Goal: Feedback & Contribution: Submit feedback/report problem

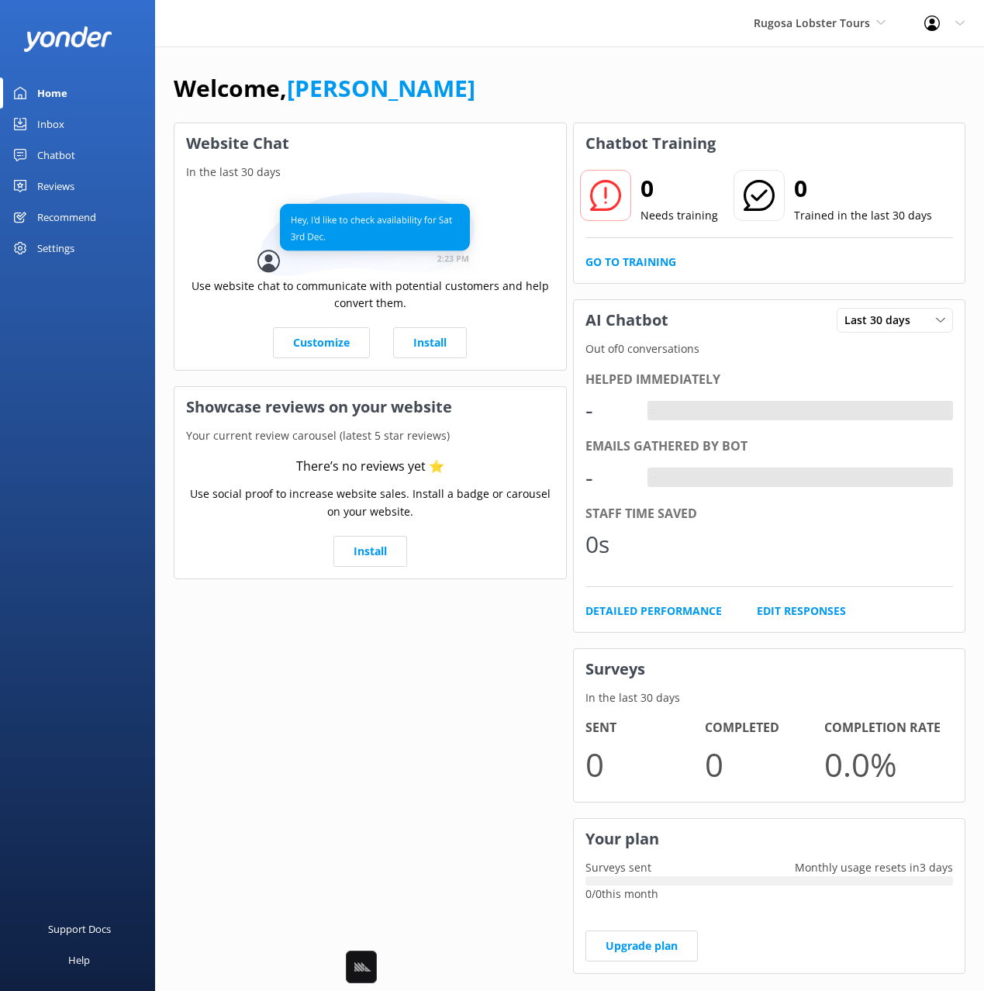
click at [635, 94] on div "Welcome, [PERSON_NAME]" at bounding box center [569, 96] width 791 height 53
click at [622, 82] on div "Welcome, [PERSON_NAME]" at bounding box center [569, 96] width 791 height 53
click at [54, 155] on div "Chatbot" at bounding box center [56, 155] width 38 height 31
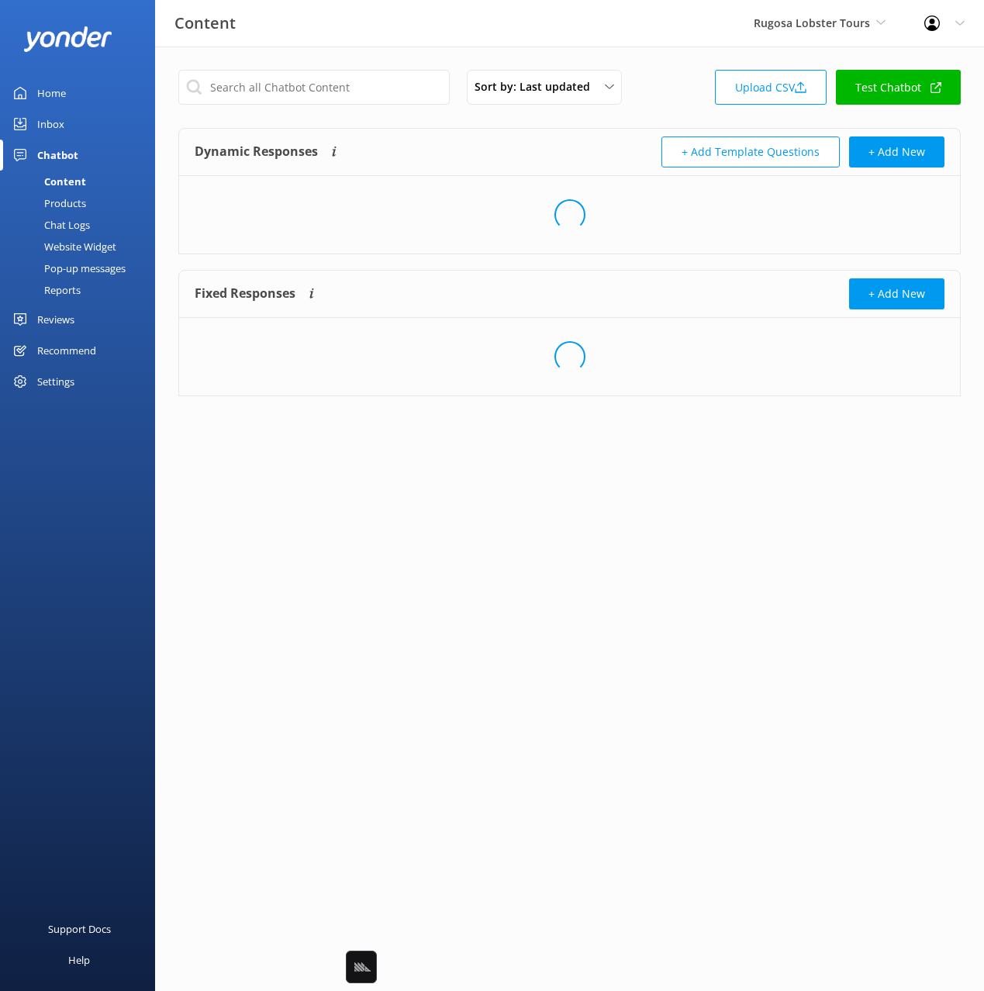
click at [71, 195] on div "Products" at bounding box center [47, 203] width 77 height 22
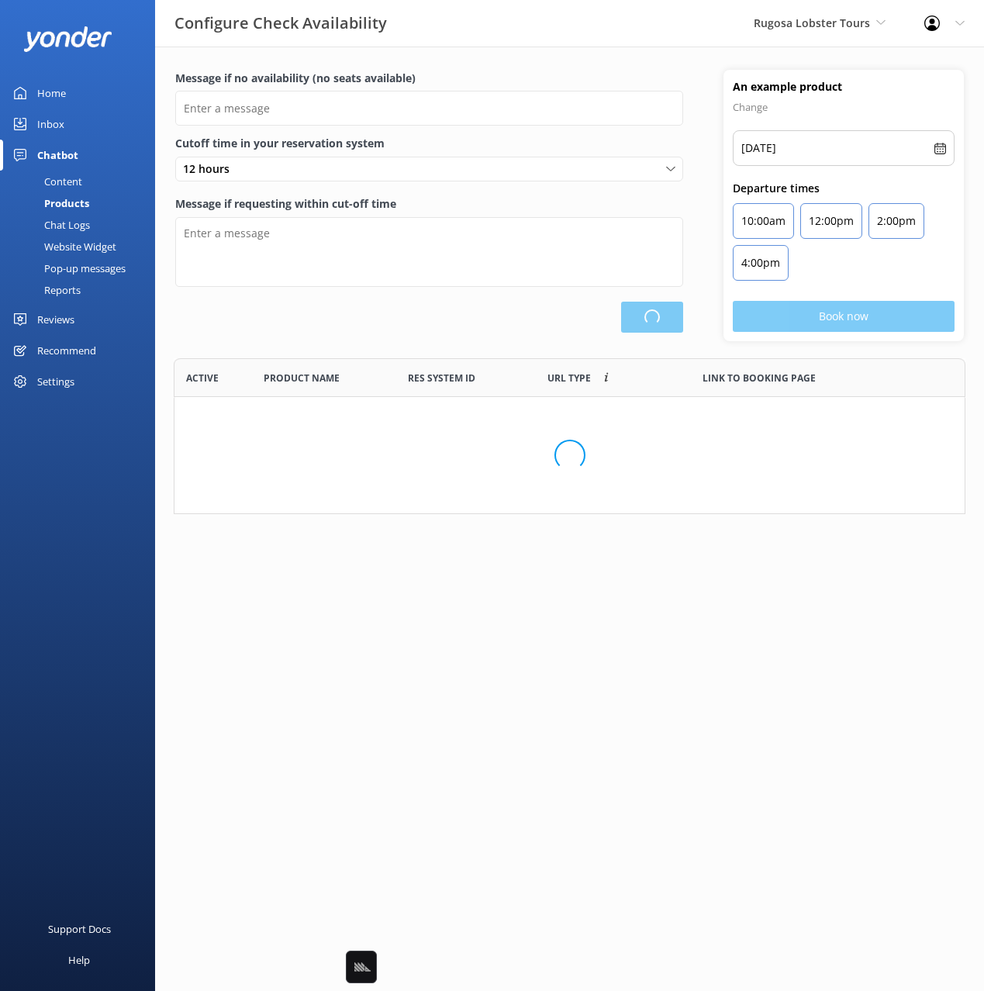
type input "There are no seats available, please check an alternative day"
type textarea "Our online booking system closes {hours} prior to departure. Please contact us …"
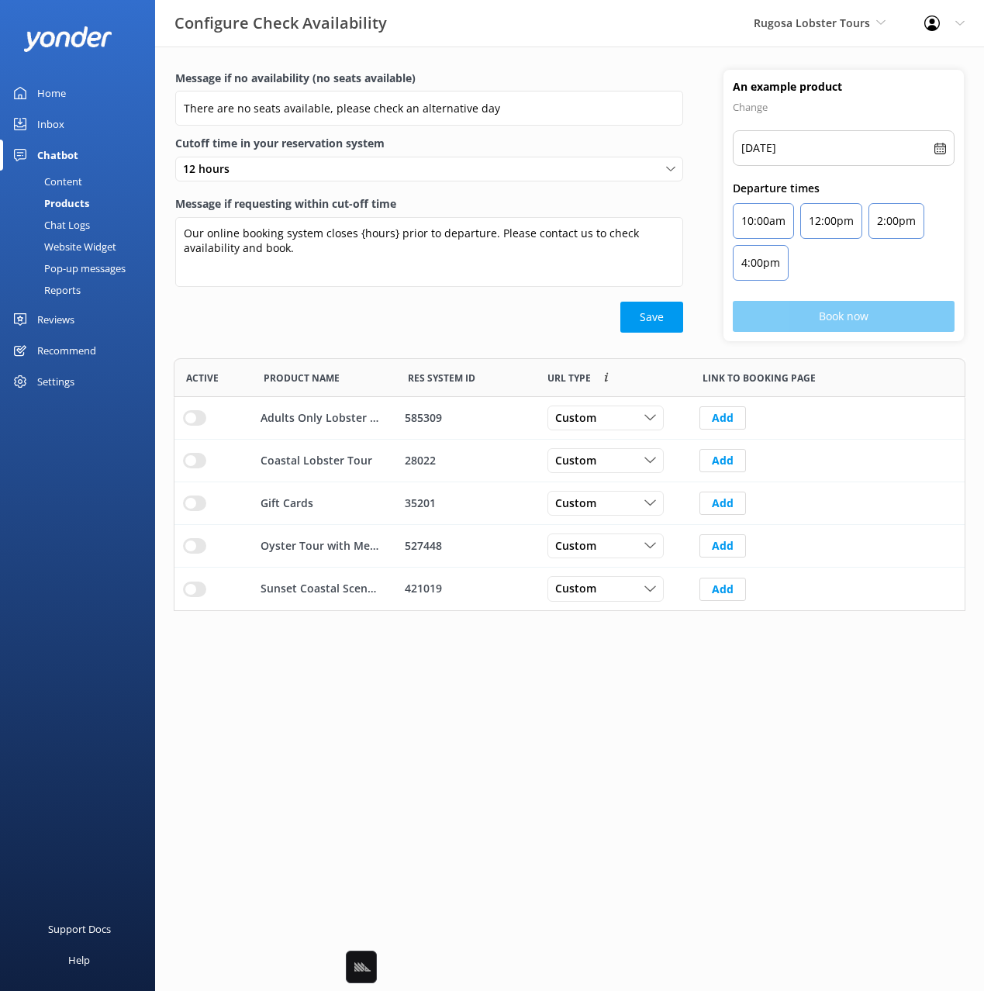
click at [64, 179] on div "Content" at bounding box center [45, 182] width 73 height 22
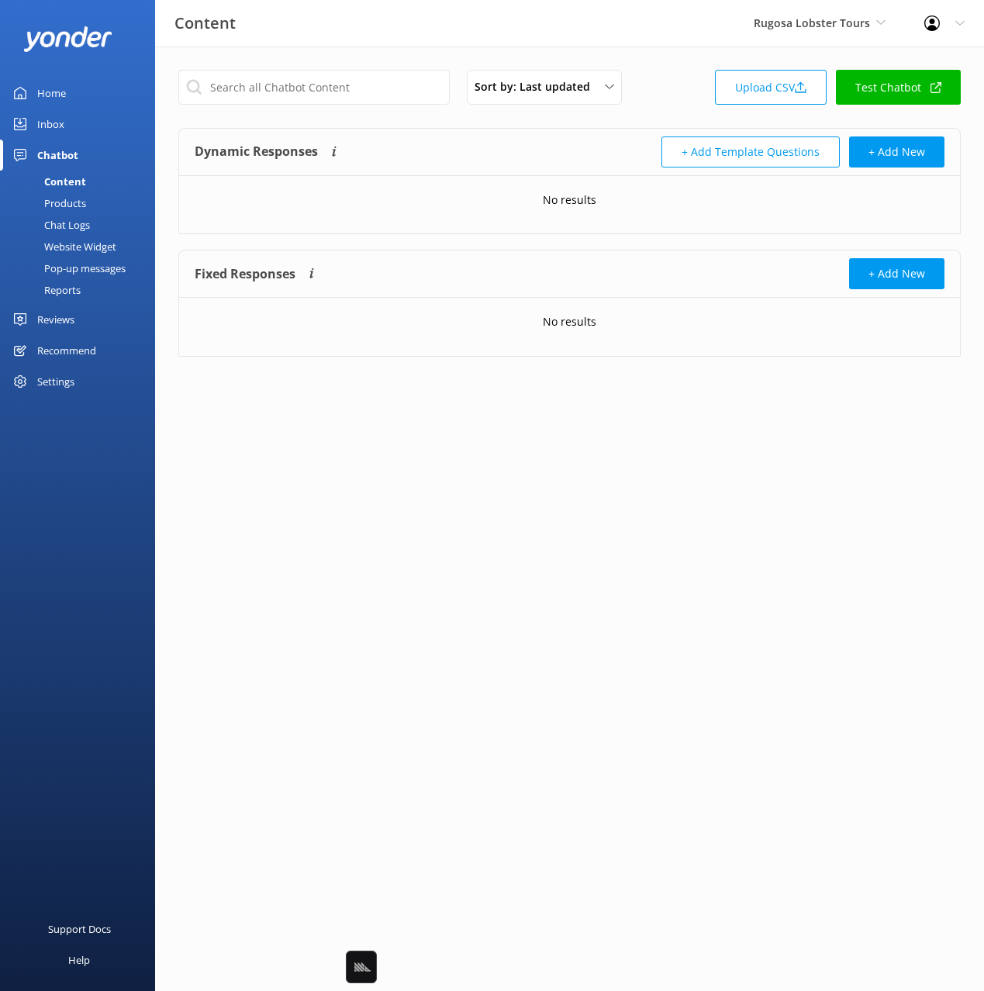
click at [54, 91] on div "Home" at bounding box center [51, 93] width 29 height 31
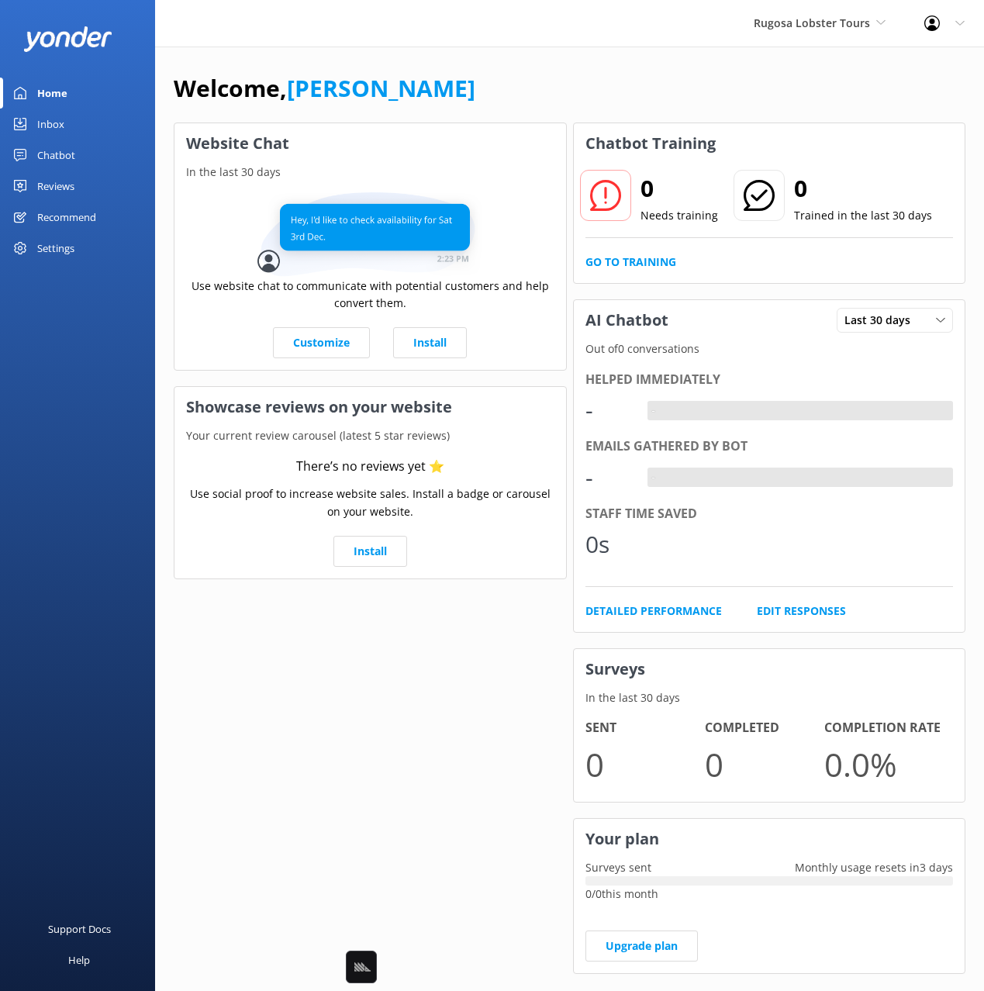
drag, startPoint x: 605, startPoint y: 93, endPoint x: 597, endPoint y: 107, distance: 16.4
click at [605, 93] on div "Welcome, [PERSON_NAME]" at bounding box center [569, 96] width 791 height 53
drag, startPoint x: 671, startPoint y: 92, endPoint x: 691, endPoint y: 34, distance: 61.3
click at [671, 91] on div "Welcome, [PERSON_NAME]" at bounding box center [569, 96] width 791 height 53
drag, startPoint x: 431, startPoint y: 95, endPoint x: 421, endPoint y: 98, distance: 10.3
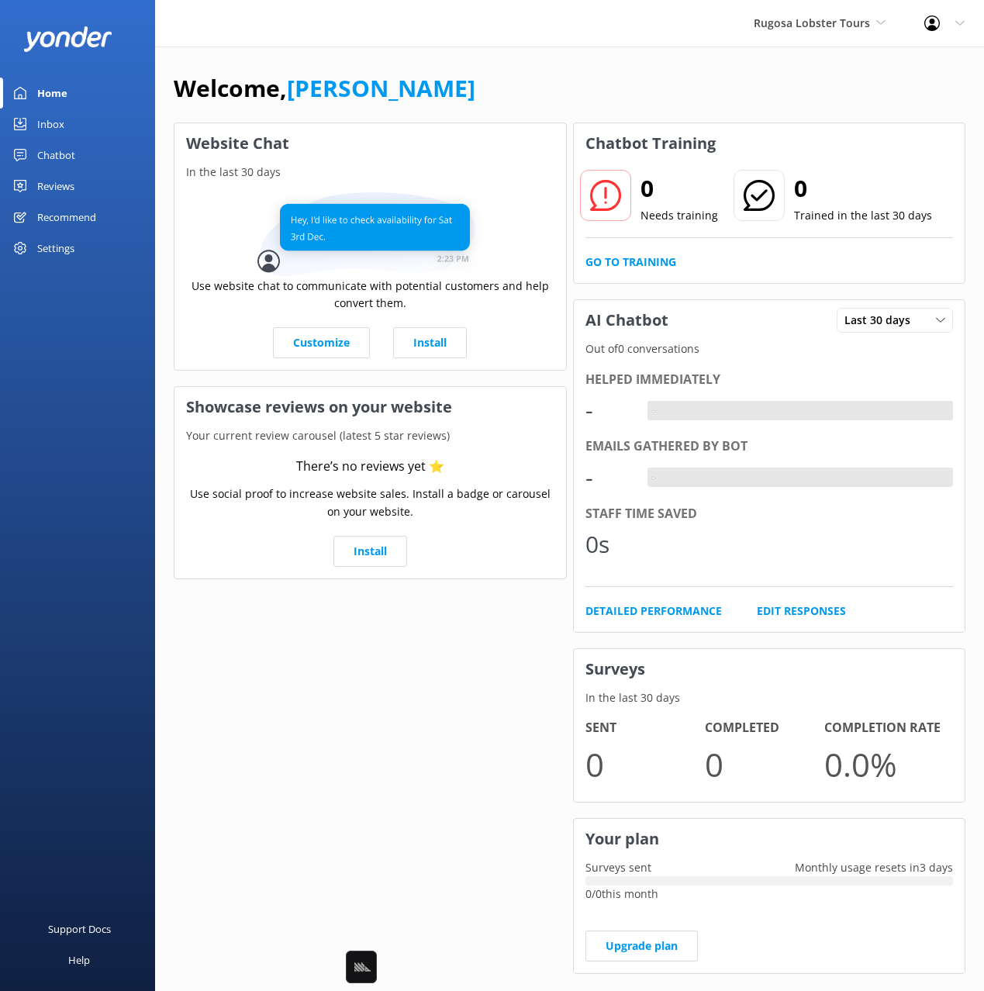
click at [426, 96] on div "Welcome, [PERSON_NAME]" at bounding box center [569, 96] width 791 height 53
click at [73, 157] on div "Chatbot" at bounding box center [56, 155] width 38 height 31
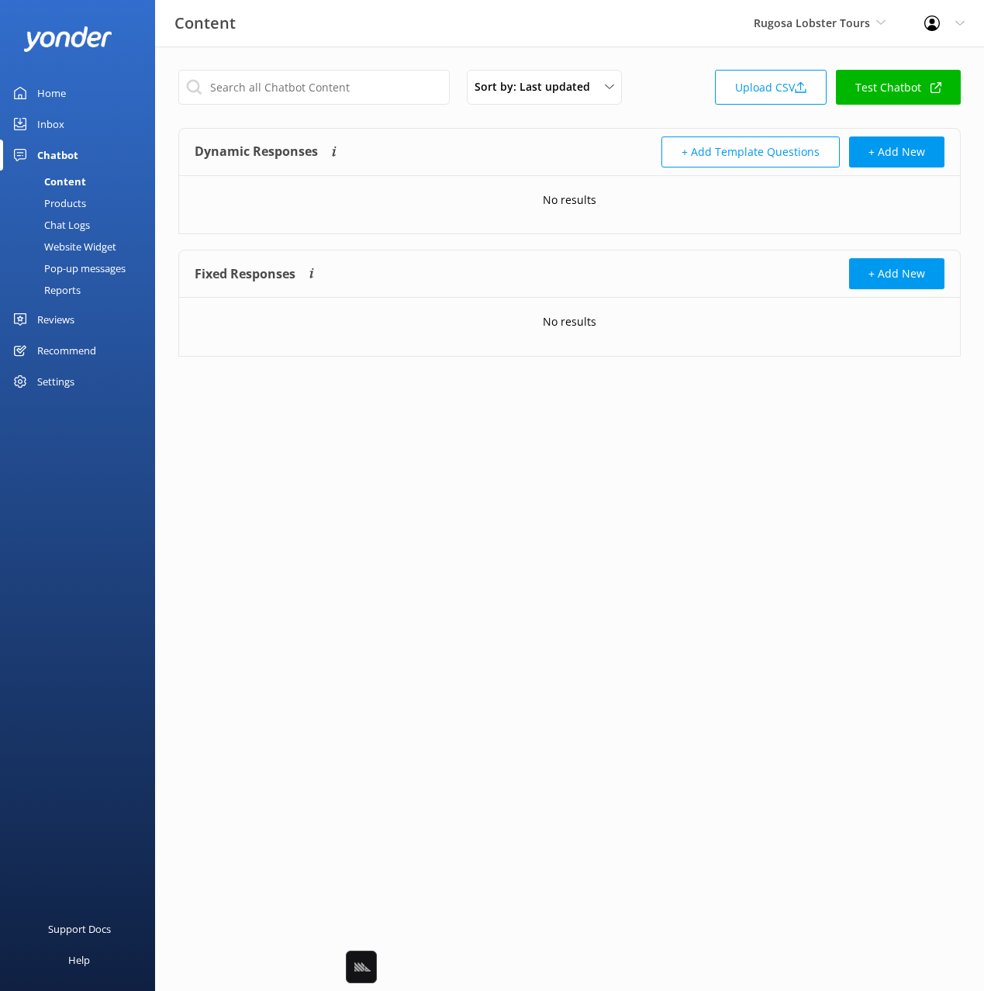
click at [64, 204] on div "Products" at bounding box center [47, 203] width 77 height 22
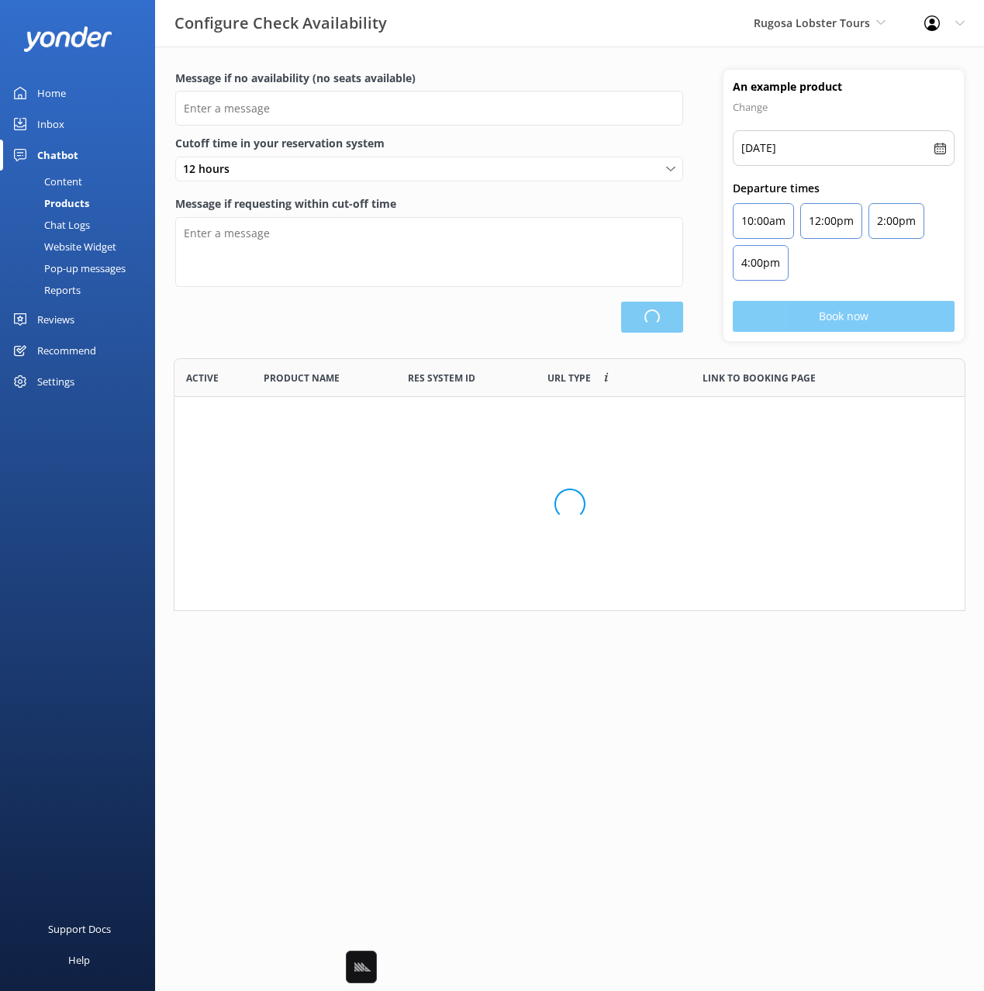
type input "There are no seats available, please check an alternative day"
type textarea "Our online booking system closes {hours} prior to departure. Please contact us …"
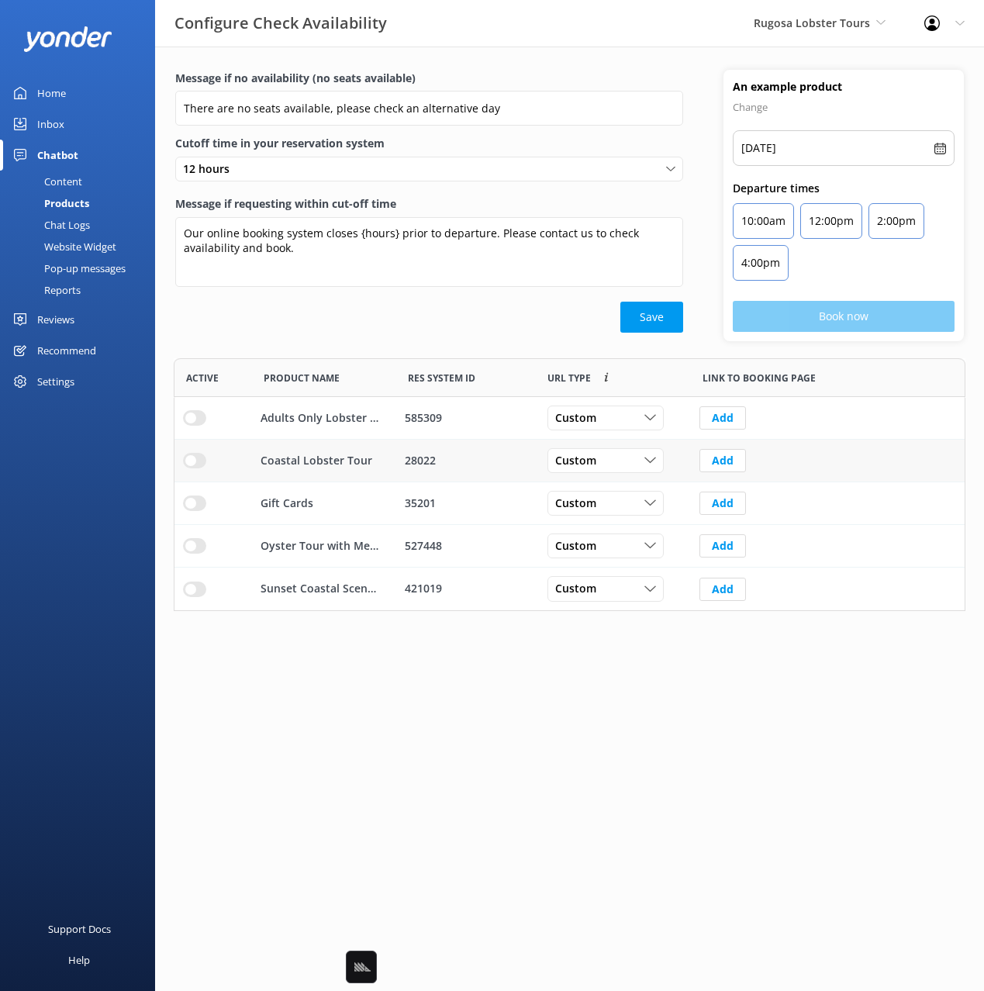
drag, startPoint x: 425, startPoint y: 347, endPoint x: 463, endPoint y: 456, distance: 115.0
click at [425, 347] on div "Message if no availability (no seats available) There are no seats available, p…" at bounding box center [569, 214] width 829 height 288
click at [660, 765] on html "Configure Check Availability Rugosa Lobster Tours Black Cat Cruises Banff Airpo…" at bounding box center [492, 495] width 984 height 991
click at [756, 767] on html "Configure Check Availability Rugosa Lobster Tours Black Cat Cruises Banff Airpo…" at bounding box center [492, 495] width 984 height 991
drag, startPoint x: 48, startPoint y: 182, endPoint x: 119, endPoint y: 171, distance: 72.1
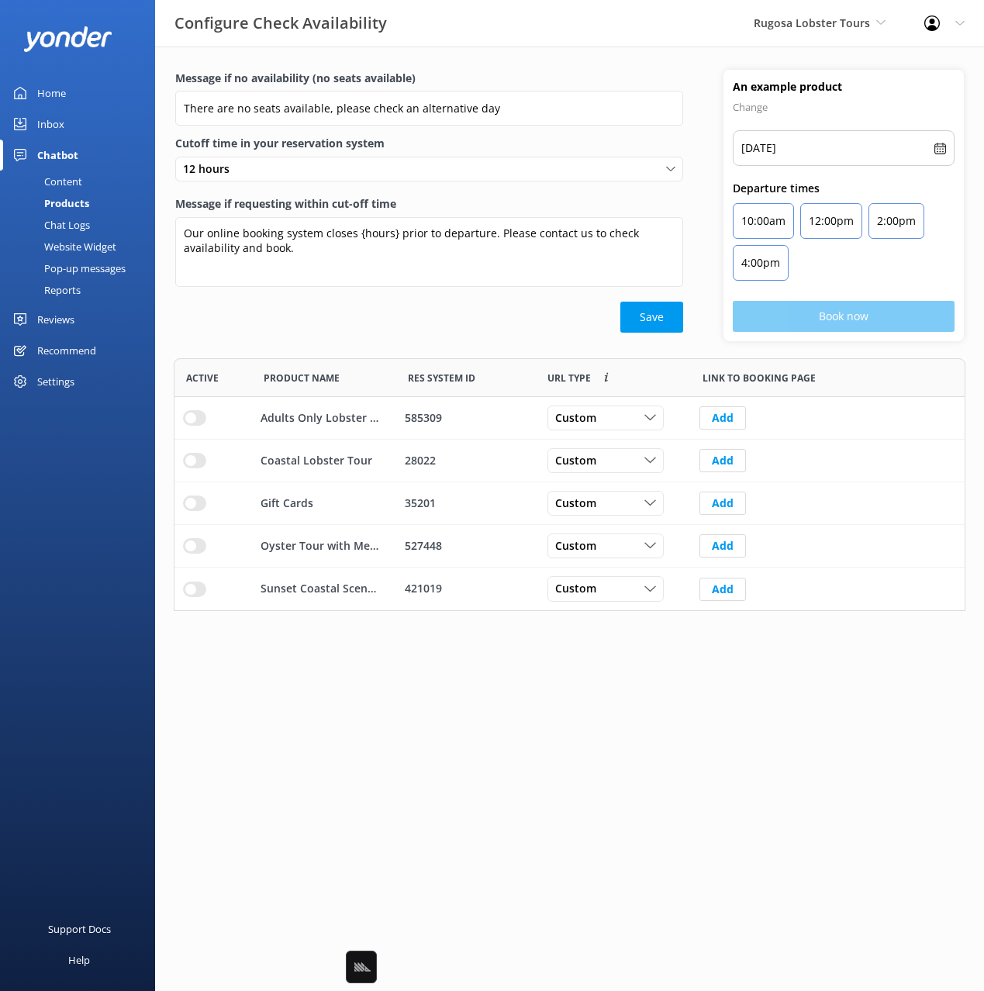
click at [48, 182] on div "Content" at bounding box center [45, 182] width 73 height 22
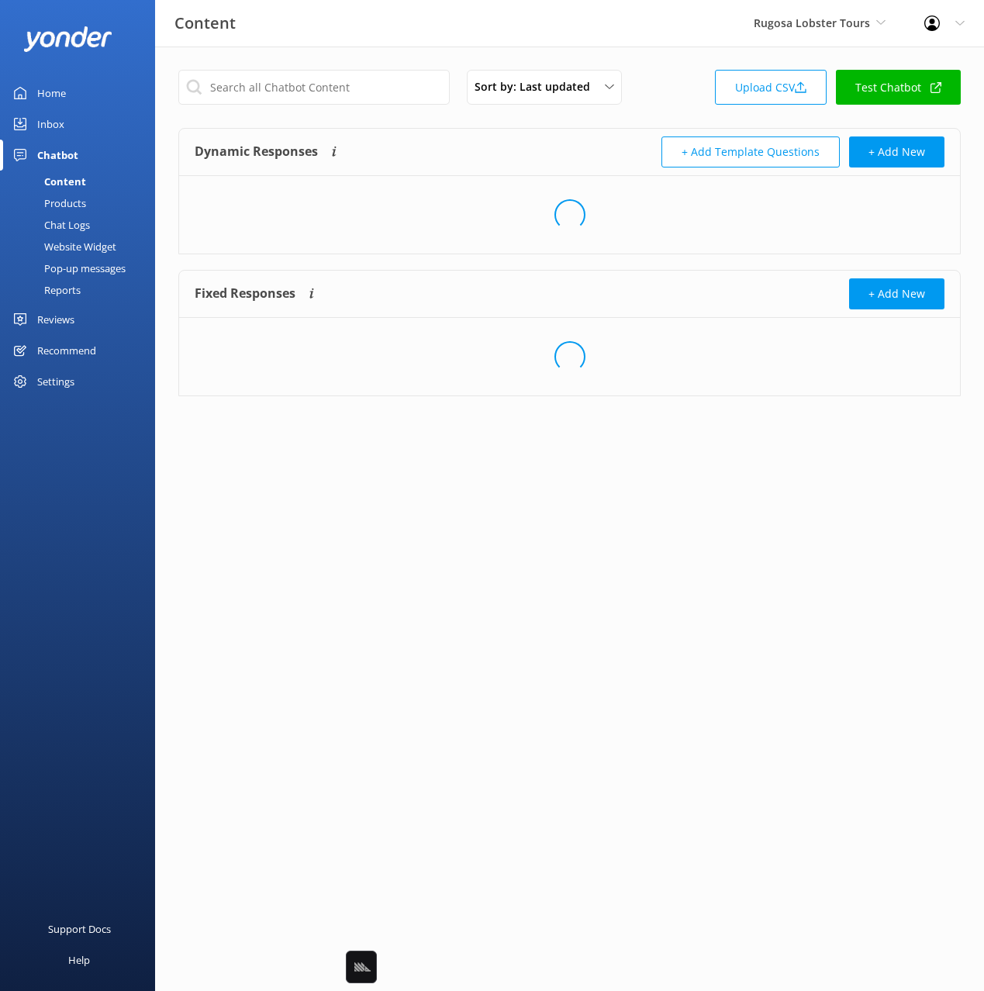
click at [653, 85] on div "Sort by: Last updated Title Last updated Upload CSV Test Chatbot" at bounding box center [569, 92] width 782 height 44
click at [780, 92] on link "Upload CSV" at bounding box center [771, 87] width 112 height 35
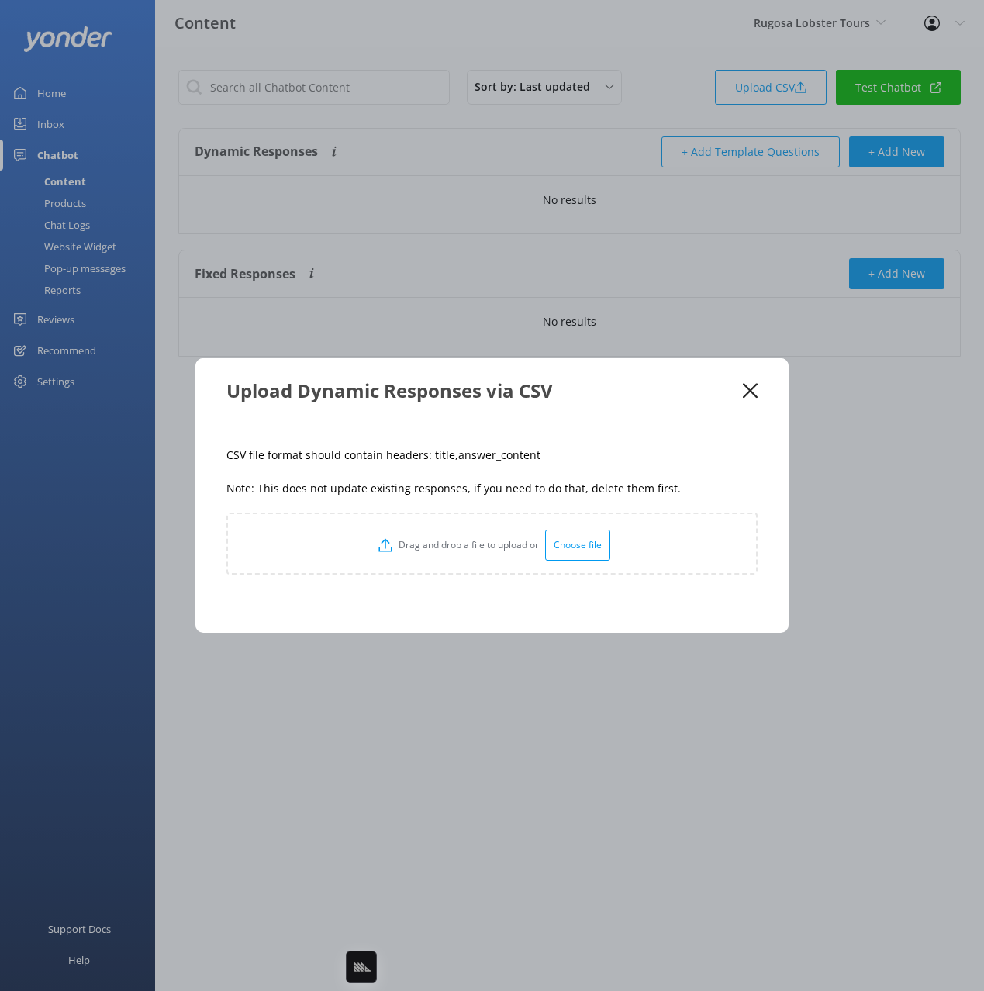
click at [439, 453] on p "CSV file format should contain headers: title,answer_content" at bounding box center [491, 455] width 531 height 17
drag, startPoint x: 439, startPoint y: 453, endPoint x: 918, endPoint y: 248, distance: 521.3
click at [441, 453] on p "CSV file format should contain headers: title,answer_content" at bounding box center [491, 455] width 531 height 17
copy p "title"
drag, startPoint x: 508, startPoint y: 458, endPoint x: 573, endPoint y: 419, distance: 75.8
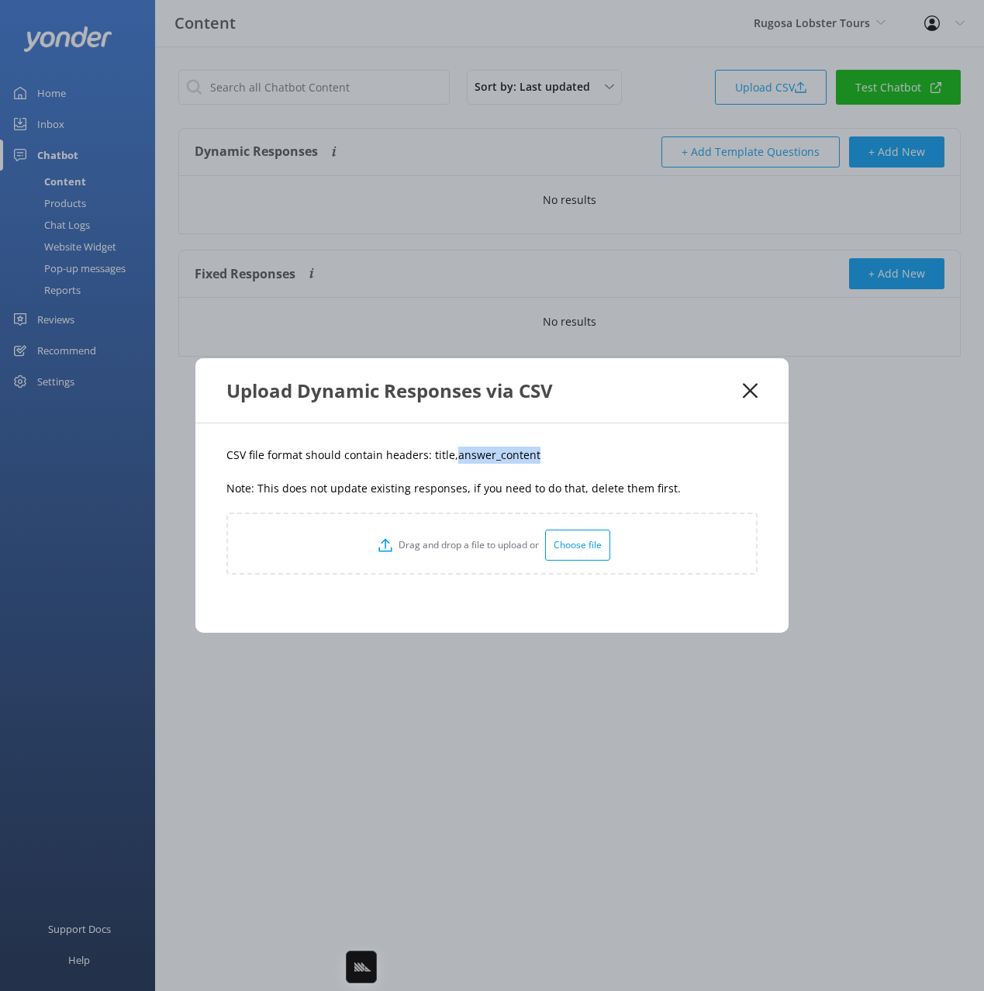
click at [450, 459] on p "CSV file format should contain headers: title,answer_content" at bounding box center [491, 455] width 531 height 17
copy p "answer_content"
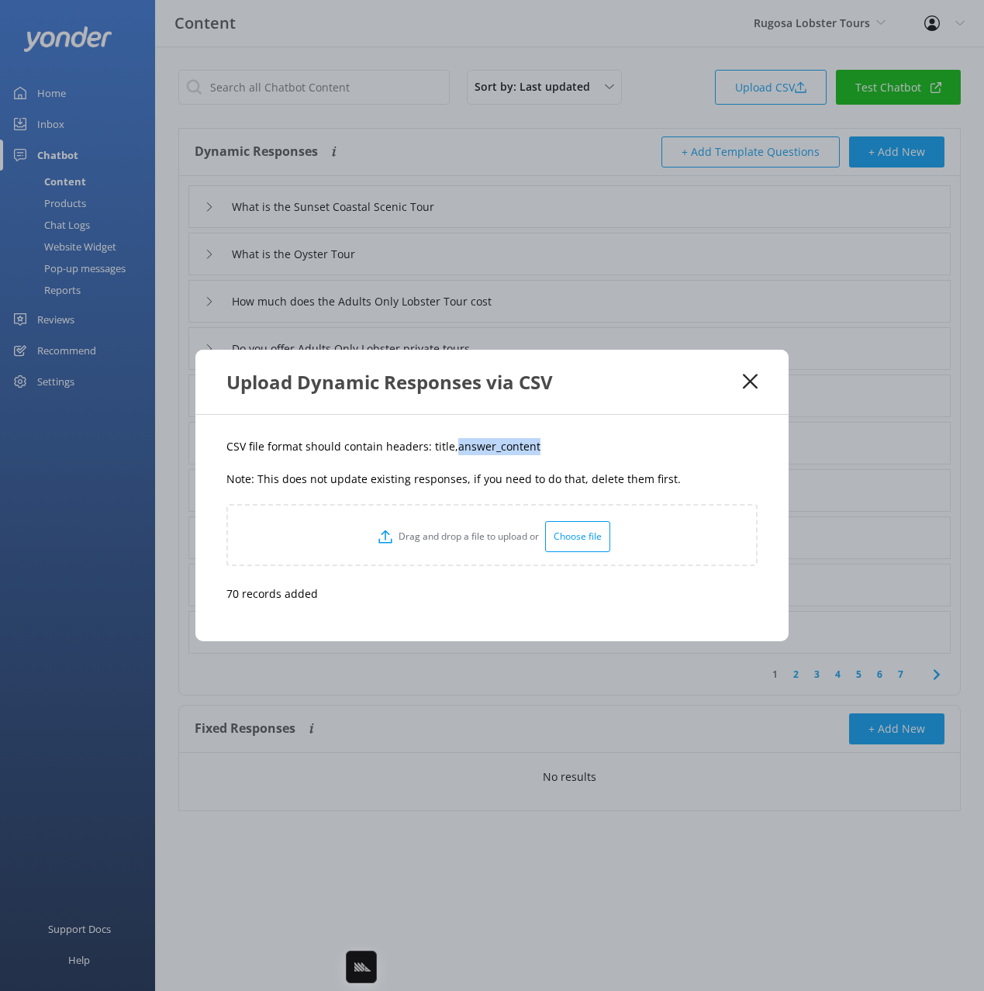
click at [743, 385] on icon at bounding box center [750, 382] width 15 height 16
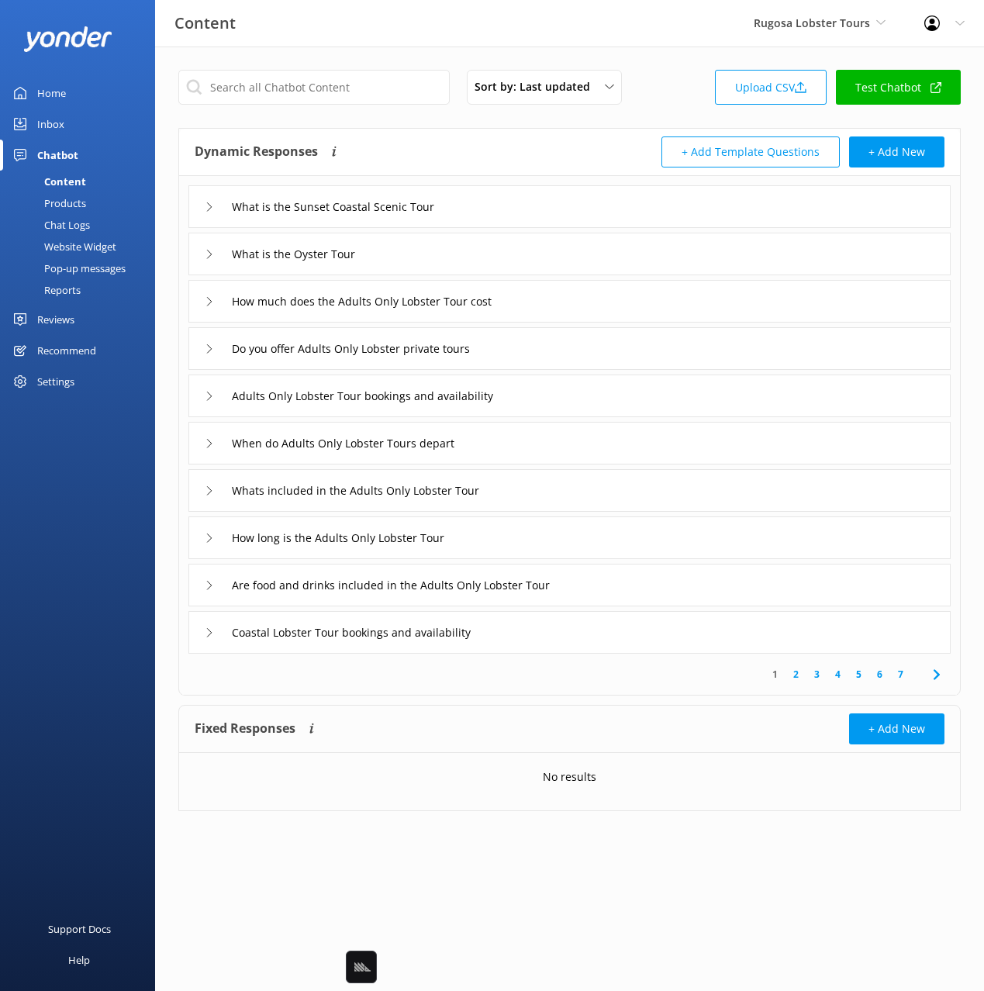
click at [547, 202] on div "What is the Sunset Coastal Scenic Tour" at bounding box center [569, 206] width 762 height 43
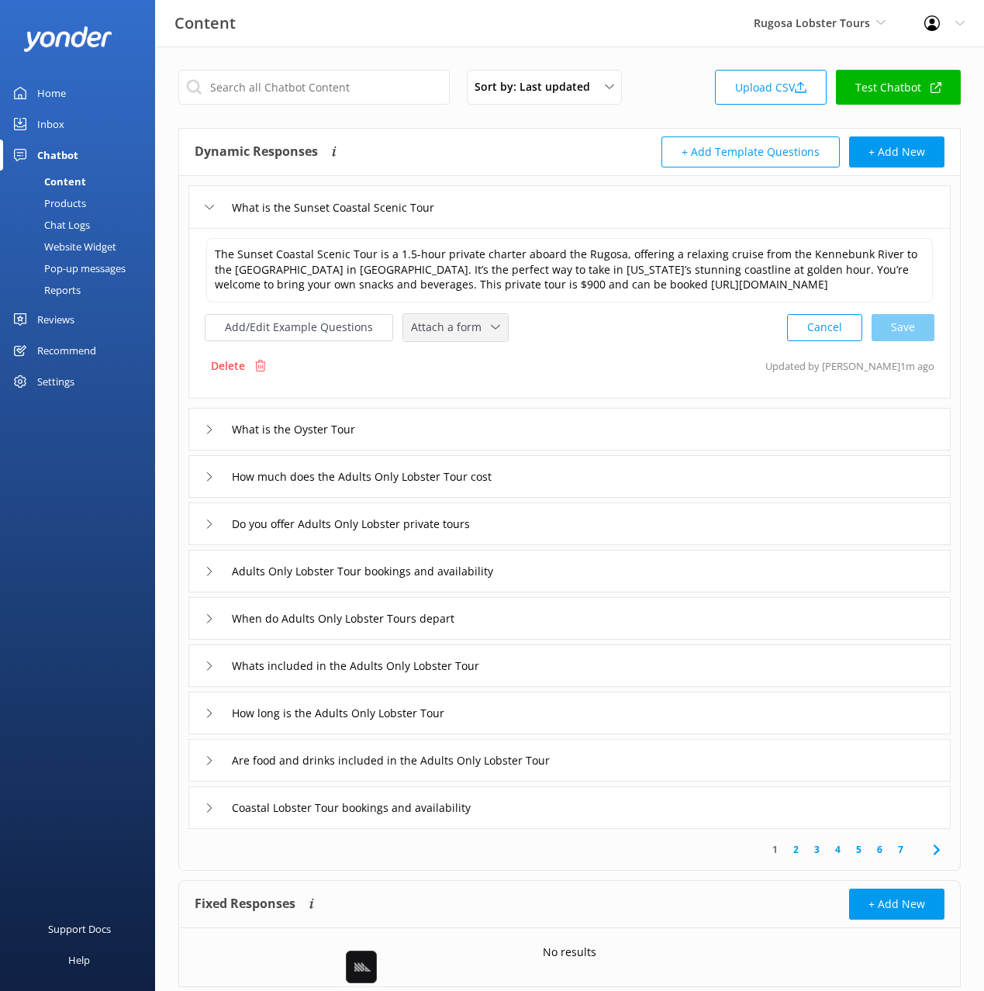
drag, startPoint x: 460, startPoint y: 337, endPoint x: 504, endPoint y: 385, distance: 64.8
click at [460, 336] on span "Attach a form" at bounding box center [451, 327] width 80 height 17
click at [558, 339] on div "Add/Edit Example Questions Attach a form Leave contact details Check availabili…" at bounding box center [569, 327] width 729 height 29
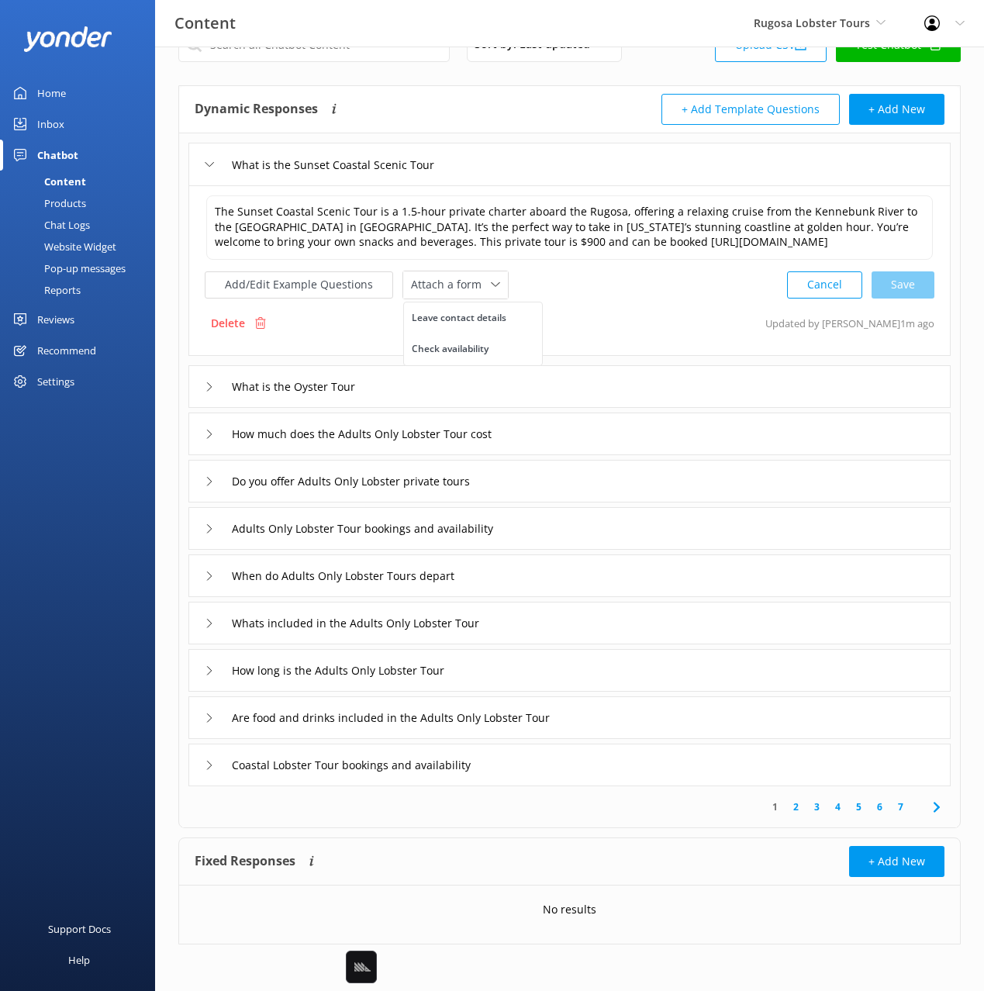
click at [572, 436] on div "How much does the Adults Only Lobster Tour cost" at bounding box center [569, 433] width 762 height 43
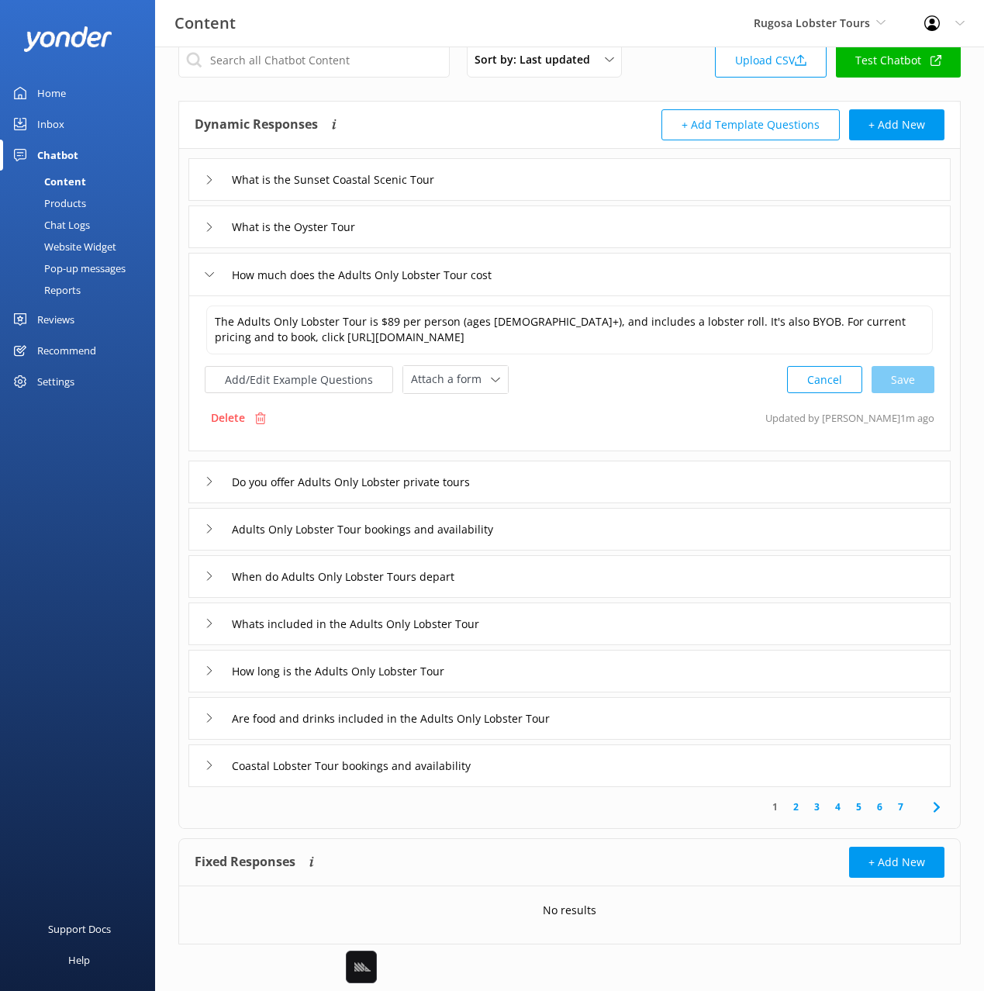
scroll to position [27, 0]
drag, startPoint x: 487, startPoint y: 382, endPoint x: 477, endPoint y: 402, distance: 21.8
click at [491, 382] on icon at bounding box center [495, 379] width 9 height 9
click at [467, 445] on div "Check availability" at bounding box center [450, 444] width 77 height 16
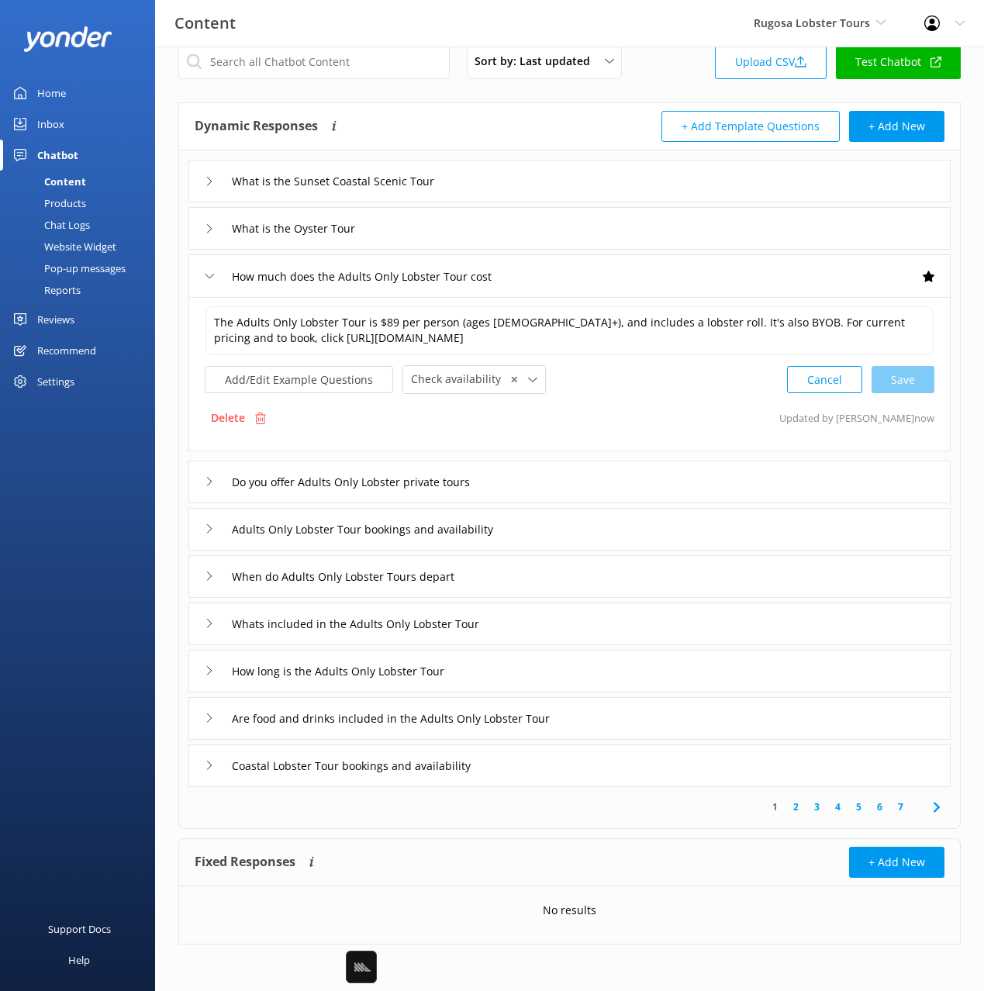
click at [580, 476] on div "Do you offer Adults Only Lobster private tours" at bounding box center [569, 481] width 762 height 43
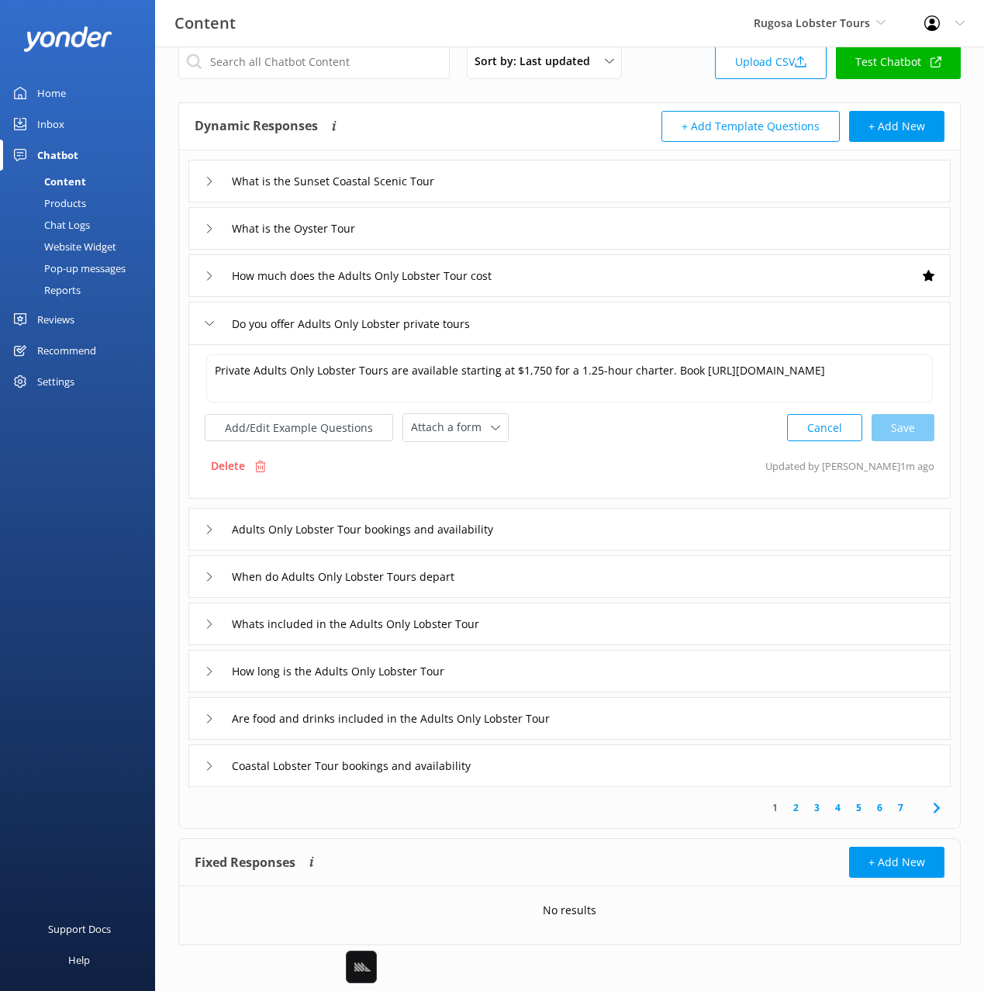
scroll to position [27, 0]
click at [466, 433] on span "Attach a form" at bounding box center [451, 426] width 80 height 17
drag, startPoint x: 460, startPoint y: 493, endPoint x: 529, endPoint y: 529, distance: 77.3
click at [460, 493] on div "Check availability" at bounding box center [450, 491] width 77 height 16
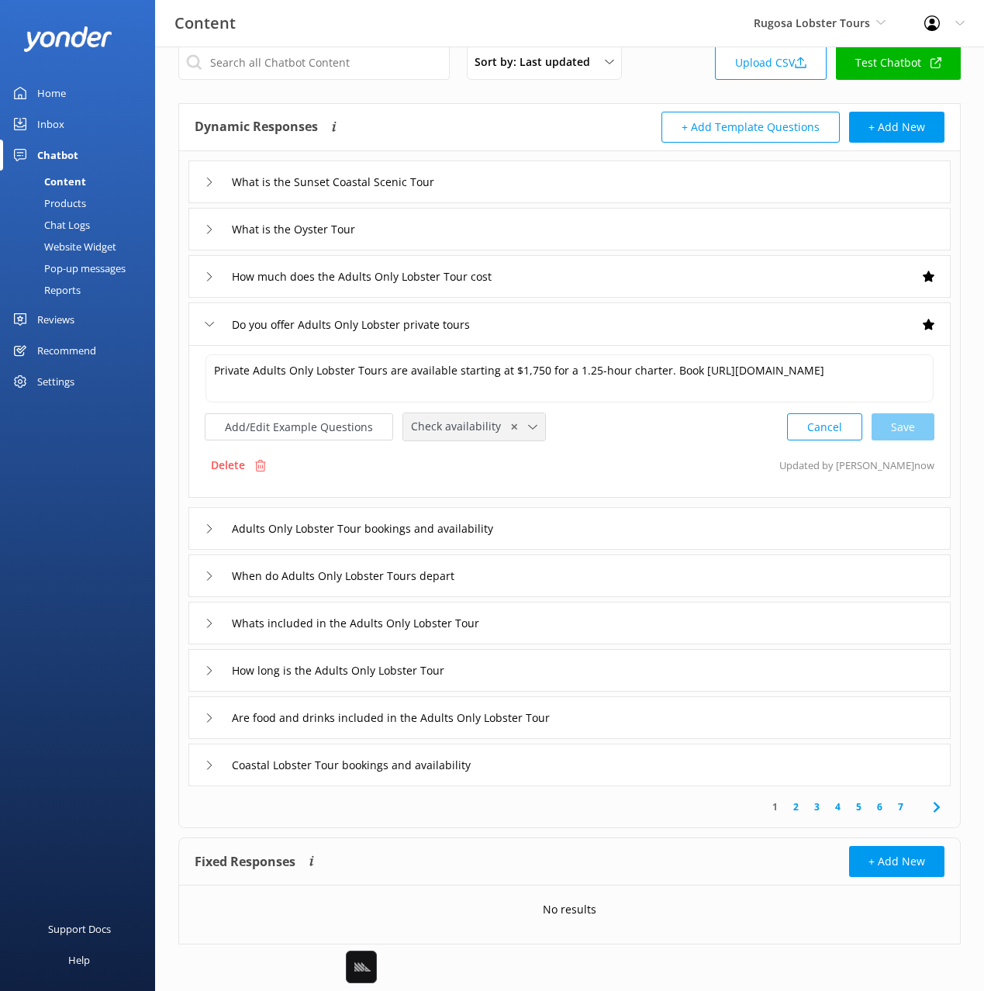
click at [510, 428] on span "✕" at bounding box center [514, 426] width 8 height 15
drag, startPoint x: 641, startPoint y: 435, endPoint x: 533, endPoint y: 439, distance: 108.6
click at [640, 435] on div "Add/Edit Example Questions Attach a form Loading.. Leave contact details Check …" at bounding box center [569, 426] width 729 height 29
click at [443, 428] on span "Attach a form" at bounding box center [451, 426] width 80 height 17
click at [491, 460] on div "Leave contact details" at bounding box center [459, 460] width 95 height 16
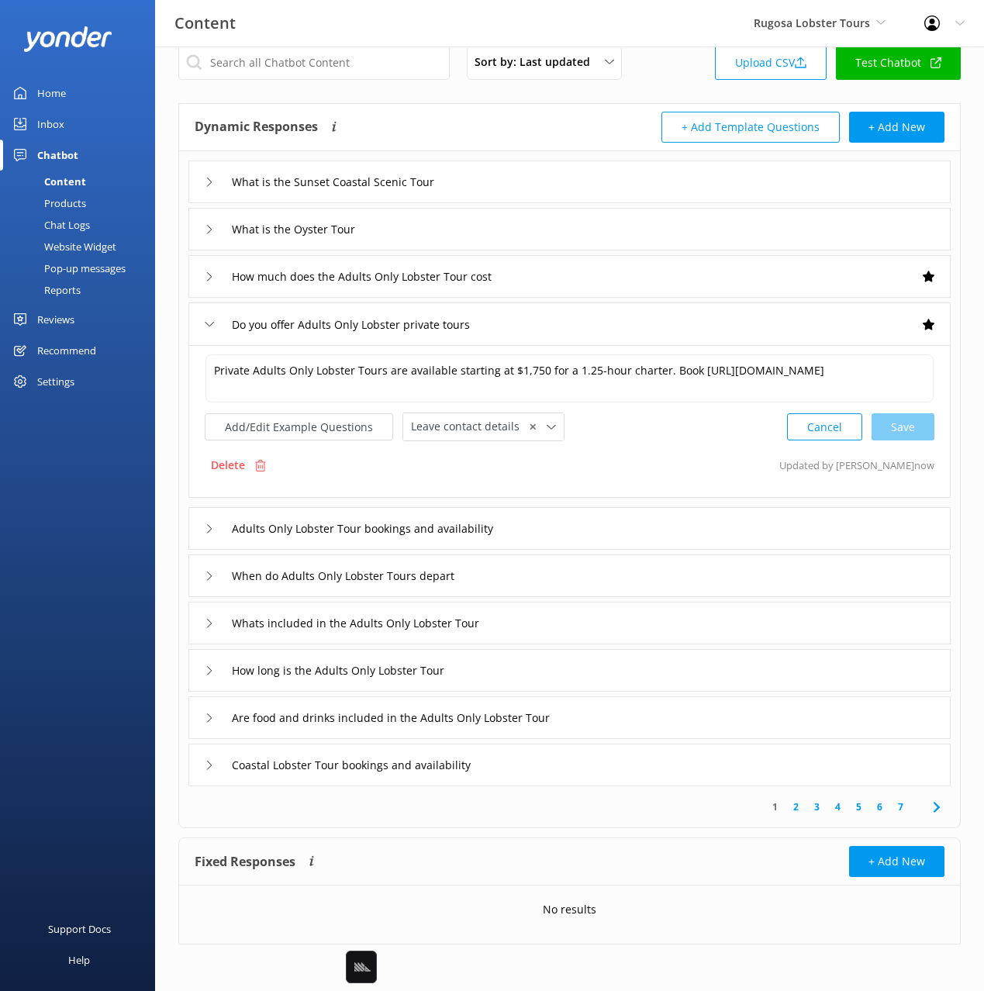
click at [568, 527] on div "Adults Only Lobster Tour bookings and availability" at bounding box center [569, 528] width 762 height 43
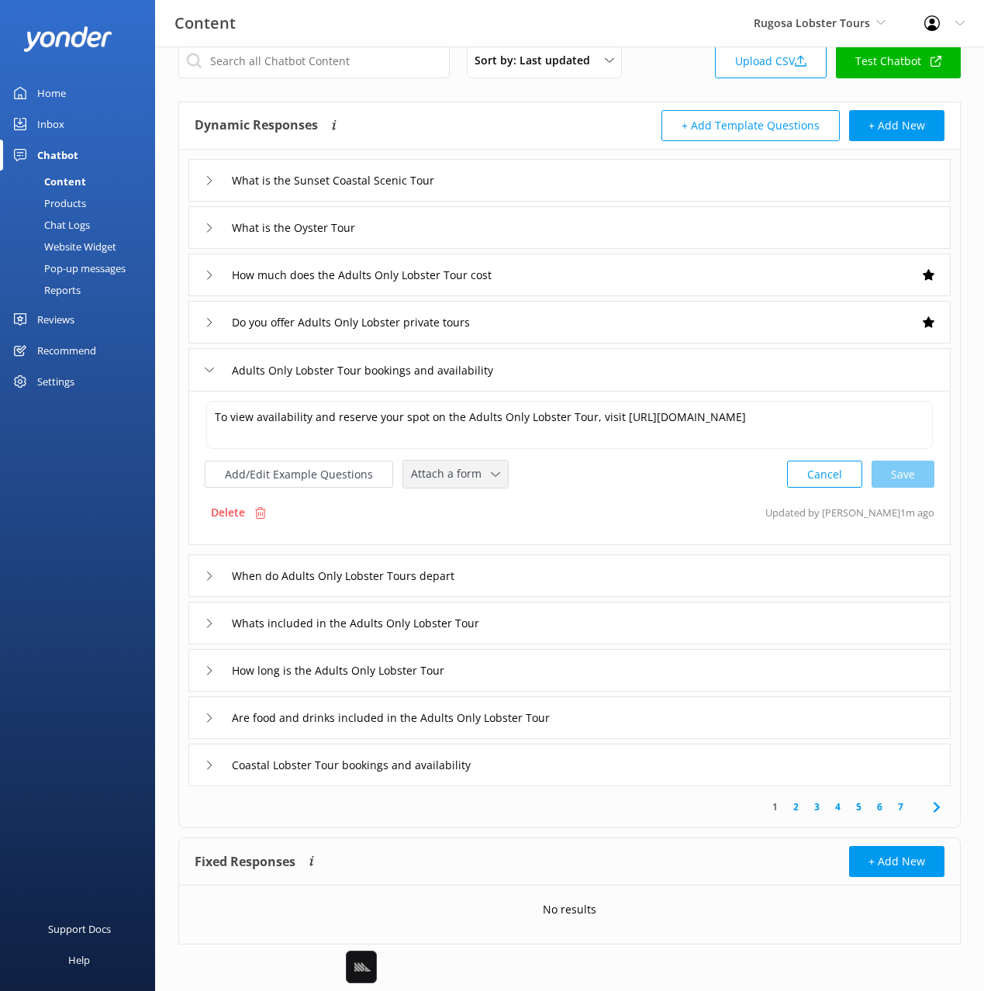
click at [451, 480] on span "Attach a form" at bounding box center [451, 473] width 80 height 17
click at [471, 533] on div "Check availability" at bounding box center [450, 538] width 77 height 16
click at [529, 581] on div "When do Adults Only Lobster Tours depart" at bounding box center [569, 575] width 762 height 43
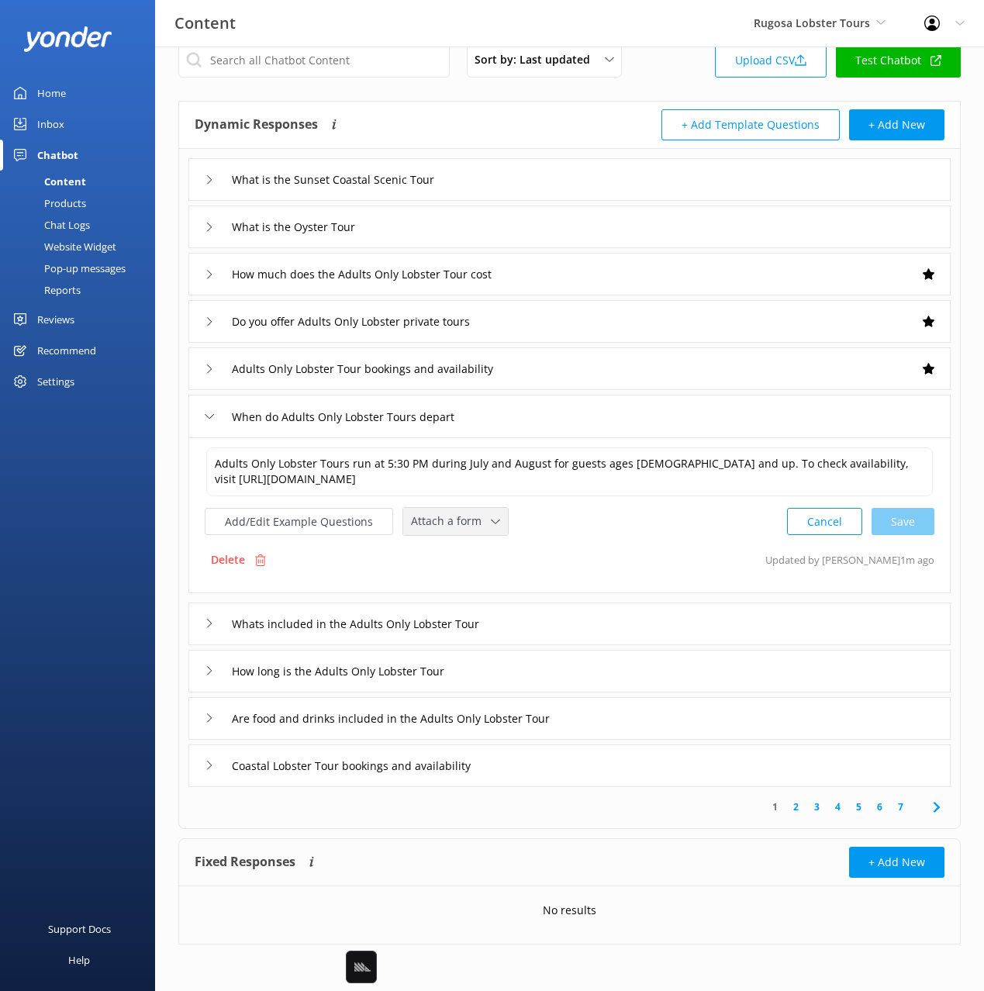
click at [457, 518] on span "Attach a form" at bounding box center [451, 520] width 80 height 17
click at [481, 581] on div "Check availability" at bounding box center [450, 586] width 77 height 16
click at [559, 624] on div "Whats included in the Adults Only Lobster Tour" at bounding box center [569, 623] width 762 height 43
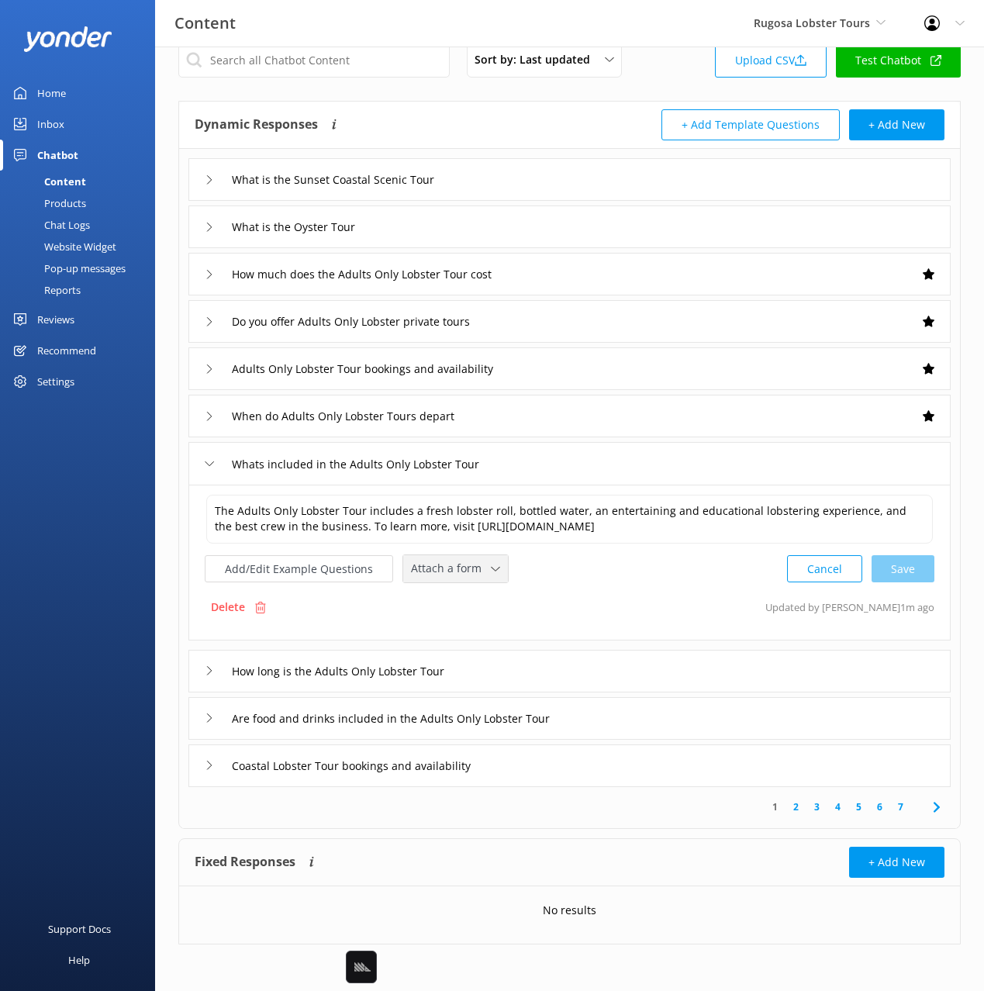
click at [457, 574] on span "Attach a form" at bounding box center [451, 568] width 80 height 17
click at [477, 627] on div "Check availability" at bounding box center [450, 634] width 77 height 16
click at [506, 667] on div "How long is the Adults Only Lobster Tour" at bounding box center [569, 671] width 762 height 43
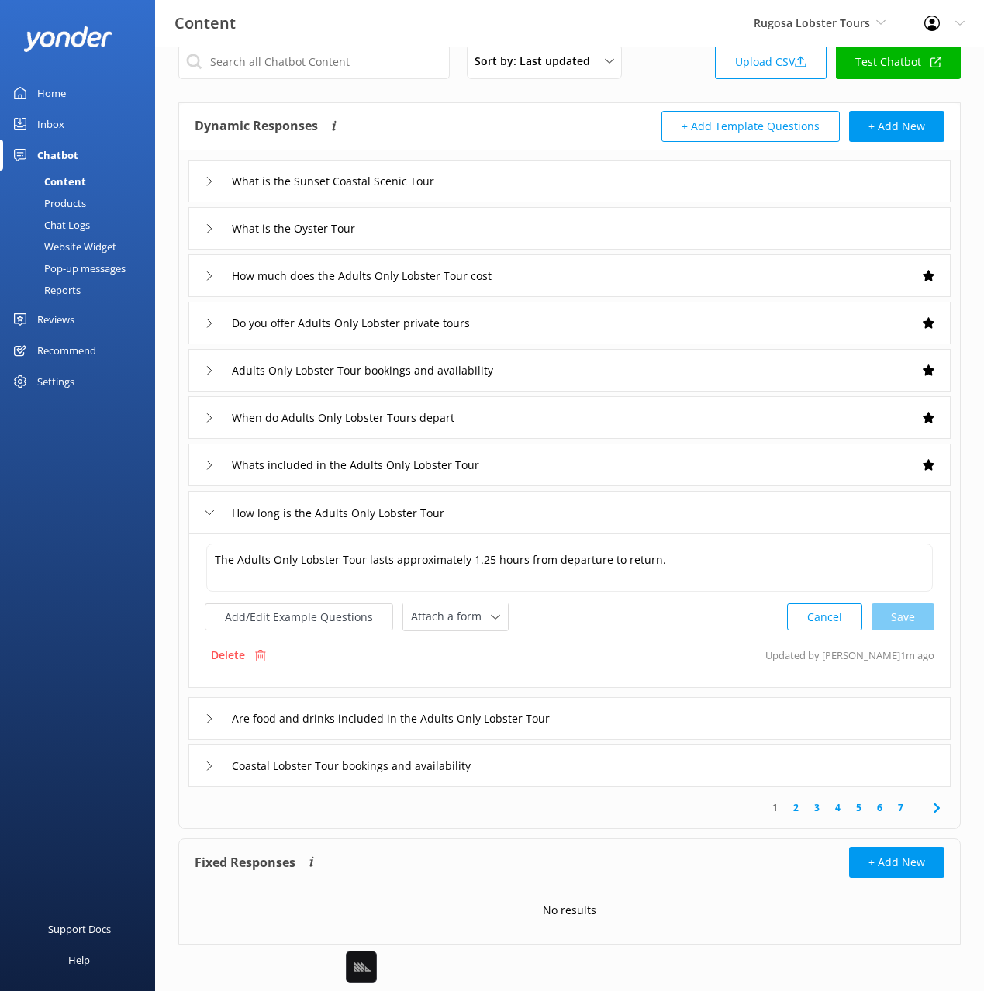
scroll to position [26, 0]
click at [484, 192] on input "Are food and drinks included in the Adults Only Lobster Tour" at bounding box center [353, 180] width 260 height 23
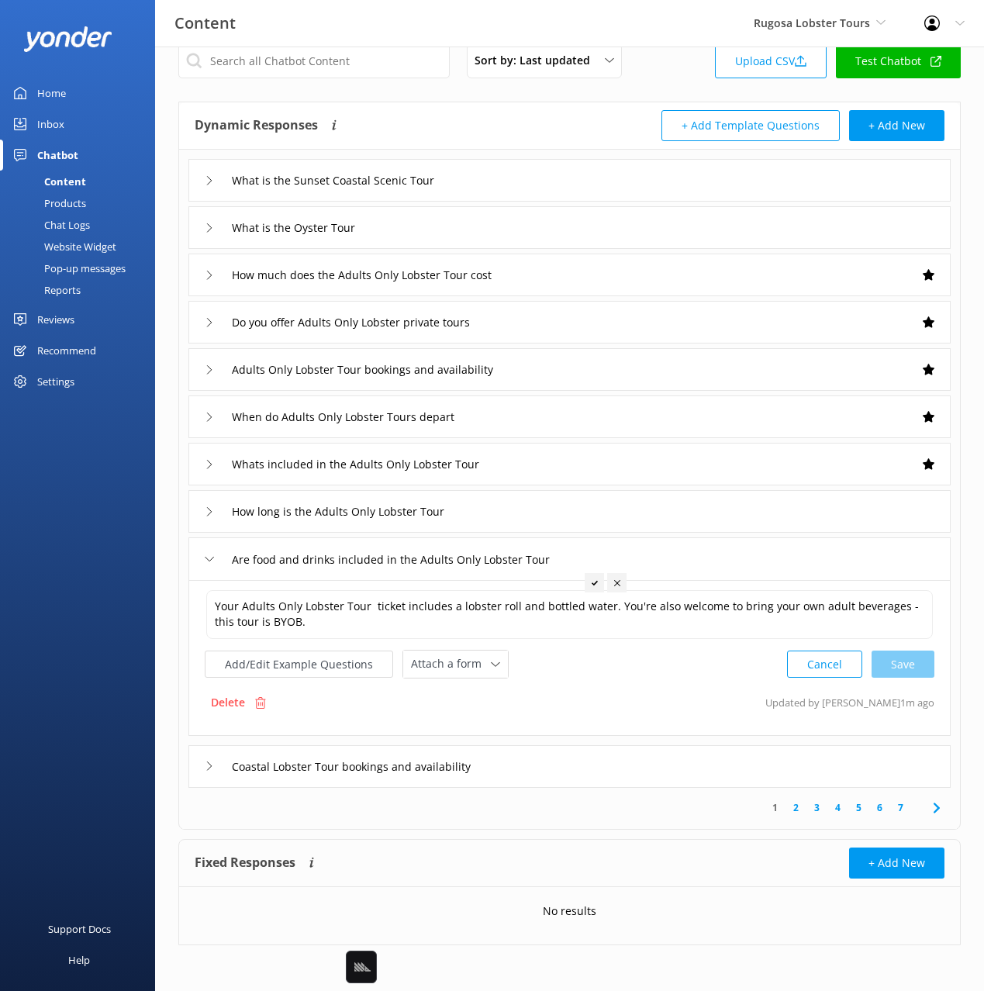
click at [547, 763] on div "Coastal Lobster Tour bookings and availability" at bounding box center [569, 766] width 762 height 43
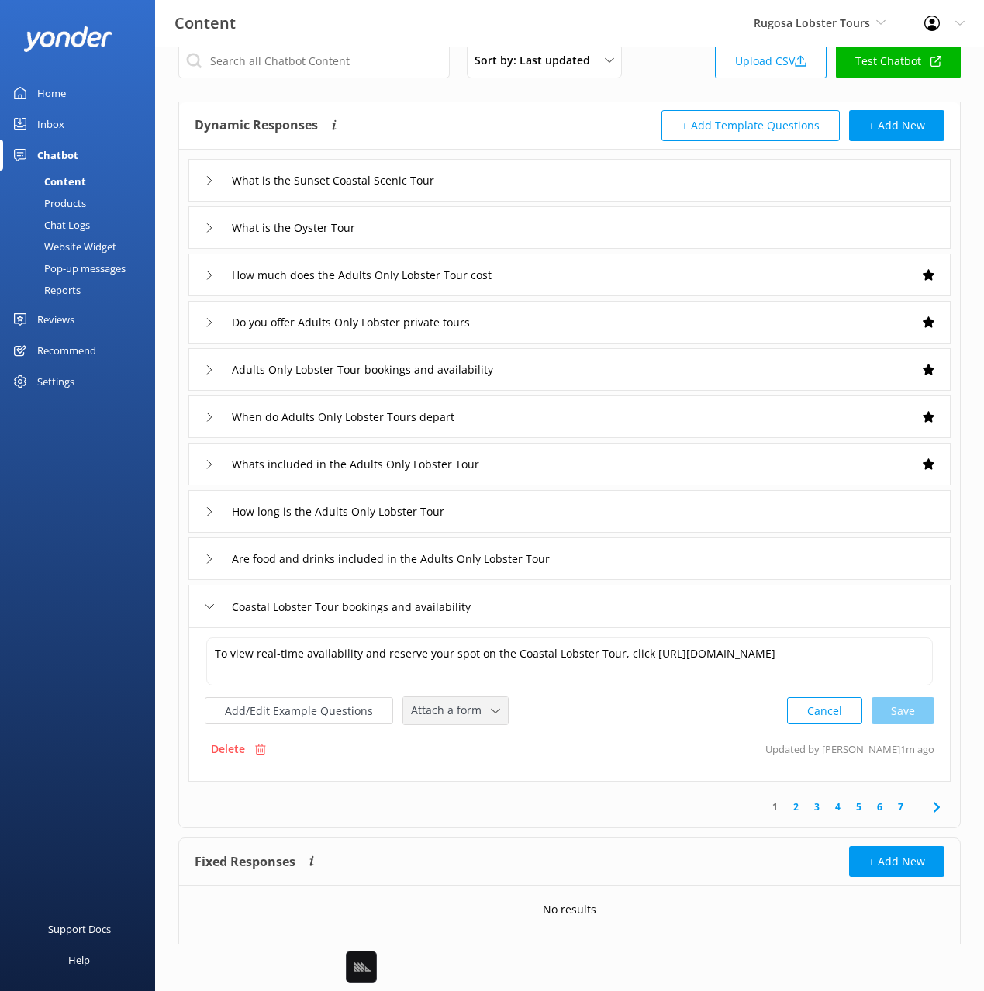
click at [447, 716] on span "Attach a form" at bounding box center [451, 710] width 80 height 17
click at [463, 772] on div "Check availability" at bounding box center [450, 775] width 77 height 16
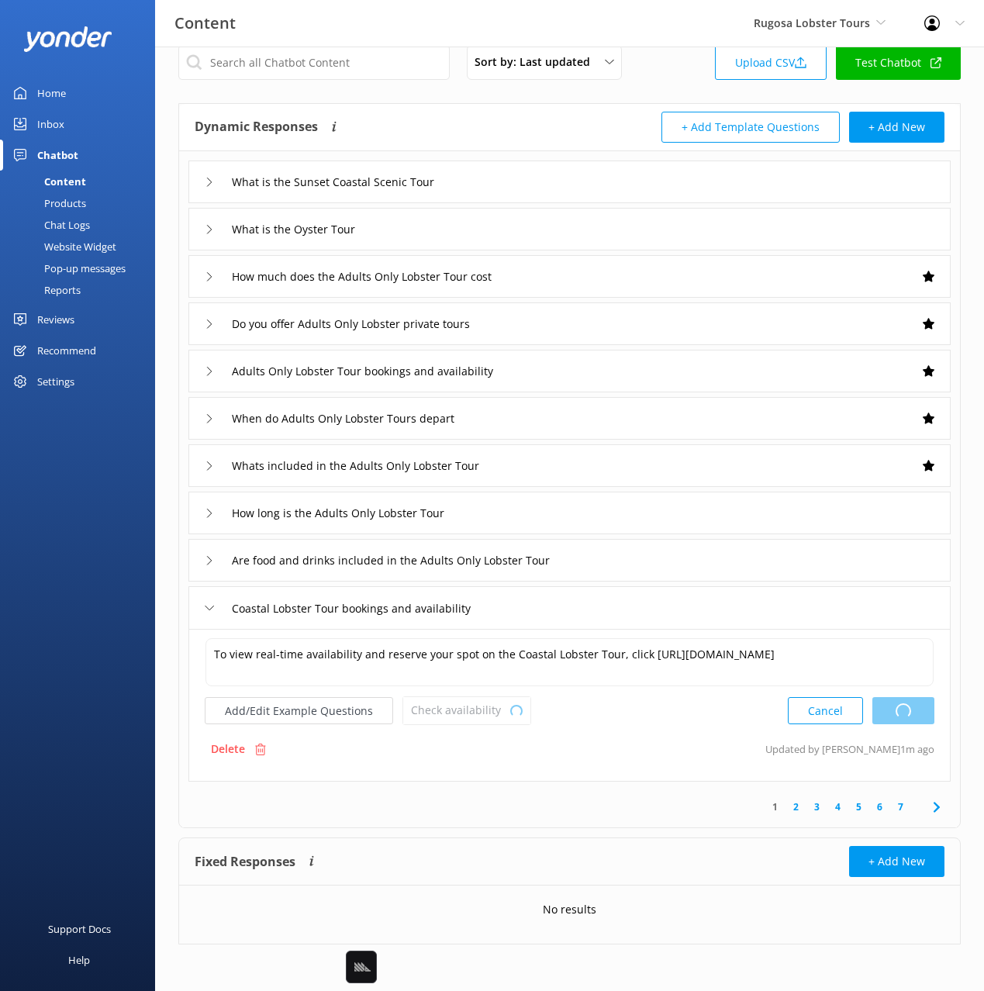
scroll to position [26, 0]
drag, startPoint x: 934, startPoint y: 810, endPoint x: 921, endPoint y: 810, distance: 13.2
click at [933, 810] on icon at bounding box center [936, 807] width 19 height 19
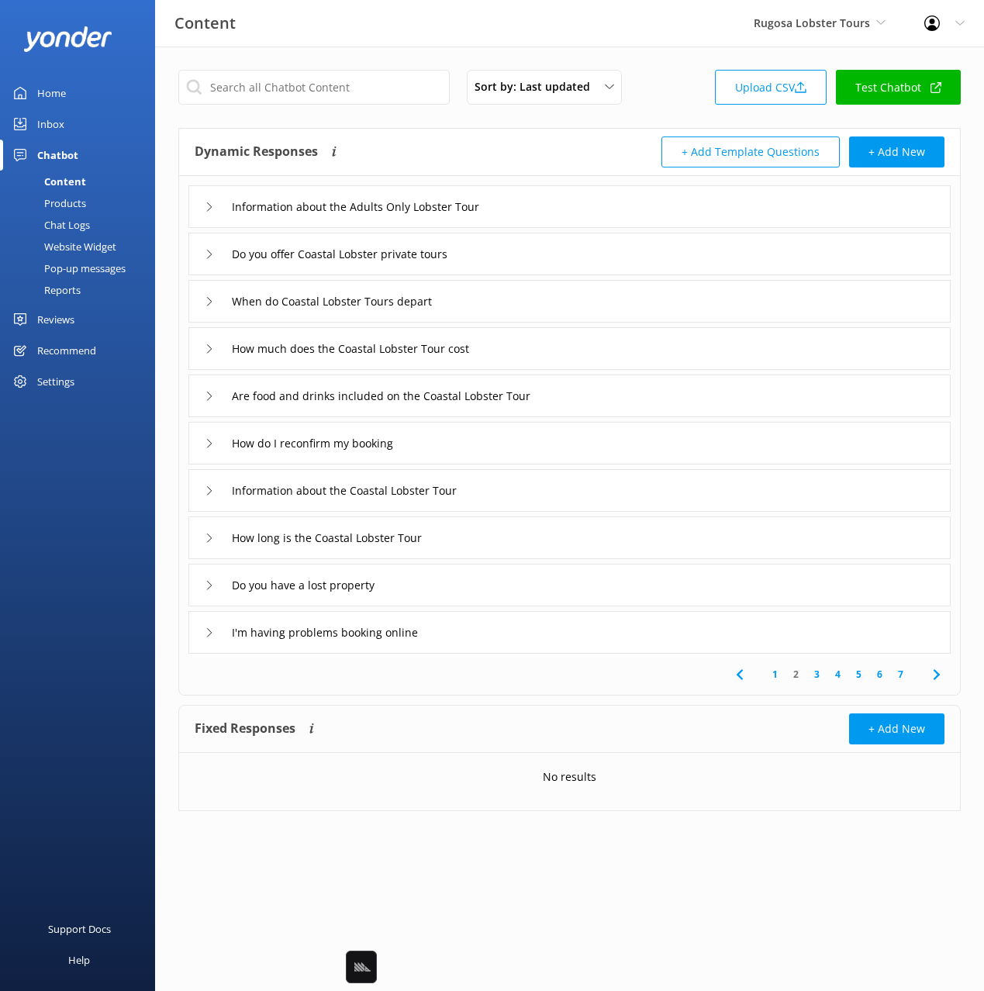
drag, startPoint x: 542, startPoint y: 207, endPoint x: 527, endPoint y: 226, distance: 24.3
click at [542, 207] on div "Information about the Adults Only Lobster Tour" at bounding box center [569, 206] width 762 height 43
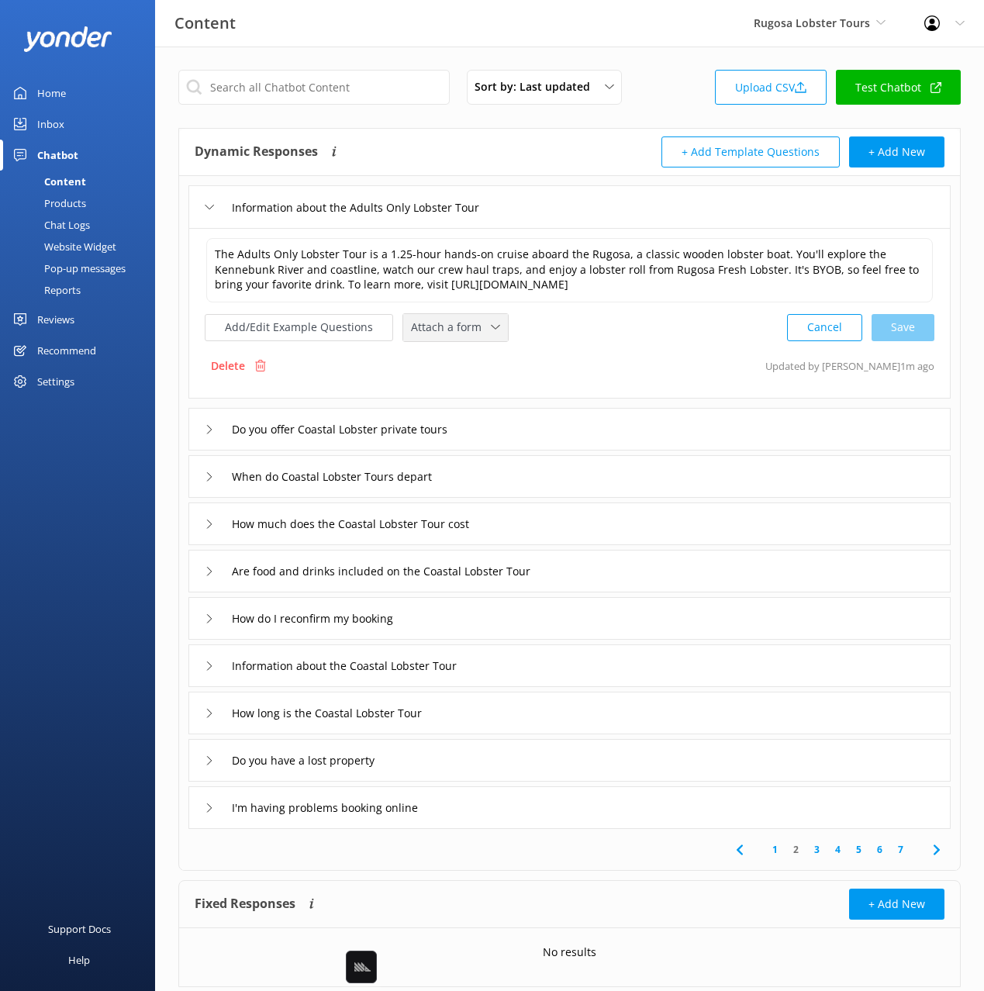
click at [447, 336] on div "Attach a form" at bounding box center [455, 327] width 97 height 19
click at [474, 393] on div "Check availability" at bounding box center [450, 392] width 77 height 16
click at [541, 429] on div "Do you offer Coastal Lobster private tours" at bounding box center [569, 427] width 762 height 43
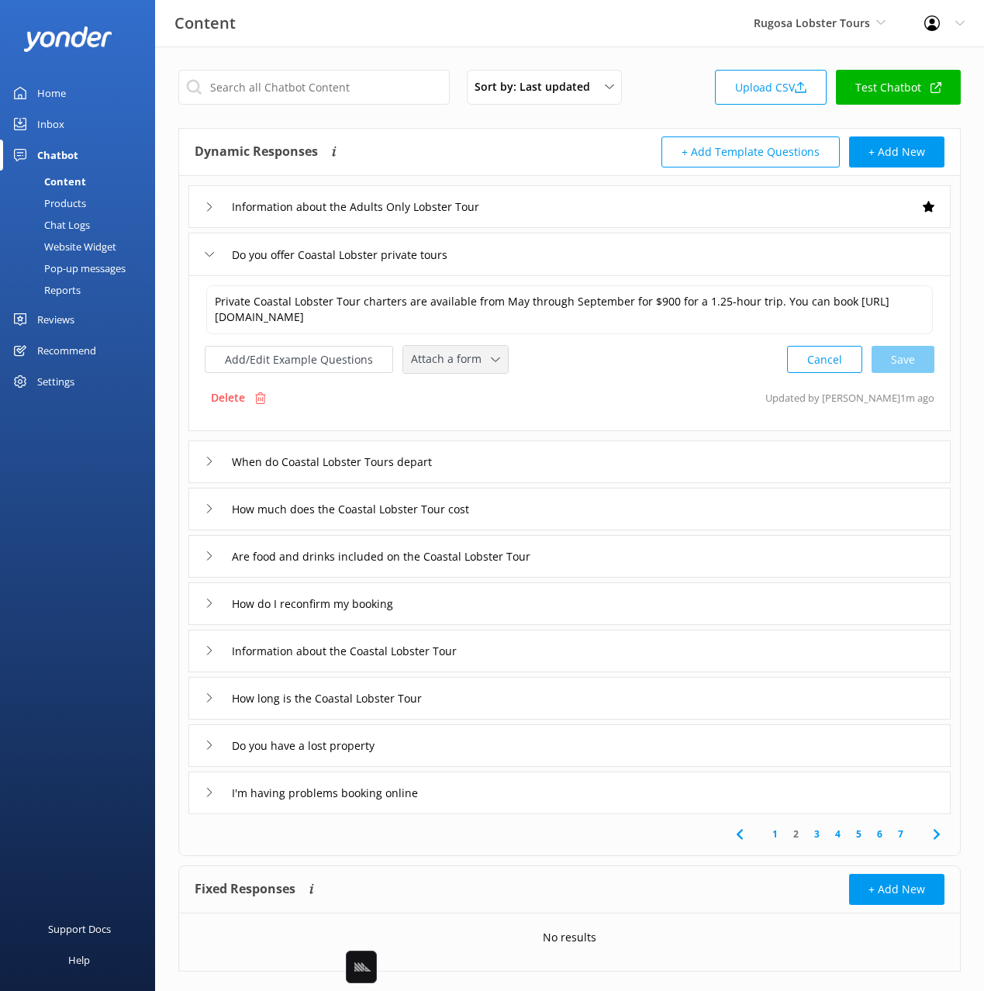
click at [457, 367] on span "Attach a form" at bounding box center [451, 358] width 80 height 17
click at [462, 385] on div "Leave contact details" at bounding box center [459, 393] width 95 height 16
click at [529, 463] on div "When do Coastal Lobster Tours depart" at bounding box center [569, 460] width 762 height 43
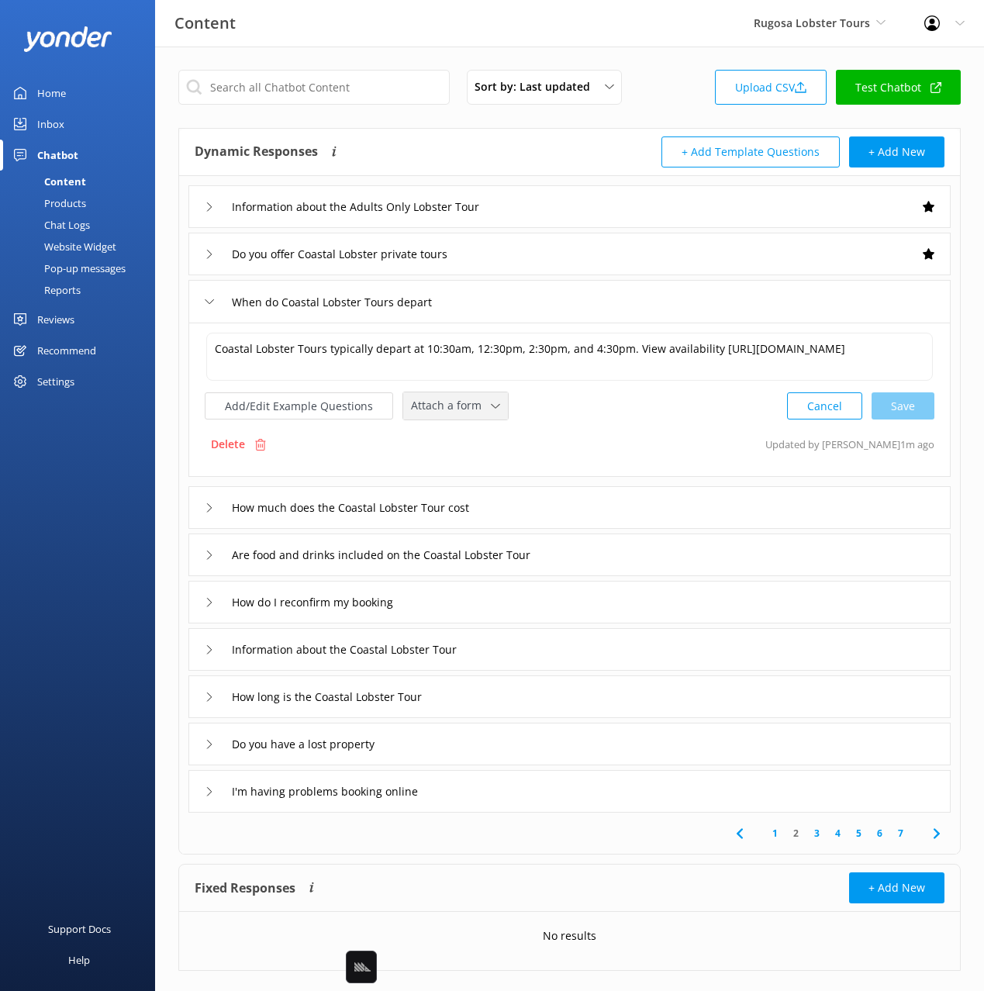
click at [451, 409] on span "Attach a form" at bounding box center [451, 405] width 80 height 17
click at [471, 469] on div "Check availability" at bounding box center [450, 470] width 77 height 16
click at [543, 510] on div "How much does the Coastal Lobster Tour cost" at bounding box center [569, 506] width 762 height 43
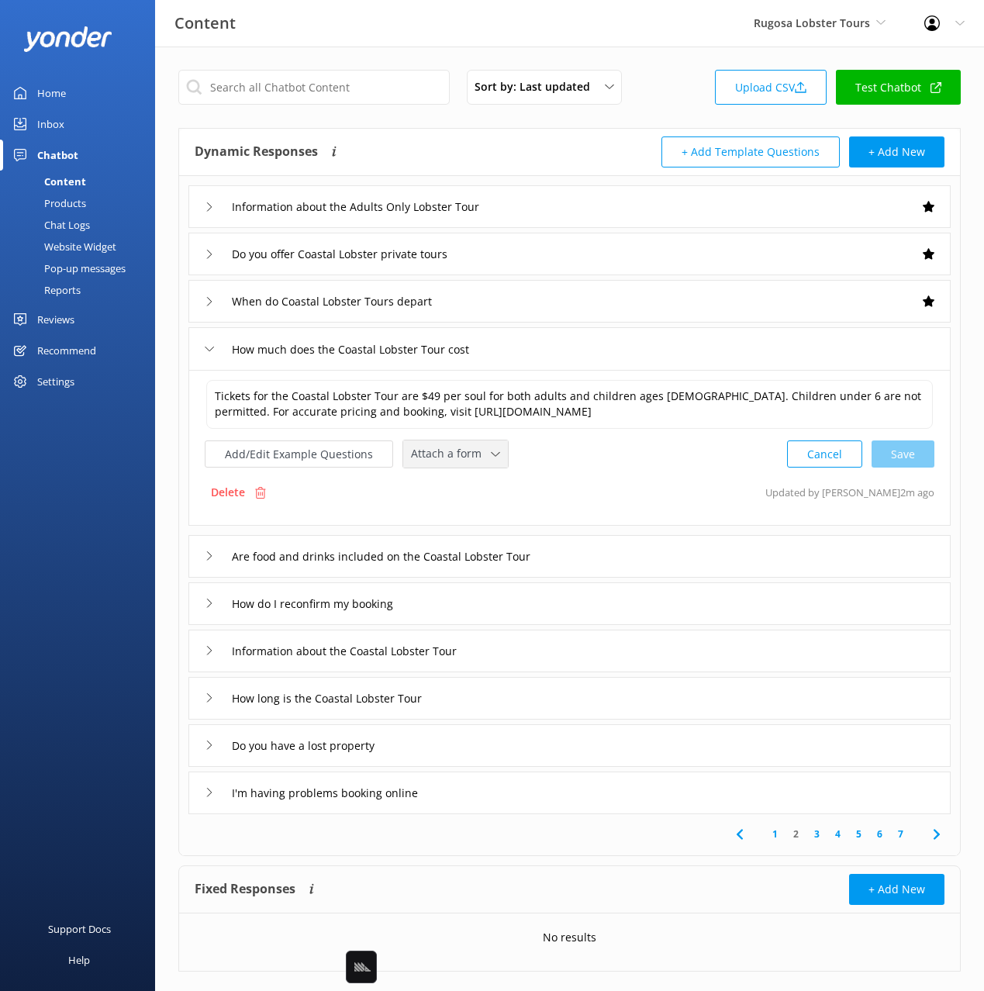
click at [452, 452] on span "Attach a form" at bounding box center [451, 453] width 80 height 17
click at [476, 513] on div "Check availability" at bounding box center [450, 519] width 77 height 16
click at [488, 606] on div "How do I reconfirm my booking" at bounding box center [569, 602] width 762 height 43
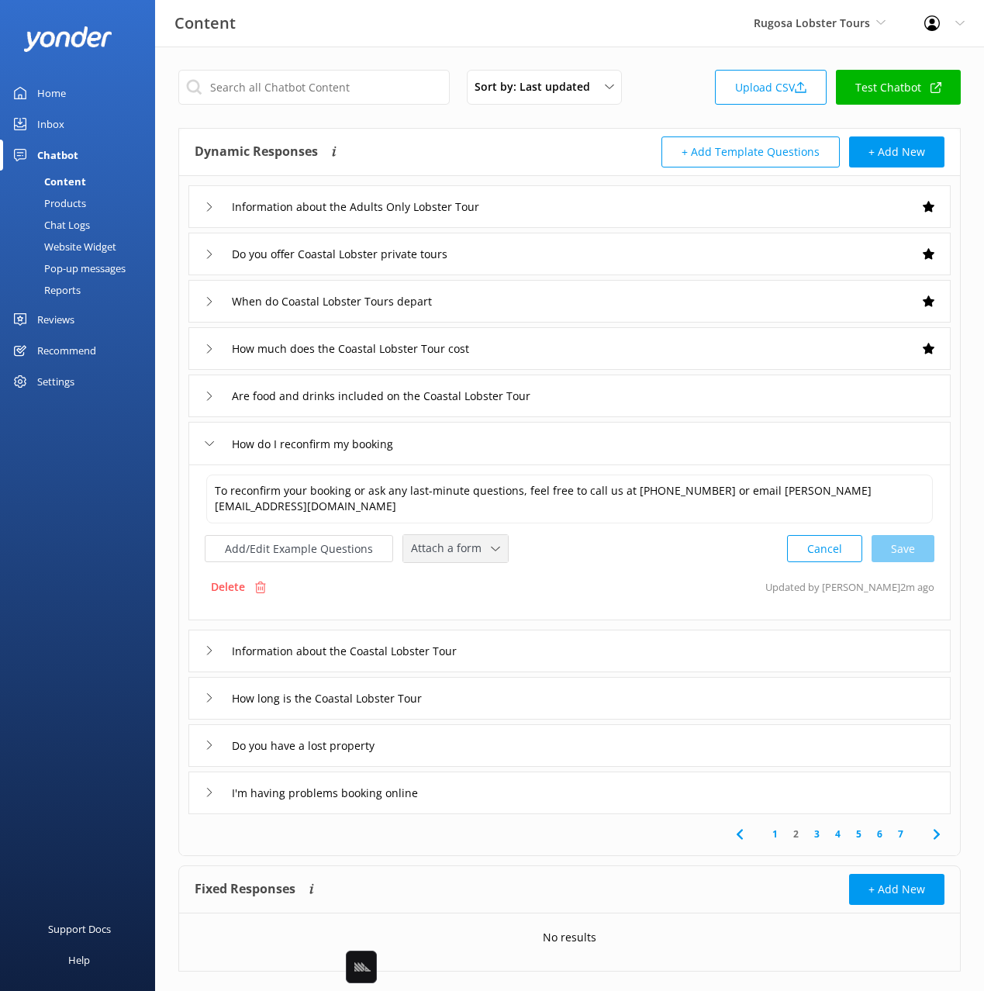
drag, startPoint x: 450, startPoint y: 539, endPoint x: 470, endPoint y: 588, distance: 53.3
click at [451, 541] on span "Attach a form" at bounding box center [451, 548] width 80 height 17
click at [471, 584] on div "Leave contact details" at bounding box center [459, 582] width 95 height 16
click at [569, 645] on div "Information about the Coastal Lobster Tour" at bounding box center [569, 649] width 762 height 43
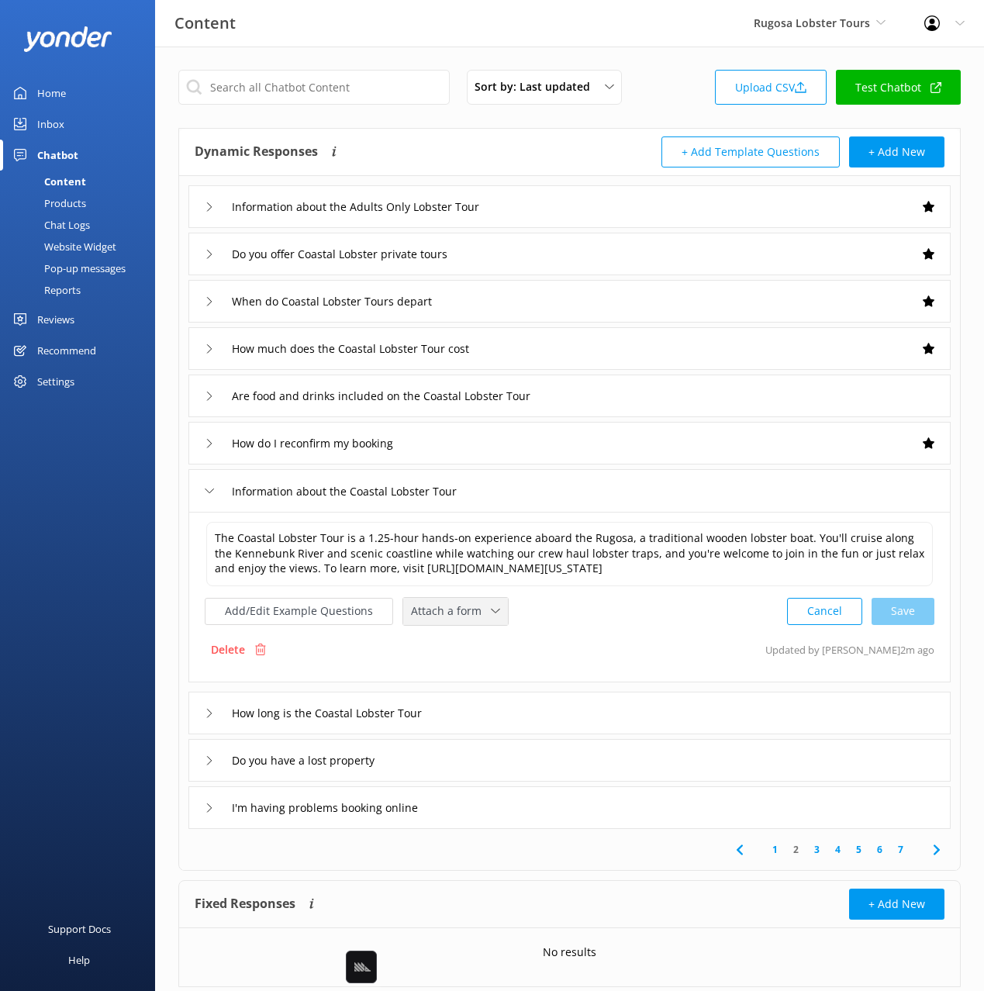
drag, startPoint x: 469, startPoint y: 610, endPoint x: 478, endPoint y: 669, distance: 59.5
click at [469, 610] on span "Attach a form" at bounding box center [451, 610] width 80 height 17
drag, startPoint x: 478, startPoint y: 674, endPoint x: 609, endPoint y: 695, distance: 132.7
click at [478, 674] on div "Check availability" at bounding box center [450, 675] width 77 height 16
click at [516, 702] on div "How long is the Coastal Lobster Tour" at bounding box center [569, 711] width 762 height 43
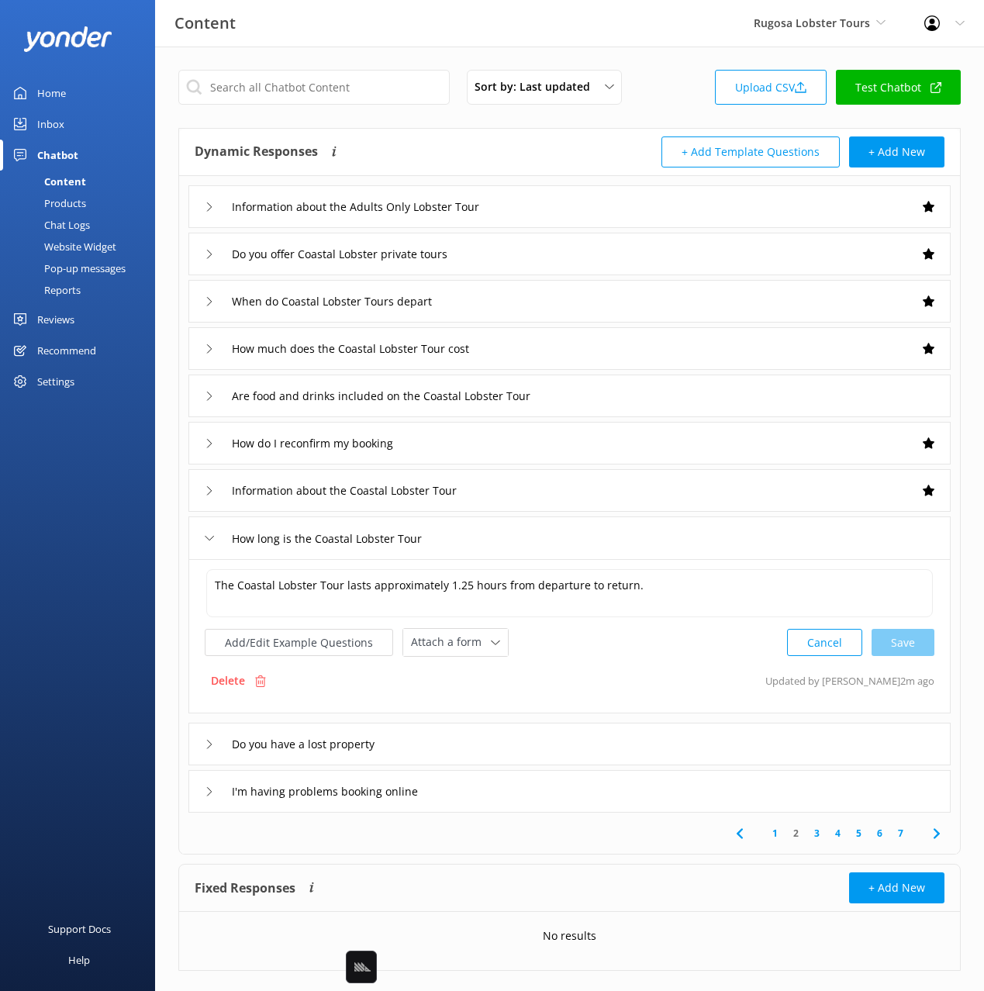
click at [463, 744] on div "Do you have a lost property" at bounding box center [569, 743] width 762 height 43
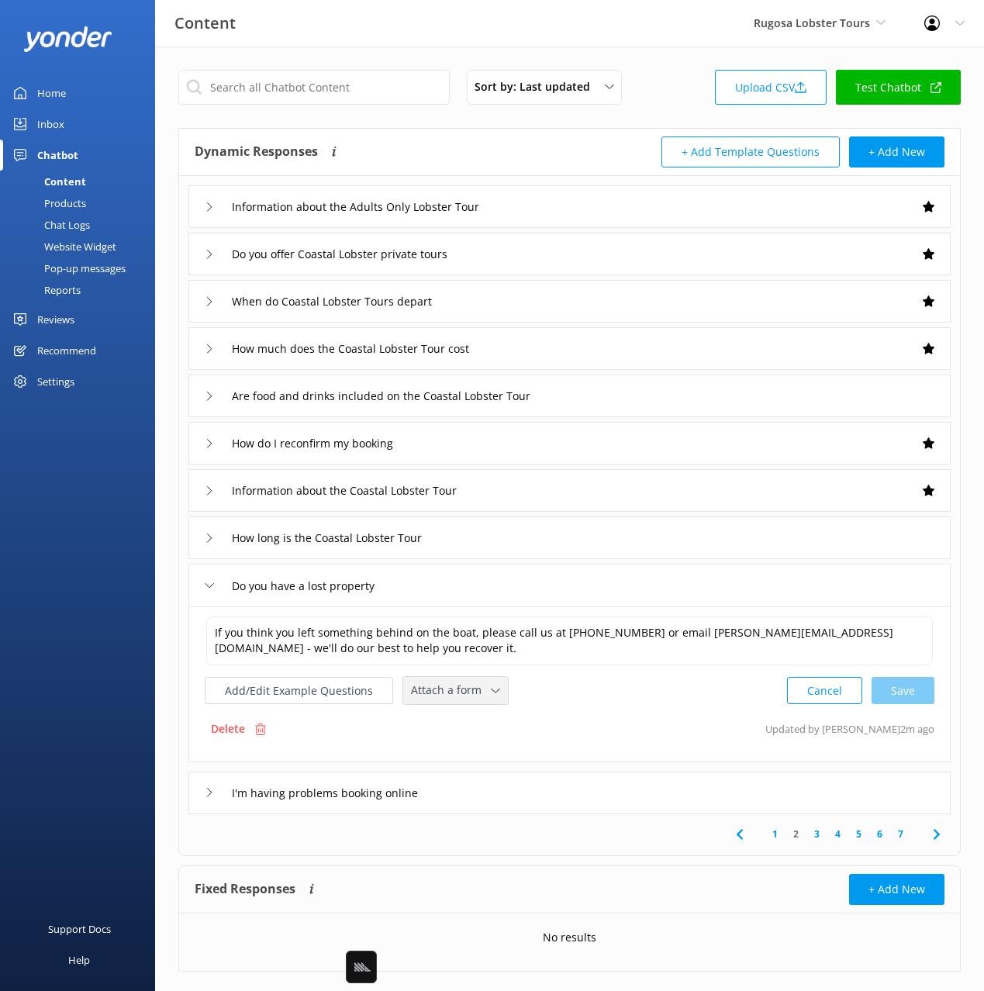
drag, startPoint x: 438, startPoint y: 688, endPoint x: 443, endPoint y: 700, distance: 12.5
click at [438, 688] on span "Attach a form" at bounding box center [451, 689] width 80 height 17
click at [461, 716] on div "Leave contact details" at bounding box center [459, 724] width 95 height 16
click at [519, 791] on div "I'm having problems booking online" at bounding box center [569, 791] width 762 height 43
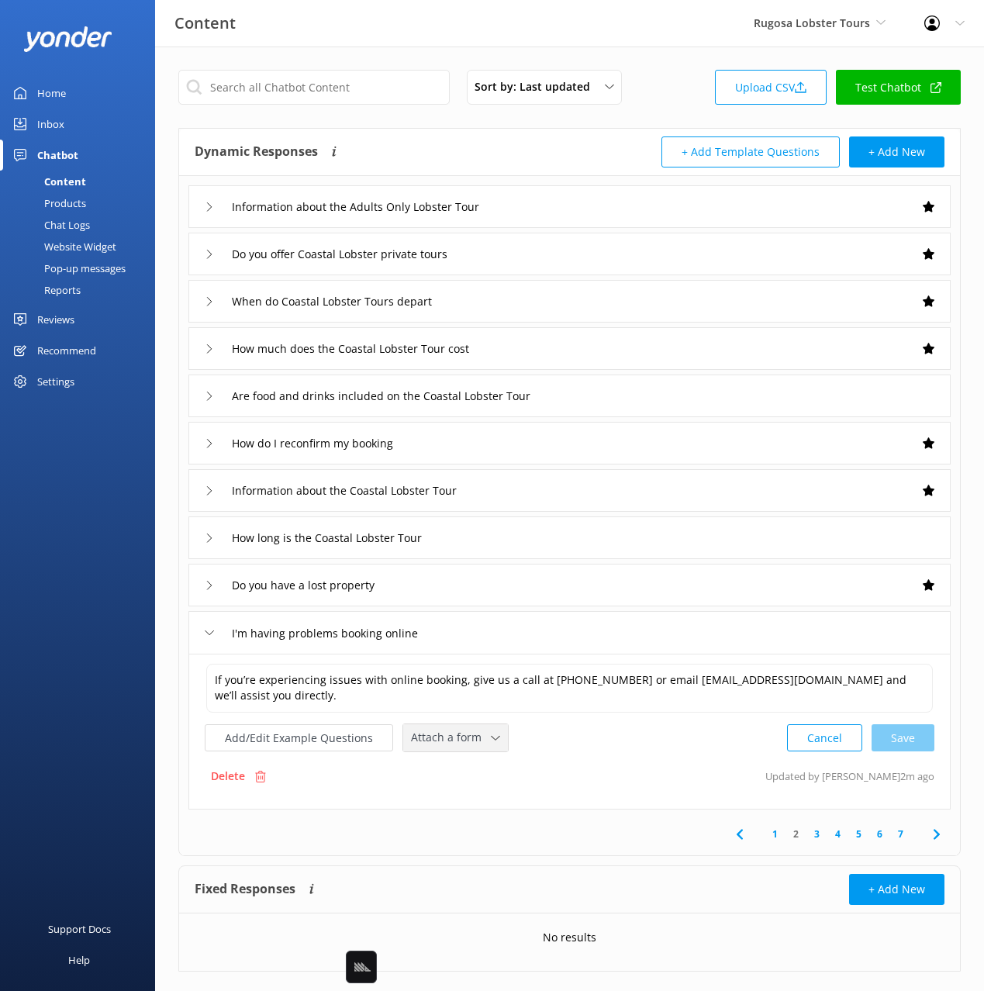
click at [463, 736] on span "Attach a form" at bounding box center [451, 737] width 80 height 17
click at [495, 763] on div "Leave contact details" at bounding box center [459, 771] width 95 height 16
click at [936, 833] on icon at bounding box center [936, 832] width 19 height 19
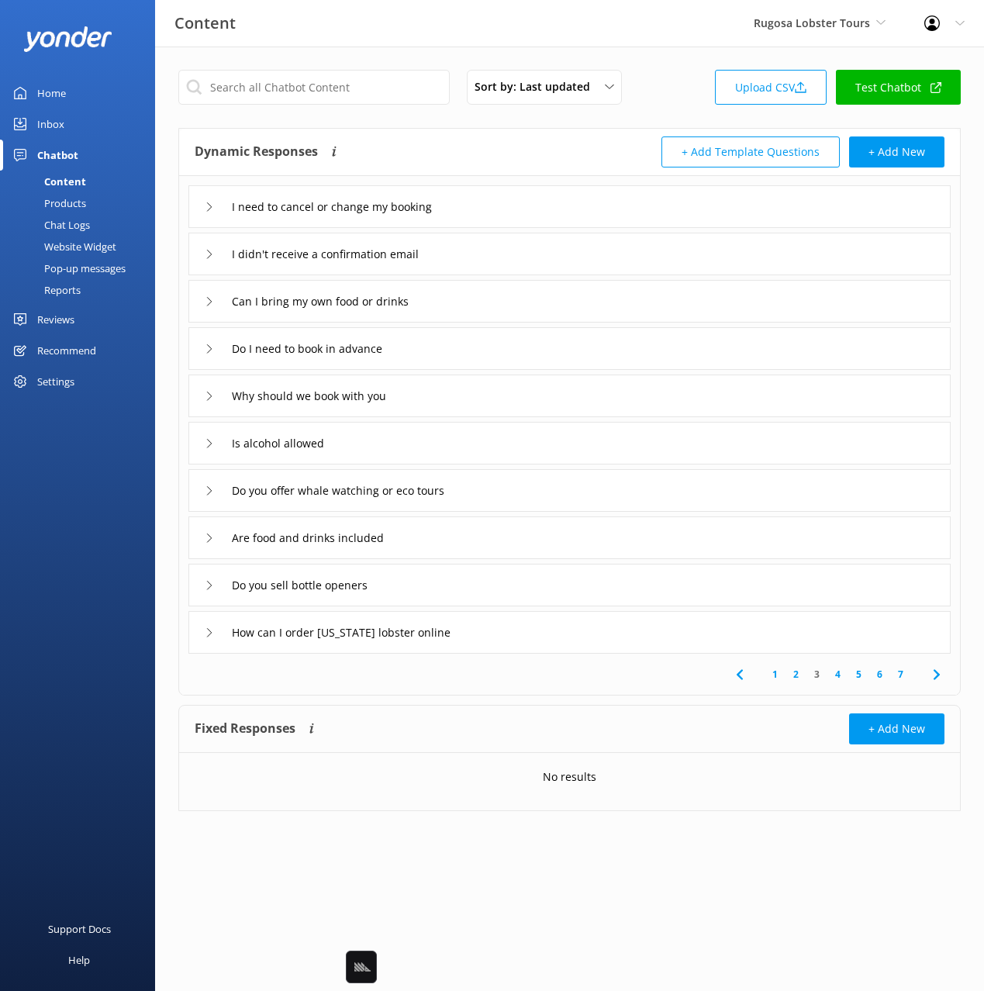
click at [509, 205] on div "I need to cancel or change my booking" at bounding box center [569, 206] width 762 height 43
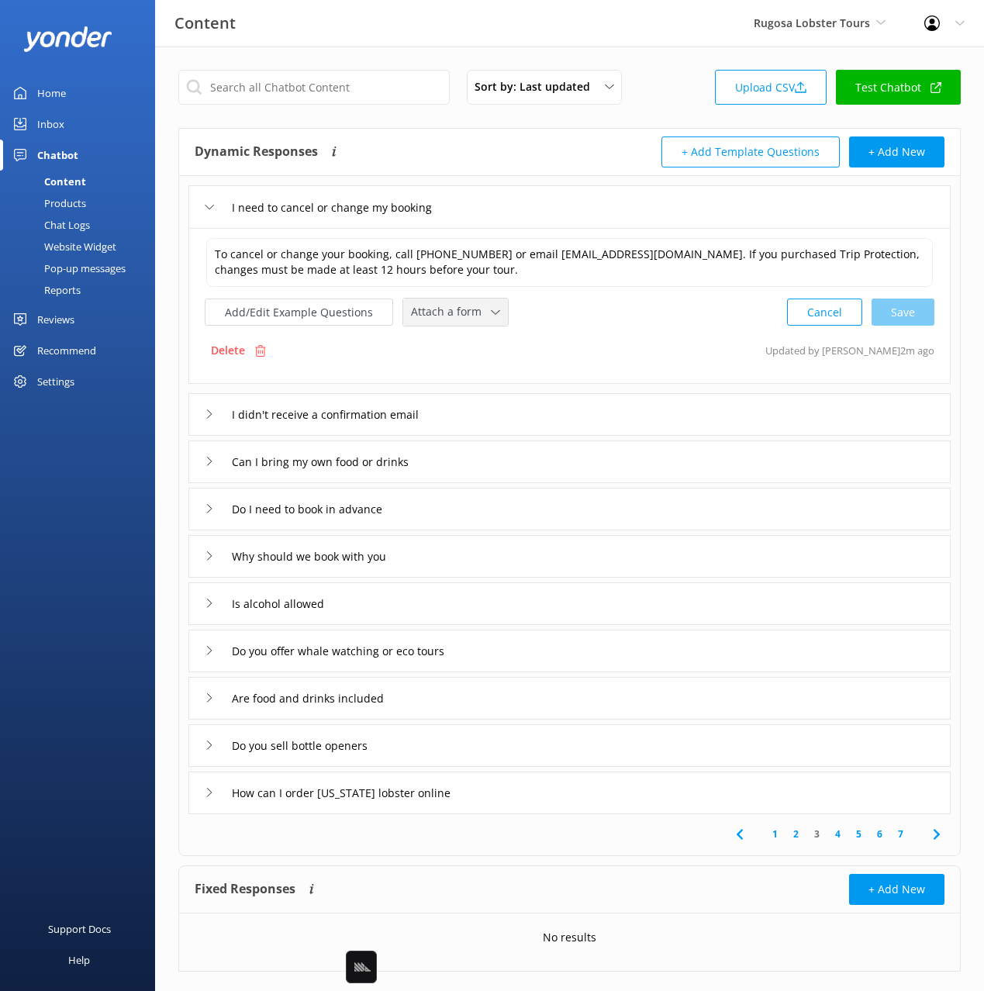
click at [456, 320] on span "Attach a form" at bounding box center [451, 311] width 80 height 17
click at [472, 342] on div "Leave contact details" at bounding box center [459, 345] width 95 height 16
click at [494, 416] on div "I didn't receive a confirmation email" at bounding box center [569, 412] width 762 height 43
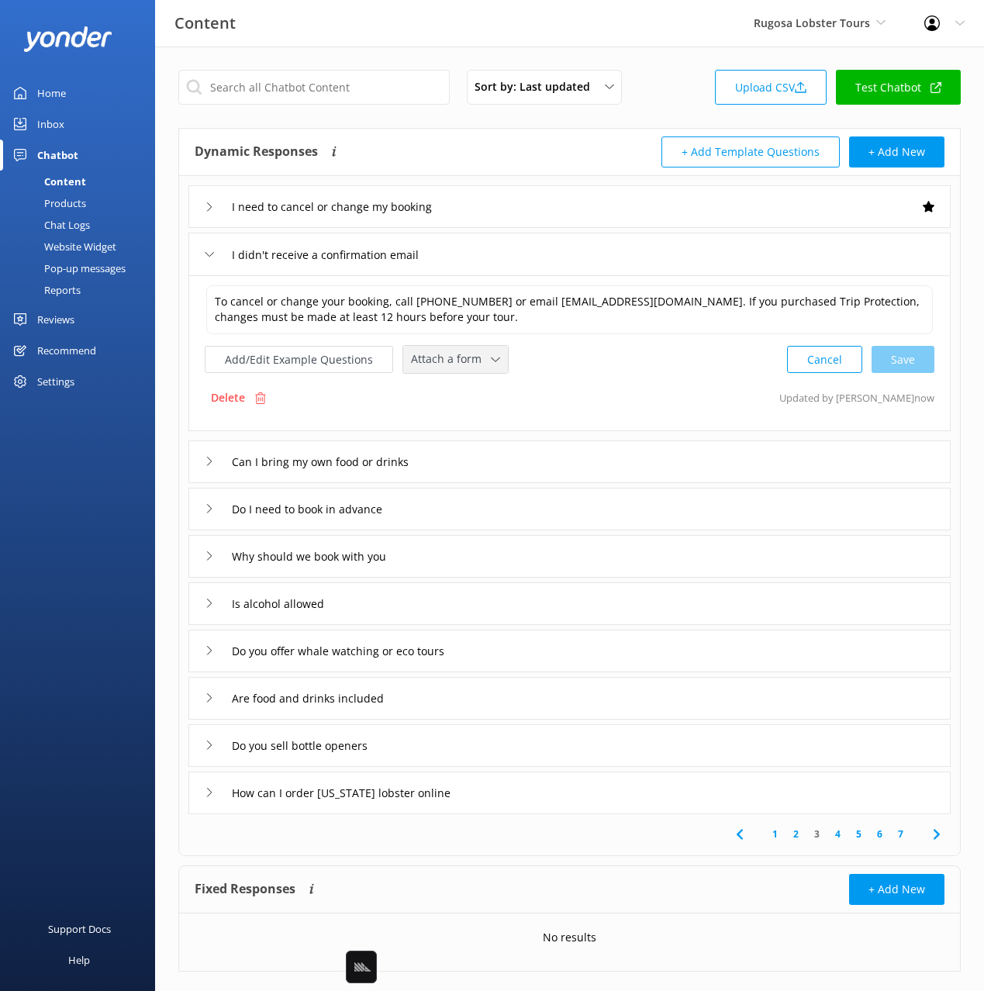
drag, startPoint x: 449, startPoint y: 358, endPoint x: 467, endPoint y: 394, distance: 39.9
click at [449, 359] on span "Attach a form" at bounding box center [451, 358] width 80 height 17
click at [467, 395] on div "Leave contact details" at bounding box center [459, 393] width 95 height 16
click at [468, 519] on div "Do I need to book in advance" at bounding box center [569, 507] width 762 height 43
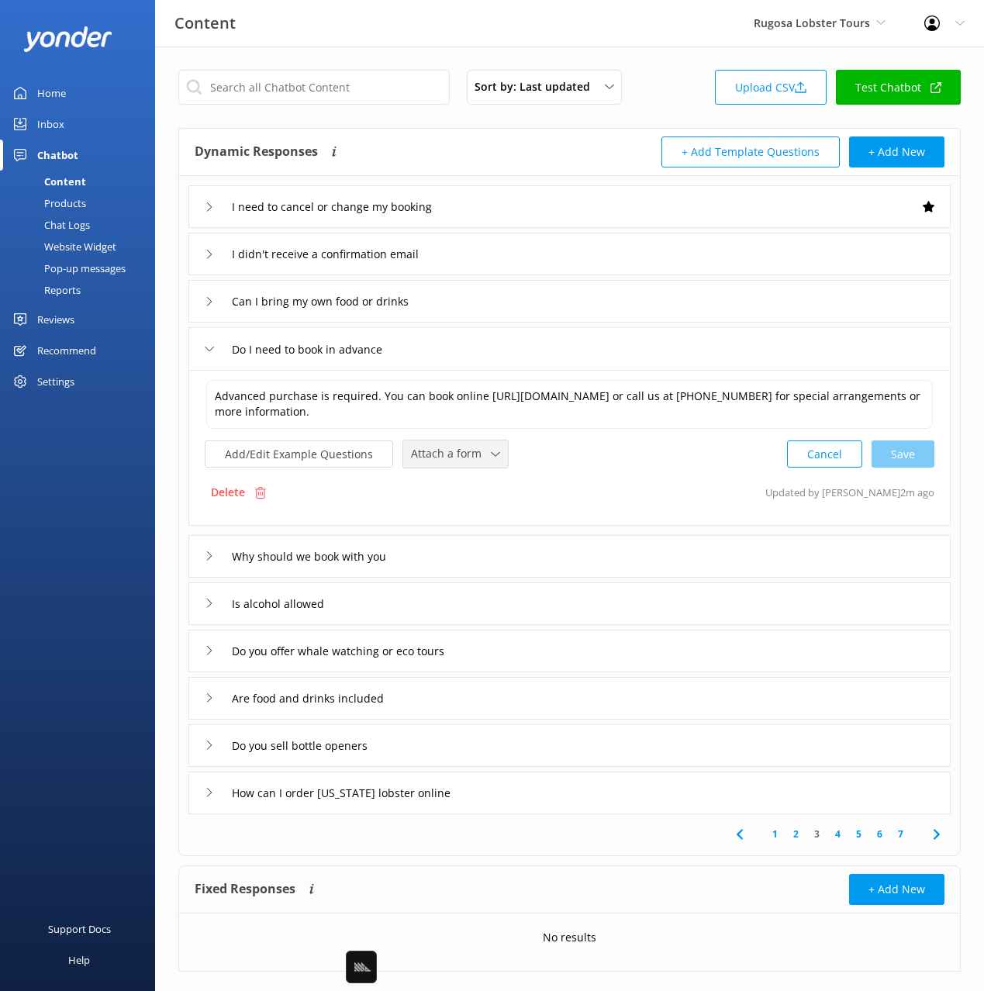
drag, startPoint x: 440, startPoint y: 446, endPoint x: 440, endPoint y: 455, distance: 9.3
click at [439, 446] on span "Attach a form" at bounding box center [451, 453] width 80 height 17
click at [460, 516] on div "Check availability" at bounding box center [450, 519] width 77 height 16
click at [452, 561] on div "Why should we book with you" at bounding box center [569, 554] width 762 height 43
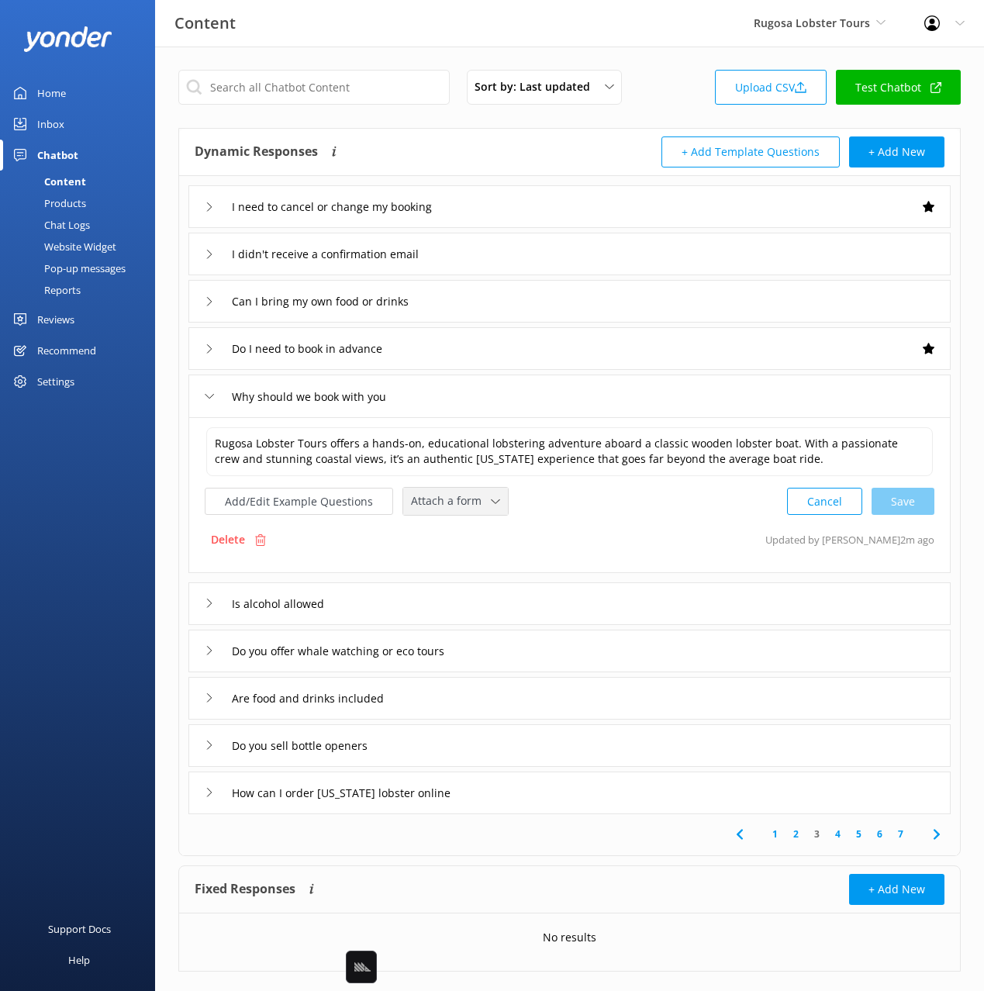
drag, startPoint x: 440, startPoint y: 503, endPoint x: 460, endPoint y: 562, distance: 62.5
click at [440, 504] on span "Attach a form" at bounding box center [451, 500] width 80 height 17
click at [461, 565] on div "Check availability" at bounding box center [450, 566] width 77 height 16
click at [933, 834] on icon at bounding box center [936, 832] width 19 height 19
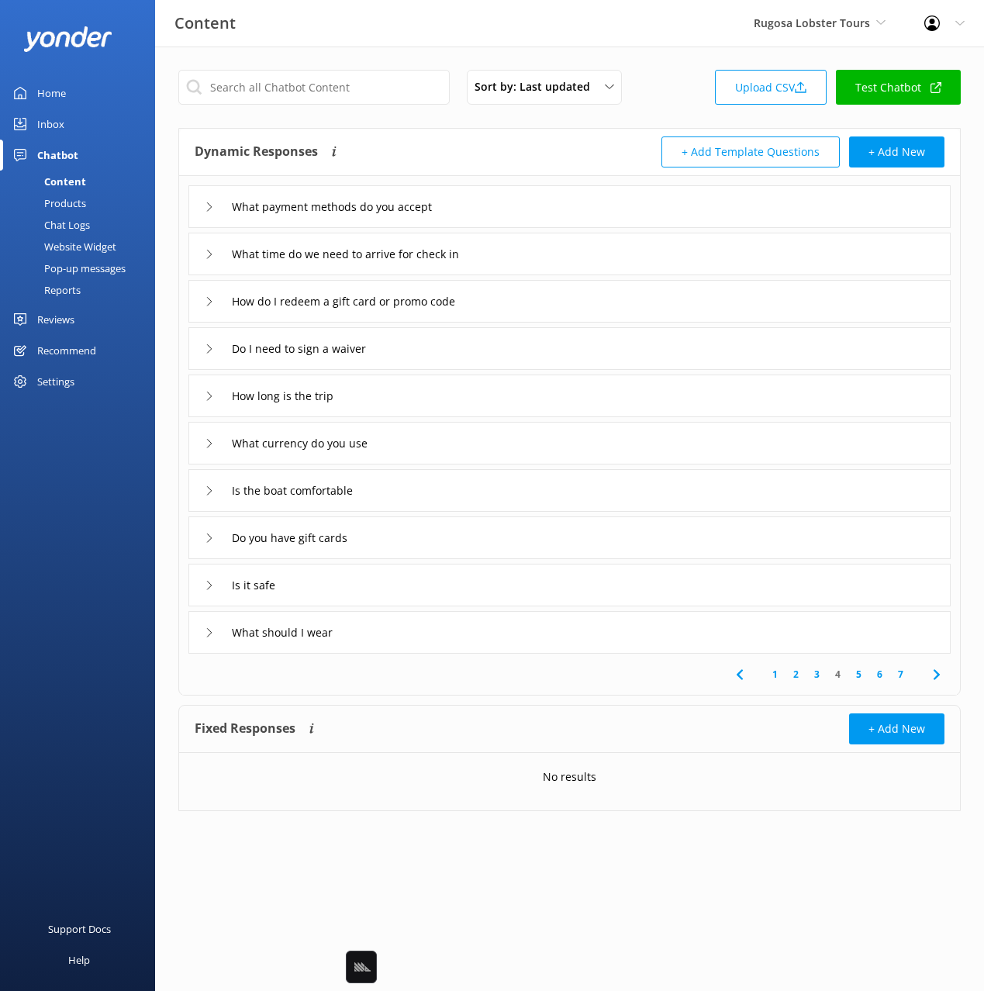
click at [936, 674] on icon at bounding box center [936, 674] width 19 height 19
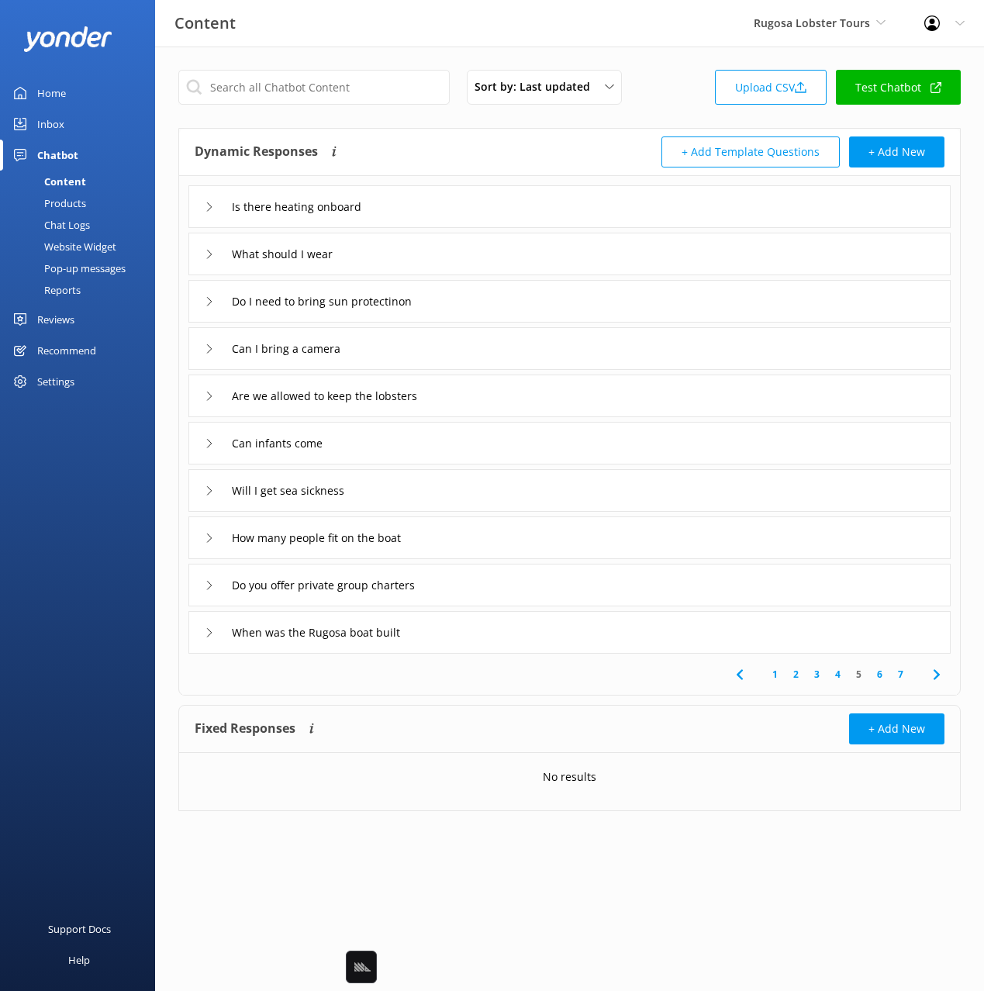
drag, startPoint x: 511, startPoint y: 581, endPoint x: 498, endPoint y: 598, distance: 21.6
click at [511, 581] on div "Do you offer private group charters" at bounding box center [569, 585] width 762 height 43
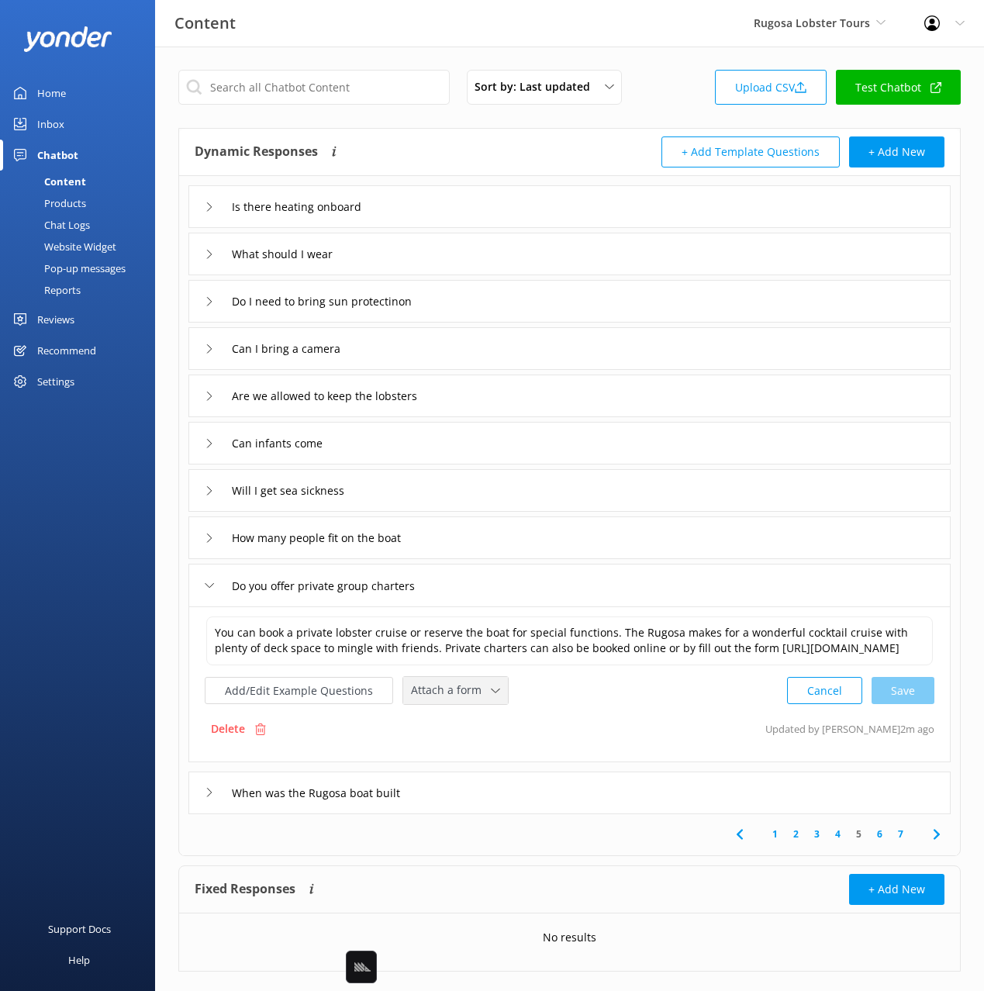
click at [465, 698] on span "Attach a form" at bounding box center [451, 689] width 80 height 17
click at [474, 731] on div "Leave contact details" at bounding box center [459, 724] width 95 height 16
click at [367, 585] on input "Do you offer private group charters" at bounding box center [341, 585] width 236 height 23
click at [772, 651] on textarea "You can book a private lobster cruise or reserve the boat for special functions…" at bounding box center [569, 640] width 728 height 49
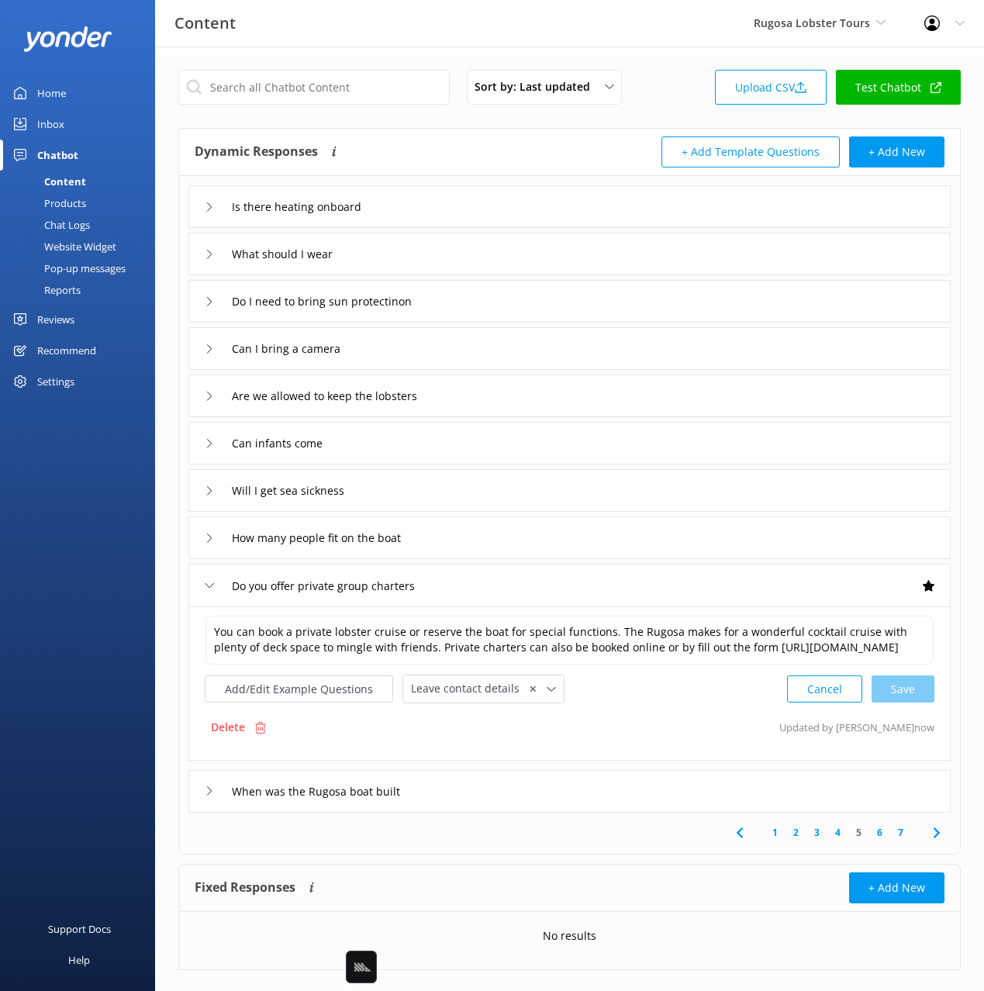
drag, startPoint x: 673, startPoint y: 725, endPoint x: 330, endPoint y: 738, distance: 342.9
click at [670, 724] on div "You can book a private lobster cruise or reserve the boat for special functions…" at bounding box center [569, 683] width 762 height 154
click at [302, 702] on button "Add/Edit Example Questions" at bounding box center [299, 688] width 188 height 27
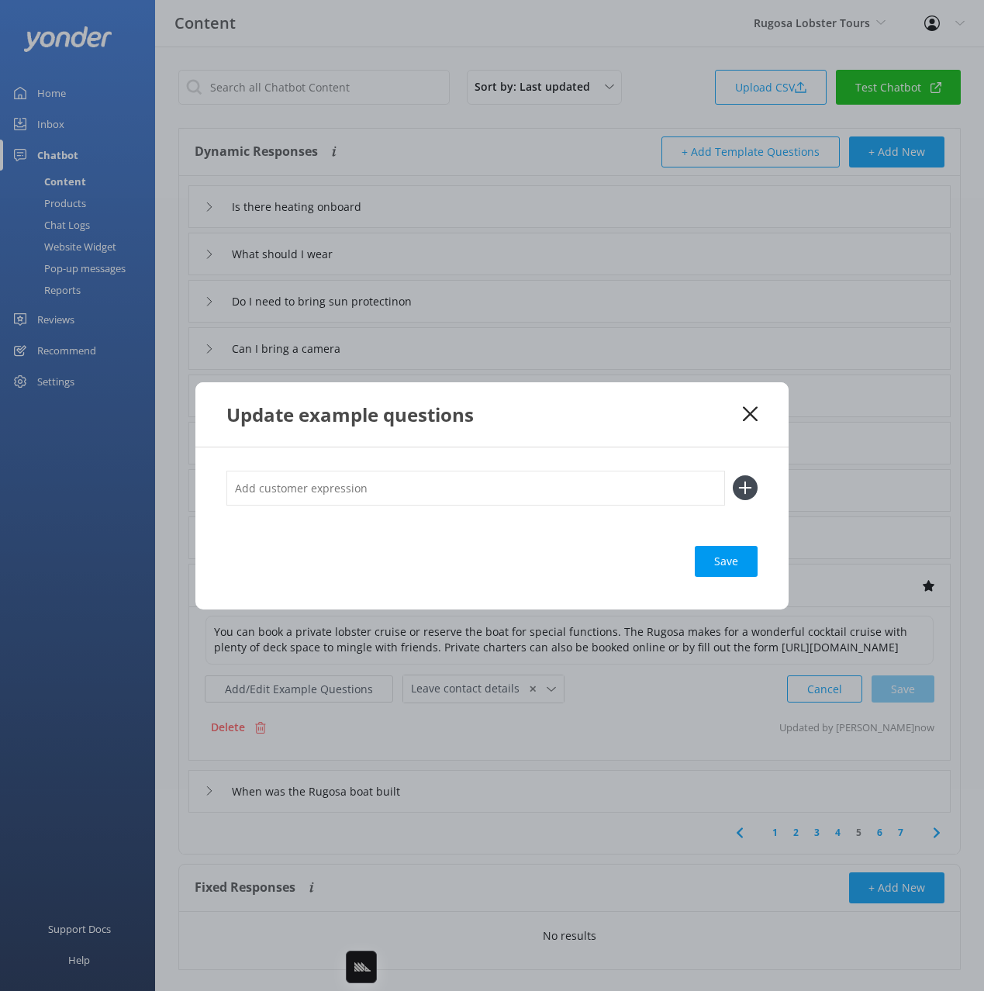
click at [550, 531] on div "Save" at bounding box center [491, 528] width 593 height 162
click at [537, 529] on div "Save" at bounding box center [491, 528] width 593 height 162
click at [580, 488] on input "text" at bounding box center [475, 488] width 498 height 35
paste input "Can I book the whole boat for a private event? Do you do private lobster cruise…"
type input "Can I book the whole boat for a private event? Do you do private lobster cruise…"
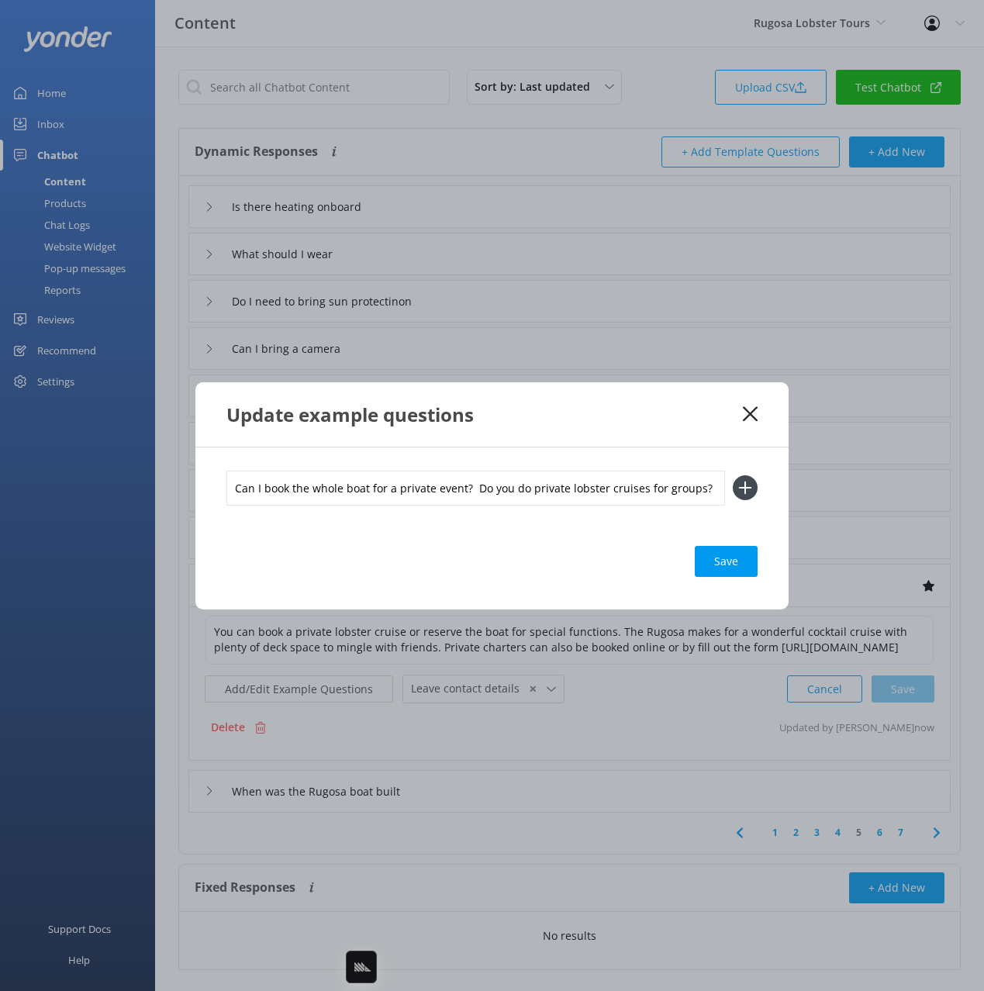
click at [733, 475] on button at bounding box center [745, 487] width 25 height 25
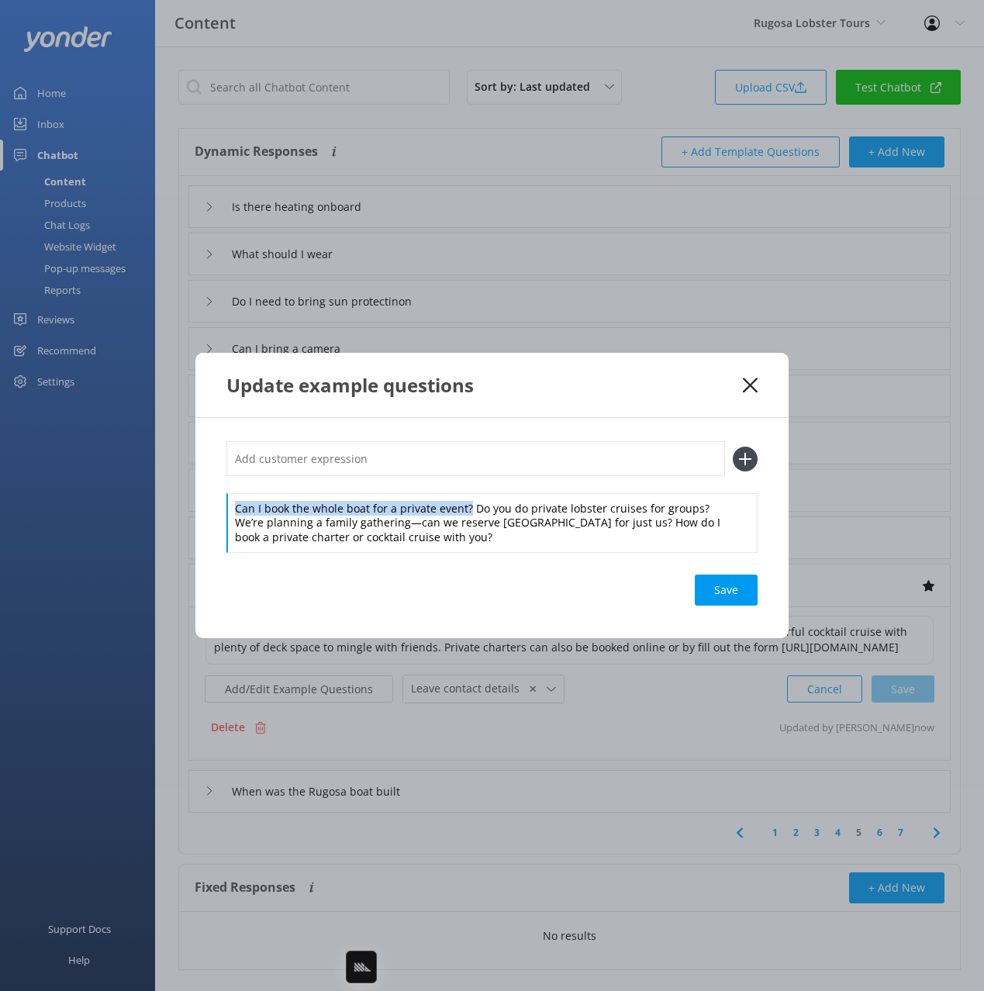
drag, startPoint x: 467, startPoint y: 508, endPoint x: 483, endPoint y: 483, distance: 29.7
click at [474, 483] on div "Can I book the whole boat for a private event? Do you do private lobster cruise…" at bounding box center [491, 496] width 531 height 110
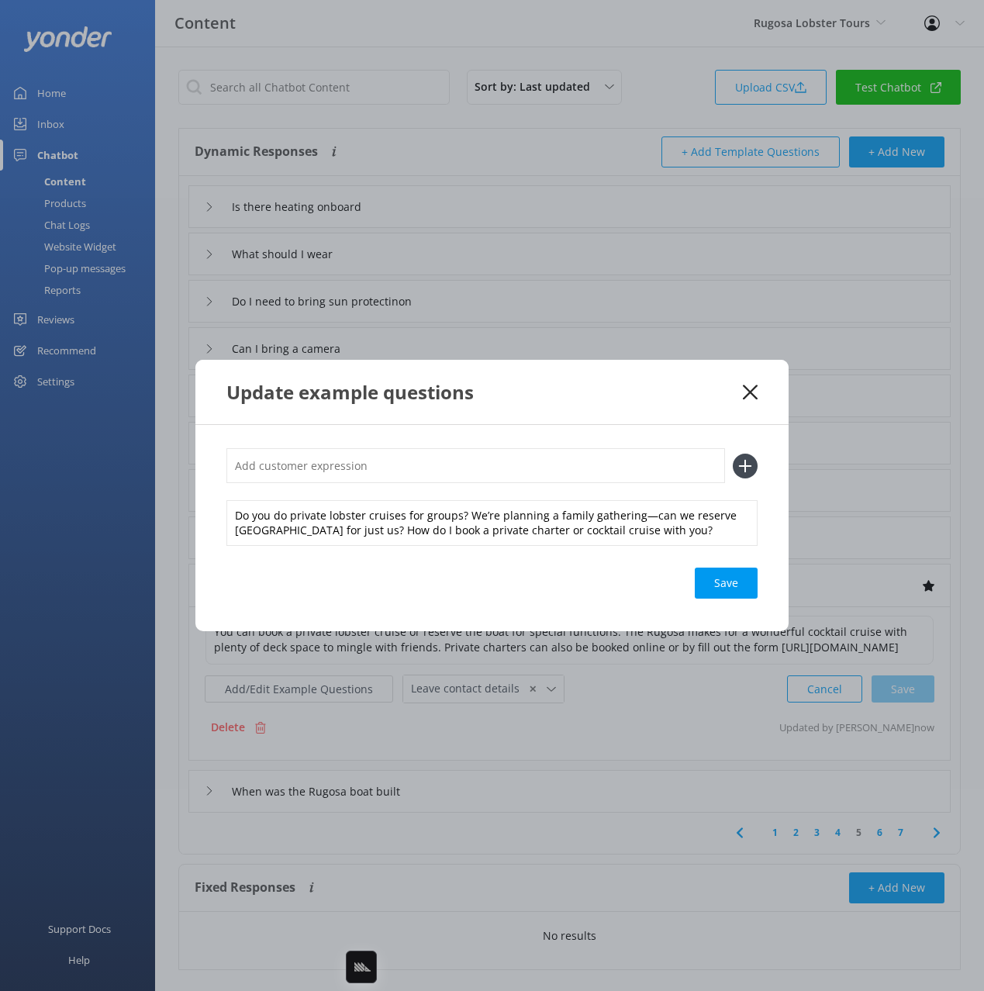
drag, startPoint x: 563, startPoint y: 460, endPoint x: 686, endPoint y: 473, distance: 123.9
click at [564, 461] on input "text" at bounding box center [475, 465] width 498 height 35
paste input "Can I book the whole boat for a private event?"
type input "Can I book the whole boat for a private event?"
click at [748, 467] on icon at bounding box center [745, 465] width 25 height 25
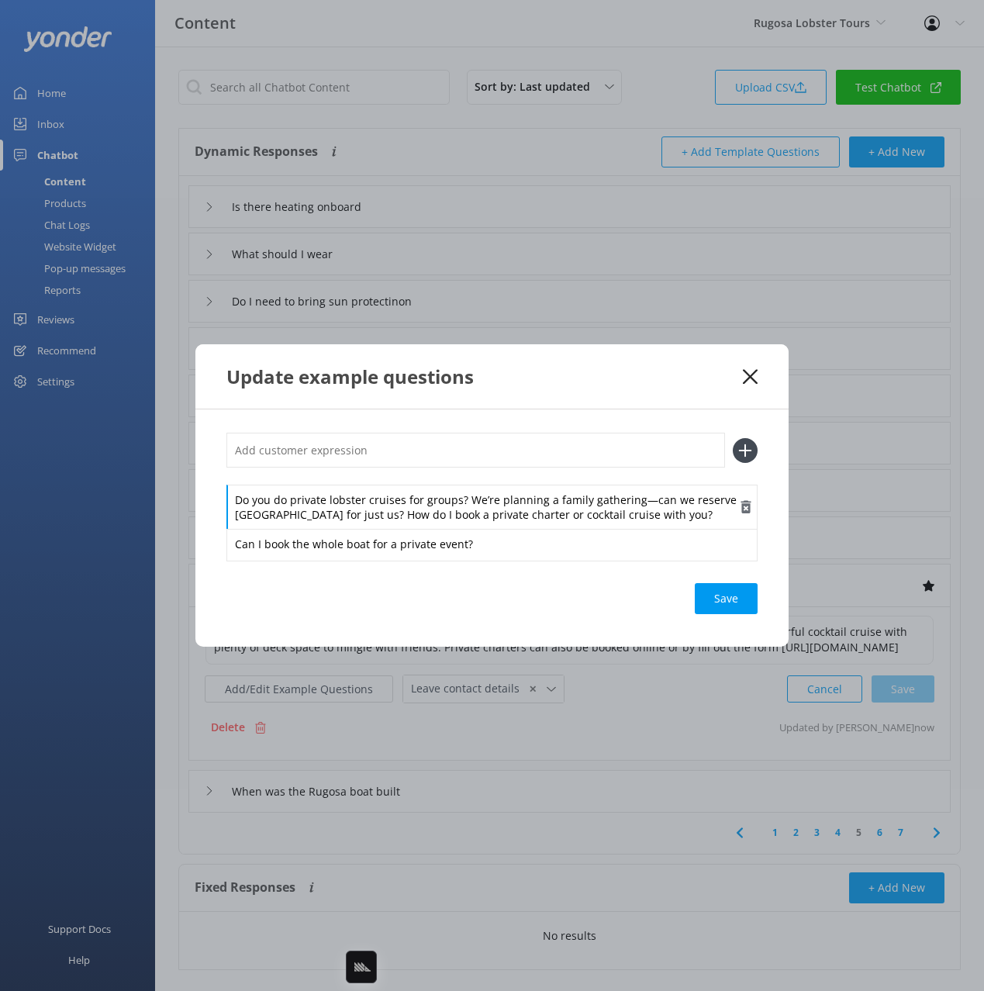
click at [493, 507] on div "Do you do private lobster cruises for groups? We’re planning a family gathering…" at bounding box center [491, 507] width 531 height 45
drag, startPoint x: 468, startPoint y: 497, endPoint x: 466, endPoint y: 483, distance: 14.1
click at [466, 483] on div "Do you do private lobster cruises for groups? We’re planning a family gathering…" at bounding box center [491, 496] width 531 height 126
click at [489, 458] on input "text" at bounding box center [475, 450] width 498 height 35
paste input "Do you do private lobster cruises for groups?"
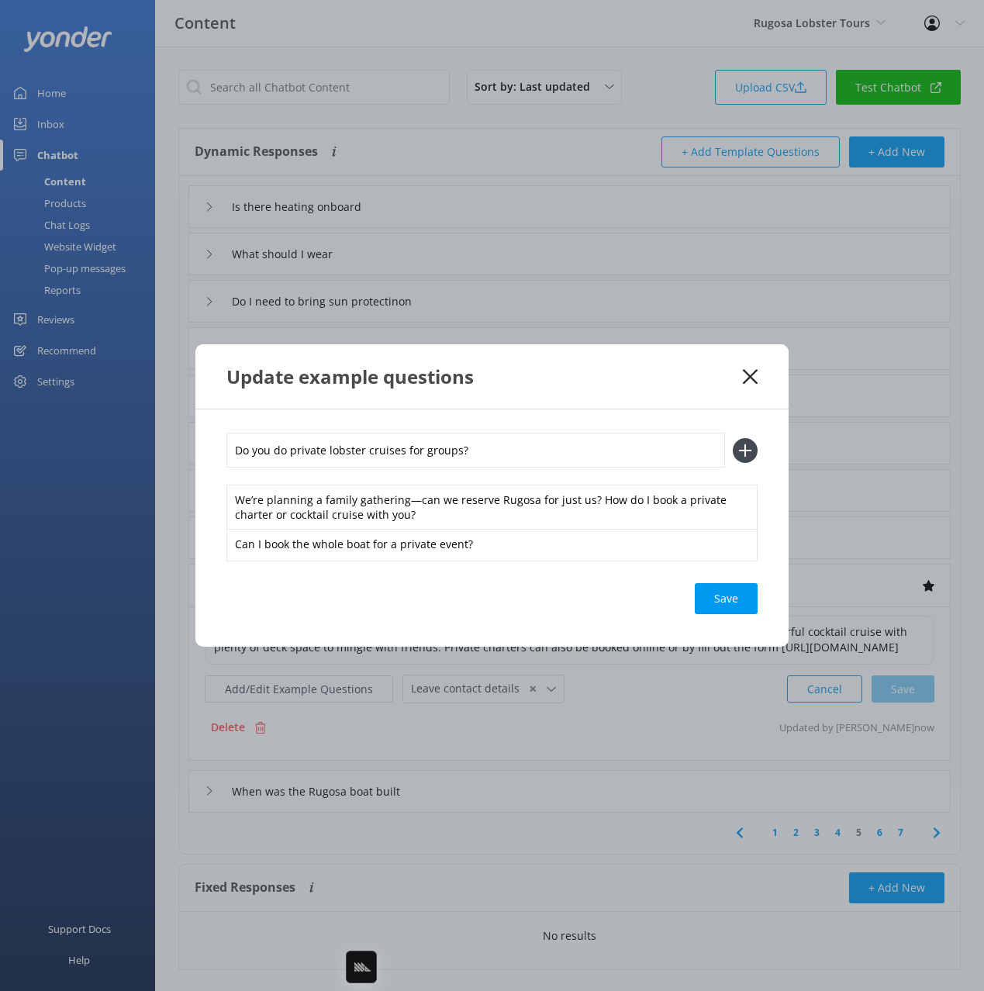
type input "Do you do private lobster cruises for groups?"
drag, startPoint x: 747, startPoint y: 453, endPoint x: 736, endPoint y: 461, distance: 13.2
click at [743, 455] on icon at bounding box center [745, 450] width 25 height 25
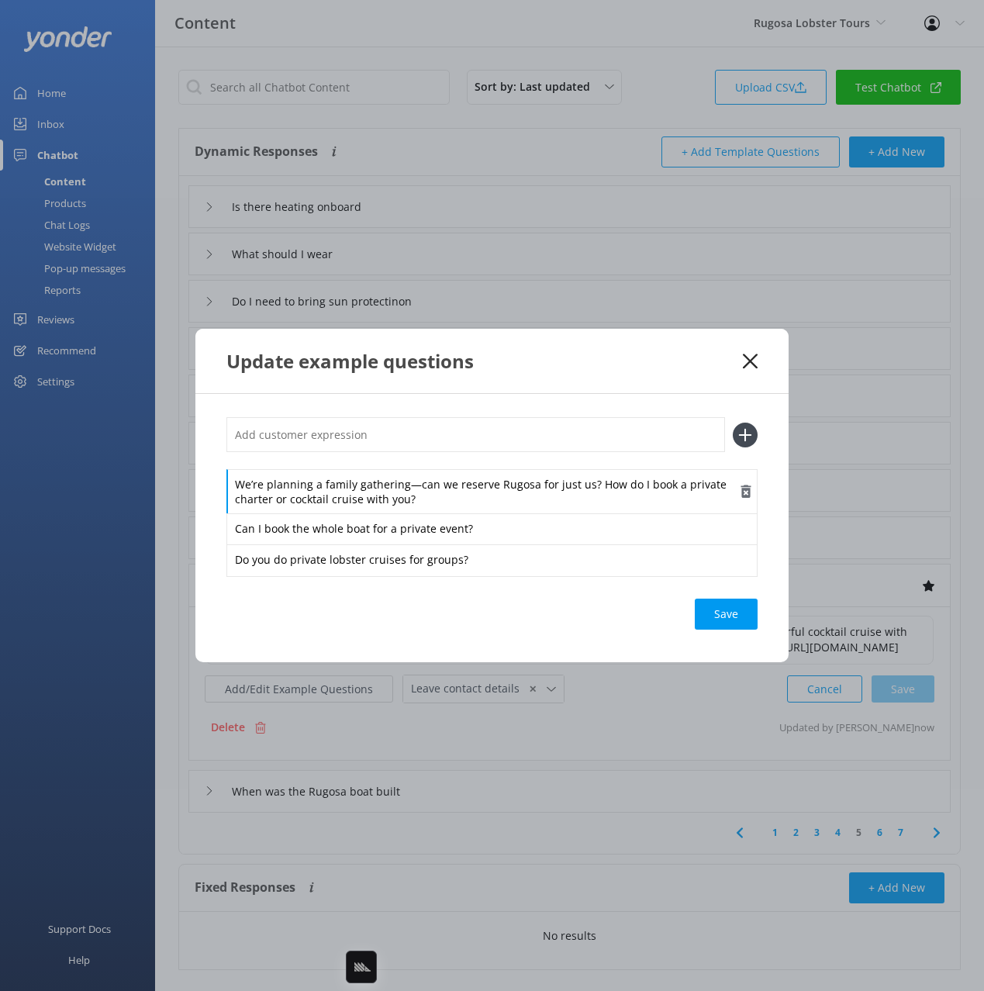
click at [550, 498] on div "We’re planning a family gathering—can we reserve Rugosa for just us? How do I b…" at bounding box center [491, 491] width 531 height 45
click at [585, 467] on div "We’re planning a family gathering—can we reserve Rugosa for just us? How do I b…" at bounding box center [491, 495] width 531 height 157
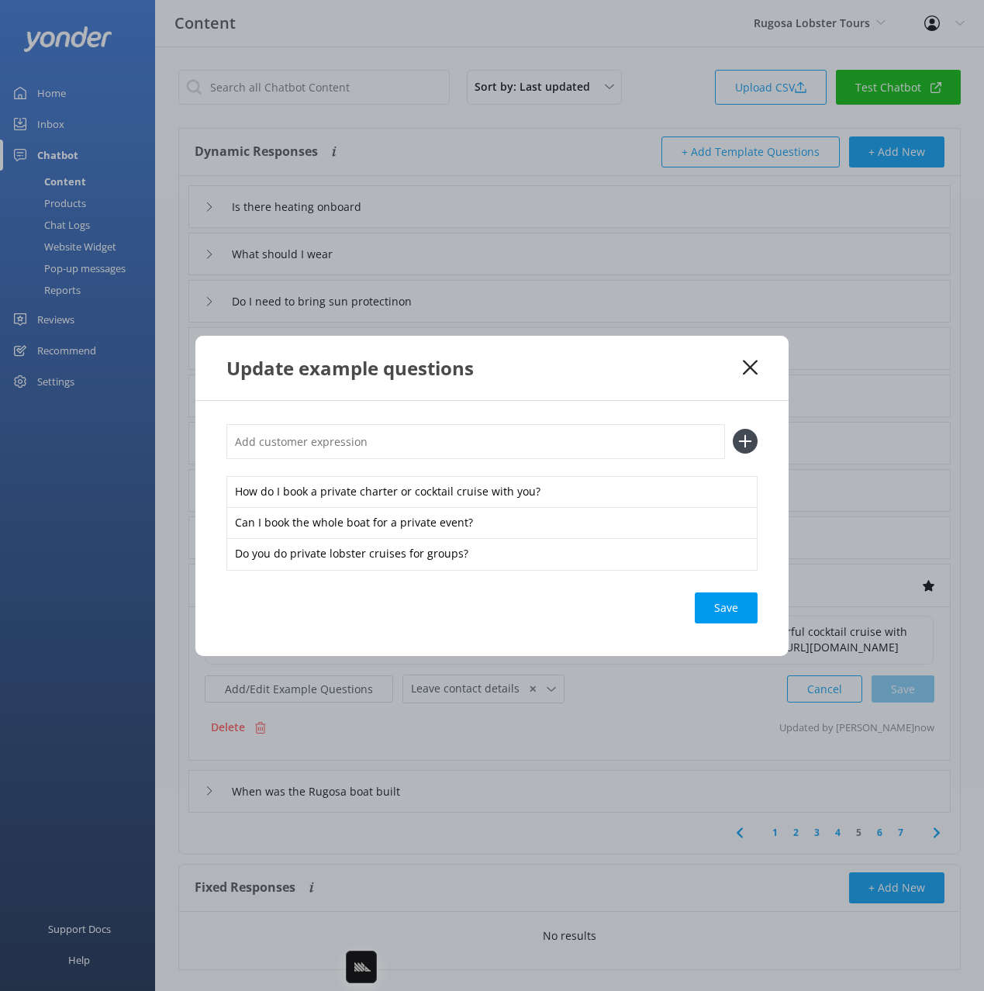
click at [576, 443] on input "text" at bounding box center [475, 441] width 498 height 35
paste input "We’re planning a family gathering—can we reserve Rugosa for just us?"
type input "We’re planning a family gathering—can we reserve Rugosa for just us?"
drag, startPoint x: 741, startPoint y: 440, endPoint x: 738, endPoint y: 457, distance: 18.1
click at [740, 440] on icon at bounding box center [745, 441] width 25 height 25
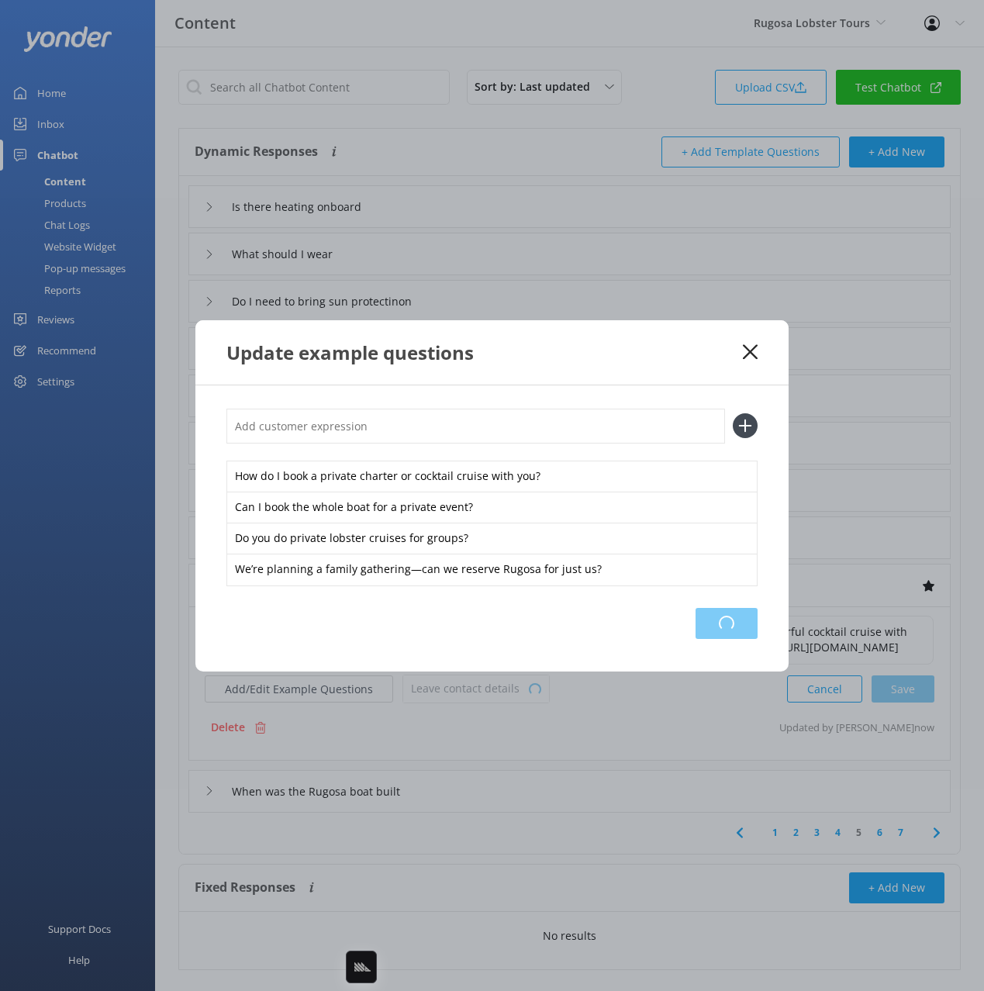
click at [730, 635] on div "Loading.." at bounding box center [726, 623] width 62 height 31
drag, startPoint x: 751, startPoint y: 345, endPoint x: 789, endPoint y: 457, distance: 118.7
click at [751, 345] on icon at bounding box center [750, 352] width 15 height 16
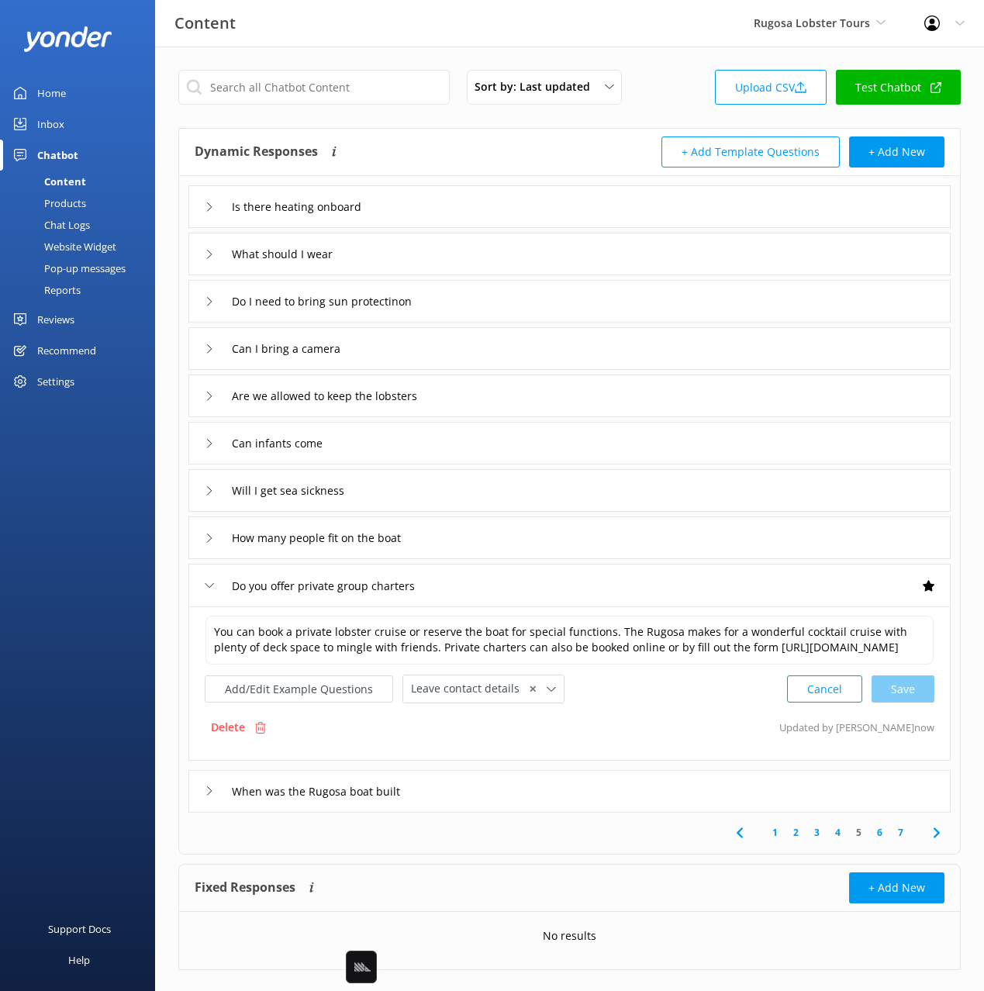
click at [936, 842] on icon at bounding box center [936, 832] width 19 height 19
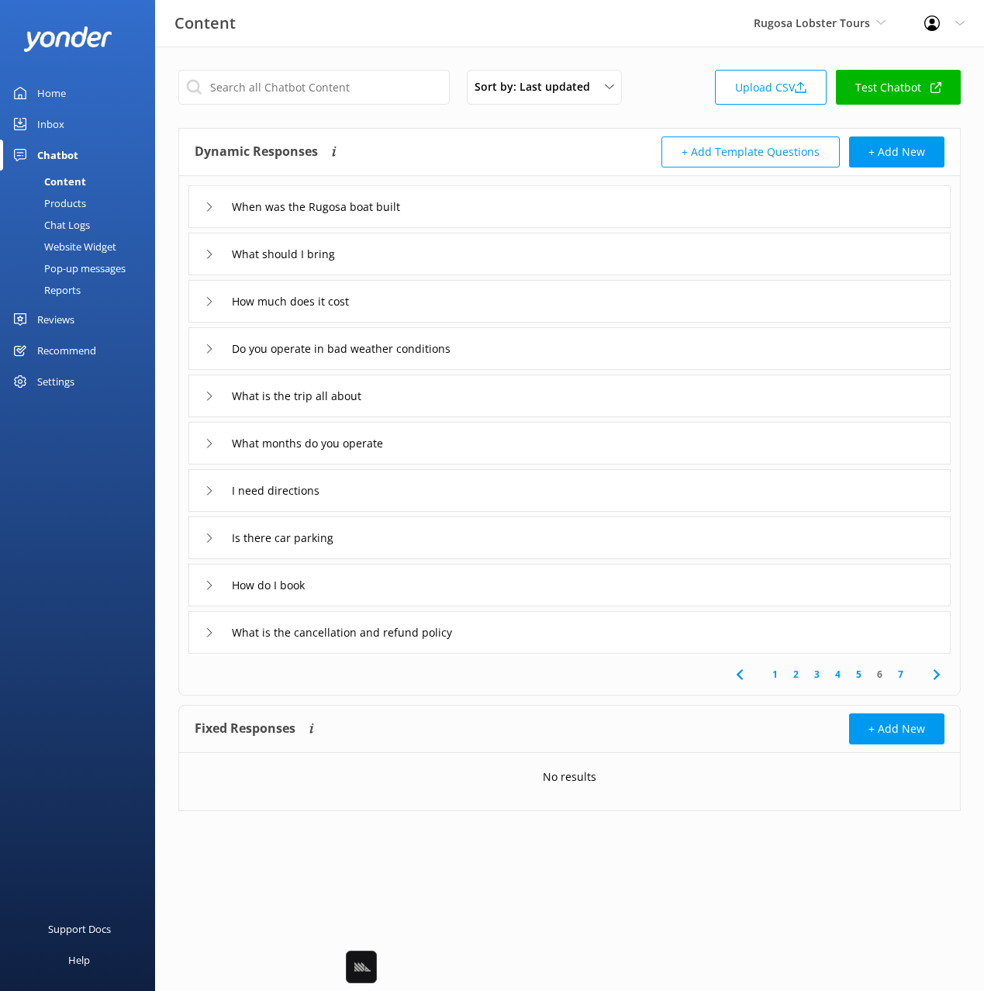
click at [430, 308] on div "How much does it cost" at bounding box center [569, 301] width 762 height 43
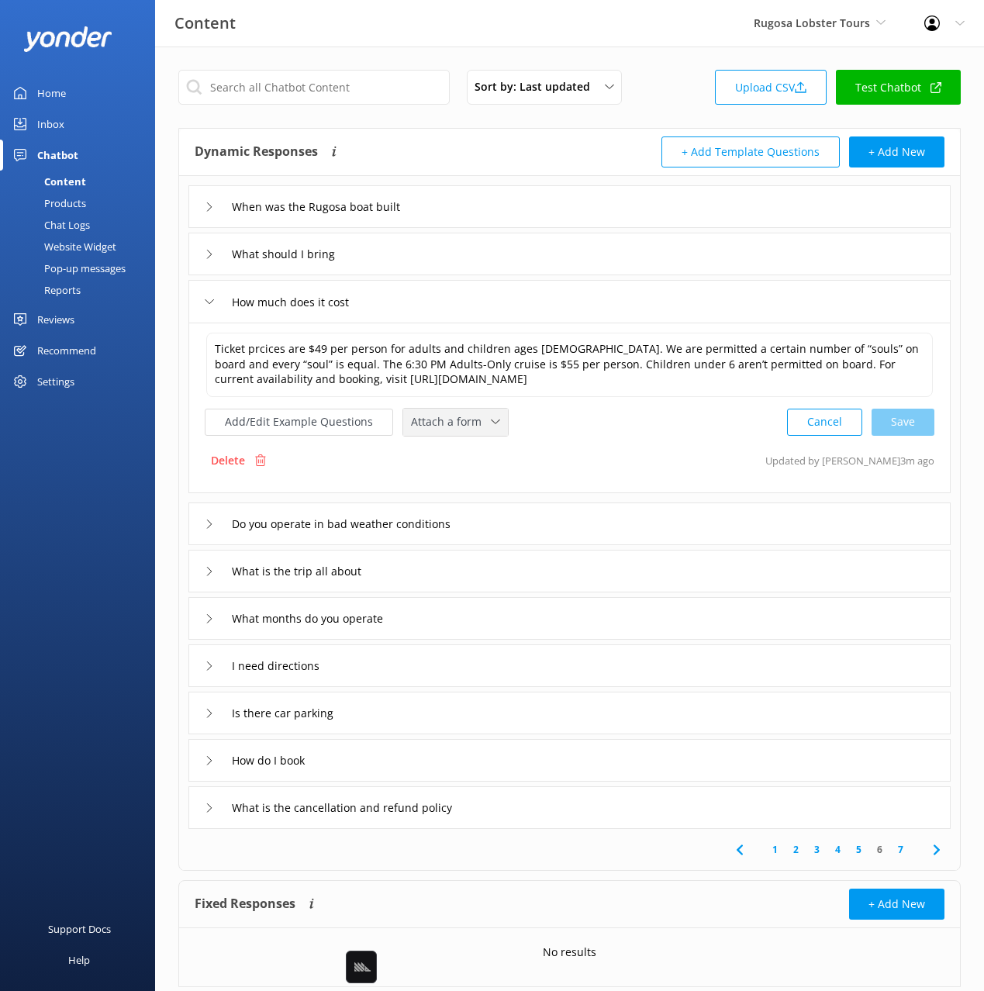
drag, startPoint x: 445, startPoint y: 429, endPoint x: 461, endPoint y: 499, distance: 72.4
click at [445, 431] on div "Attach a form" at bounding box center [455, 421] width 97 height 19
drag, startPoint x: 458, startPoint y: 481, endPoint x: 482, endPoint y: 523, distance: 48.9
click at [458, 481] on div "Check availability" at bounding box center [450, 486] width 77 height 16
click at [462, 623] on div "What months do you operate" at bounding box center [569, 616] width 762 height 43
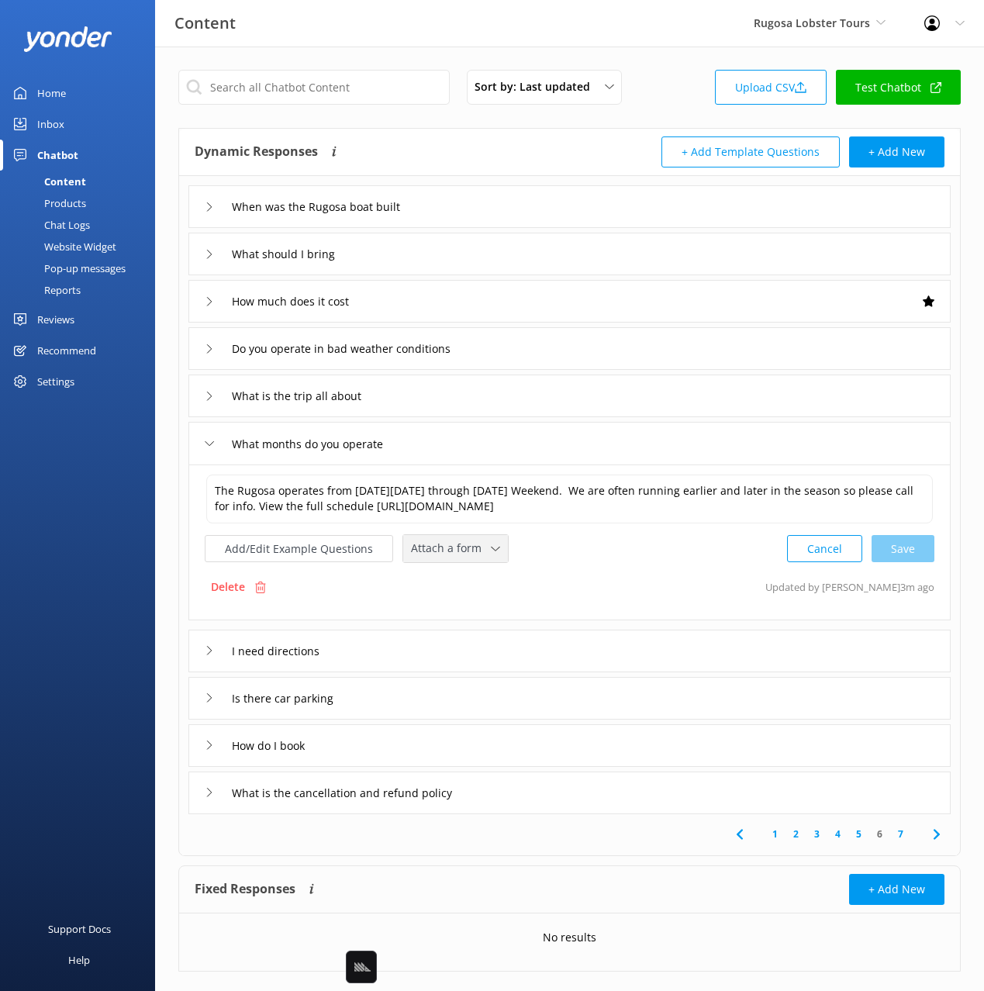
click at [447, 536] on div "Attach a form Leave contact details Check availability" at bounding box center [455, 548] width 105 height 27
drag, startPoint x: 452, startPoint y: 624, endPoint x: 451, endPoint y: 660, distance: 36.4
click at [452, 624] on link "Check availability" at bounding box center [473, 613] width 138 height 31
click at [433, 750] on div "How do I book" at bounding box center [569, 743] width 762 height 43
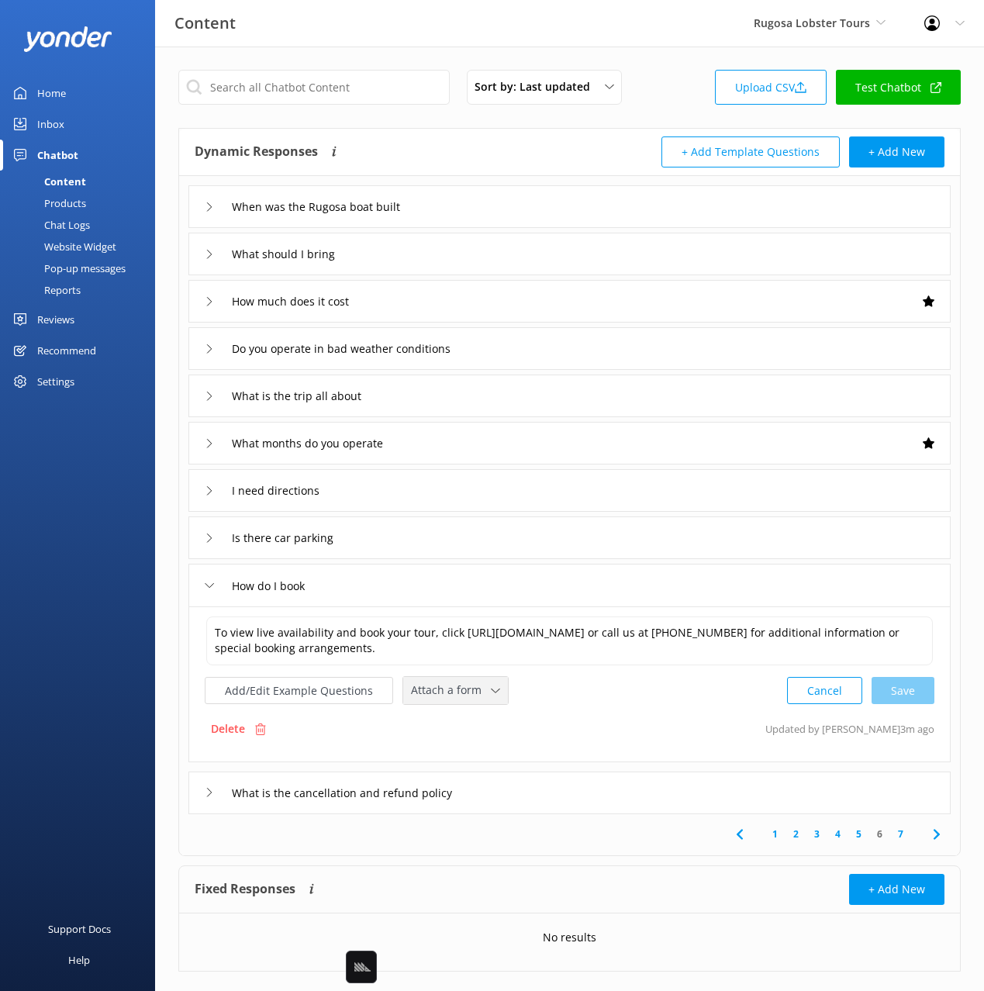
drag, startPoint x: 432, startPoint y: 684, endPoint x: 443, endPoint y: 761, distance: 78.3
click at [432, 685] on span "Attach a form" at bounding box center [451, 689] width 80 height 17
click at [443, 762] on div "Check availability" at bounding box center [450, 755] width 77 height 16
click at [301, 688] on button "Add/Edit Example Questions" at bounding box center [299, 688] width 188 height 27
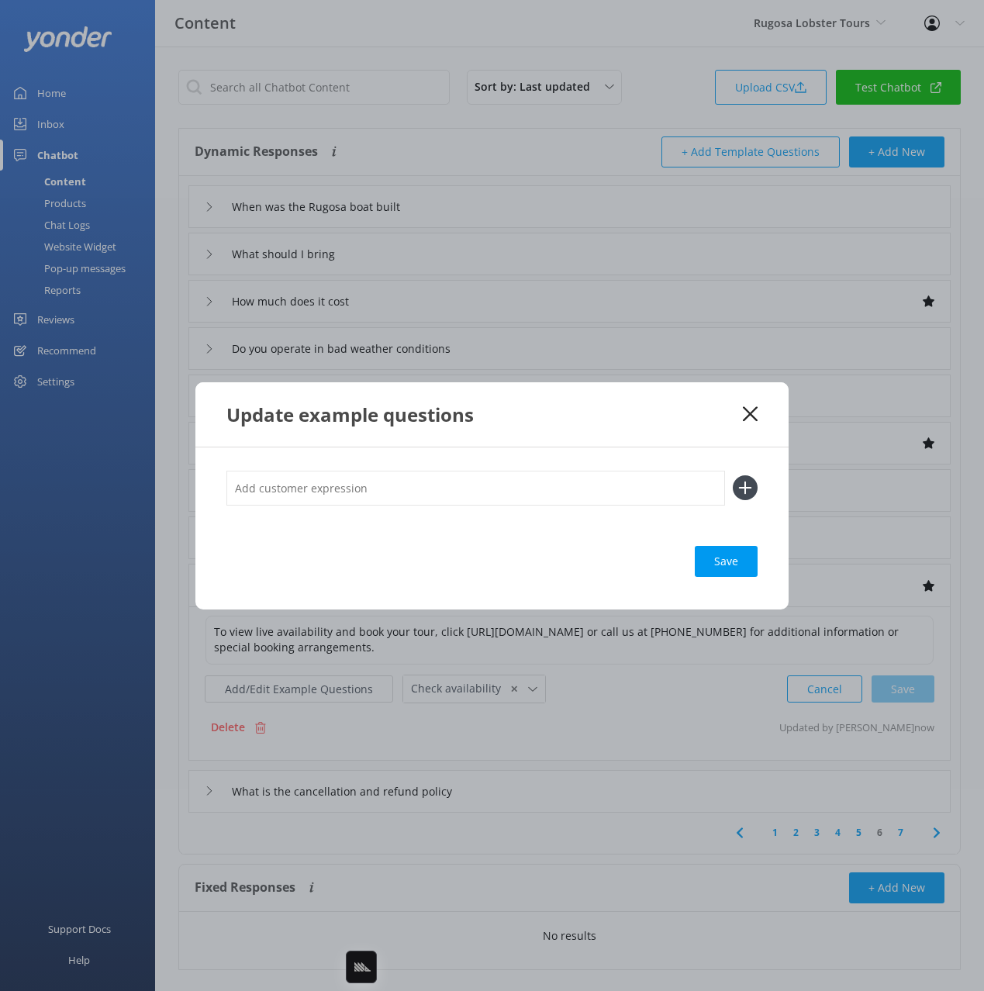
click at [441, 498] on input "text" at bounding box center [475, 488] width 498 height 35
type input "Check availability"
click at [733, 475] on button at bounding box center [745, 487] width 25 height 25
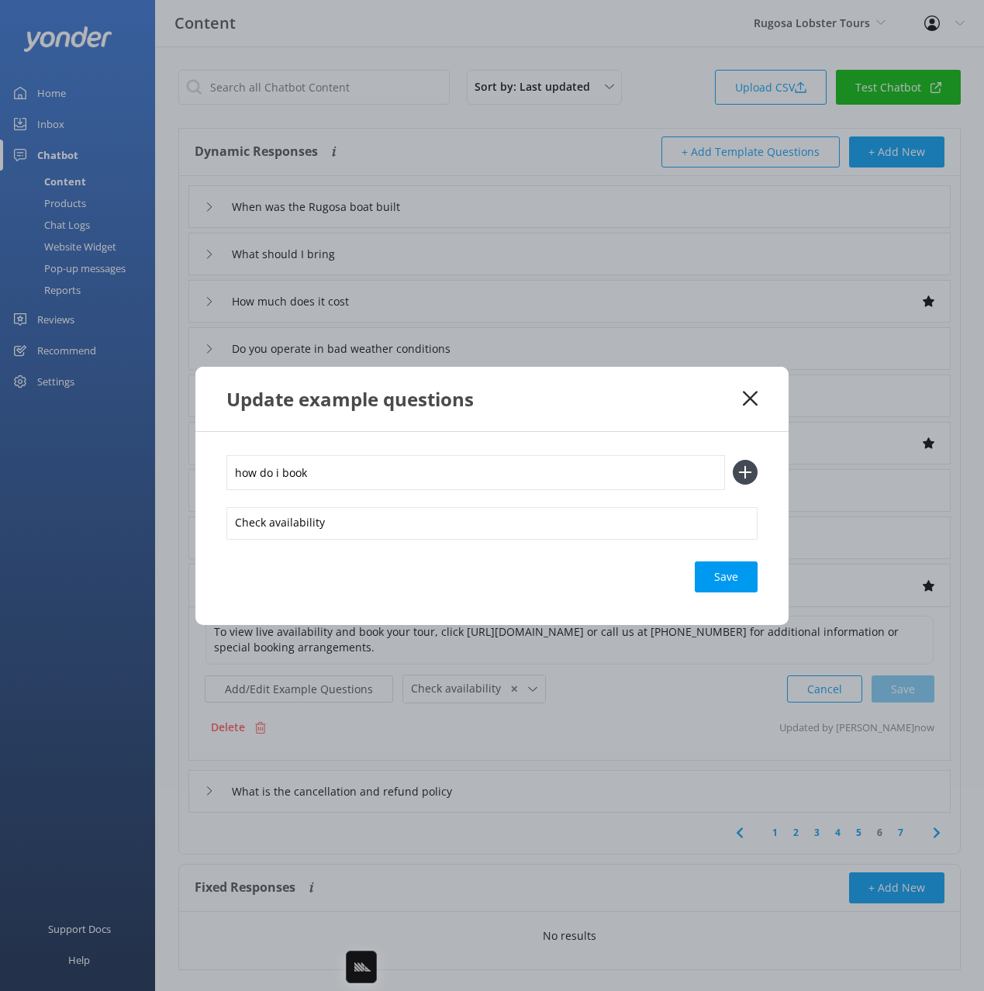
type input "how do i book"
click at [733, 460] on button at bounding box center [745, 472] width 25 height 25
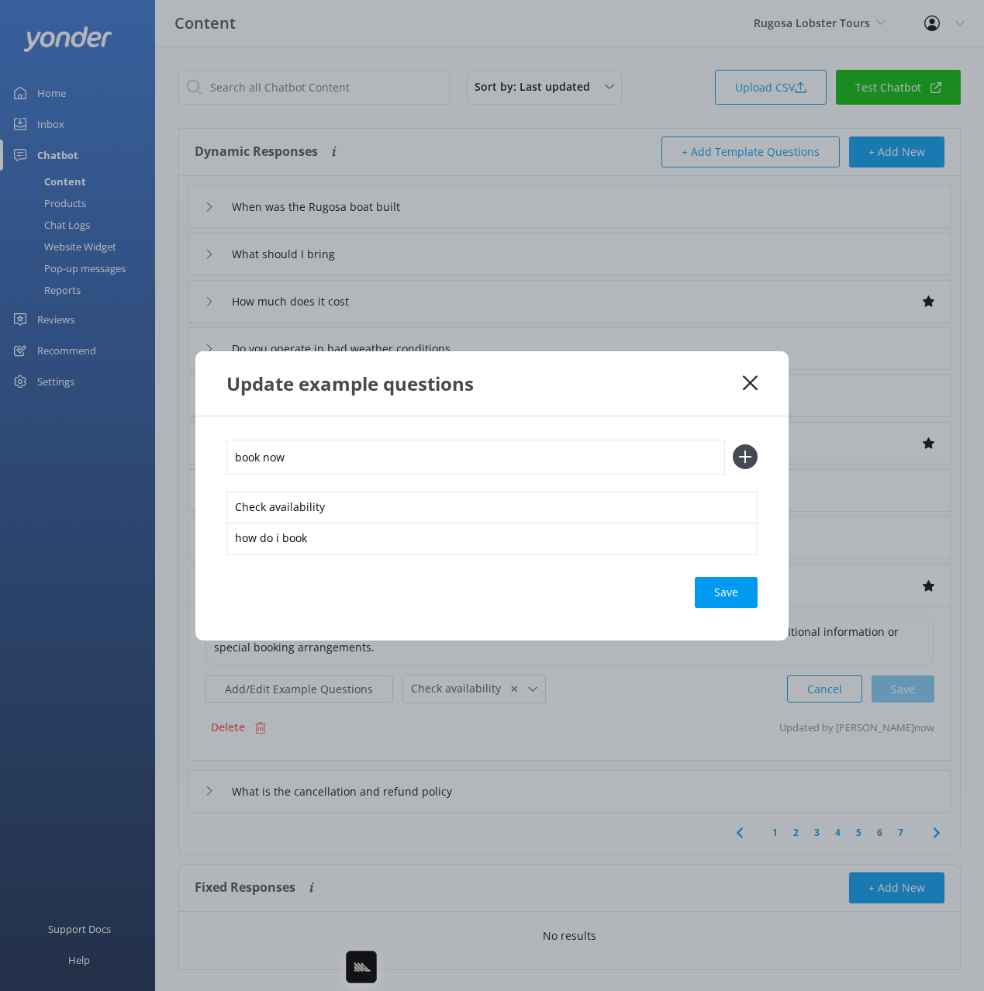
type input "book now"
click at [733, 444] on button at bounding box center [745, 456] width 25 height 25
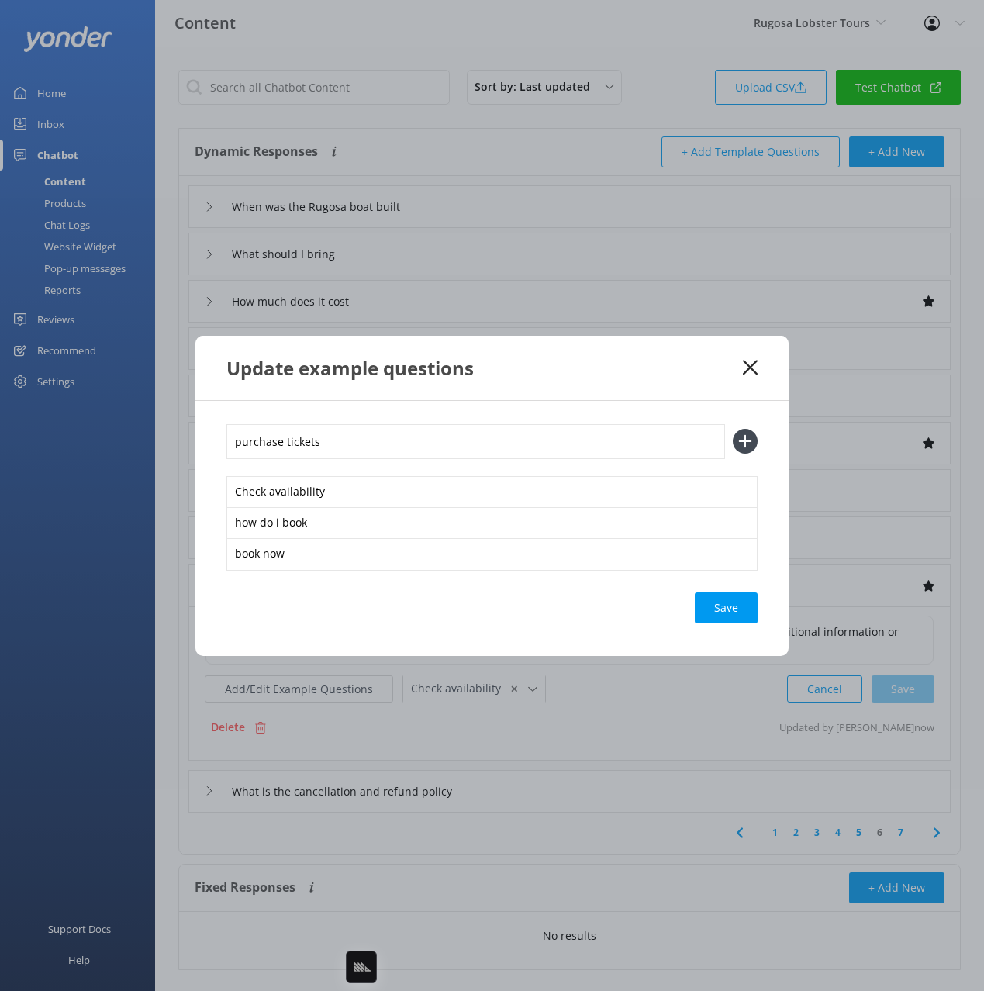
type input "purchase tickets"
click at [733, 429] on button at bounding box center [745, 441] width 25 height 25
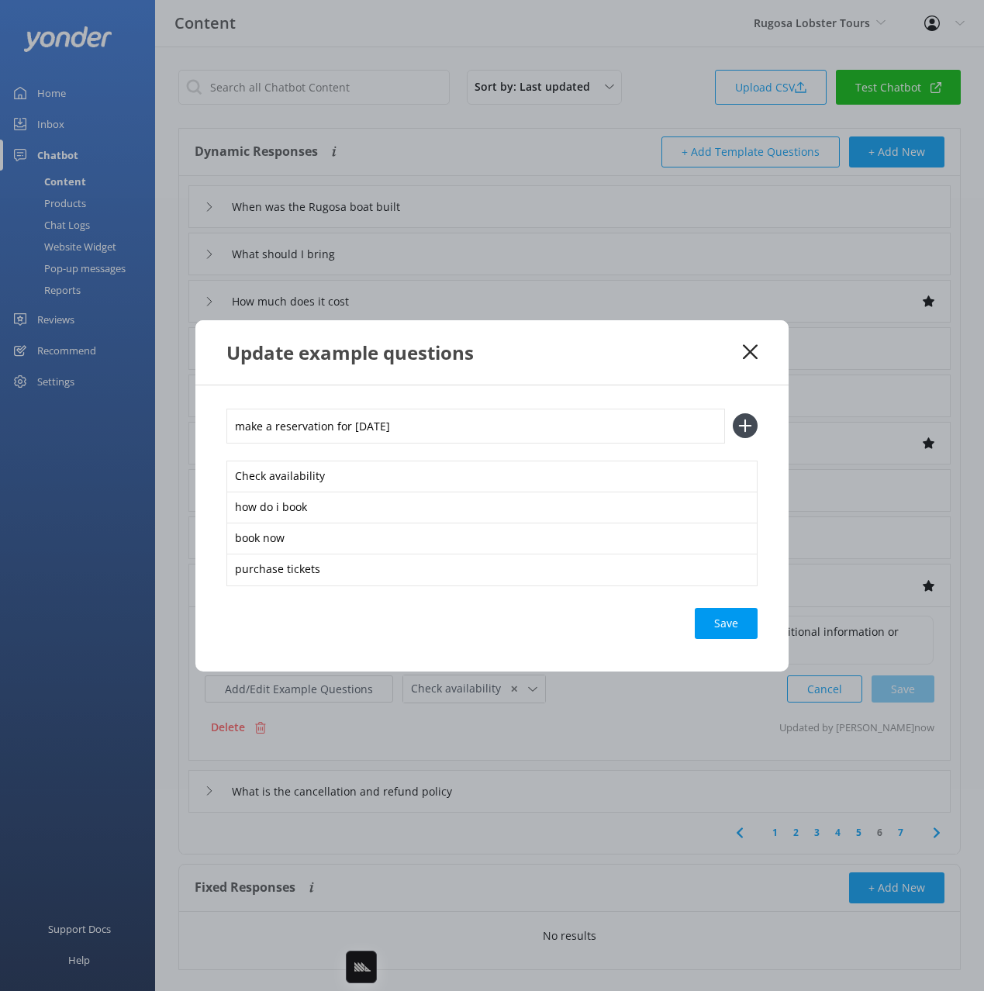
type input "make a reservation for saturday"
click at [733, 413] on button at bounding box center [745, 425] width 25 height 25
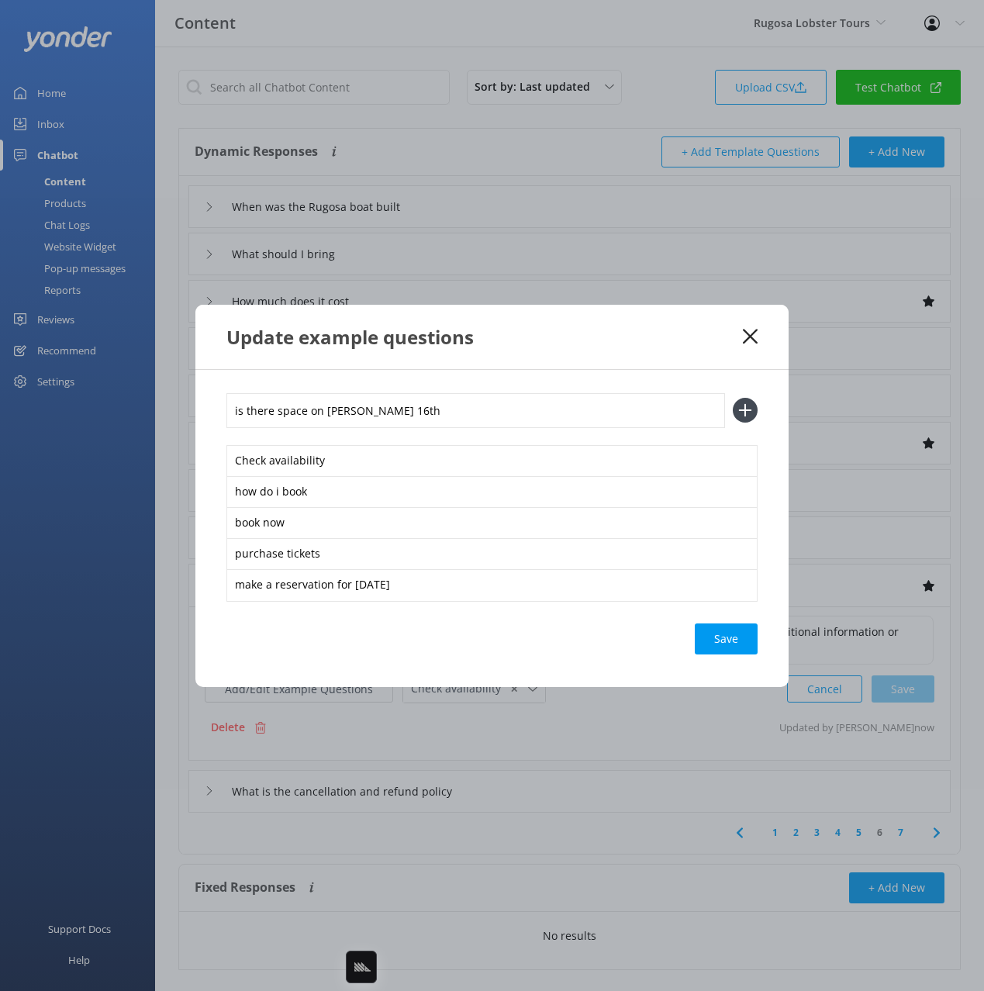
type input "is there space on Augst 16th"
click at [733, 398] on button at bounding box center [745, 410] width 25 height 25
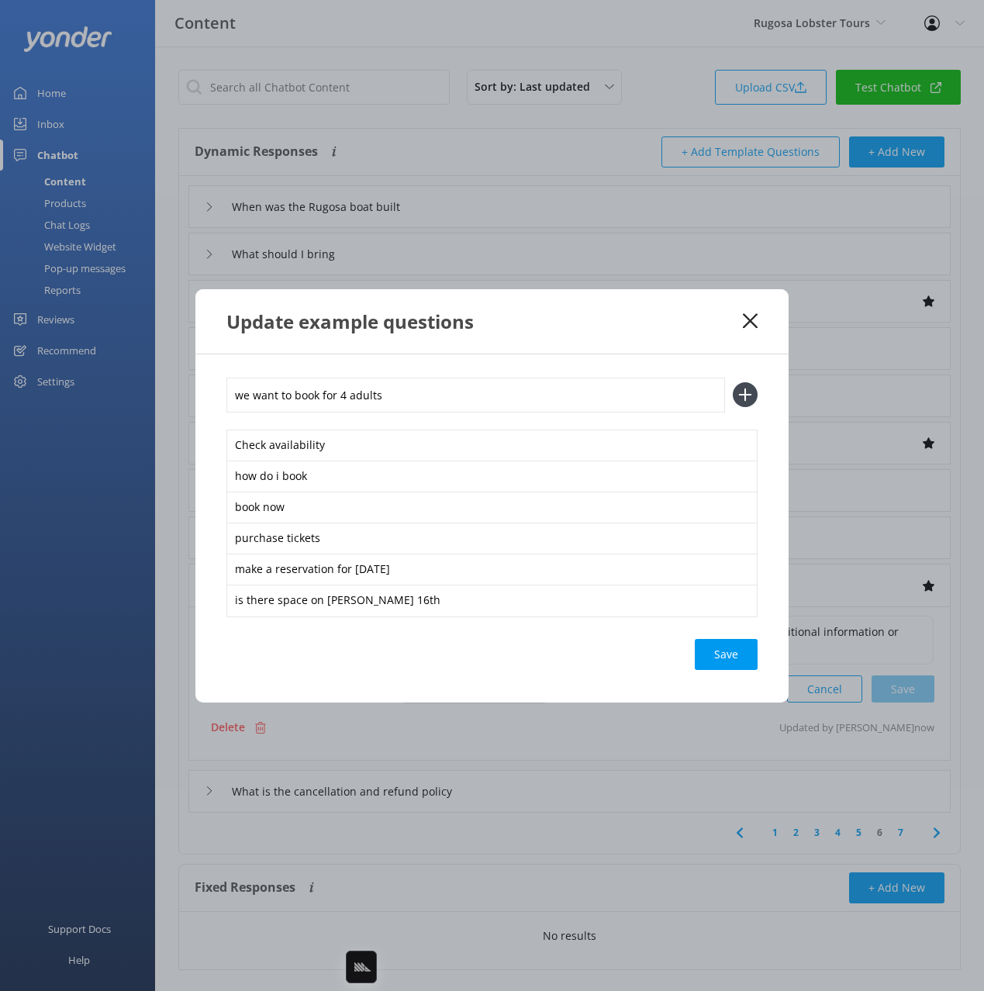
type input "we want to book for 4 adults"
click at [733, 382] on button at bounding box center [745, 394] width 25 height 25
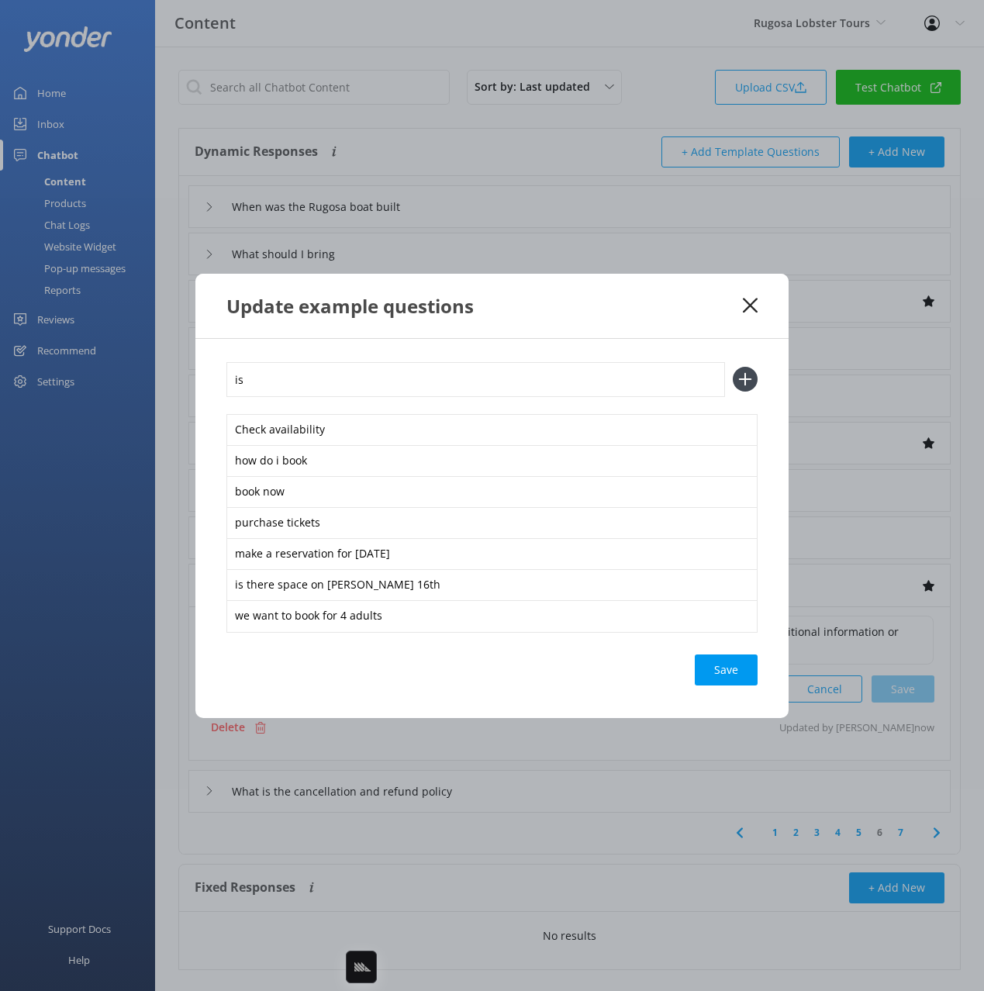
type input "i"
type input "can we go tomorrow"
click at [733, 367] on button at bounding box center [745, 379] width 25 height 25
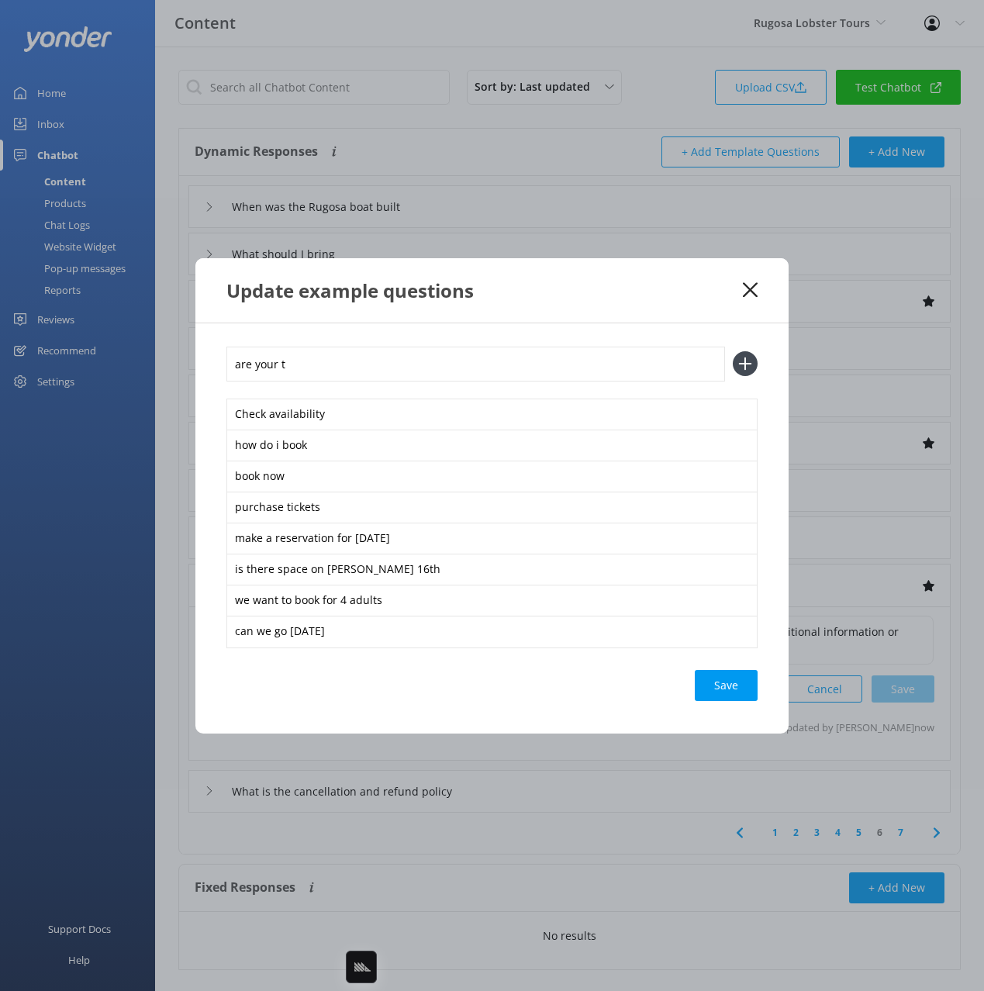
type input "are your tr"
click at [735, 684] on div "Save" at bounding box center [726, 685] width 63 height 31
click at [703, 295] on div "Update example questions" at bounding box center [484, 291] width 516 height 26
click at [745, 290] on icon at bounding box center [750, 290] width 15 height 16
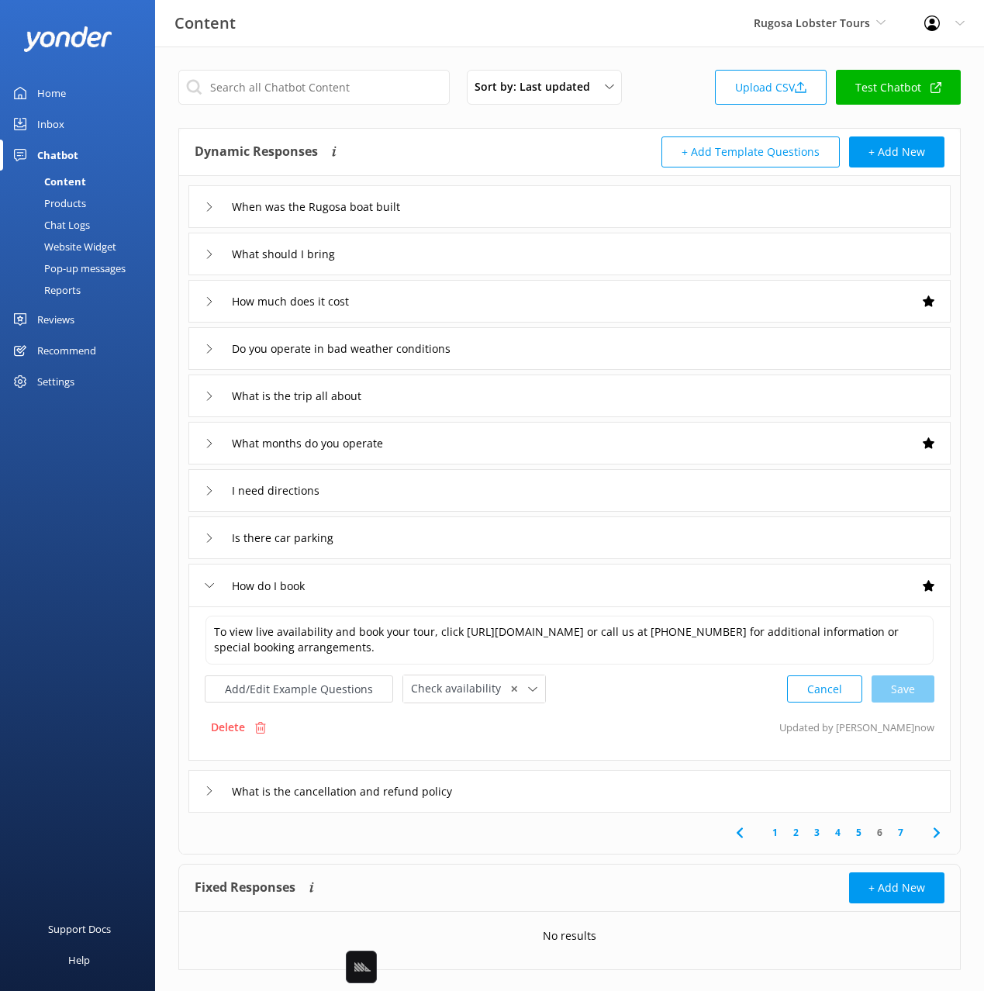
click at [628, 778] on div "What is the cancellation and refund policy" at bounding box center [569, 791] width 762 height 43
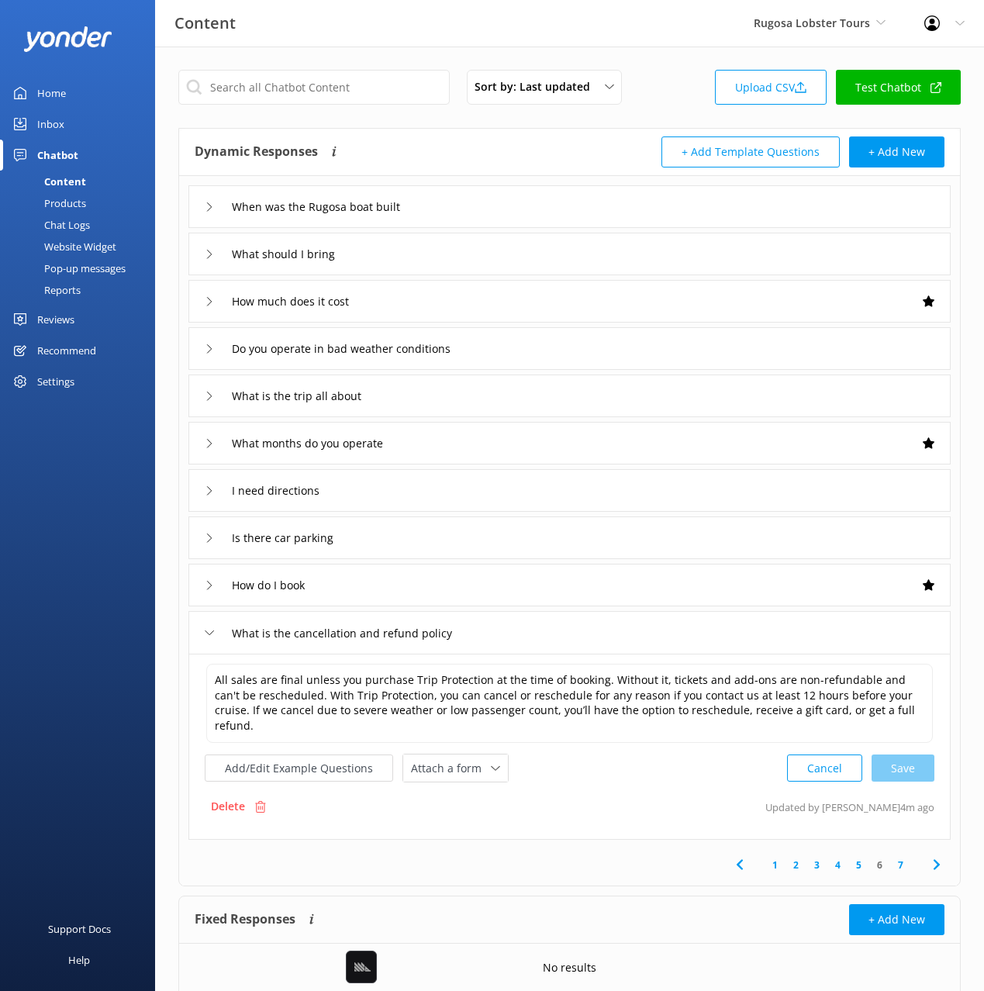
click at [935, 855] on icon at bounding box center [936, 864] width 19 height 19
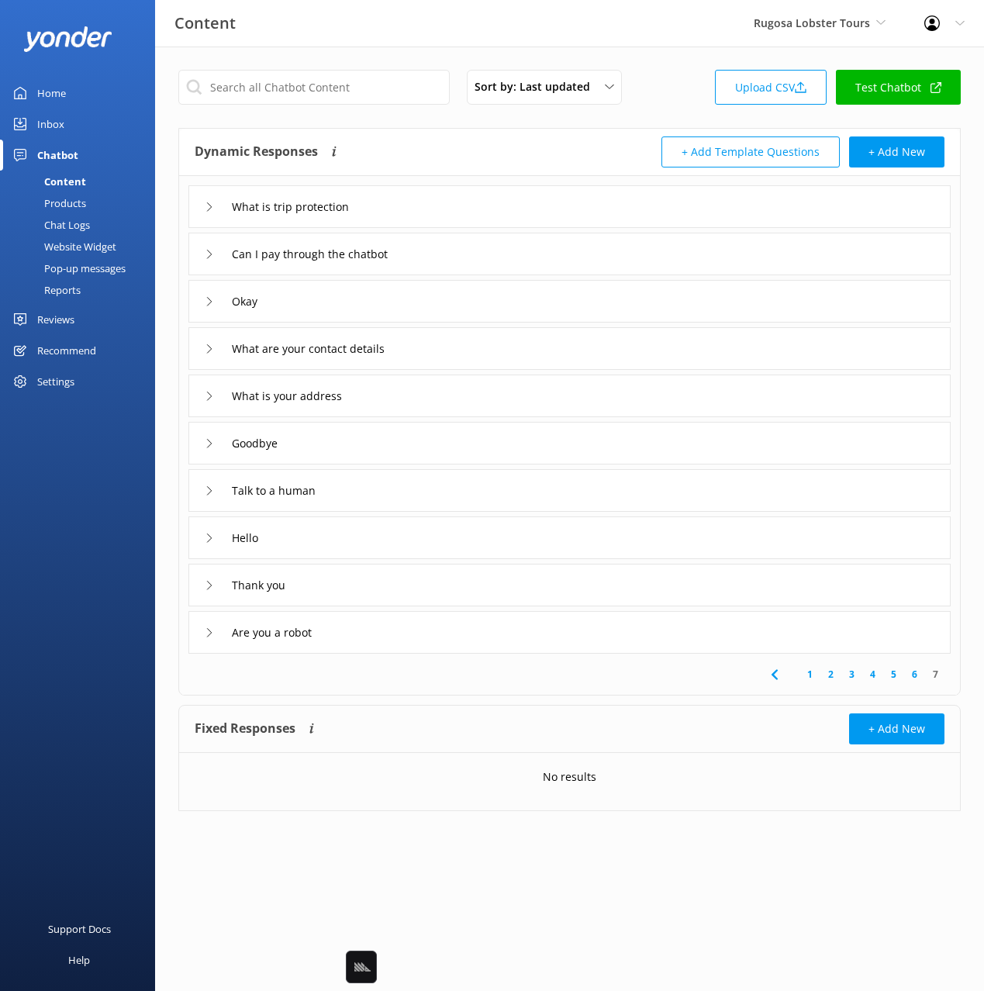
click at [427, 150] on div "Dynamic Responses Dynamic responses rely on the Large Language Model to create …" at bounding box center [382, 151] width 375 height 31
click at [468, 357] on div "What are your contact details" at bounding box center [569, 348] width 762 height 43
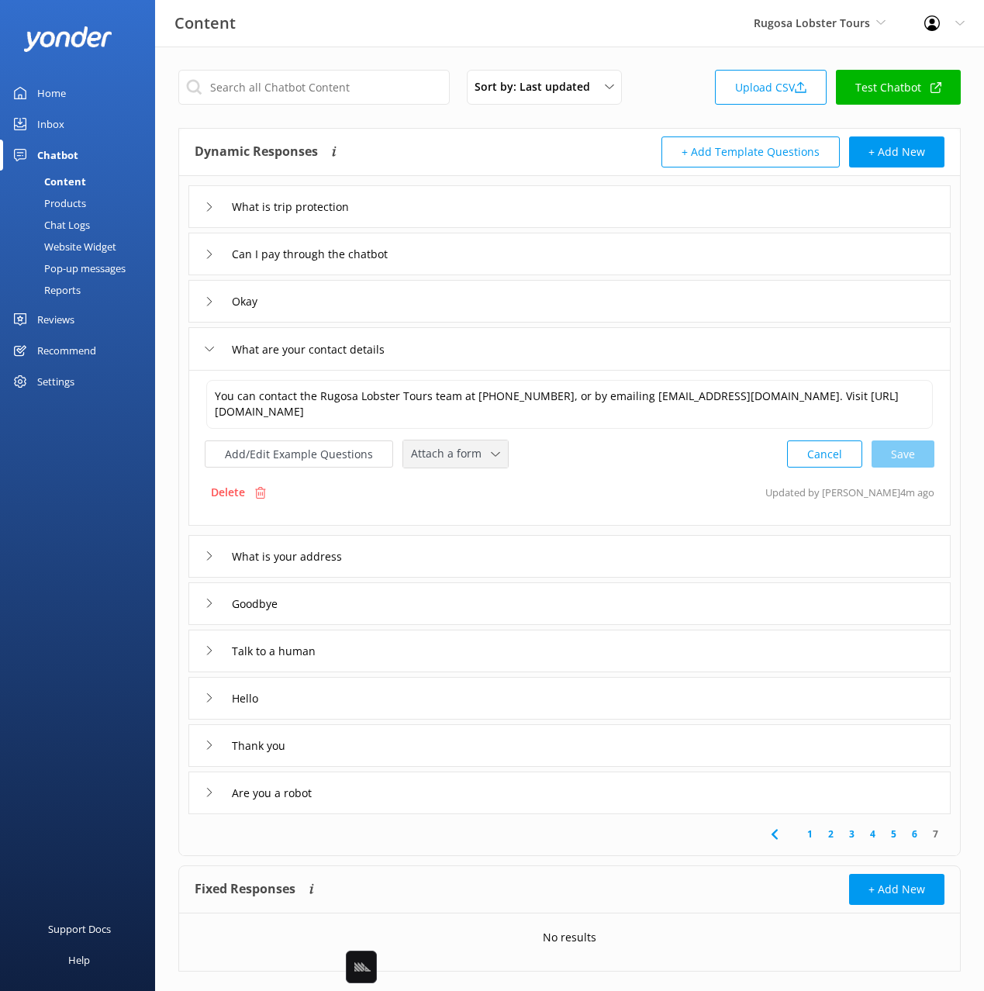
click at [458, 460] on span "Attach a form" at bounding box center [451, 453] width 80 height 17
click at [466, 488] on div "Leave contact details" at bounding box center [459, 487] width 95 height 16
click at [453, 560] on div "What is your address" at bounding box center [569, 554] width 762 height 43
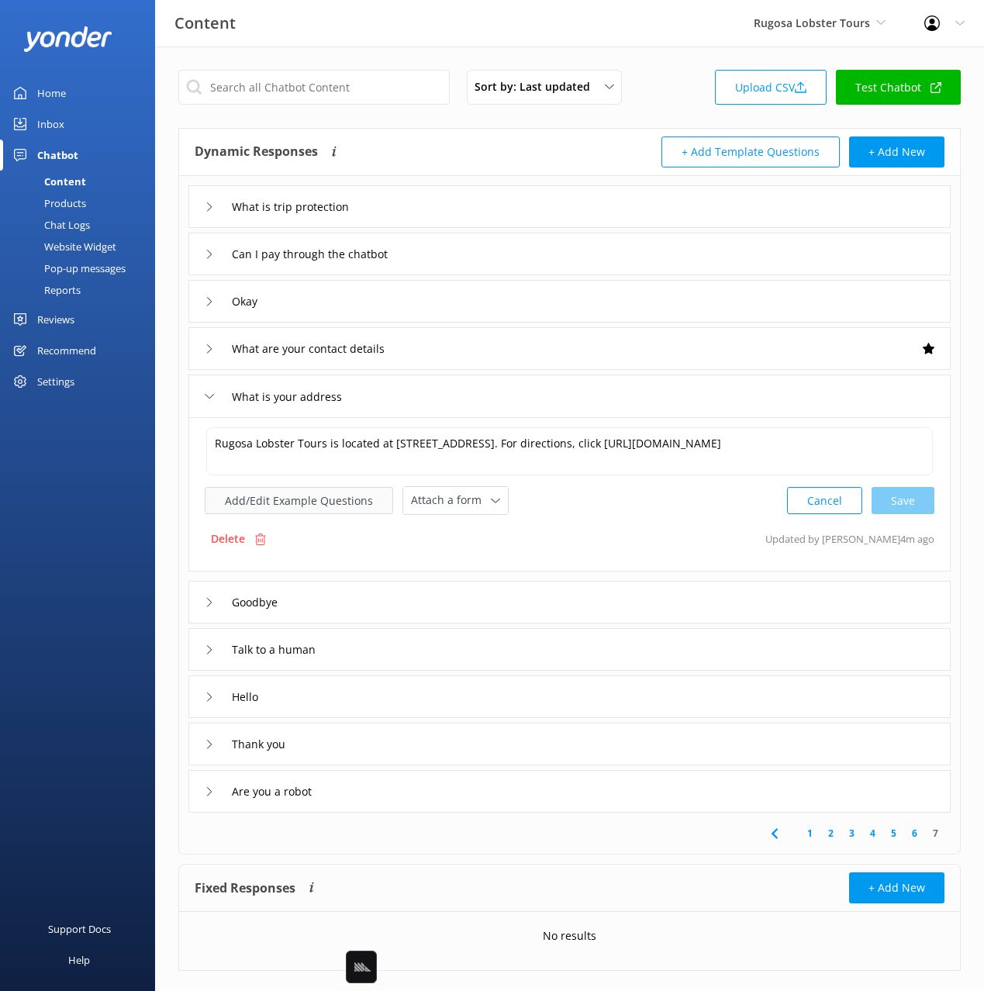
click at [333, 514] on button "Add/Edit Example Questions" at bounding box center [299, 500] width 188 height 27
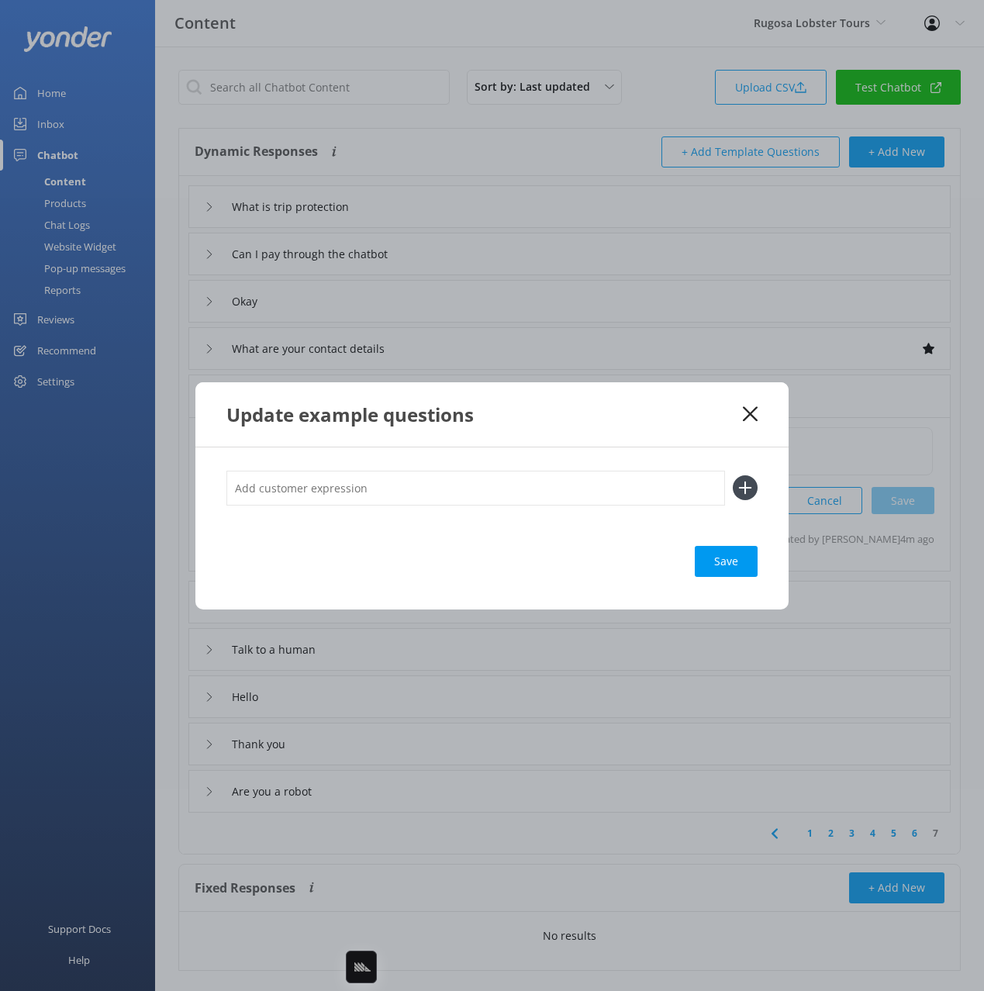
click at [428, 489] on input "text" at bounding box center [475, 488] width 498 height 35
type input "whats the addy"
click at [733, 475] on button at bounding box center [745, 487] width 25 height 25
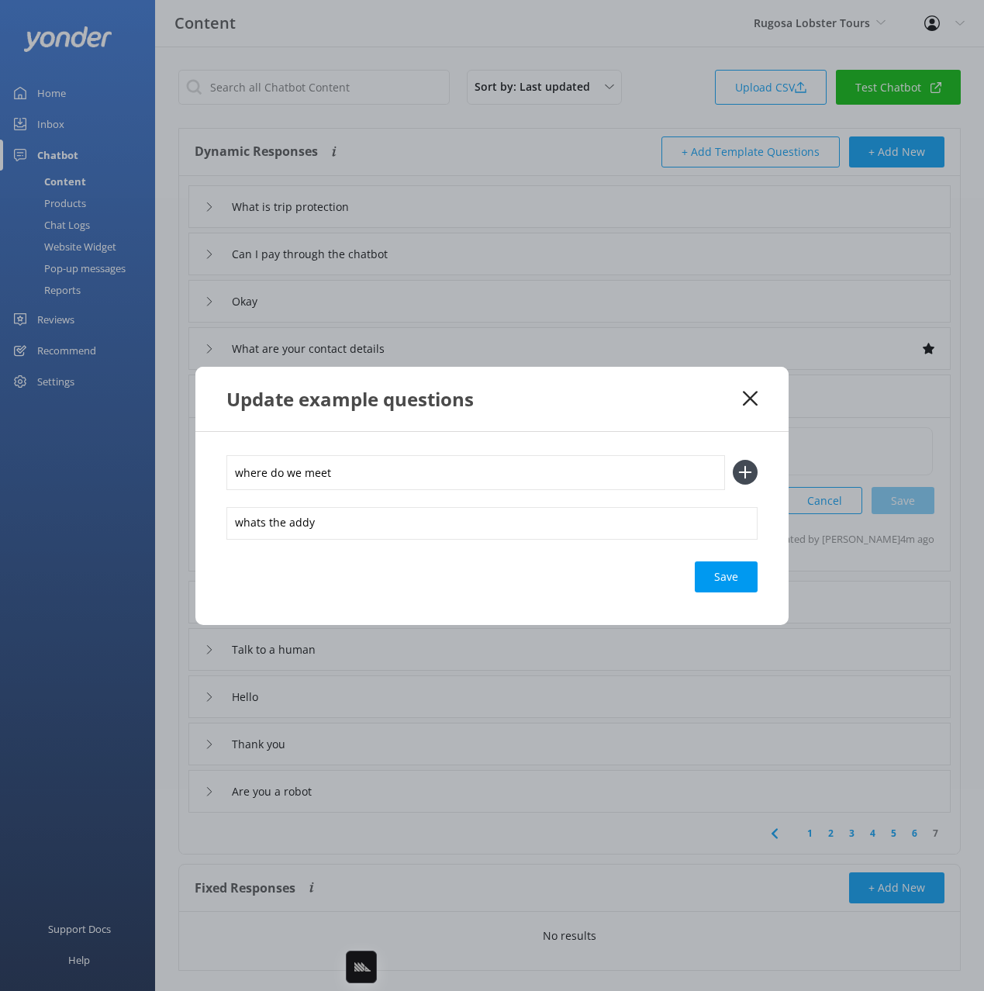
type input "where do we meet"
click at [733, 460] on button at bounding box center [745, 472] width 25 height 25
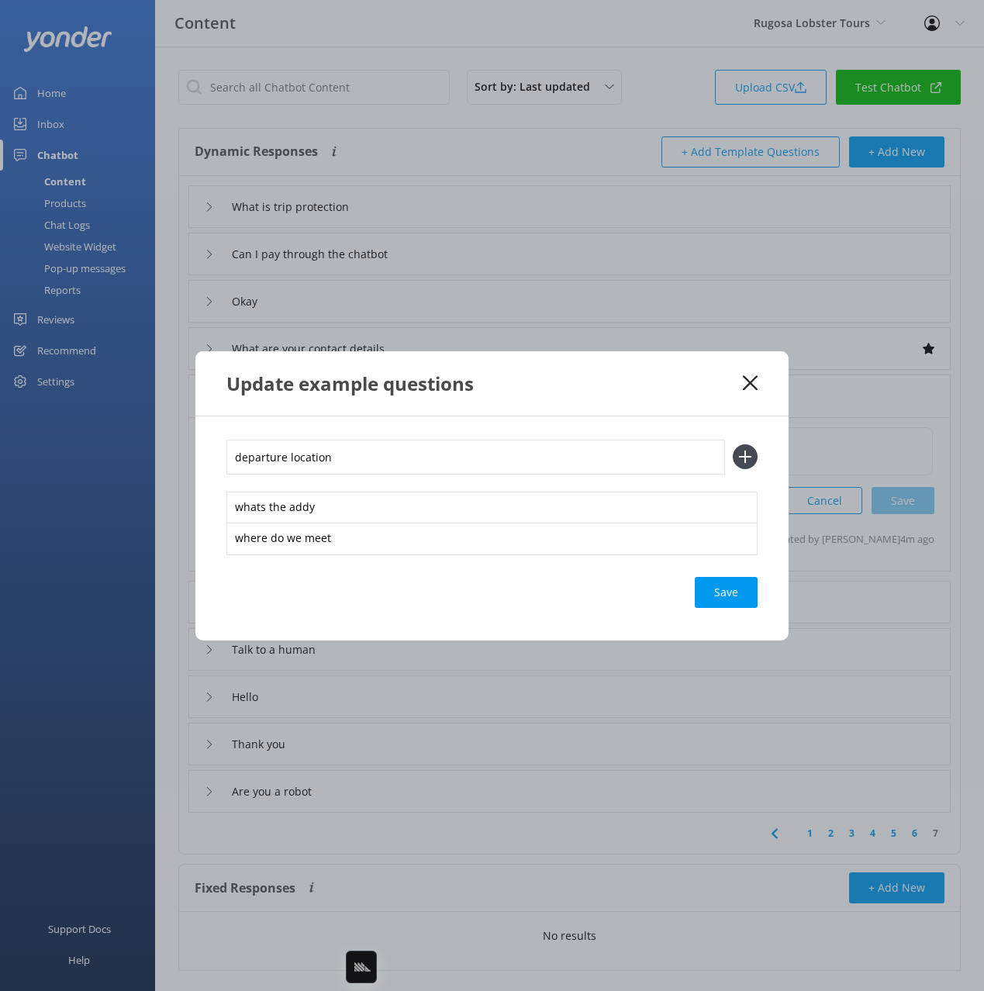
type input "departure location"
click at [733, 444] on button at bounding box center [745, 456] width 25 height 25
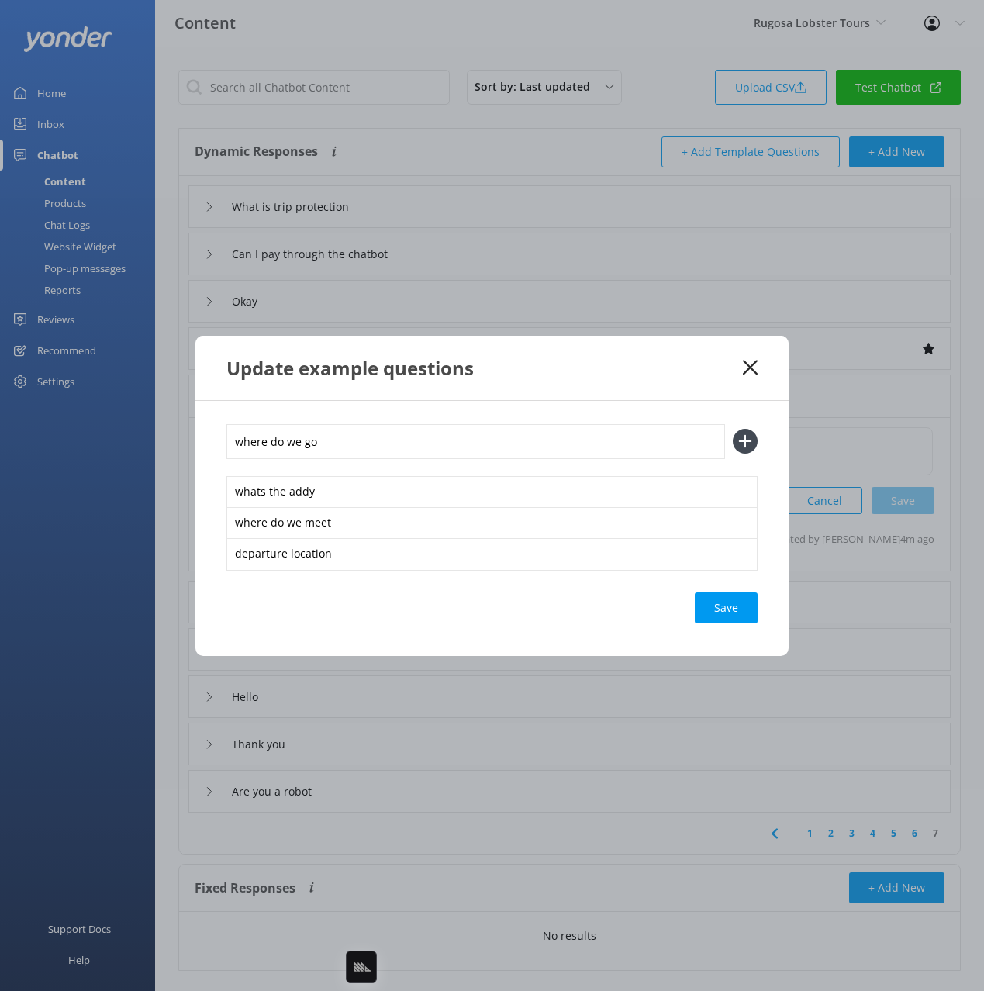
type input "where do we go"
click at [733, 429] on button at bounding box center [745, 441] width 25 height 25
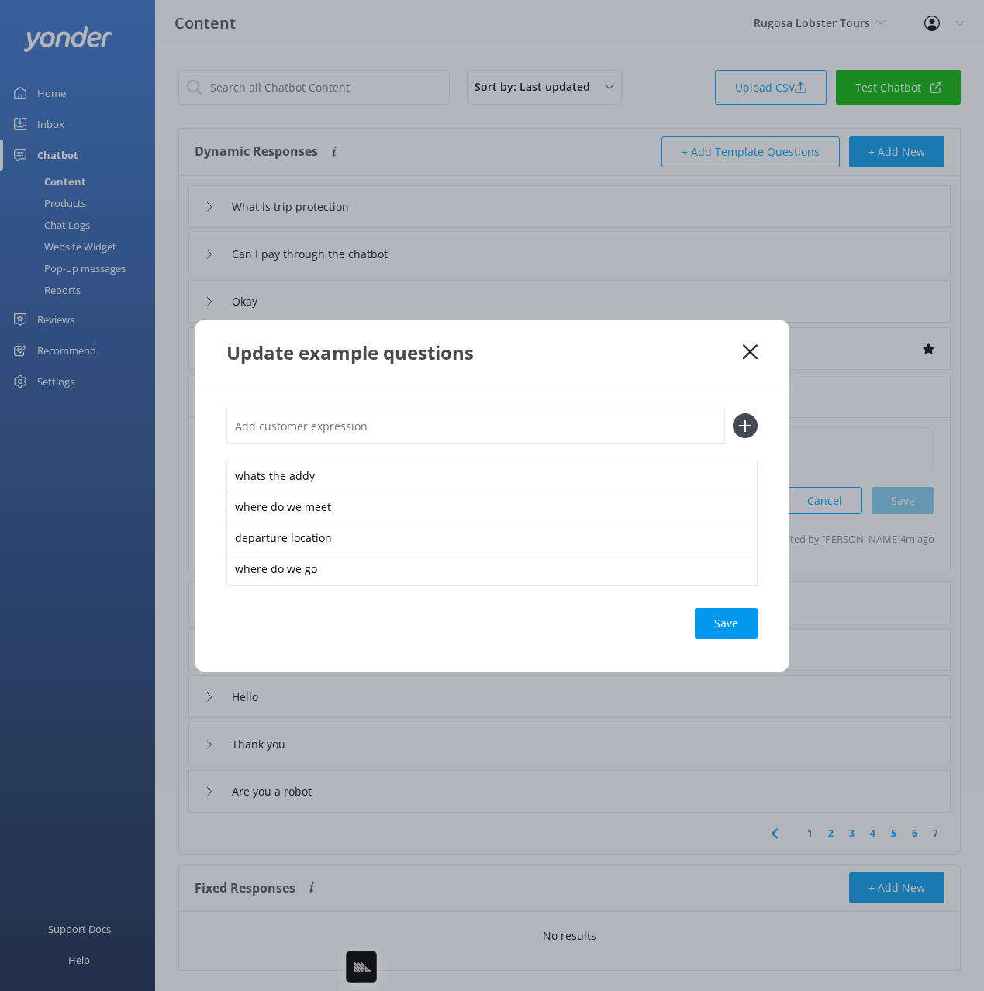
type input "w"
type input "where does the boat leave from"
click at [733, 413] on button at bounding box center [745, 425] width 25 height 25
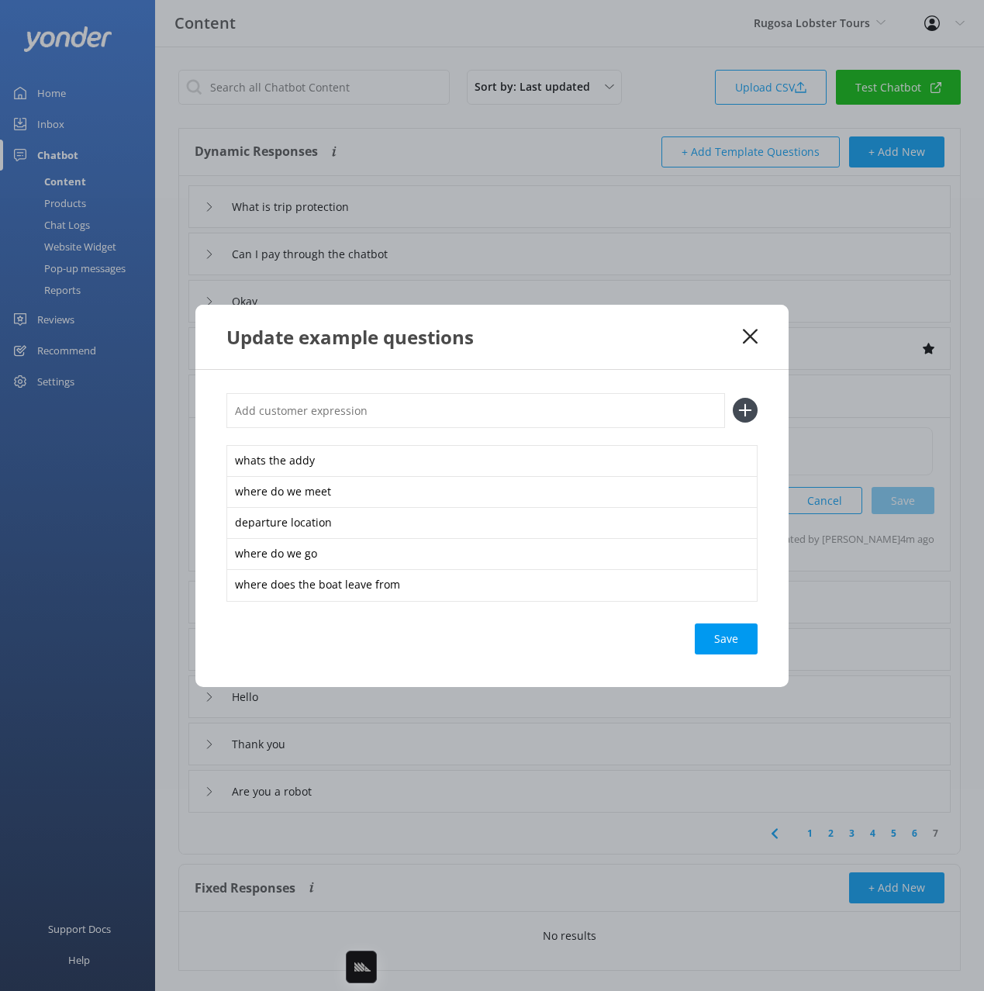
click at [726, 630] on div "Save" at bounding box center [726, 638] width 63 height 31
drag, startPoint x: 678, startPoint y: 350, endPoint x: 691, endPoint y: 347, distance: 13.5
click at [678, 350] on div "Update example questions" at bounding box center [491, 337] width 593 height 64
click at [746, 331] on icon at bounding box center [750, 337] width 15 height 16
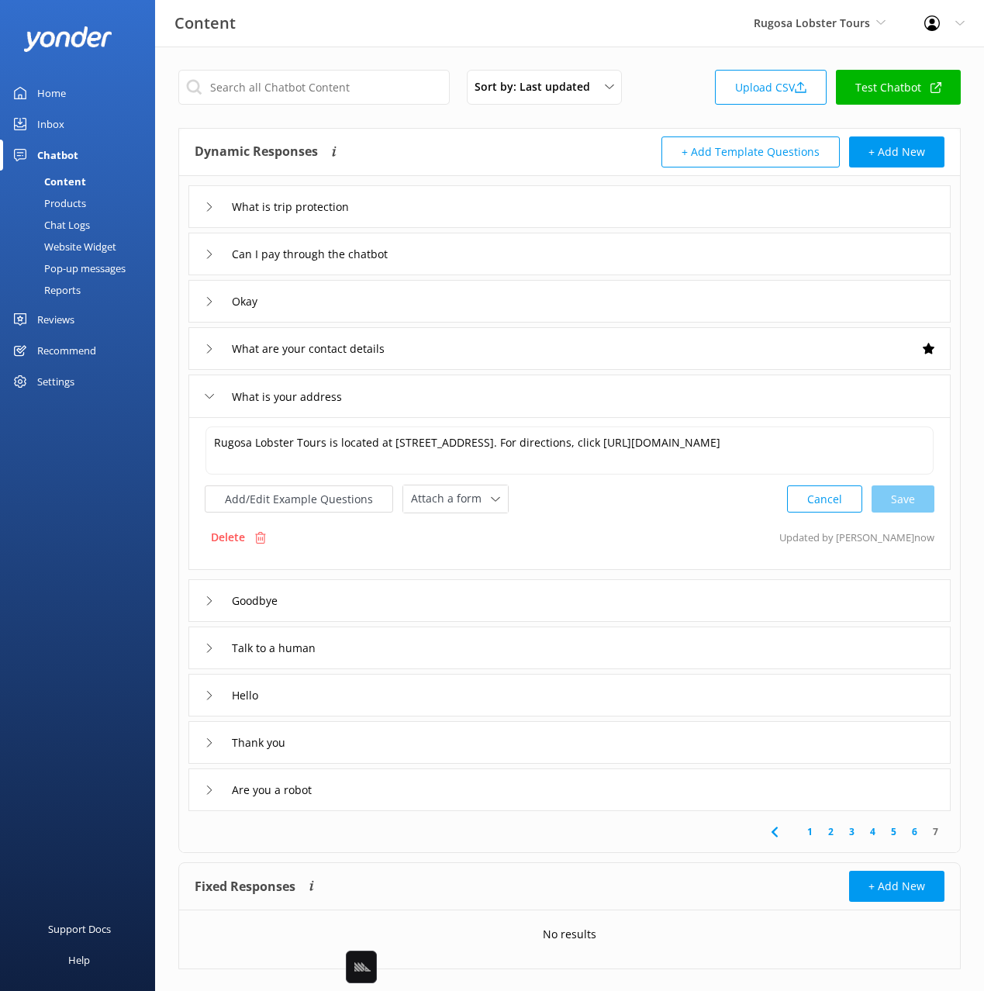
click at [422, 389] on div "What is your address" at bounding box center [569, 395] width 762 height 43
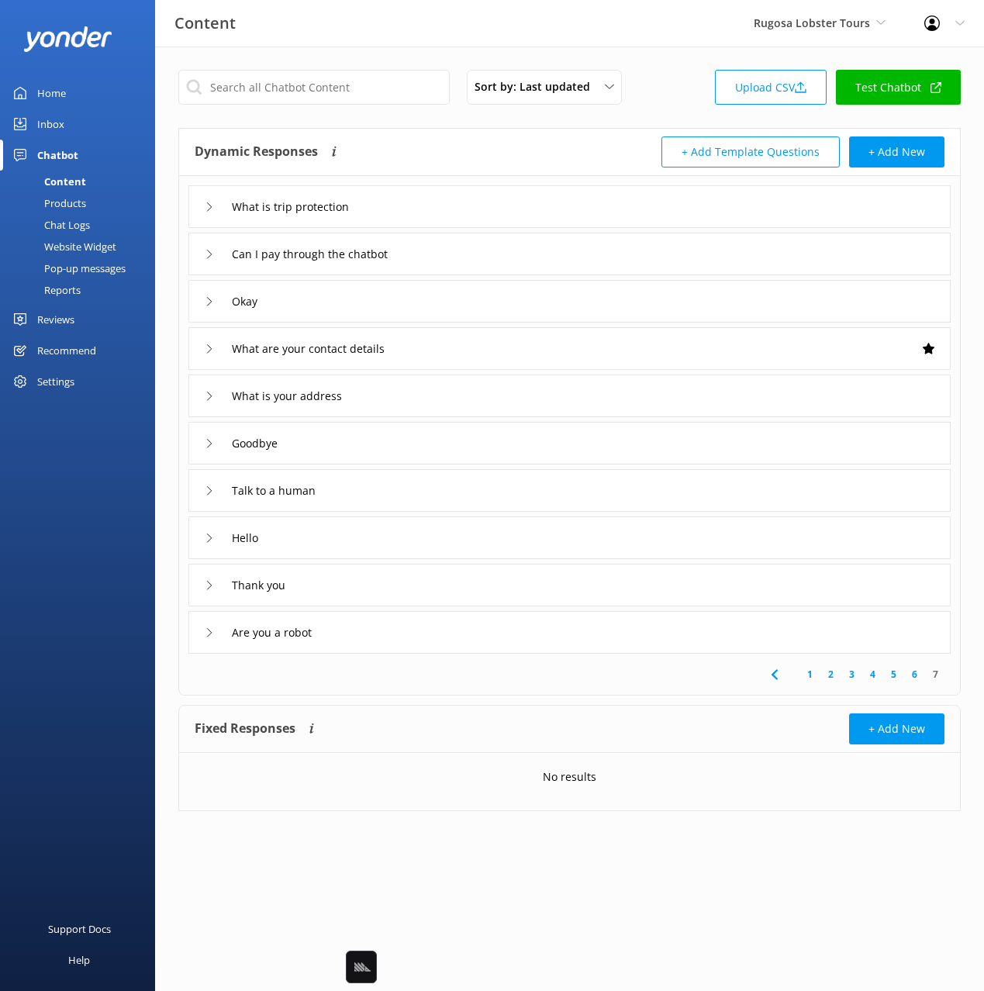
click at [393, 581] on div "Thank you" at bounding box center [569, 585] width 762 height 43
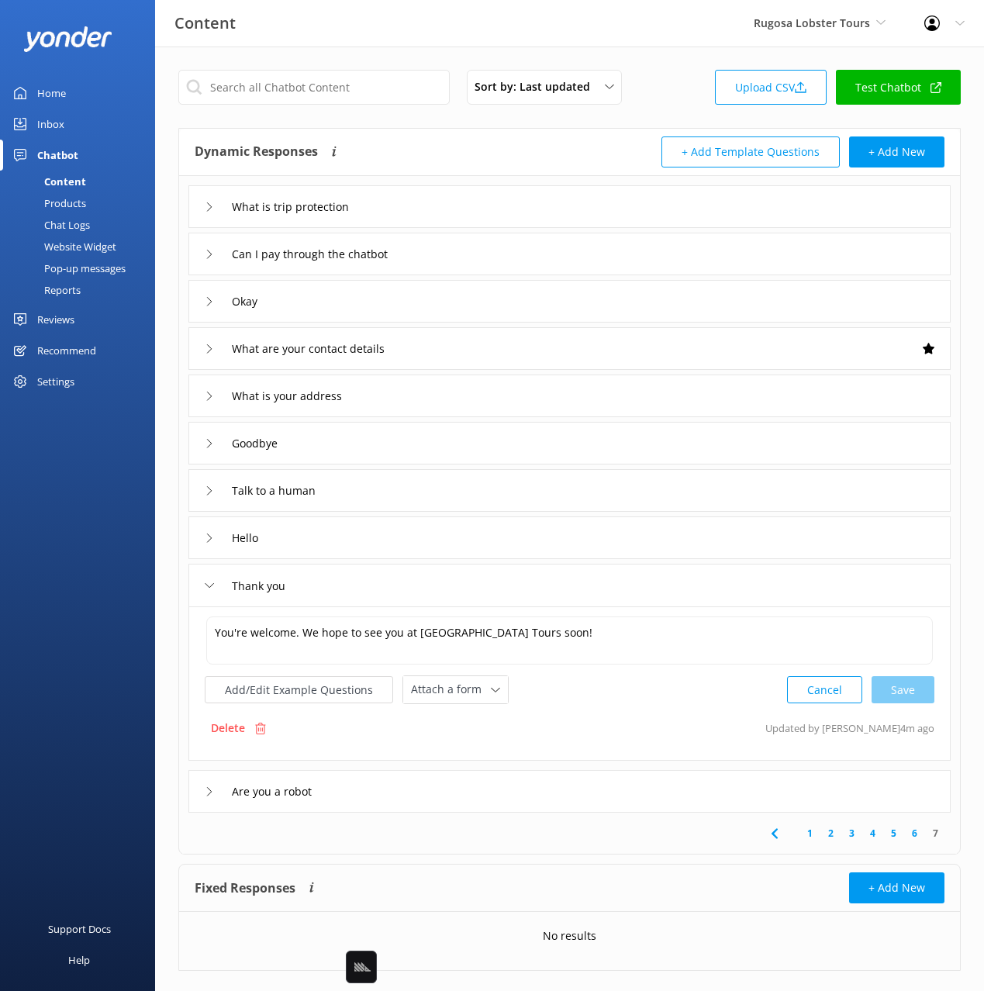
click at [376, 502] on div "Talk to a human" at bounding box center [569, 490] width 762 height 43
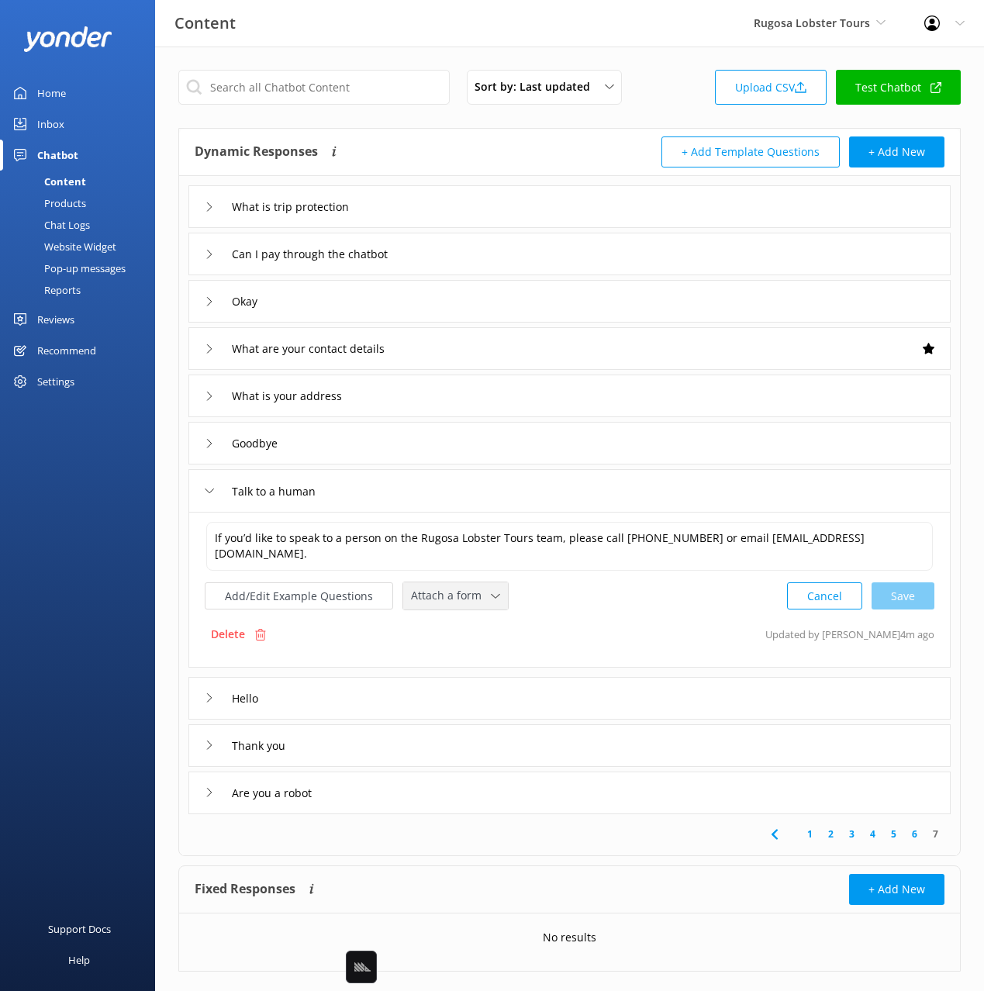
click at [421, 594] on span "Attach a form" at bounding box center [451, 595] width 80 height 17
click at [461, 621] on div "Leave contact details" at bounding box center [459, 629] width 95 height 16
click at [304, 590] on button "Add/Edit Example Questions" at bounding box center [299, 594] width 188 height 27
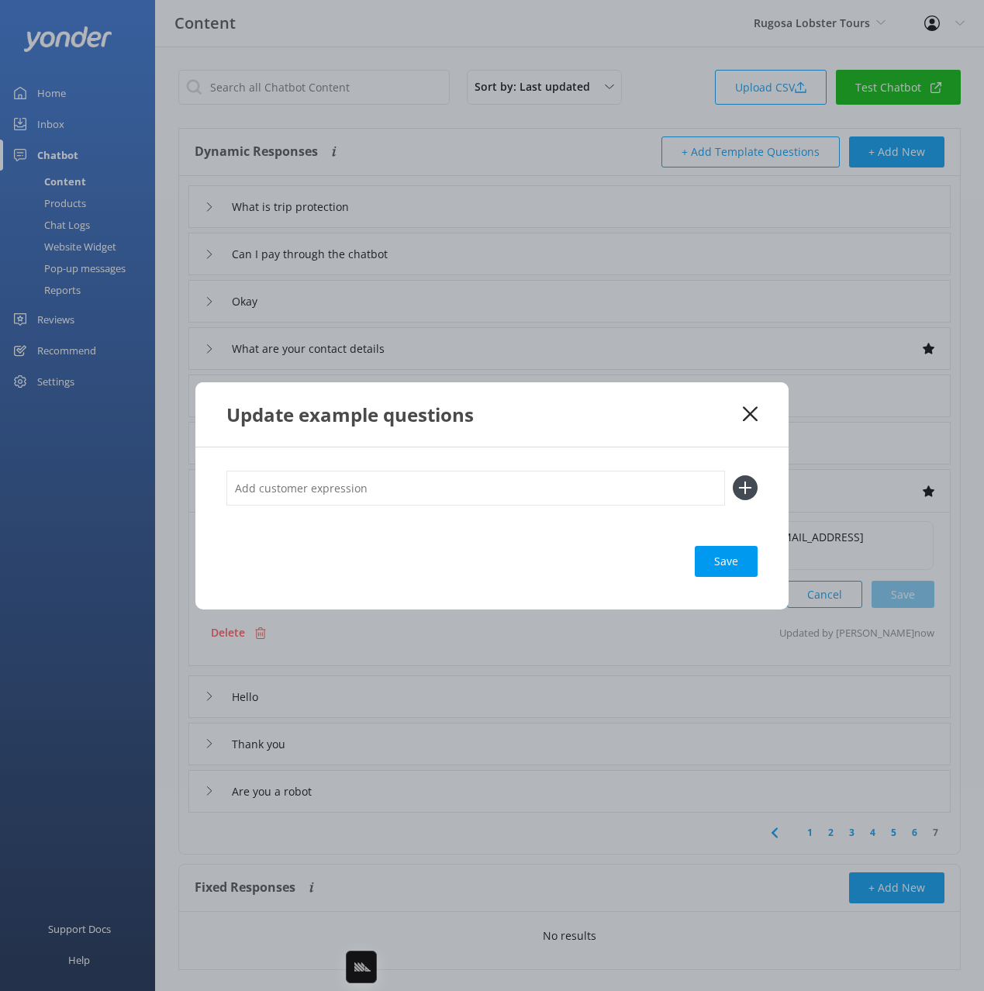
click at [485, 477] on input "text" at bounding box center [475, 488] width 498 height 35
type input "agent"
click at [733, 475] on button at bounding box center [745, 487] width 25 height 25
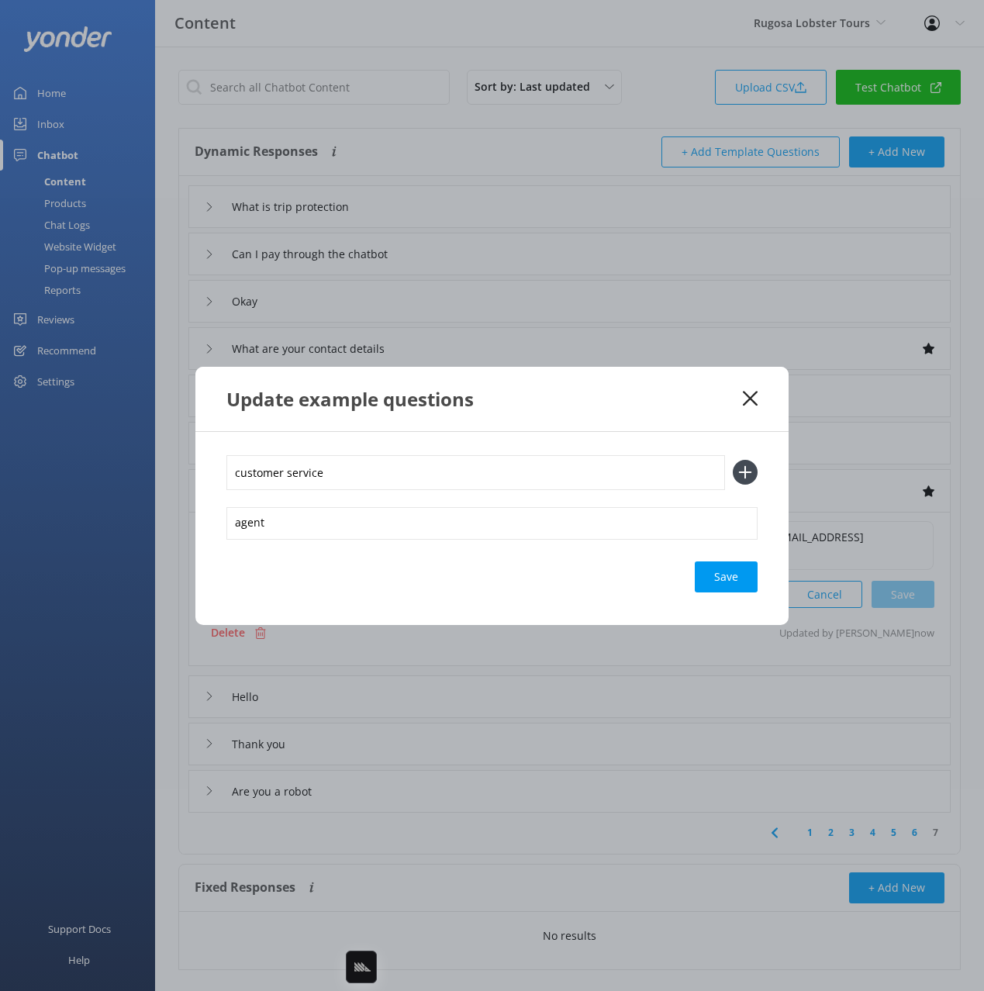
type input "customer service"
click at [733, 460] on button at bounding box center [745, 472] width 25 height 25
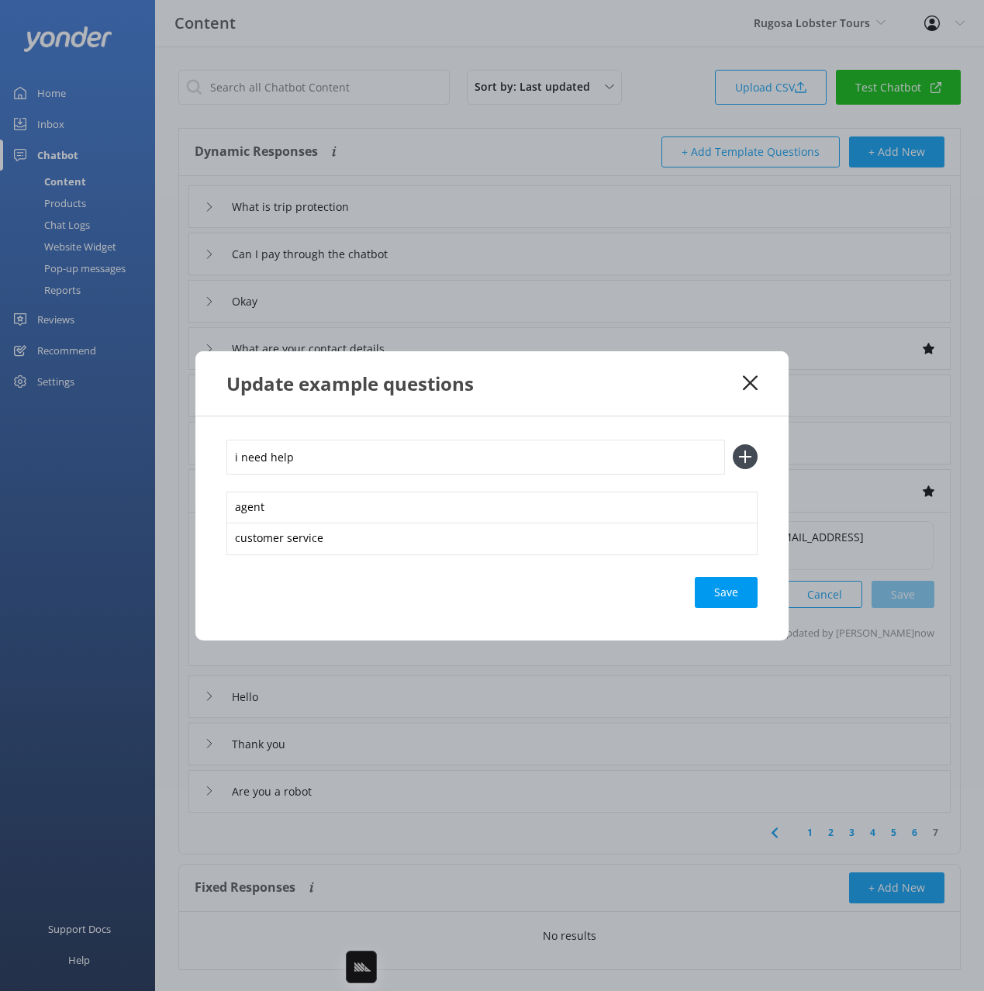
type input "i need help"
click at [733, 444] on button at bounding box center [745, 456] width 25 height 25
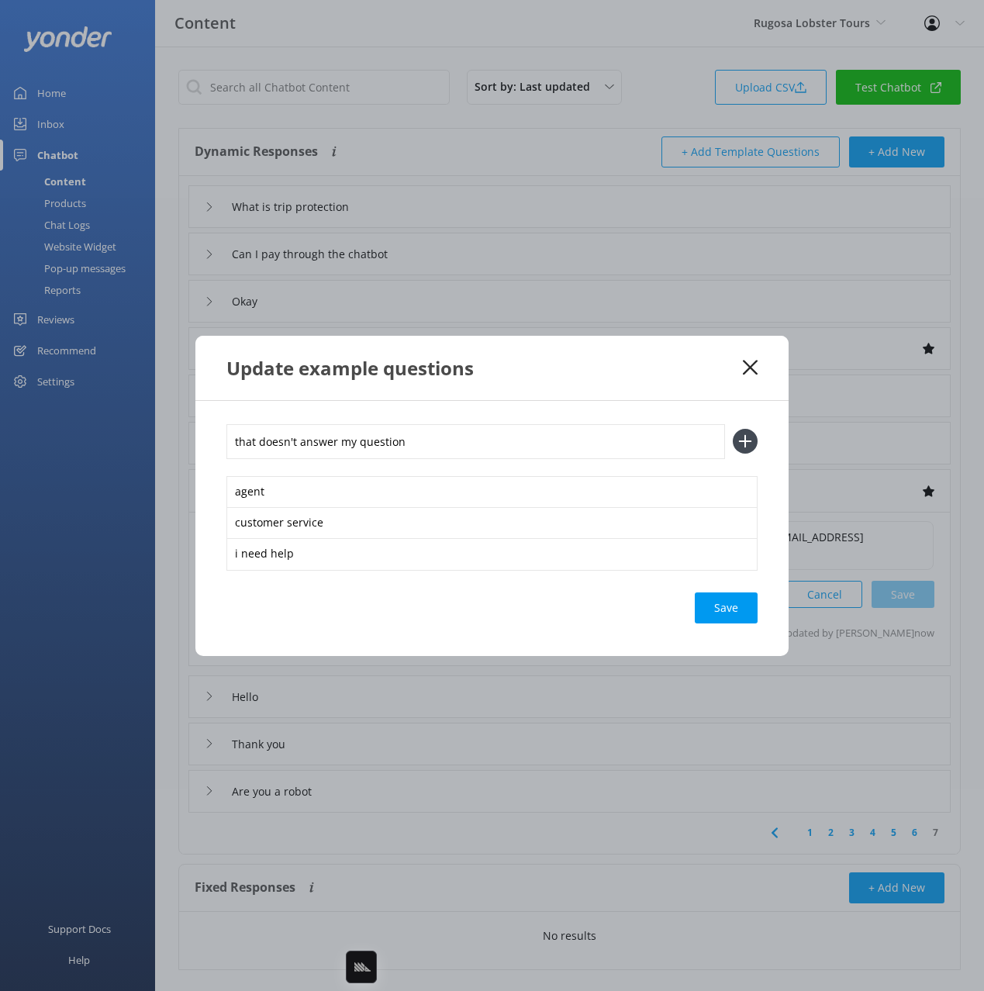
type input "that doesn't answer my question"
click at [733, 429] on button at bounding box center [745, 441] width 25 height 25
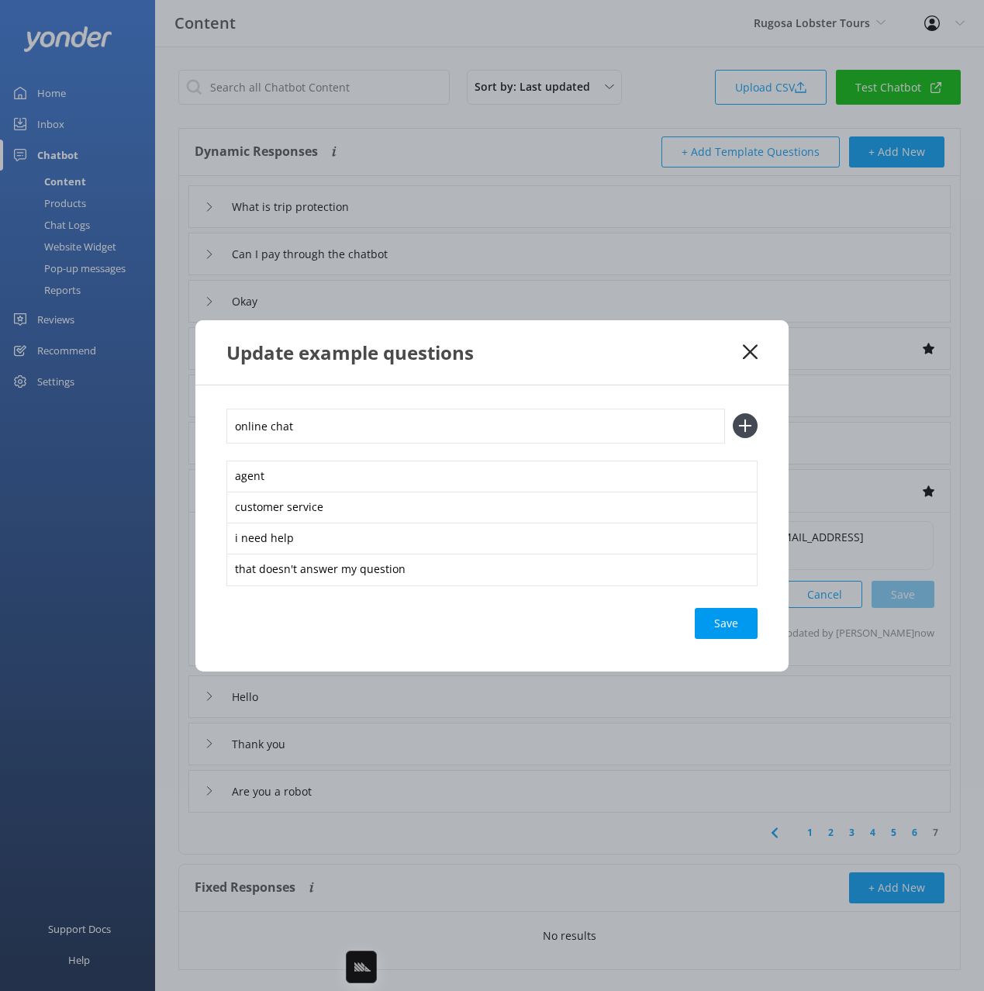
type input "online chat"
click at [733, 413] on button at bounding box center [745, 425] width 25 height 25
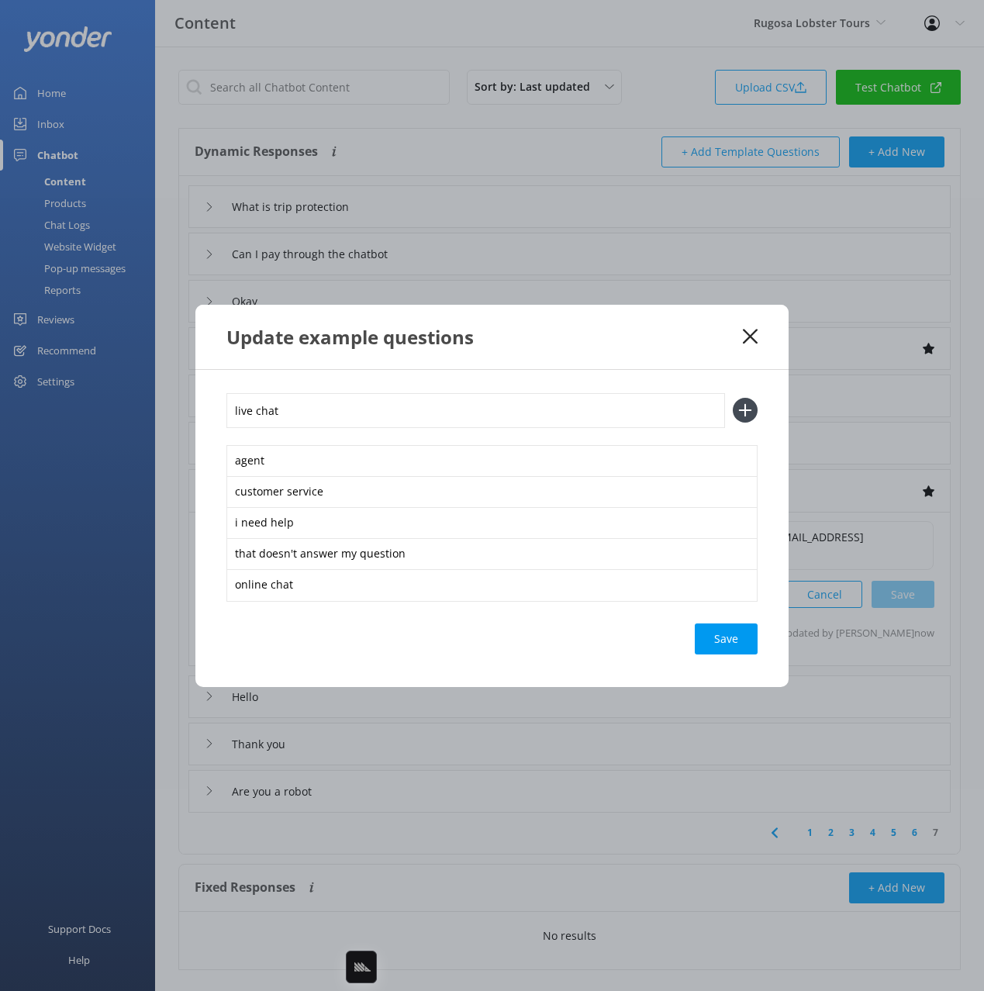
type input "live chat"
click at [733, 398] on button at bounding box center [745, 410] width 25 height 25
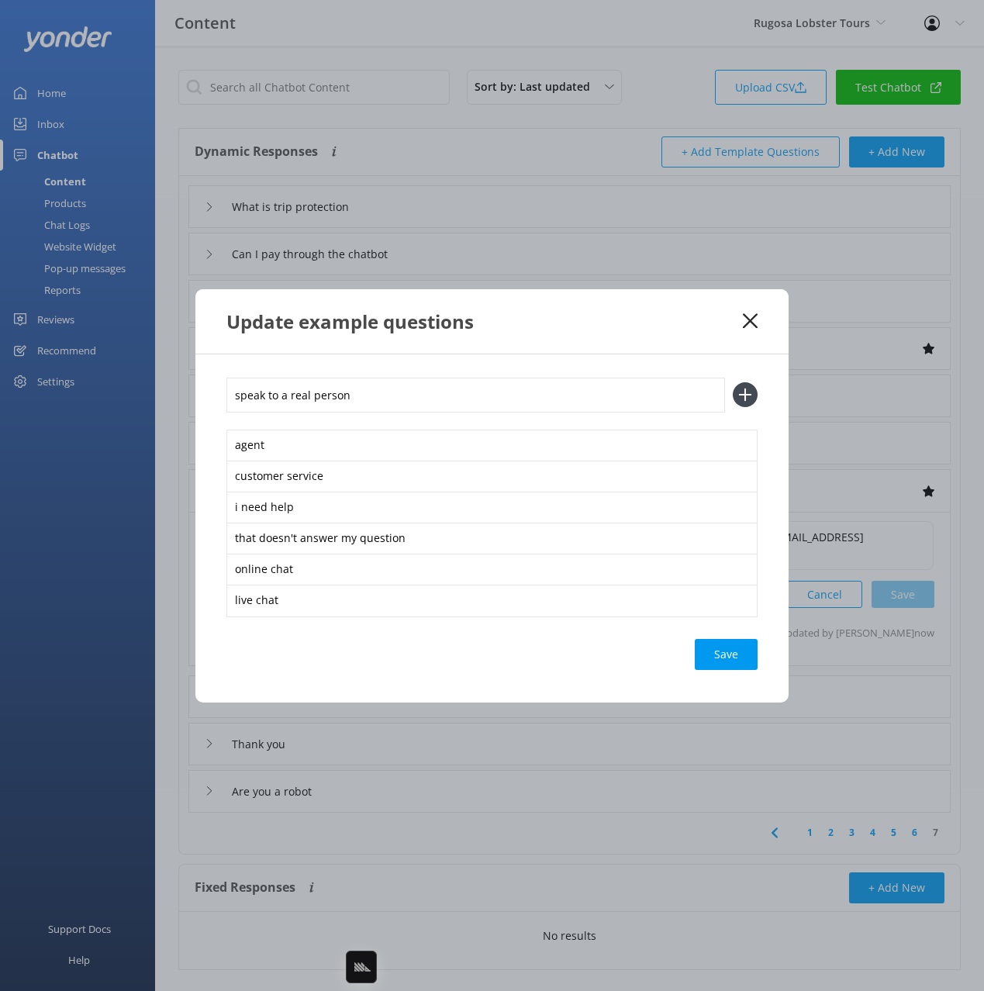
type input "speak to a real person"
click at [733, 382] on button at bounding box center [745, 394] width 25 height 25
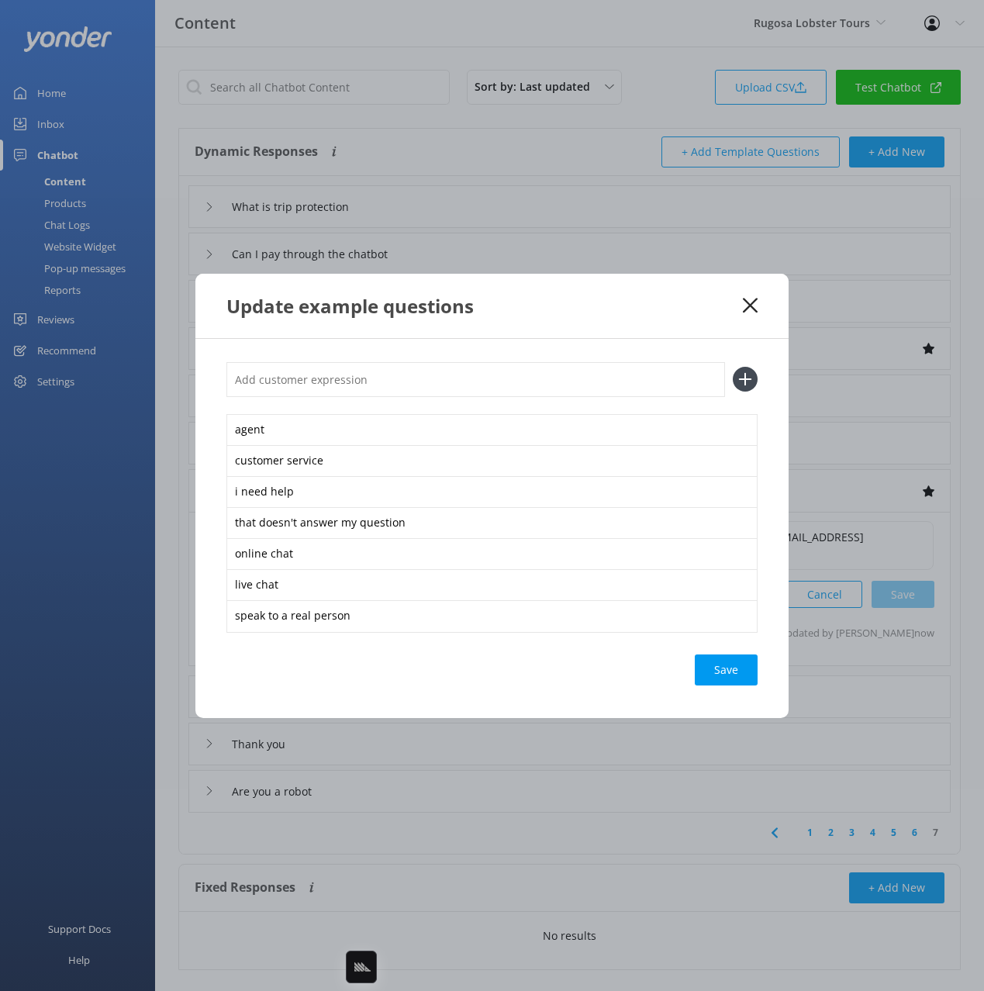
click at [746, 671] on div "Save" at bounding box center [726, 669] width 63 height 31
drag, startPoint x: 652, startPoint y: 311, endPoint x: 661, endPoint y: 311, distance: 9.3
click at [652, 311] on div "Update example questions" at bounding box center [484, 306] width 516 height 26
click at [747, 307] on use at bounding box center [750, 305] width 15 height 15
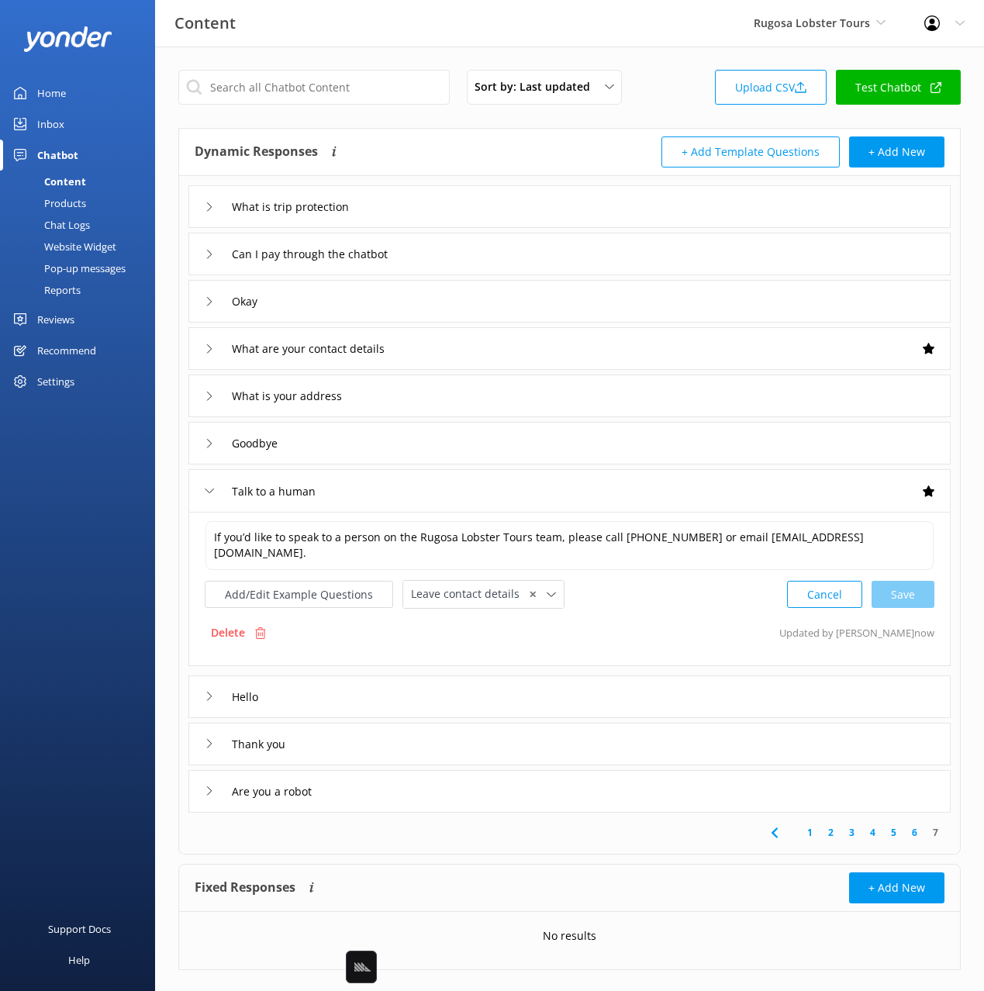
click at [70, 192] on div "Products" at bounding box center [47, 203] width 77 height 22
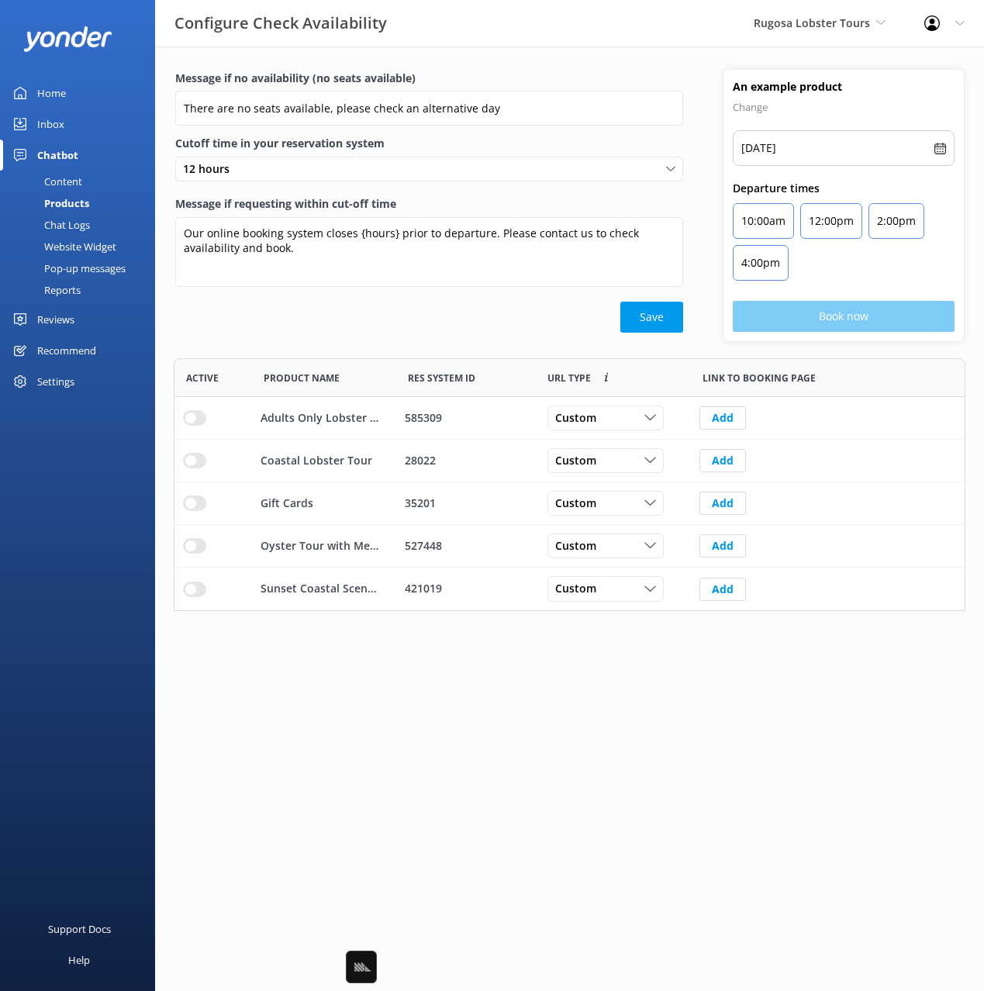
scroll to position [253, 791]
click at [71, 199] on div "Products" at bounding box center [49, 203] width 80 height 22
drag, startPoint x: 307, startPoint y: 329, endPoint x: 216, endPoint y: 419, distance: 128.3
click at [302, 332] on div "Save" at bounding box center [429, 317] width 508 height 31
click at [193, 417] on input "row" at bounding box center [194, 418] width 23 height 16
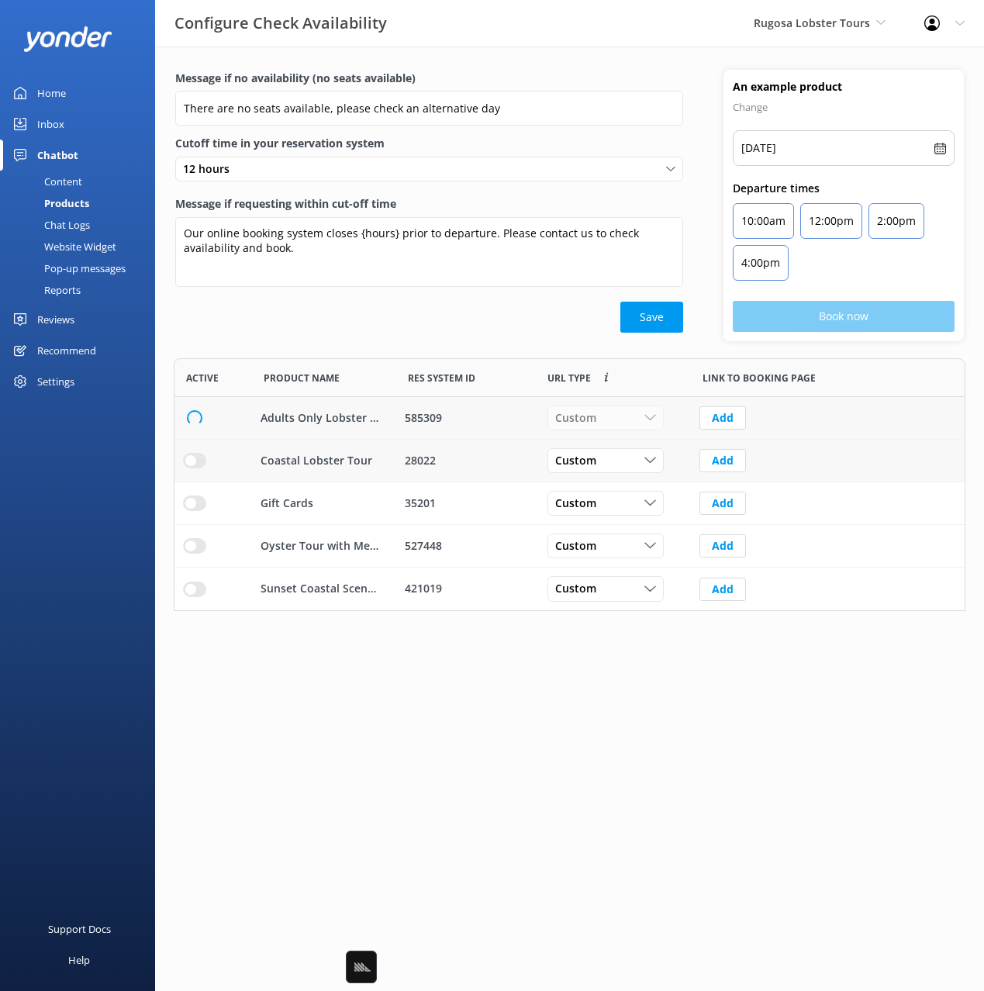
click at [194, 457] on input "row" at bounding box center [194, 461] width 23 height 16
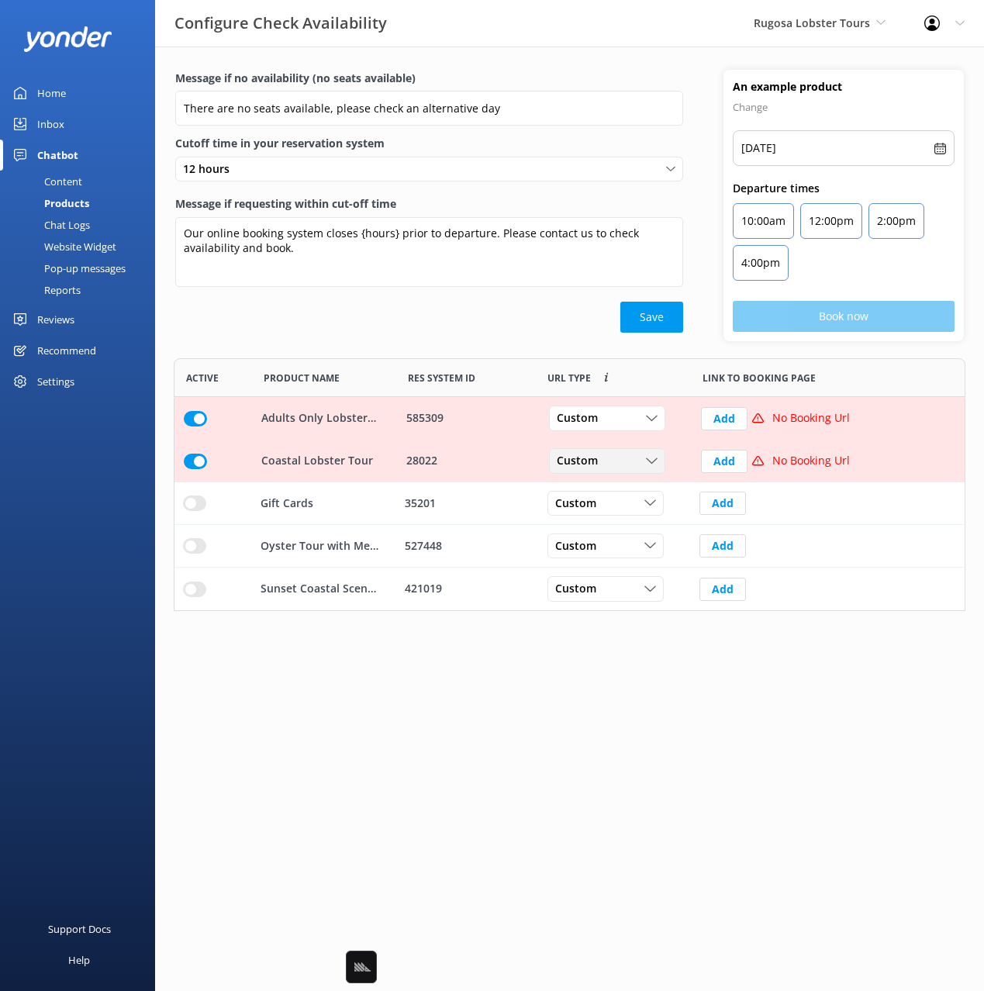
drag, startPoint x: 614, startPoint y: 460, endPoint x: 626, endPoint y: 505, distance: 46.4
click at [614, 460] on div "Custom" at bounding box center [607, 461] width 109 height 17
drag, startPoint x: 629, startPoint y: 520, endPoint x: 618, endPoint y: 465, distance: 56.3
click at [629, 519] on link "Dynamic" at bounding box center [619, 524] width 138 height 31
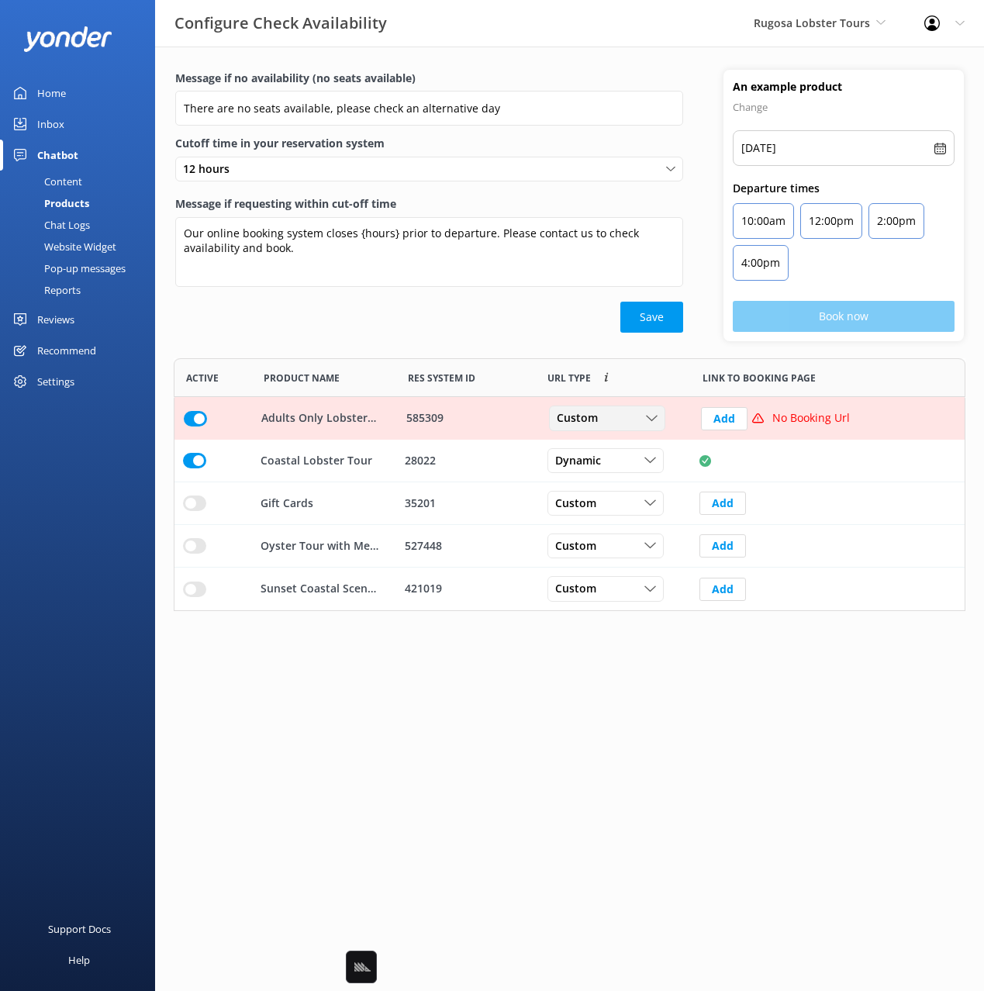
drag, startPoint x: 608, startPoint y: 423, endPoint x: 614, endPoint y: 475, distance: 52.3
click at [608, 423] on div "Custom" at bounding box center [607, 418] width 109 height 17
click at [615, 476] on link "Dynamic" at bounding box center [619, 481] width 138 height 31
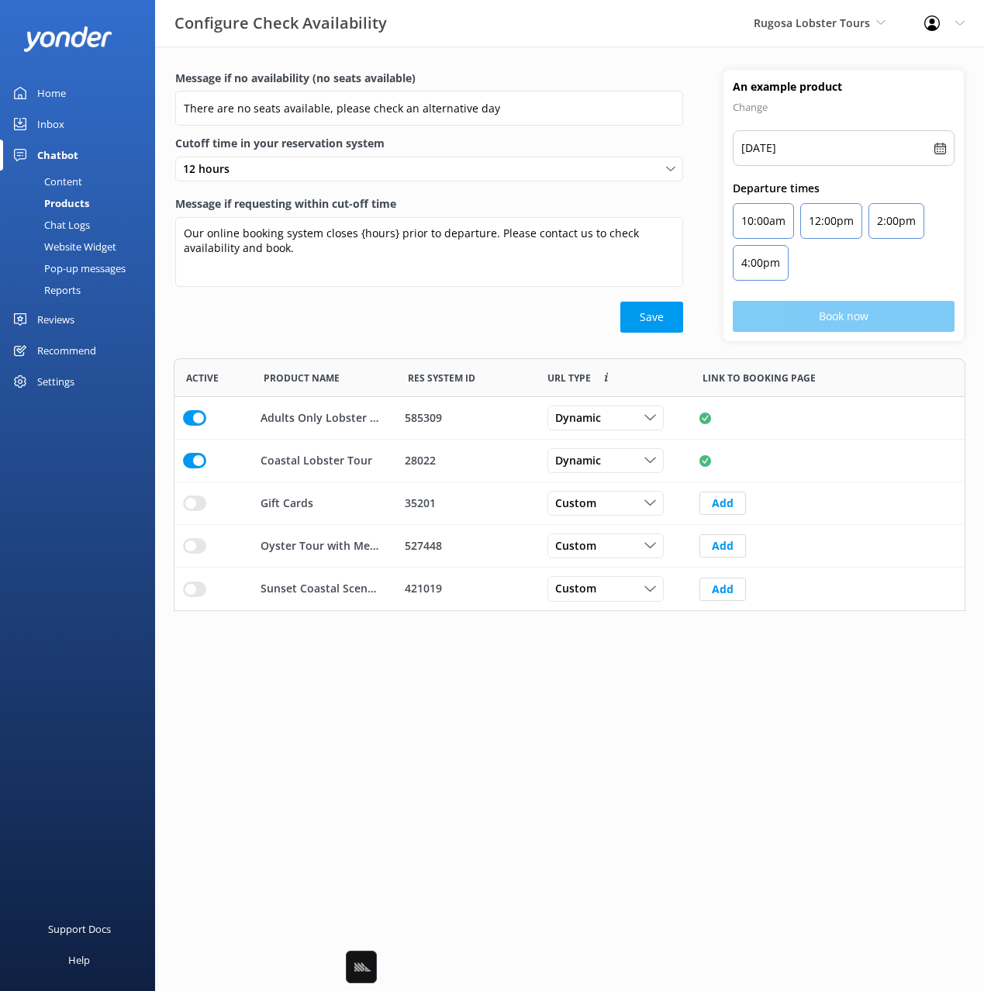
drag, startPoint x: 530, startPoint y: 352, endPoint x: 544, endPoint y: 376, distance: 27.8
click at [530, 352] on div "Message if no availability (no seats available) There are no seats available, p…" at bounding box center [569, 214] width 829 height 288
click at [83, 175] on link "Content" at bounding box center [82, 182] width 146 height 22
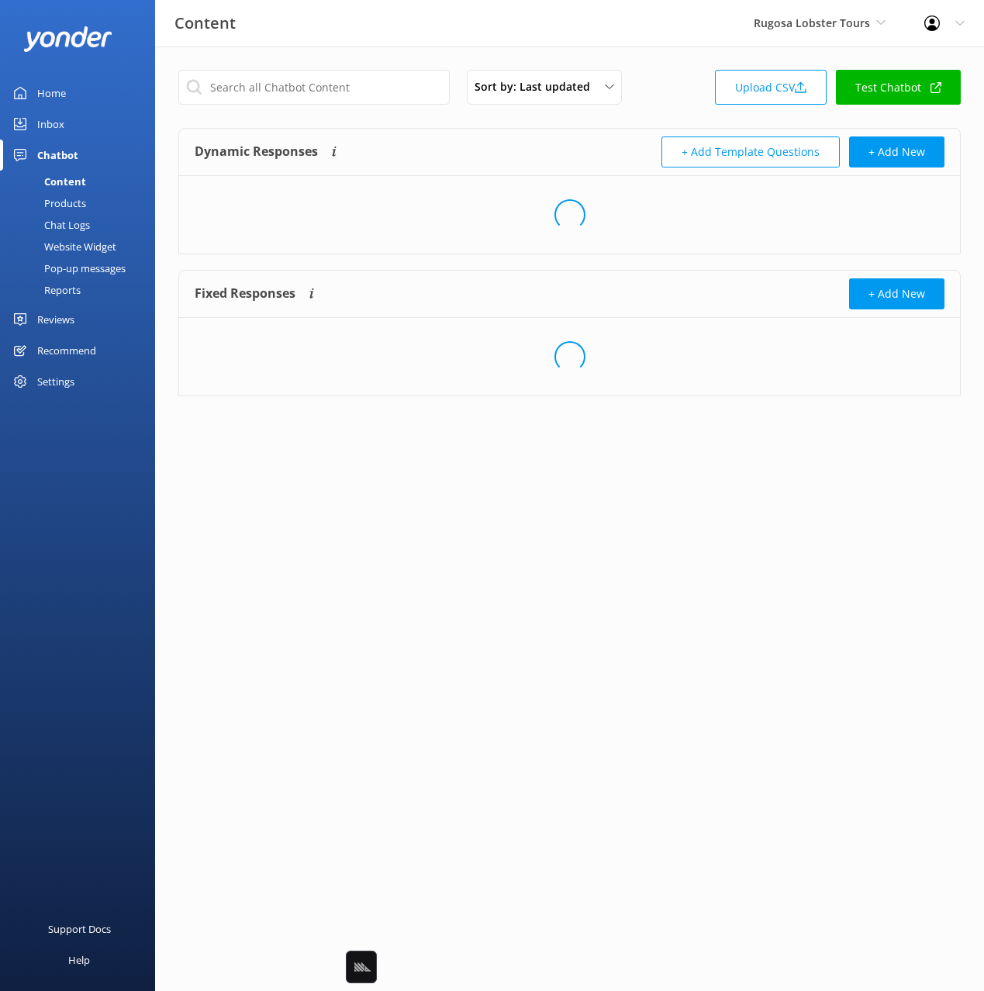
drag, startPoint x: 93, startPoint y: 244, endPoint x: 122, endPoint y: 262, distance: 34.4
click at [93, 244] on div "Website Widget" at bounding box center [62, 247] width 107 height 22
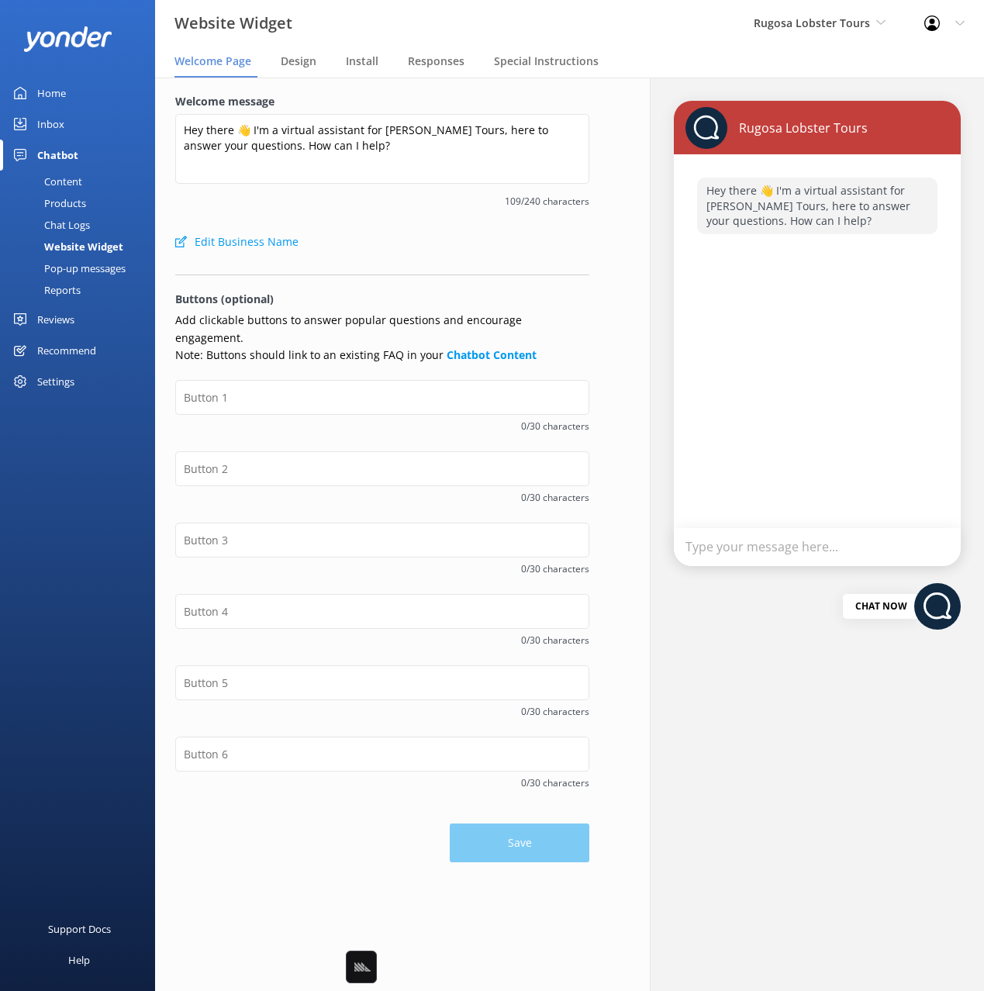
drag, startPoint x: 466, startPoint y: 240, endPoint x: 426, endPoint y: 312, distance: 83.3
click at [465, 240] on div "Edit Business Name" at bounding box center [382, 241] width 414 height 31
click at [305, 380] on input "text" at bounding box center [382, 397] width 414 height 35
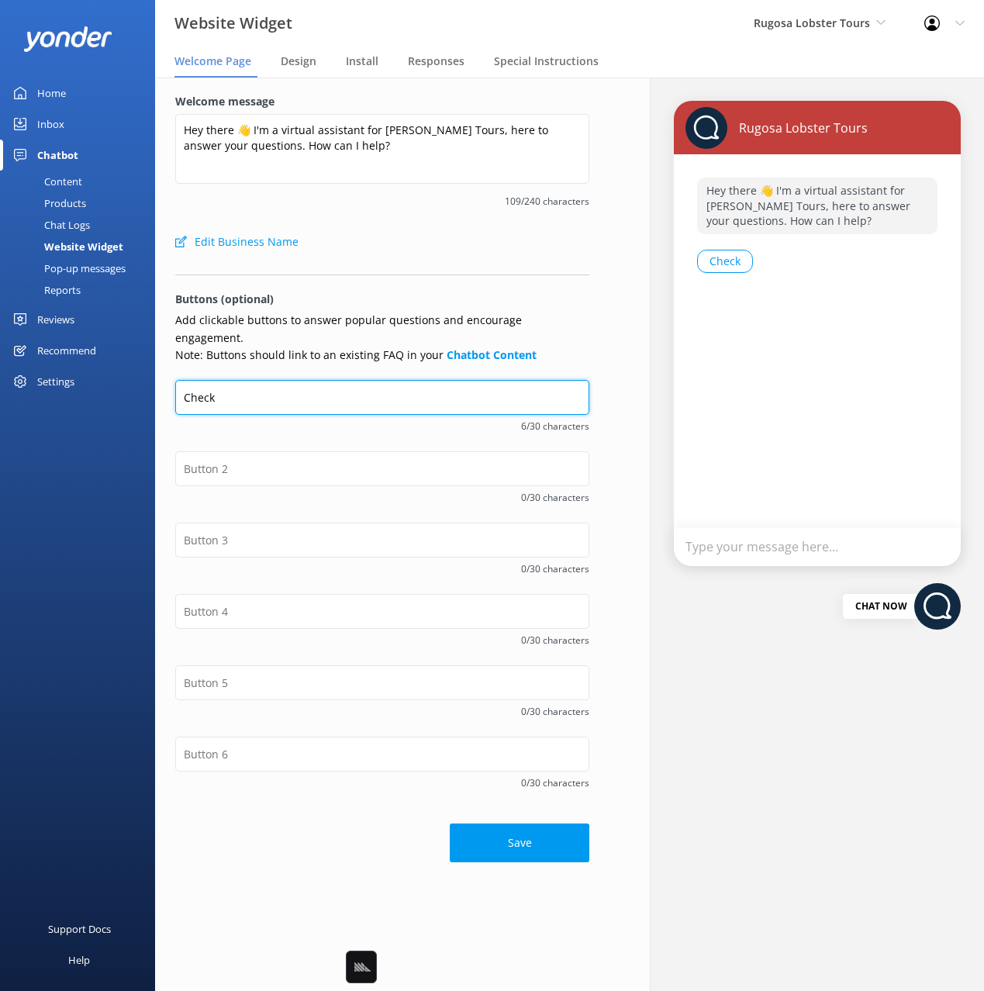
type input "Check Availability"
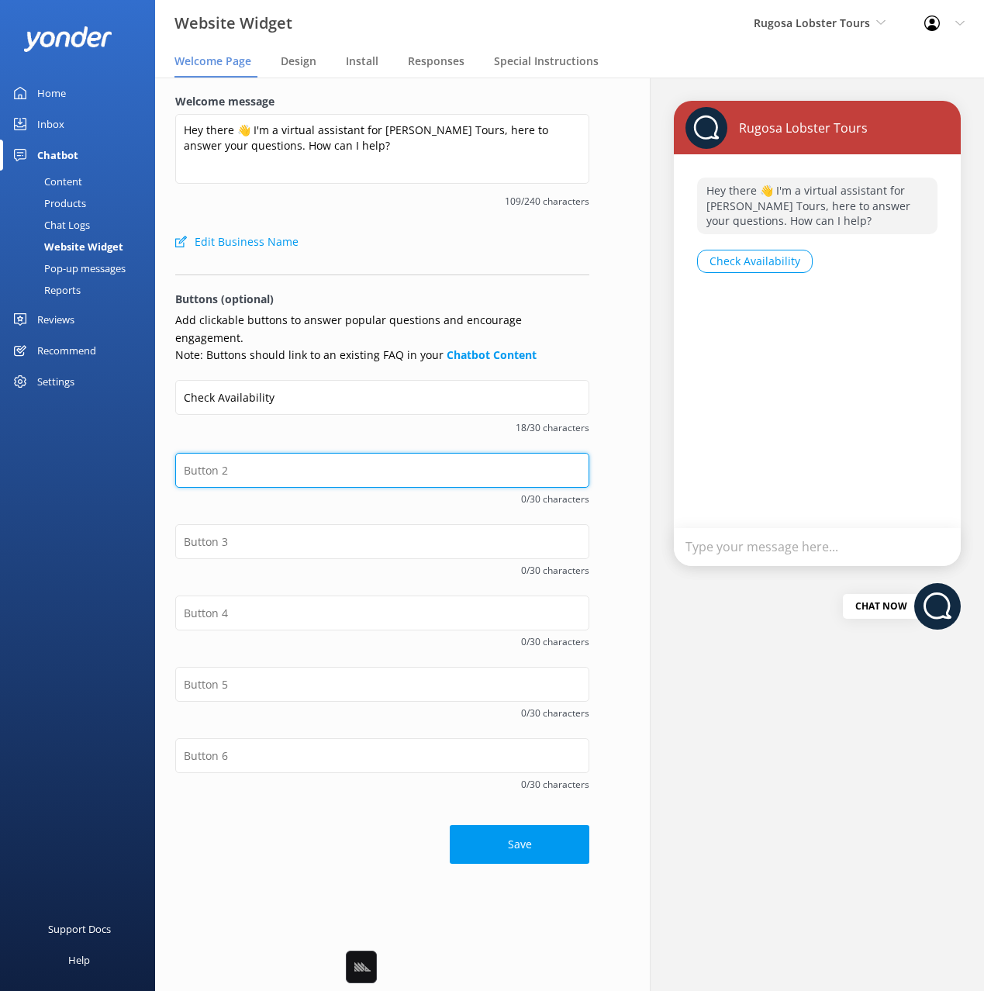
click at [260, 453] on input "text" at bounding box center [382, 470] width 414 height 35
type input "Coastl"
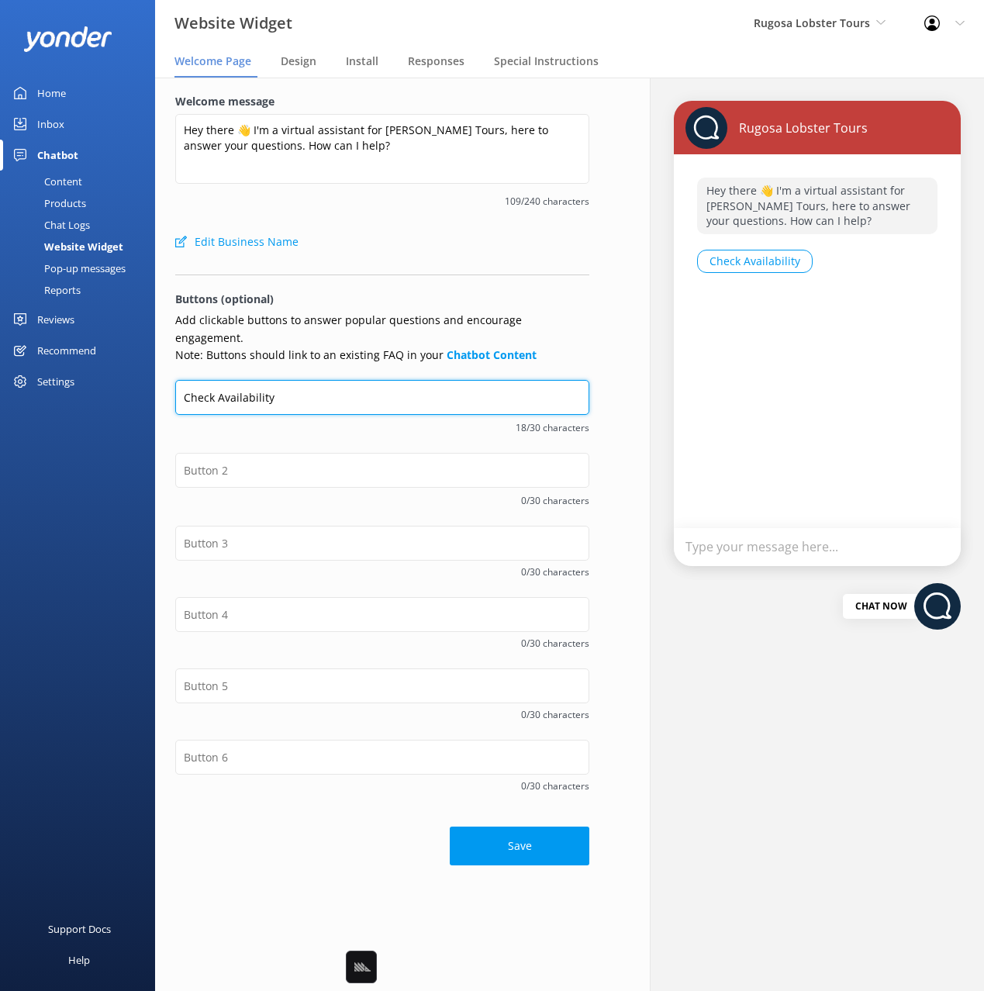
drag, startPoint x: 309, startPoint y: 380, endPoint x: 188, endPoint y: 377, distance: 120.2
click at [188, 380] on input "Check Availability" at bounding box center [382, 397] width 414 height 35
type input "Coata"
click at [324, 380] on input "text" at bounding box center [382, 397] width 414 height 35
type input "Check Availability"
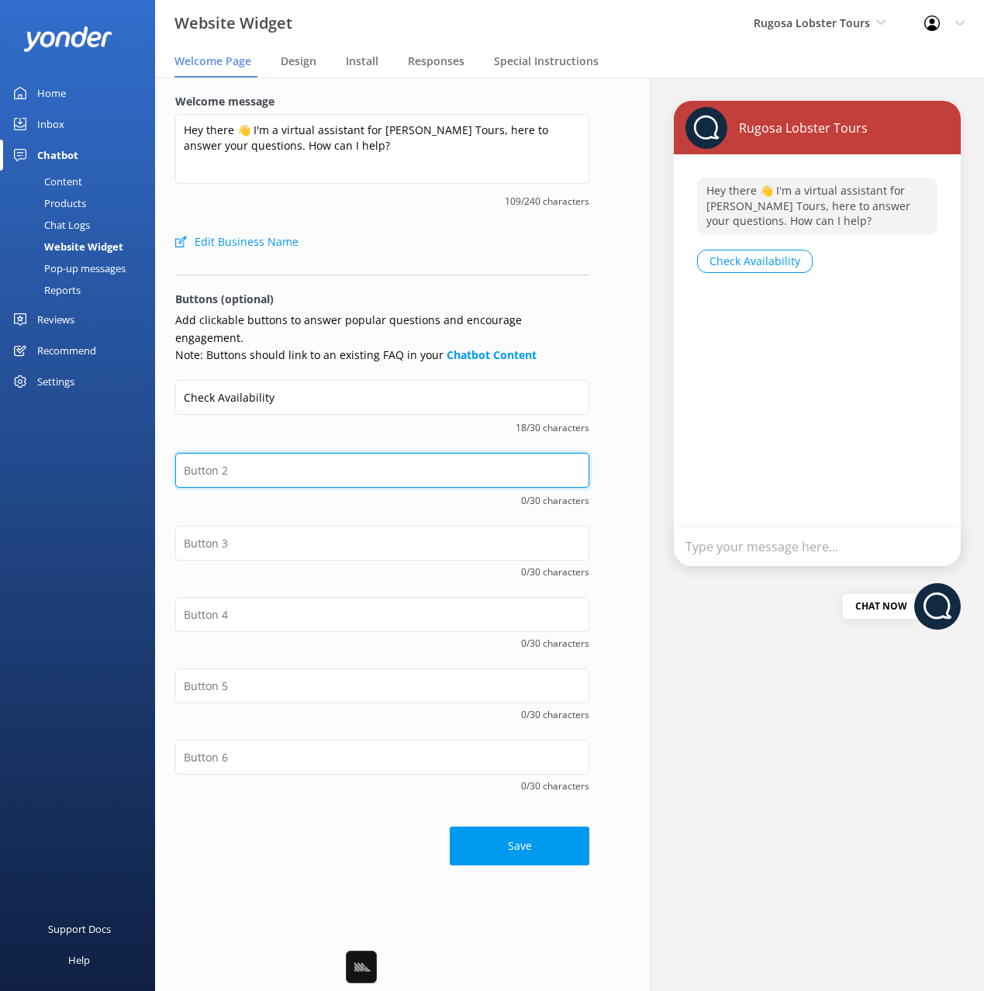
click at [278, 457] on input "text" at bounding box center [382, 470] width 414 height 35
type input "Pricing Info"
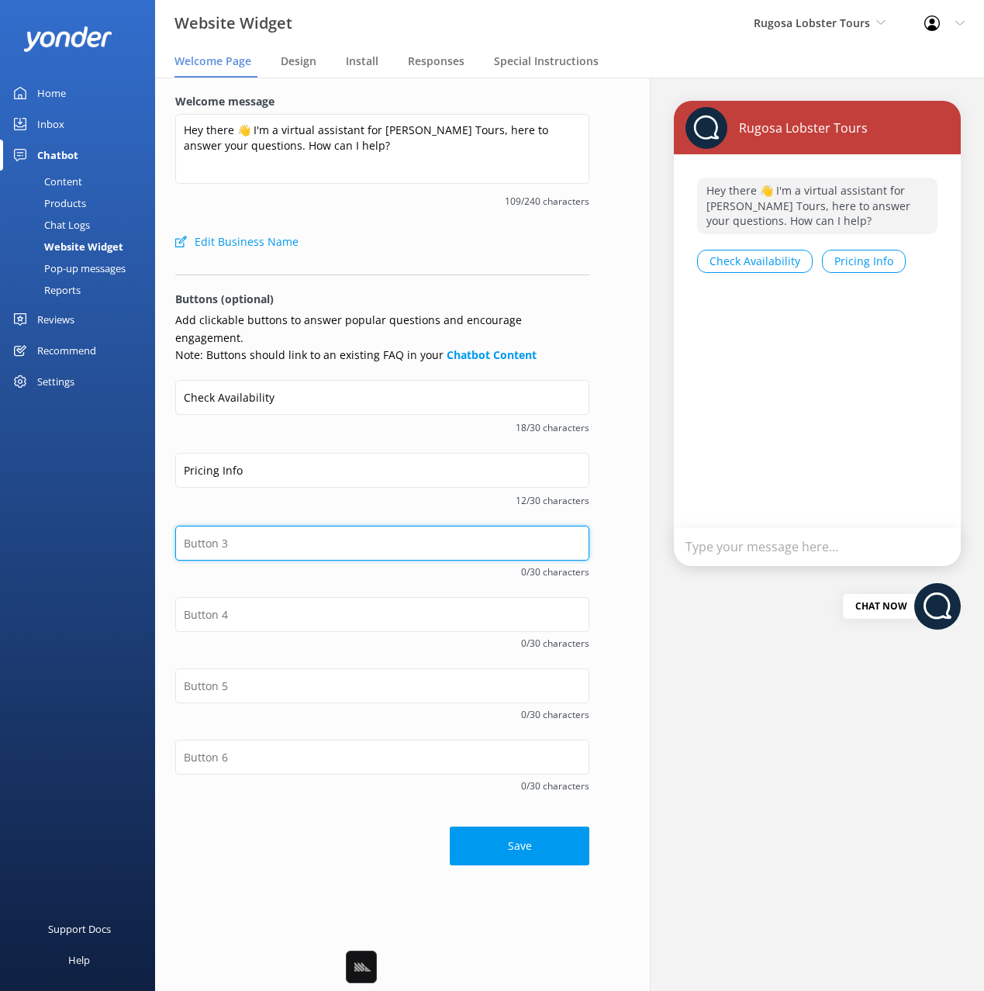
click at [300, 526] on input "text" at bounding box center [382, 543] width 414 height 35
type input "Contact Details"
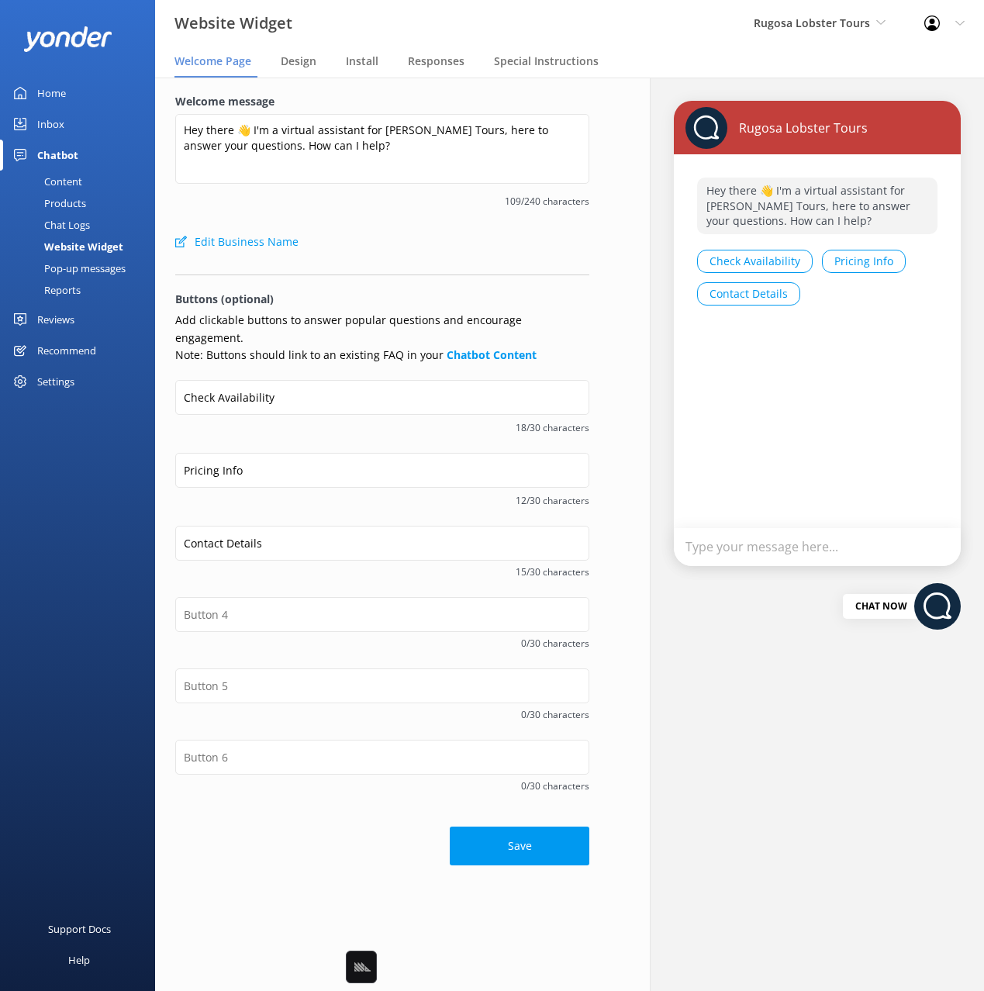
click at [447, 491] on div "Pricing Info 12/30 characters" at bounding box center [382, 489] width 414 height 73
click at [526, 828] on button "Save" at bounding box center [520, 847] width 140 height 39
click at [383, 250] on div "Edit Business Name" at bounding box center [382, 241] width 414 height 31
drag, startPoint x: 63, startPoint y: 176, endPoint x: 111, endPoint y: 174, distance: 48.1
click at [63, 176] on div "Content" at bounding box center [45, 182] width 73 height 22
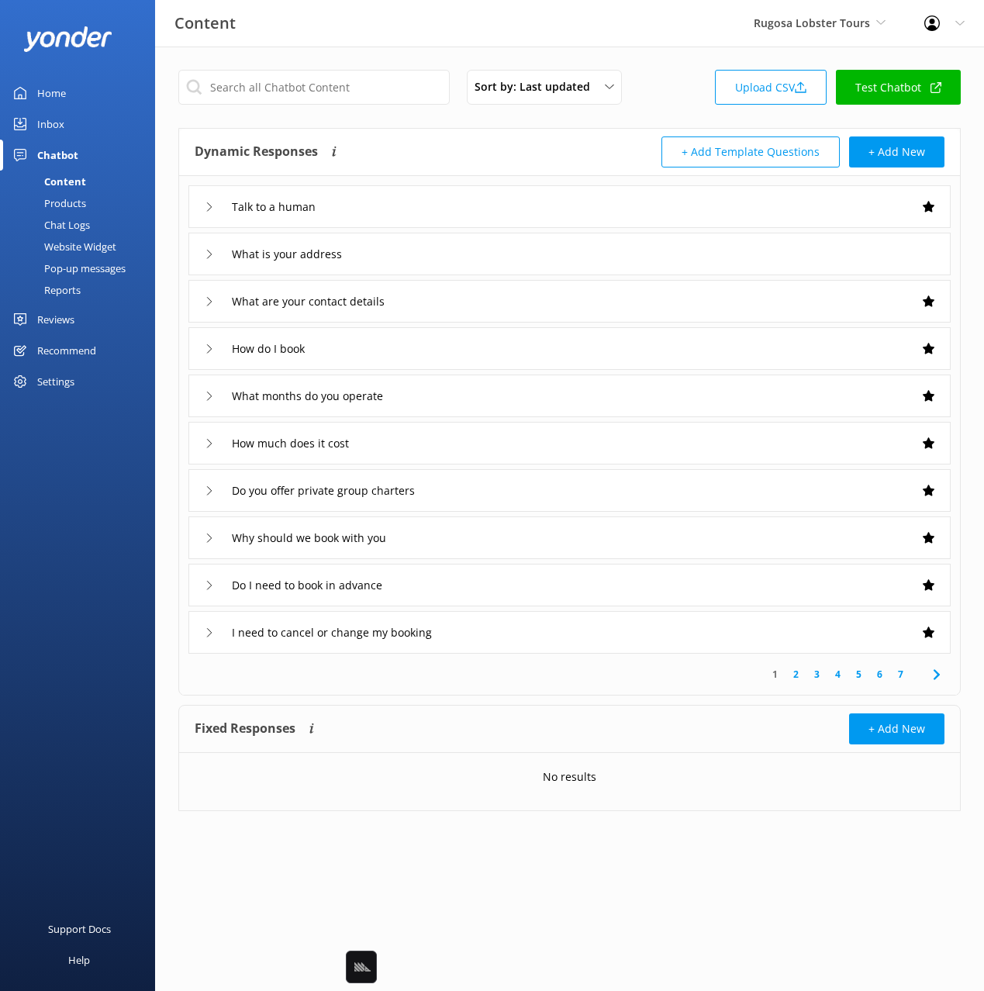
drag, startPoint x: 679, startPoint y: 112, endPoint x: 915, endPoint y: 104, distance: 235.8
click at [679, 111] on div "Sort by: Last updated Title Last updated Upload CSV Test Chatbot" at bounding box center [569, 92] width 782 height 44
click at [888, 83] on link "Test Chatbot" at bounding box center [898, 87] width 125 height 35
drag, startPoint x: 657, startPoint y: 105, endPoint x: 641, endPoint y: 91, distance: 20.9
click at [656, 104] on div "Sort by: Last updated Title Last updated Upload CSV Test Chatbot" at bounding box center [569, 92] width 782 height 44
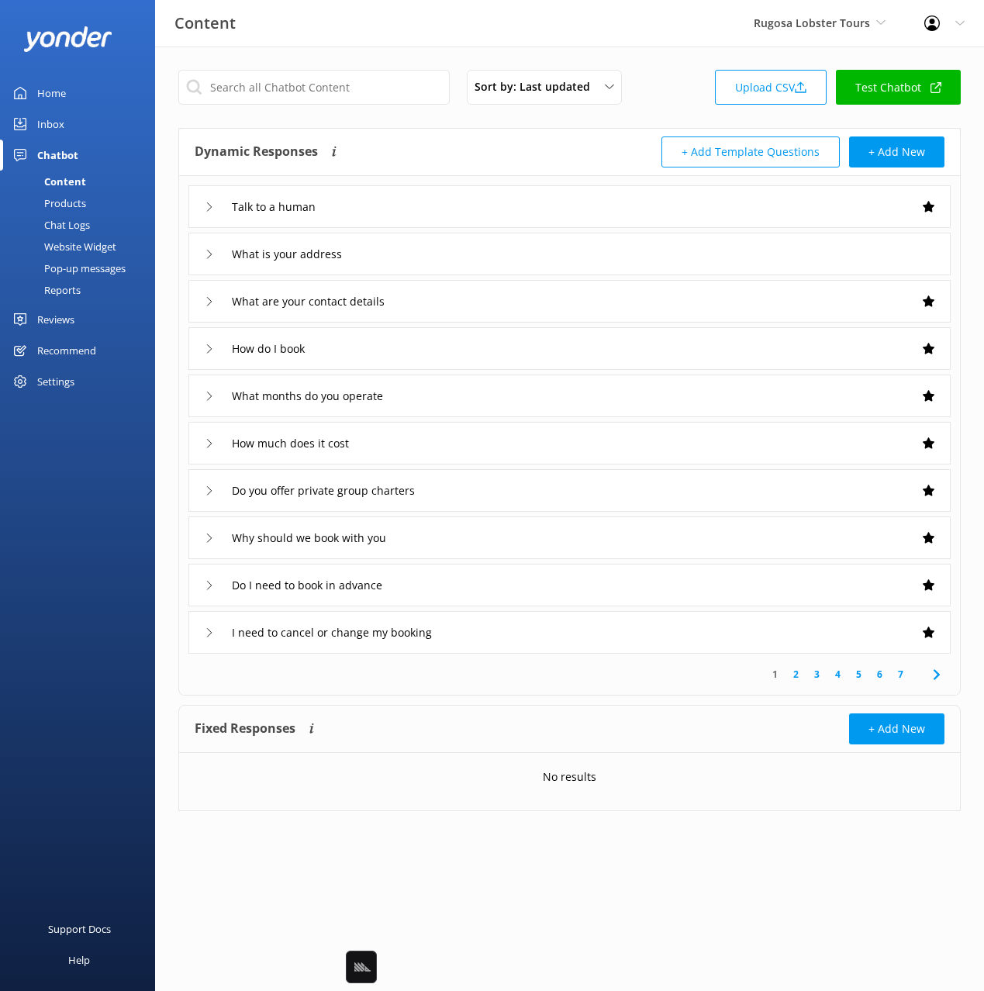
click at [578, 32] on div "Content Rugosa Lobster Tours Black Cat Cruises Banff Airporter International An…" at bounding box center [492, 23] width 984 height 47
click at [513, 30] on div "Content Rugosa Lobster Tours Black Cat Cruises Banff Airporter International An…" at bounding box center [492, 23] width 984 height 47
click at [671, 59] on div "Sort by: Last updated Title Last updated Upload CSV Test Chatbot Dynamic Respon…" at bounding box center [569, 452] width 829 height 811
drag, startPoint x: 718, startPoint y: 25, endPoint x: 870, endPoint y: 27, distance: 152.0
click at [870, 27] on div "Content Rugosa Lobster Tours Black Cat Cruises Banff Airporter International An…" at bounding box center [492, 23] width 984 height 47
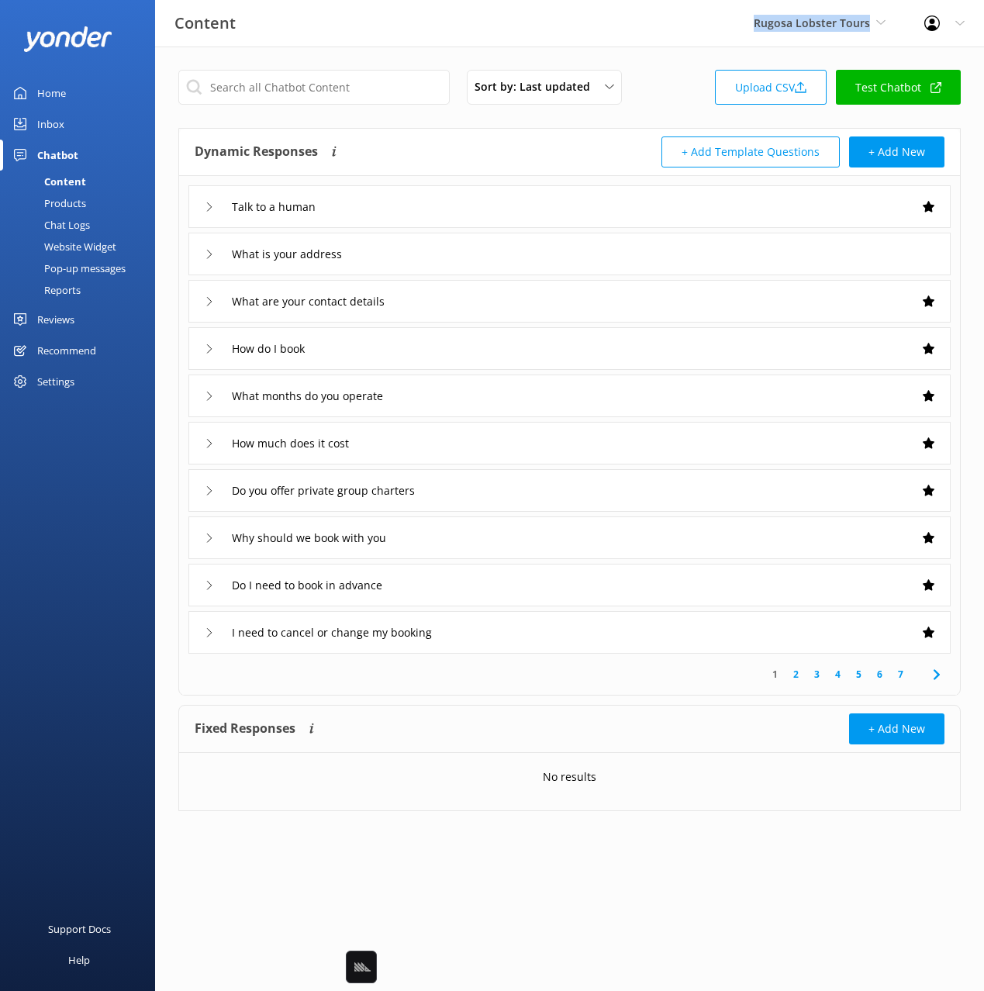
copy span "Rugosa Lobster Tours"
click at [671, 90] on div "Sort by: Last updated Title Last updated Upload CSV Test Chatbot" at bounding box center [569, 92] width 782 height 44
drag, startPoint x: 518, startPoint y: 18, endPoint x: 451, endPoint y: 1, distance: 68.8
click at [516, 17] on div "Content Rugosa Lobster Tours Black Cat Cruises Banff Airporter International An…" at bounding box center [492, 23] width 984 height 47
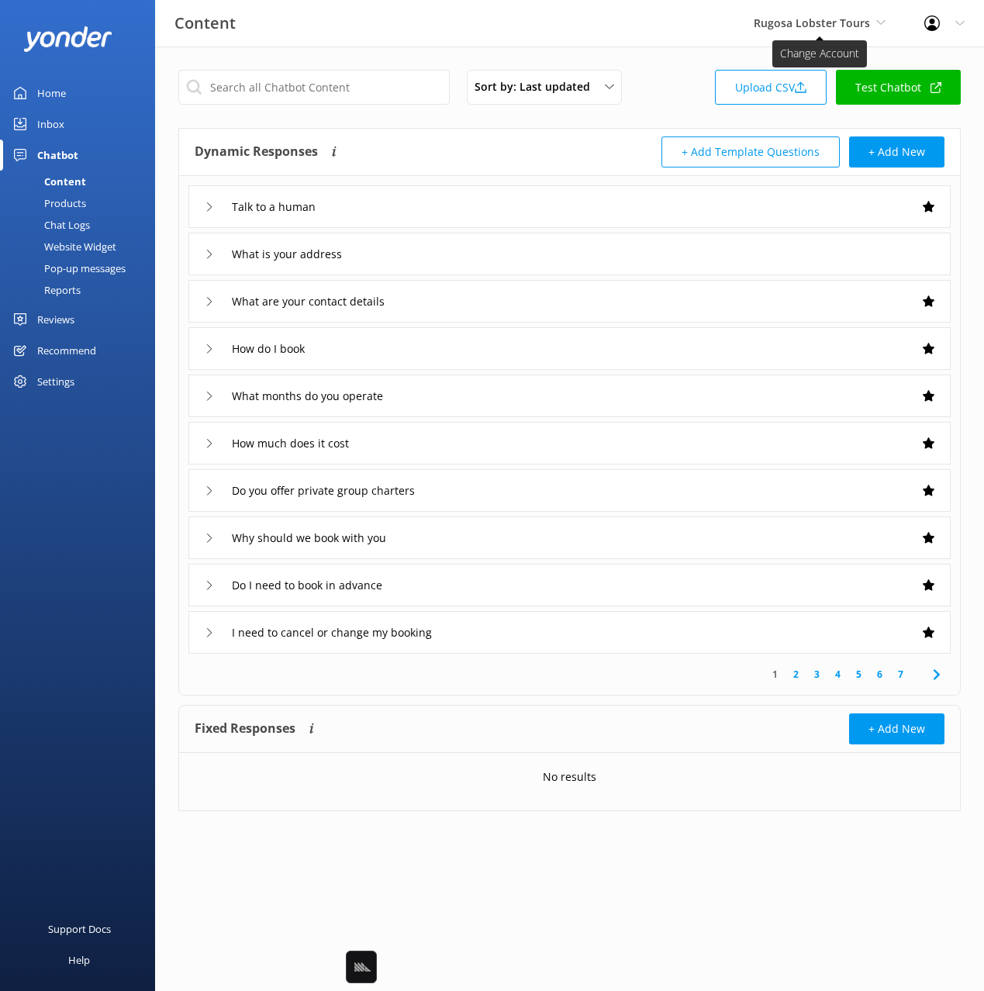
click at [805, 20] on span "Rugosa Lobster Tours" at bounding box center [812, 23] width 116 height 15
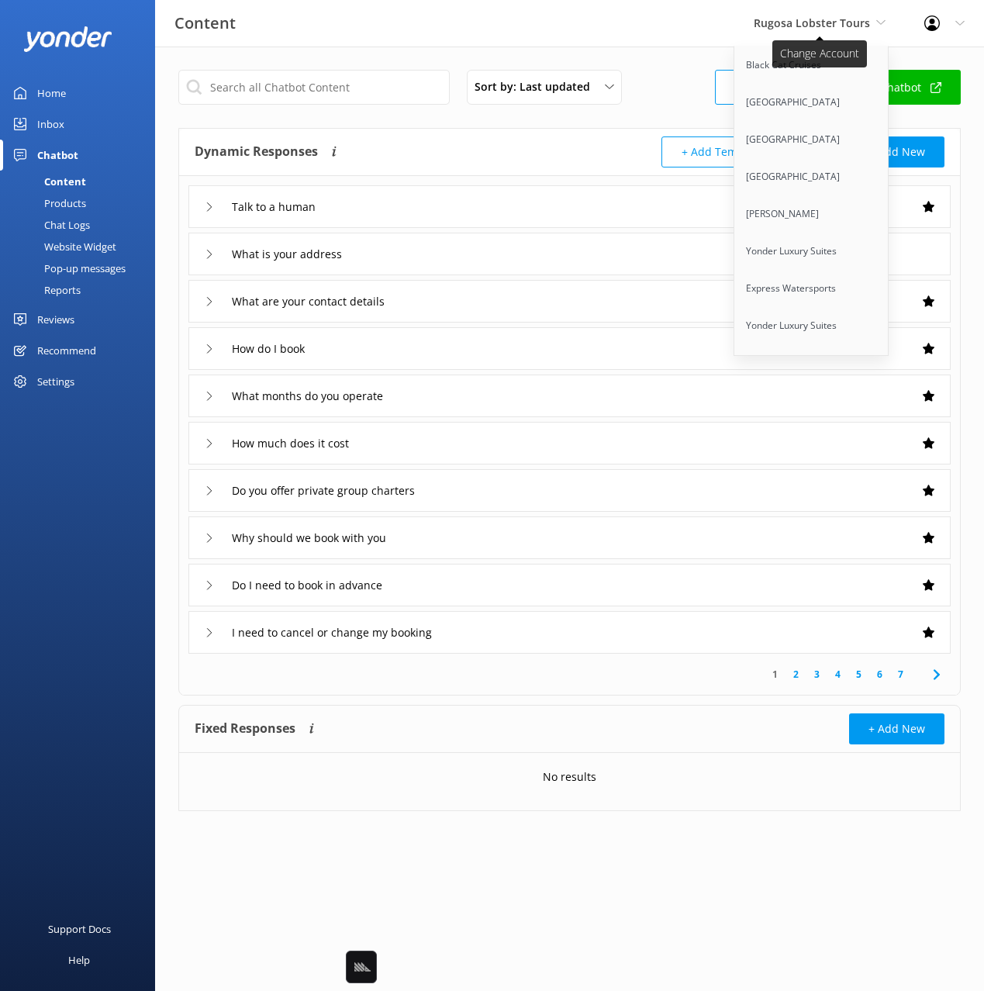
scroll to position [2962, 0]
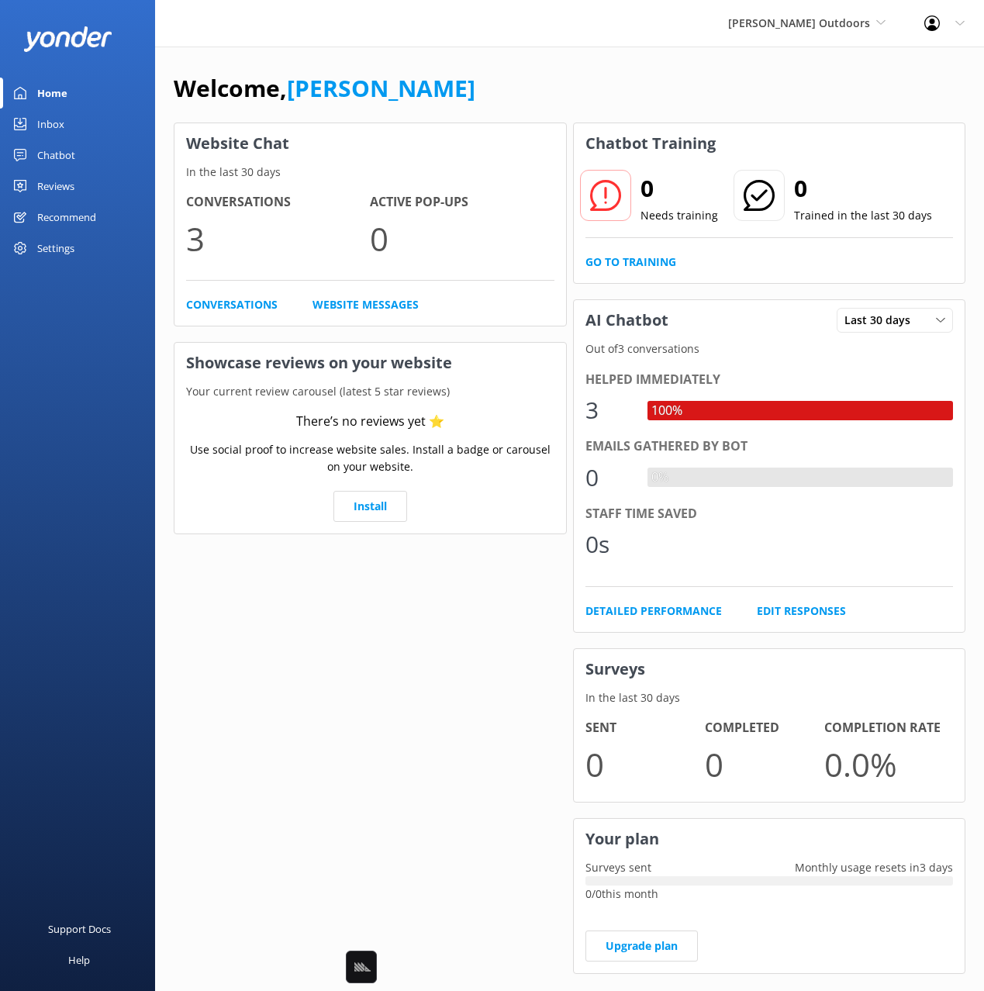
drag, startPoint x: 671, startPoint y: 64, endPoint x: 684, endPoint y: 62, distance: 12.5
click at [672, 64] on div "Welcome, [PERSON_NAME] Website Chat In the last 30 days Conversations 3 Active …" at bounding box center [569, 534] width 829 height 974
click at [76, 156] on link "Chatbot" at bounding box center [77, 155] width 155 height 31
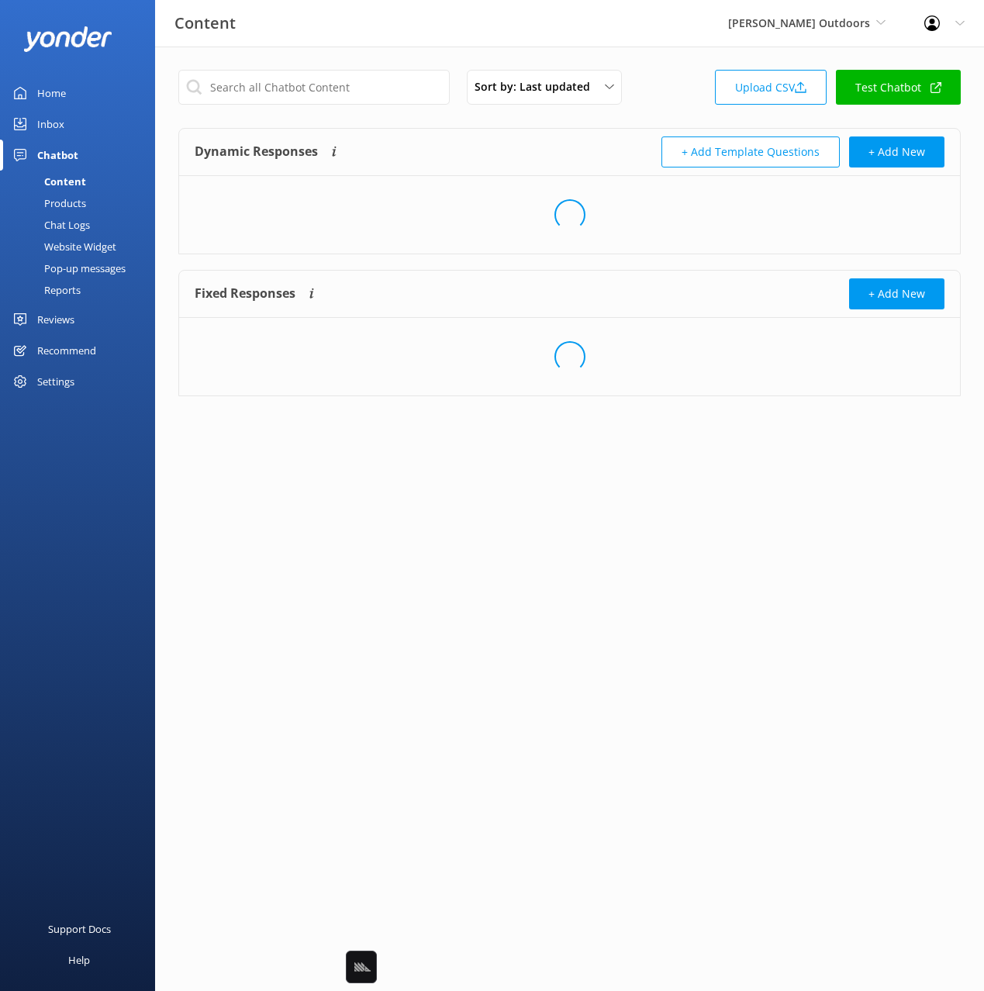
drag, startPoint x: 453, startPoint y: 129, endPoint x: 469, endPoint y: 129, distance: 15.5
click at [453, 129] on div "Dynamic Responses Dynamic responses rely on the Large Language Model to create …" at bounding box center [569, 152] width 781 height 47
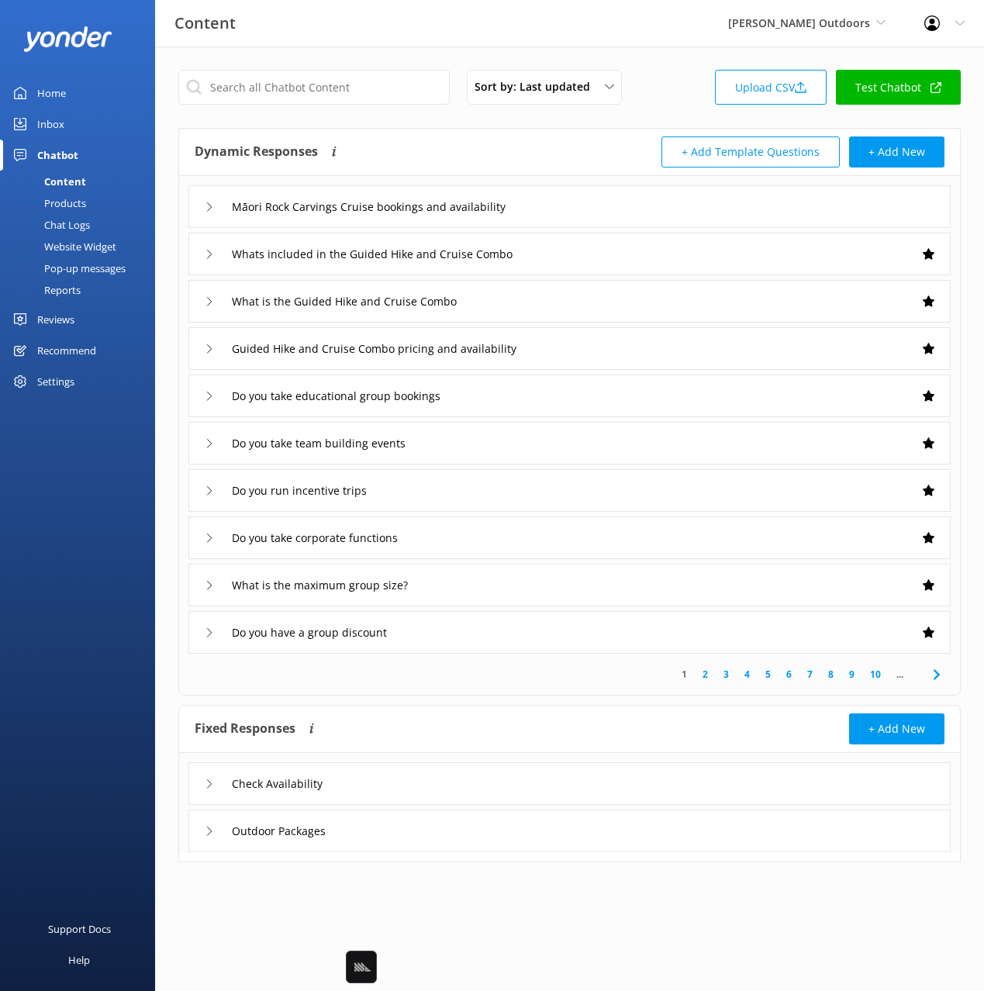
click at [469, 129] on div "Dynamic Responses Dynamic responses rely on the Large Language Model to create …" at bounding box center [569, 152] width 781 height 47
click at [751, 82] on link "Upload CSV" at bounding box center [771, 87] width 112 height 35
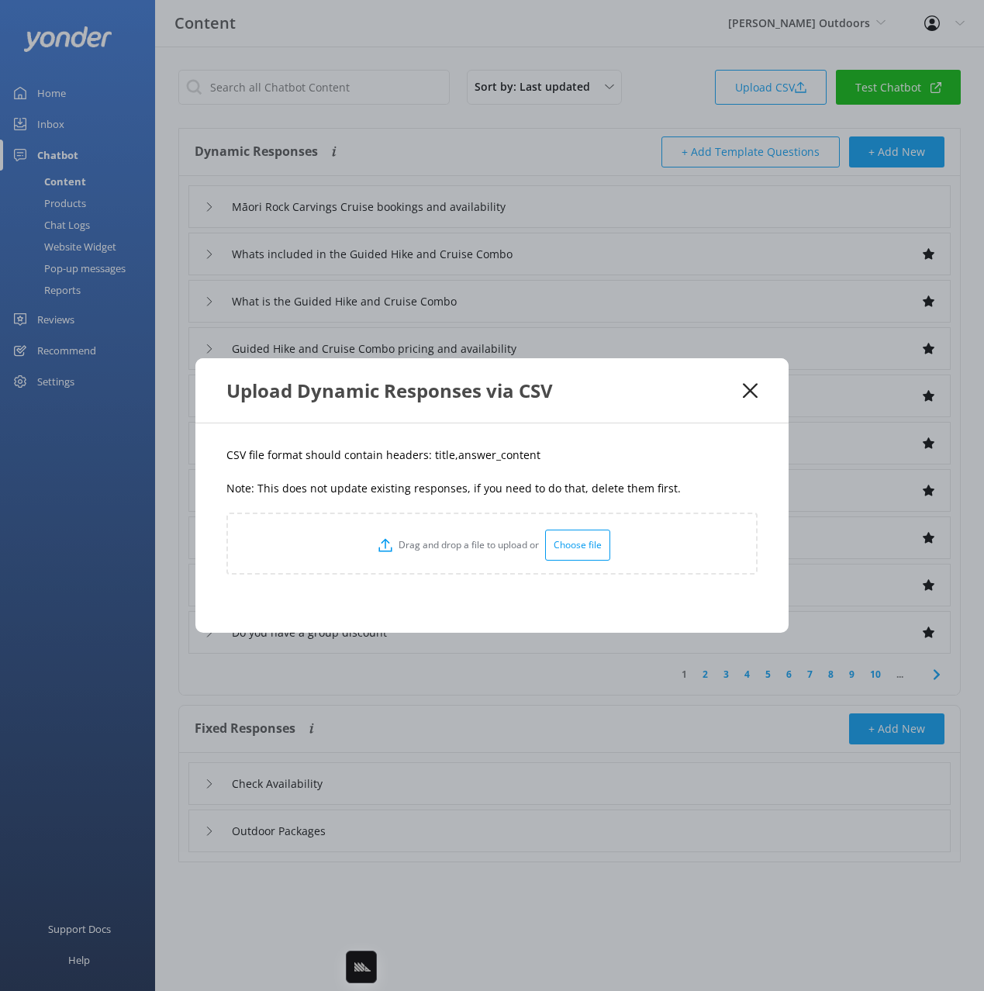
drag, startPoint x: 452, startPoint y: 493, endPoint x: 433, endPoint y: 460, distance: 37.9
click at [443, 482] on p "Note: This does not update existing responses, if you need to do that, delete t…" at bounding box center [491, 488] width 531 height 17
click at [433, 453] on p "CSV file format should contain headers: title,answer_content" at bounding box center [491, 455] width 531 height 17
drag, startPoint x: 433, startPoint y: 453, endPoint x: 902, endPoint y: 322, distance: 486.2
click at [441, 450] on p "CSV file format should contain headers: title,answer_content" at bounding box center [491, 455] width 531 height 17
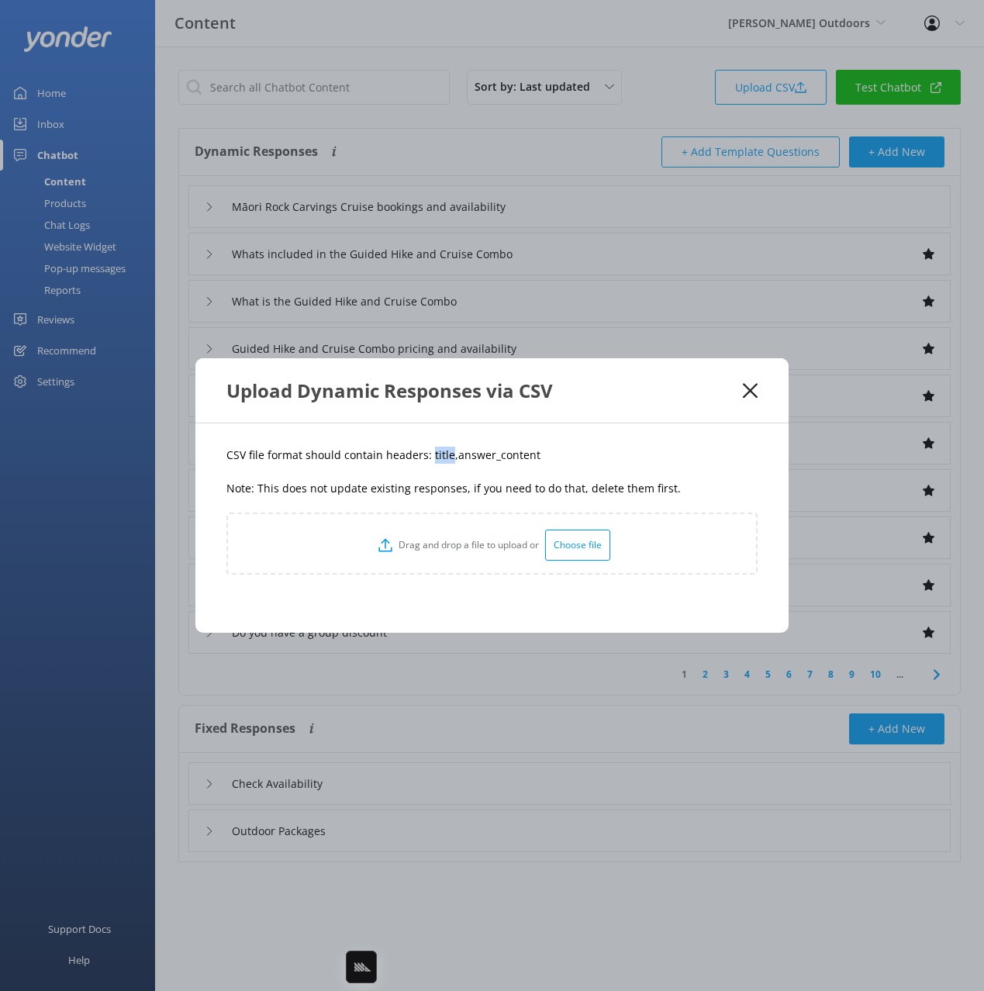
copy p "title"
drag, startPoint x: 522, startPoint y: 448, endPoint x: 457, endPoint y: 460, distance: 67.1
click at [459, 462] on p "CSV file format should contain headers: title,answer_content" at bounding box center [491, 455] width 531 height 17
drag, startPoint x: 450, startPoint y: 457, endPoint x: 856, endPoint y: 269, distance: 447.1
click at [536, 462] on p "CSV file format should contain headers: title,answer_content" at bounding box center [491, 455] width 531 height 17
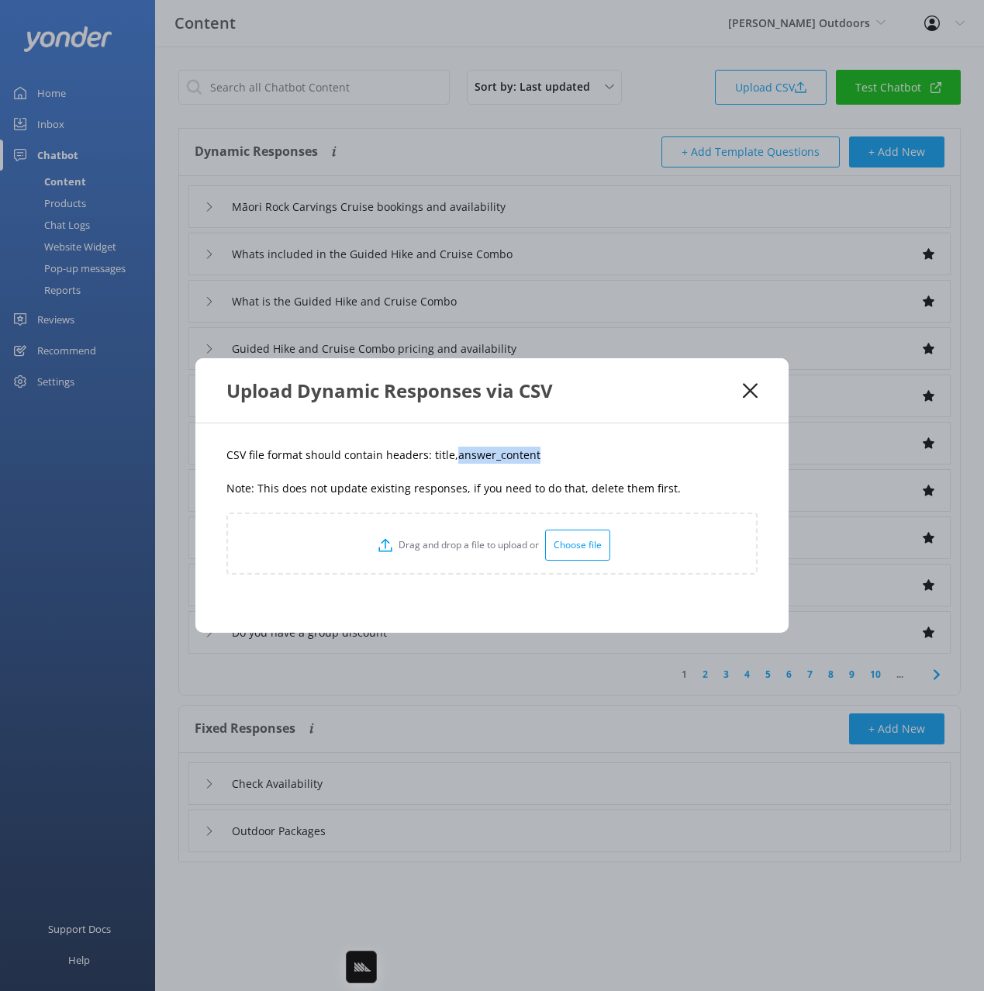
copy p "answer_content"
click at [572, 495] on p "Note: This does not update existing responses, if you need to do that, delete t…" at bounding box center [491, 488] width 531 height 17
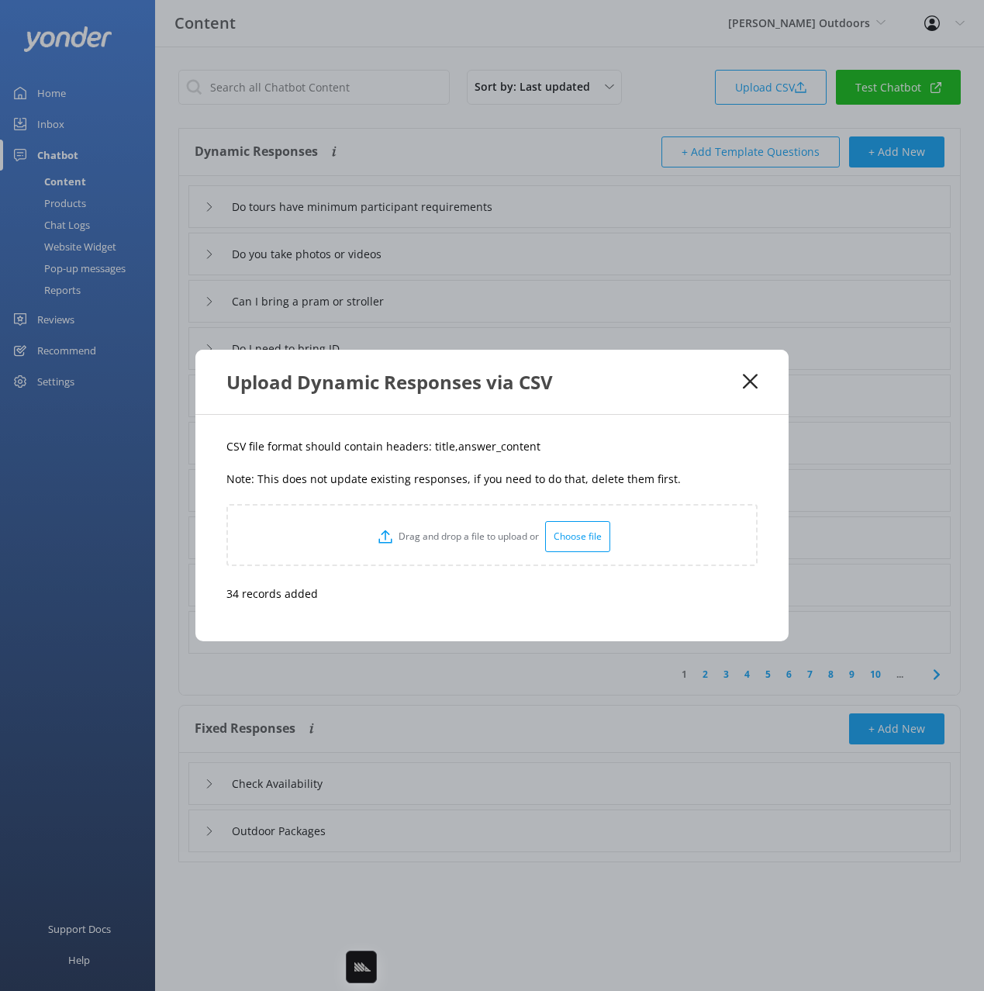
drag, startPoint x: 264, startPoint y: 454, endPoint x: 336, endPoint y: 512, distance: 91.5
click at [264, 454] on p "CSV file format should contain headers: title,answer_content" at bounding box center [491, 446] width 531 height 17
drag, startPoint x: 467, startPoint y: 612, endPoint x: 518, endPoint y: 574, distance: 63.7
click at [474, 608] on div "CSV file format should contain headers: title,answer_content Note: This does no…" at bounding box center [491, 528] width 593 height 226
click at [747, 381] on icon at bounding box center [750, 382] width 15 height 16
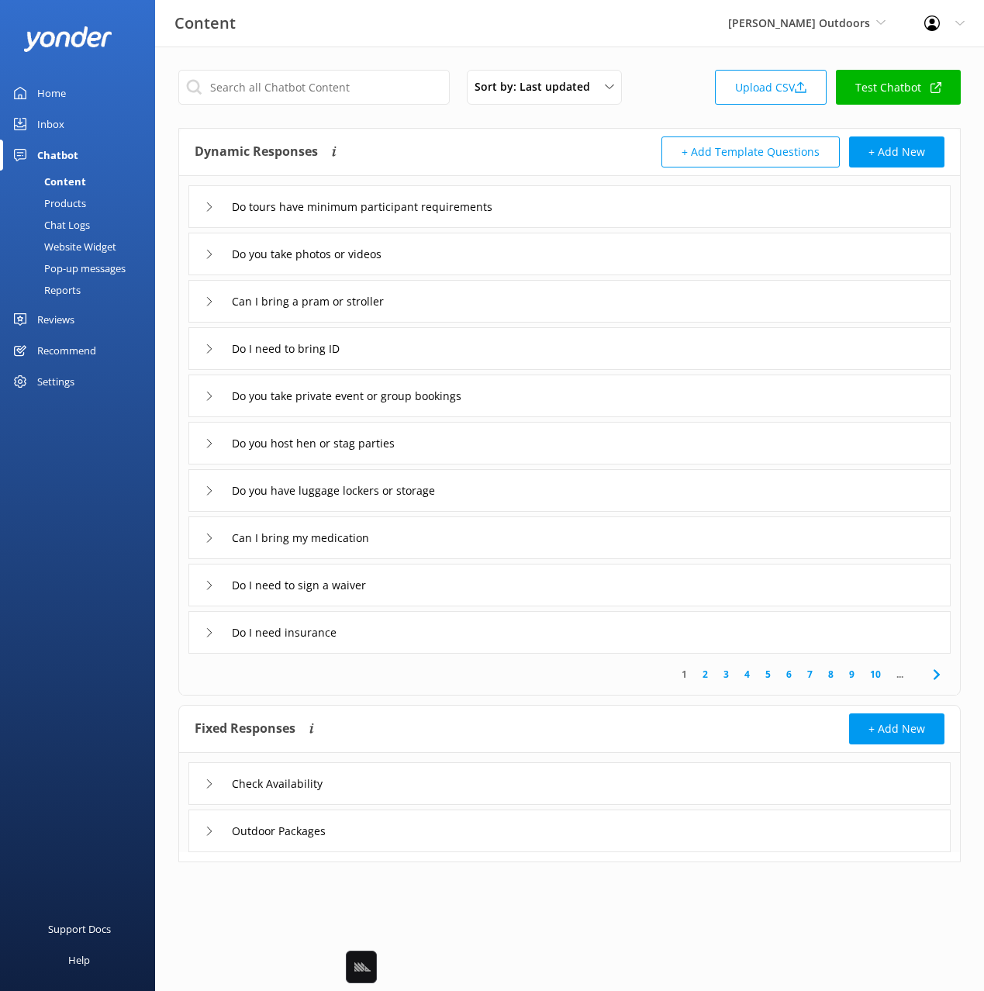
click at [509, 395] on div "Do you take private event or group bookings" at bounding box center [569, 395] width 762 height 43
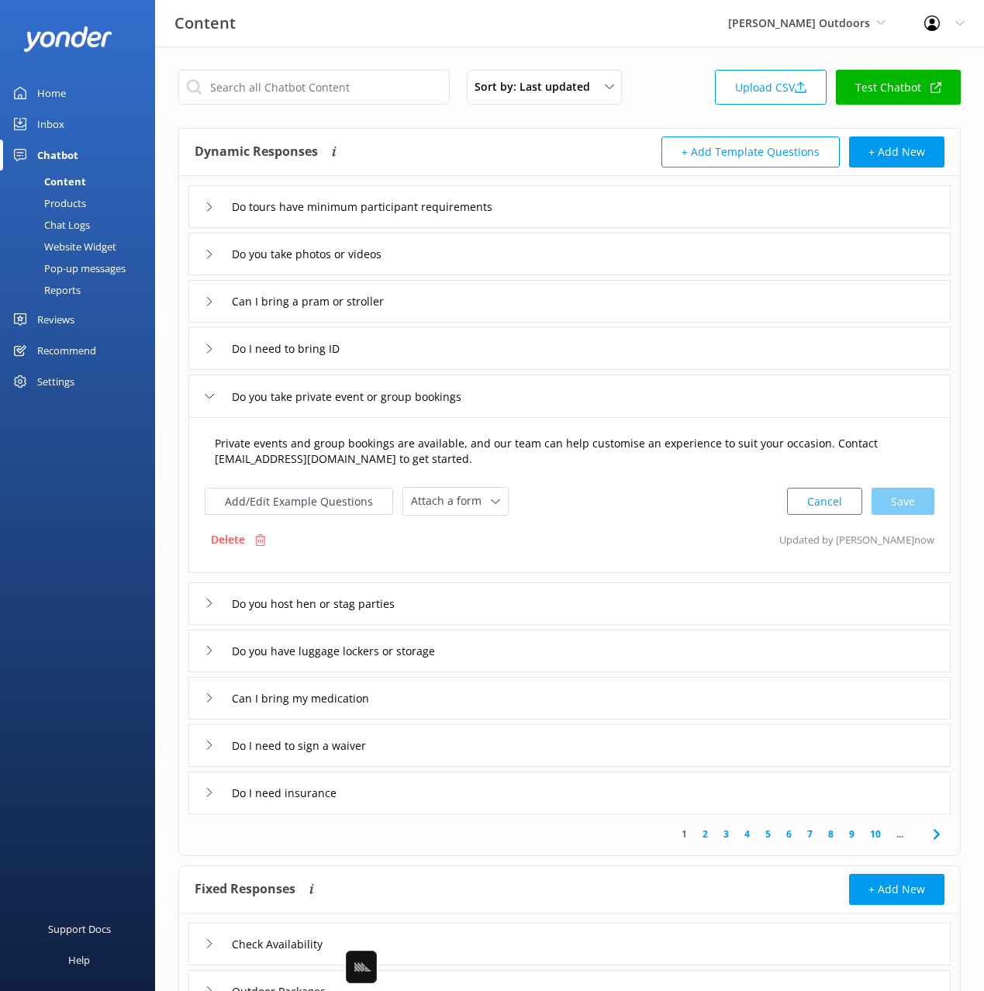
click at [498, 475] on textarea "Private events and group bookings are available, and our team can help customis…" at bounding box center [569, 451] width 726 height 49
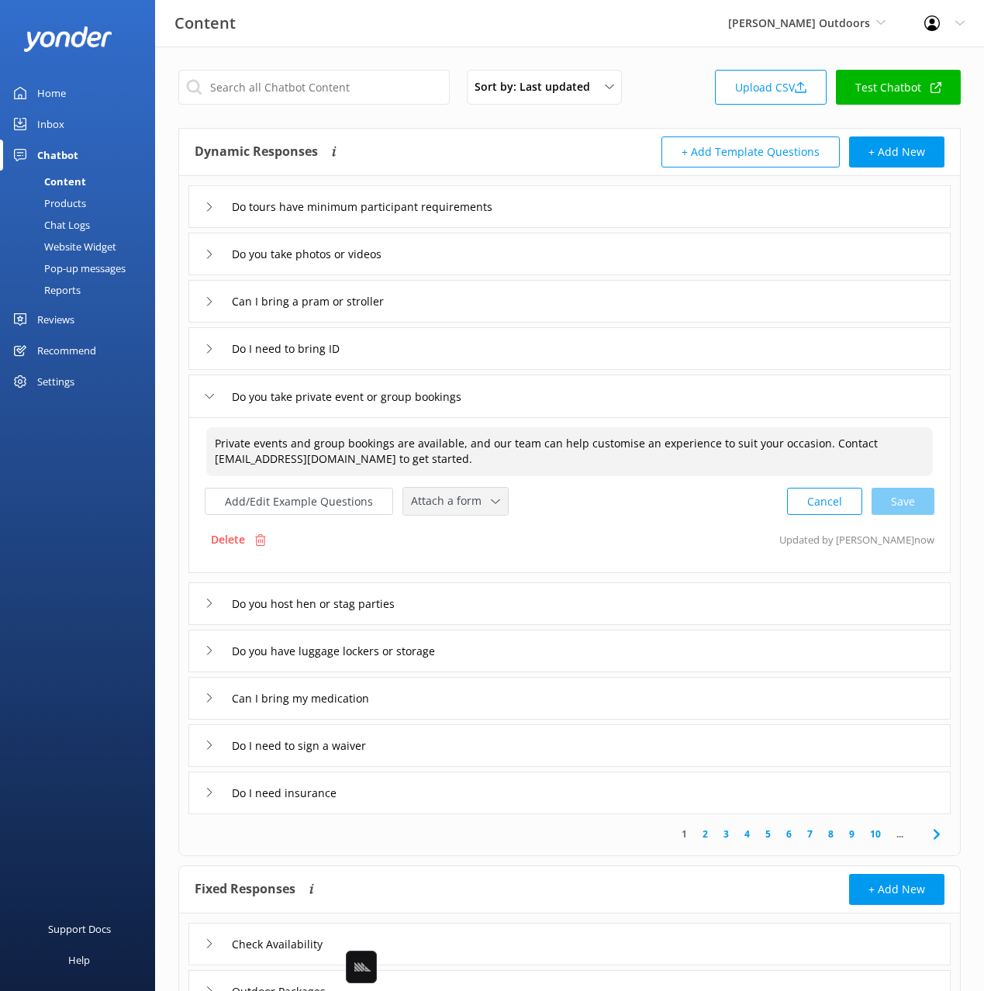
click at [457, 502] on span "Attach a form" at bounding box center [451, 500] width 80 height 17
click at [463, 540] on div "Leave contact details" at bounding box center [459, 534] width 95 height 16
click at [488, 598] on div "Do you host hen or stag parties" at bounding box center [569, 602] width 762 height 43
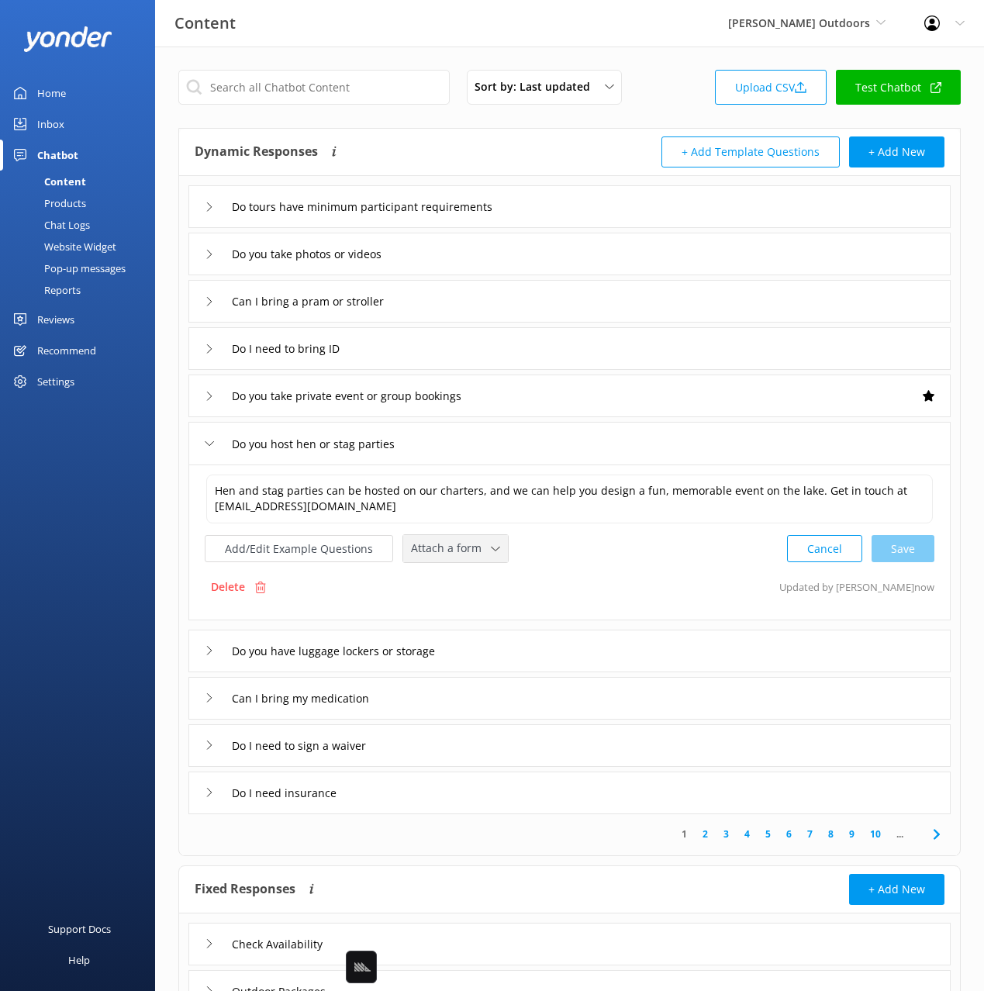
drag, startPoint x: 460, startPoint y: 531, endPoint x: 469, endPoint y: 562, distance: 32.4
click at [460, 531] on div "Hen and stag parties can be hosted on our charters, and we can help you design …" at bounding box center [569, 518] width 729 height 90
click at [469, 562] on div "Attach a form Leave contact details Check availability" at bounding box center [455, 548] width 105 height 27
click at [475, 577] on div "Leave contact details" at bounding box center [459, 582] width 95 height 16
click at [936, 832] on icon at bounding box center [936, 832] width 19 height 19
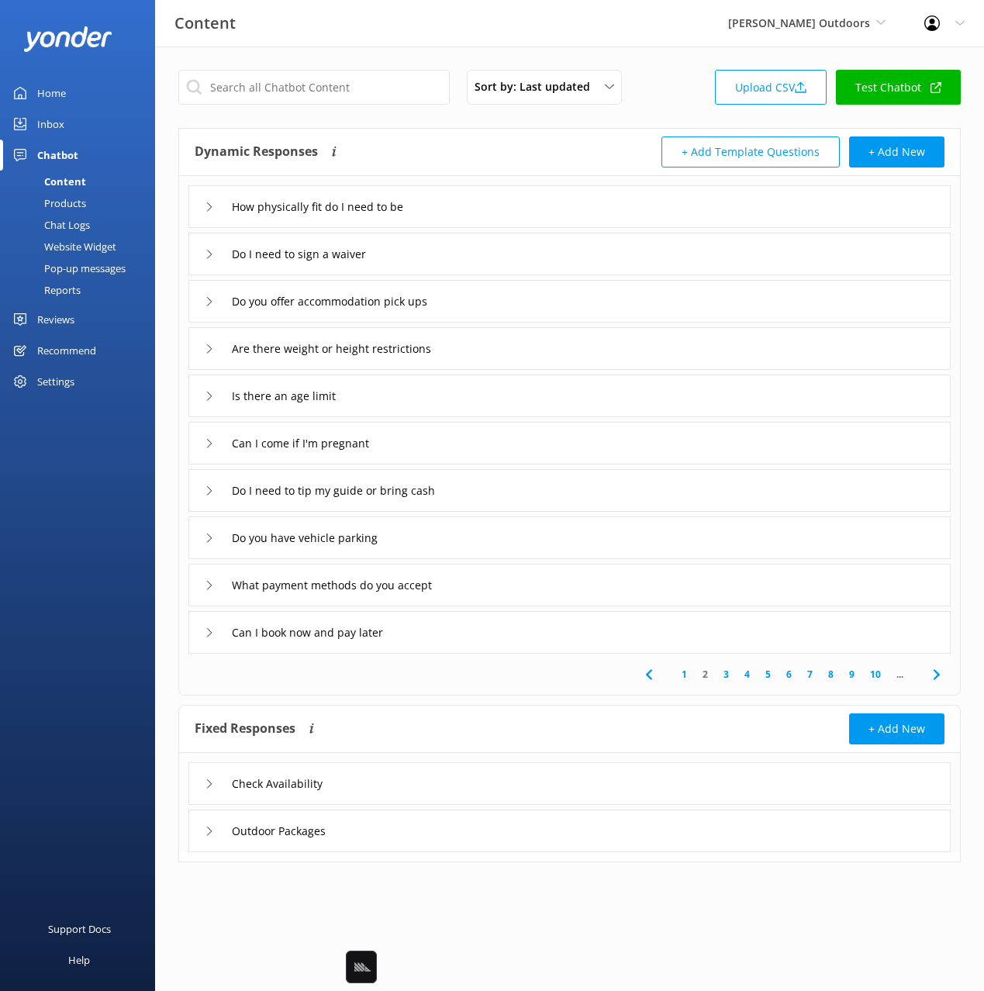
click at [479, 642] on div "Can I book now and pay later" at bounding box center [569, 632] width 762 height 43
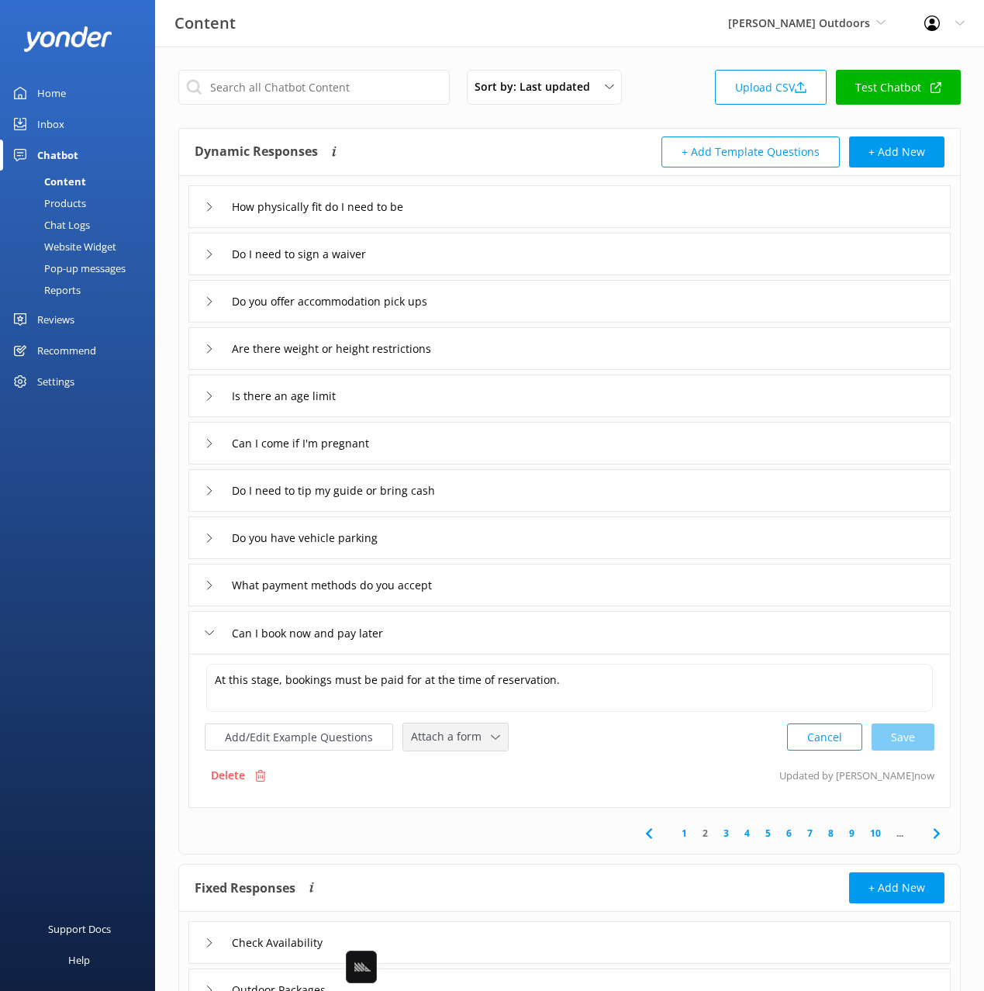
drag, startPoint x: 440, startPoint y: 727, endPoint x: 460, endPoint y: 784, distance: 60.1
click at [440, 729] on span "Attach a form" at bounding box center [451, 736] width 80 height 17
drag, startPoint x: 478, startPoint y: 803, endPoint x: 497, endPoint y: 808, distance: 19.9
click at [478, 803] on div "Check availability" at bounding box center [450, 801] width 77 height 16
click at [936, 828] on use at bounding box center [936, 831] width 6 height 10
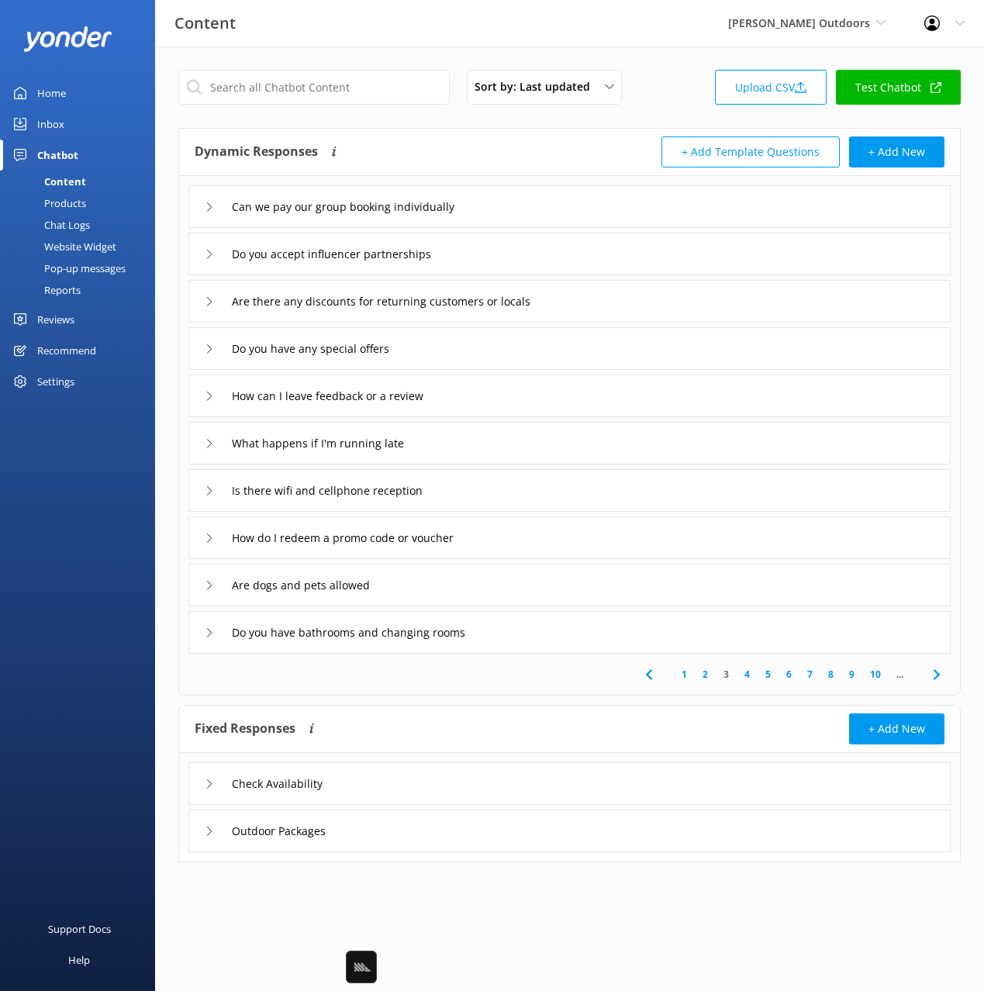
click at [557, 213] on div "Can we pay our group booking individually" at bounding box center [569, 206] width 762 height 43
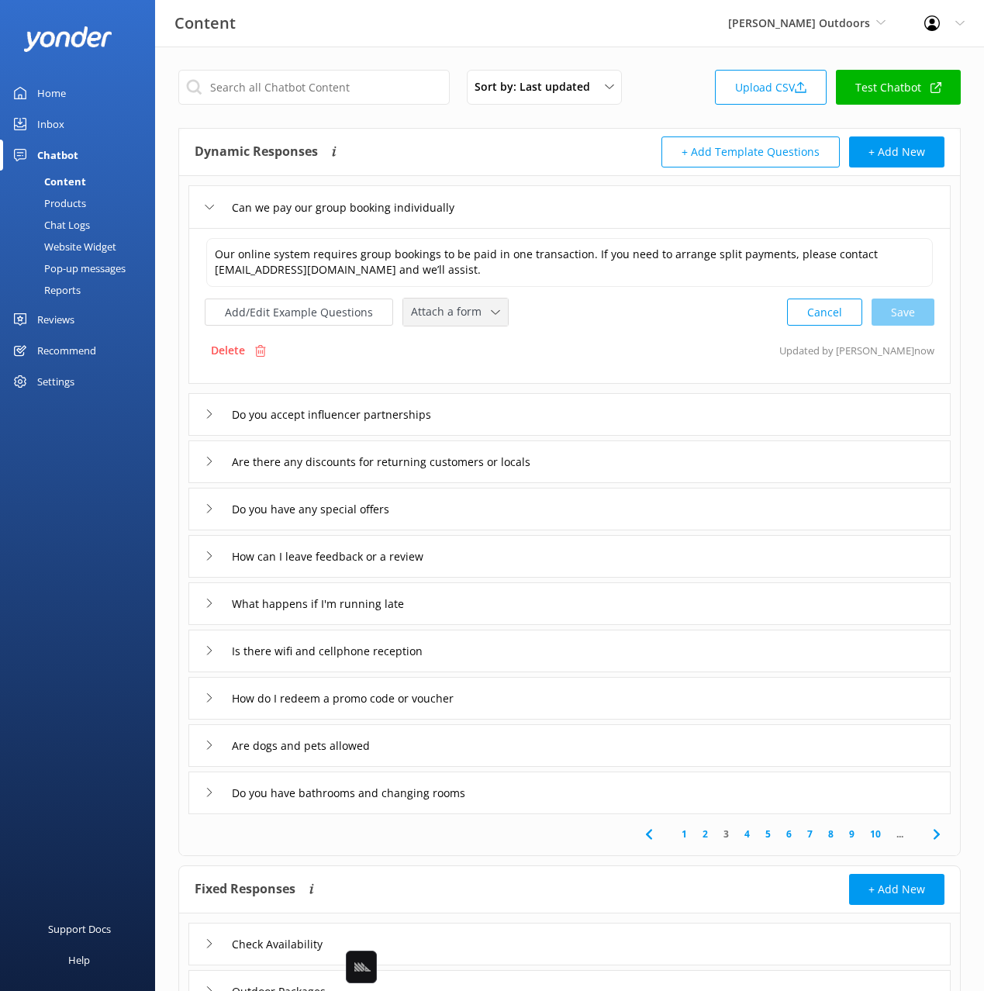
drag, startPoint x: 453, startPoint y: 312, endPoint x: 457, endPoint y: 335, distance: 22.7
click at [453, 313] on span "Attach a form" at bounding box center [451, 311] width 80 height 17
click at [457, 339] on div "Leave contact details" at bounding box center [459, 345] width 95 height 16
click at [523, 417] on div "Do you accept influencer partnerships" at bounding box center [569, 412] width 762 height 43
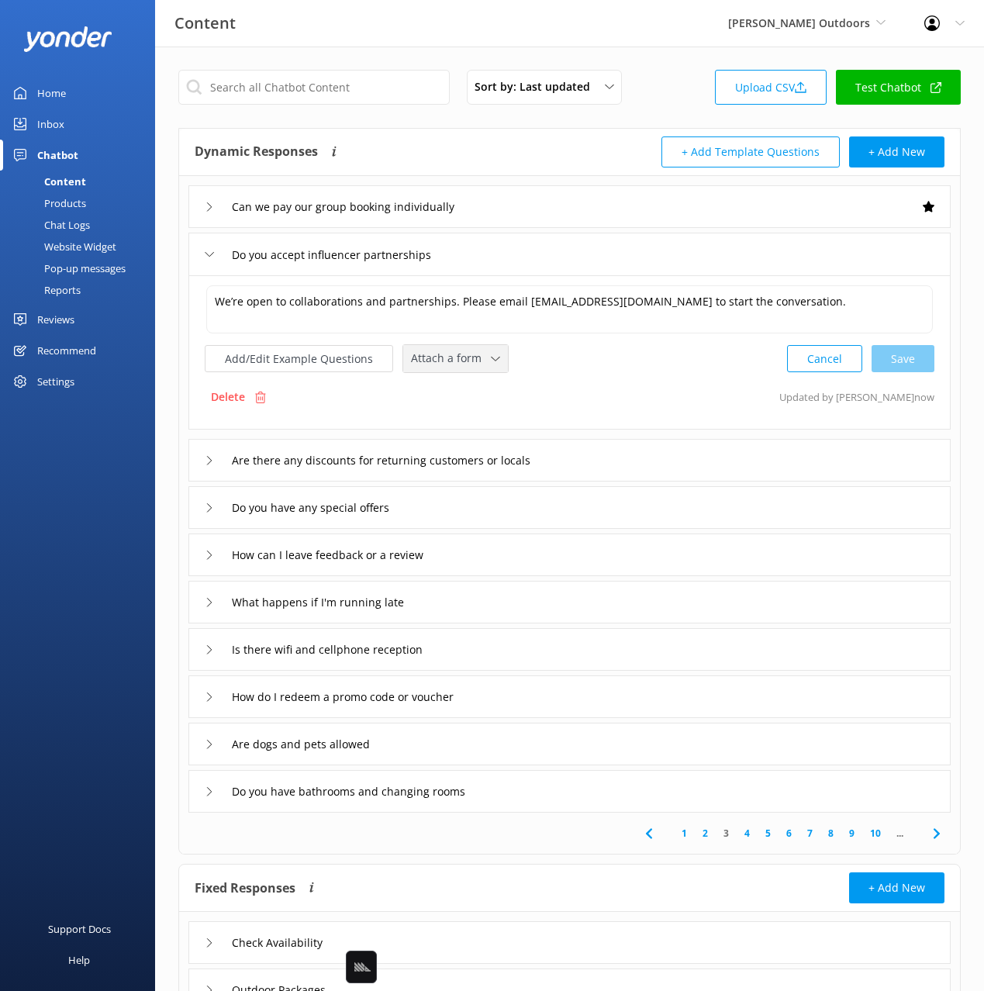
drag, startPoint x: 467, startPoint y: 360, endPoint x: 471, endPoint y: 391, distance: 31.4
click at [467, 361] on span "Attach a form" at bounding box center [451, 358] width 80 height 17
click at [471, 391] on div "Leave contact details" at bounding box center [459, 392] width 95 height 16
click at [609, 467] on div "Are there any discounts for returning customers or locals" at bounding box center [569, 458] width 762 height 43
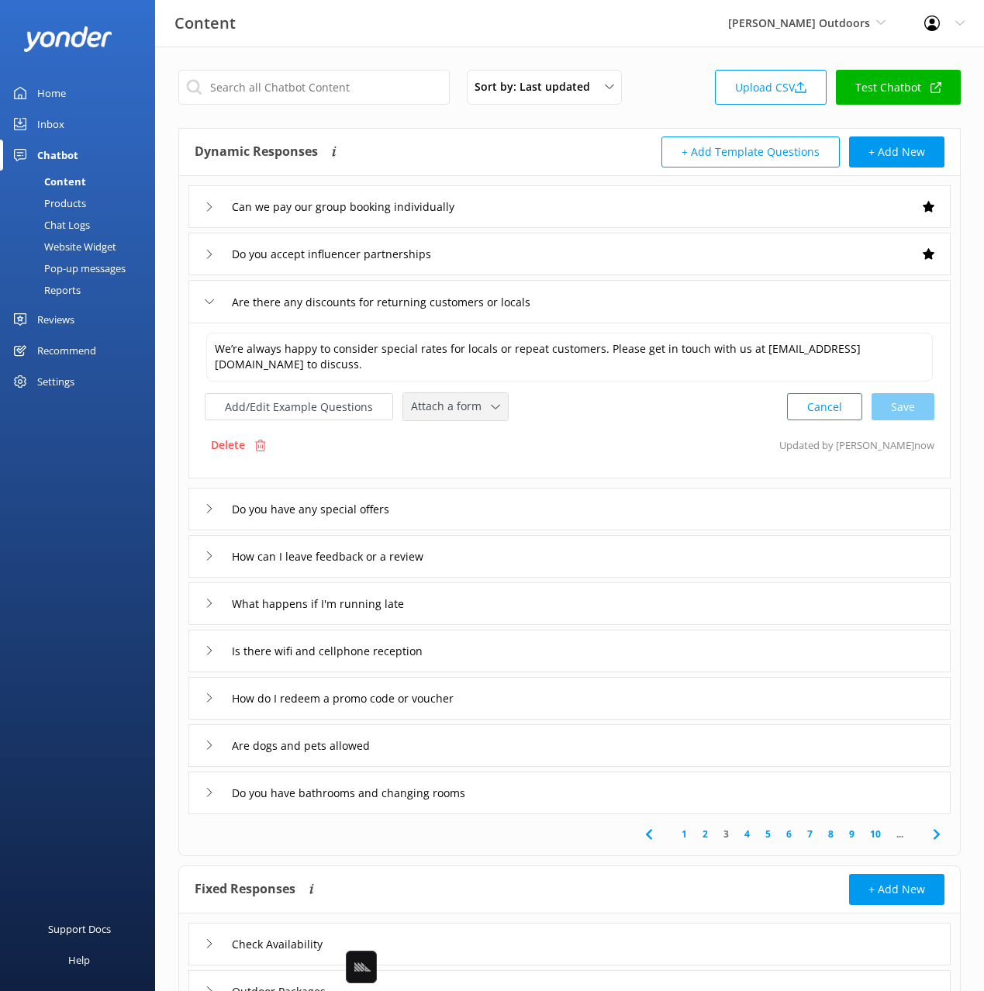
click at [454, 407] on span "Attach a form" at bounding box center [451, 406] width 80 height 17
click at [457, 432] on div "Leave contact details" at bounding box center [459, 440] width 95 height 16
click at [499, 568] on div "How can I leave feedback or a review" at bounding box center [569, 554] width 762 height 43
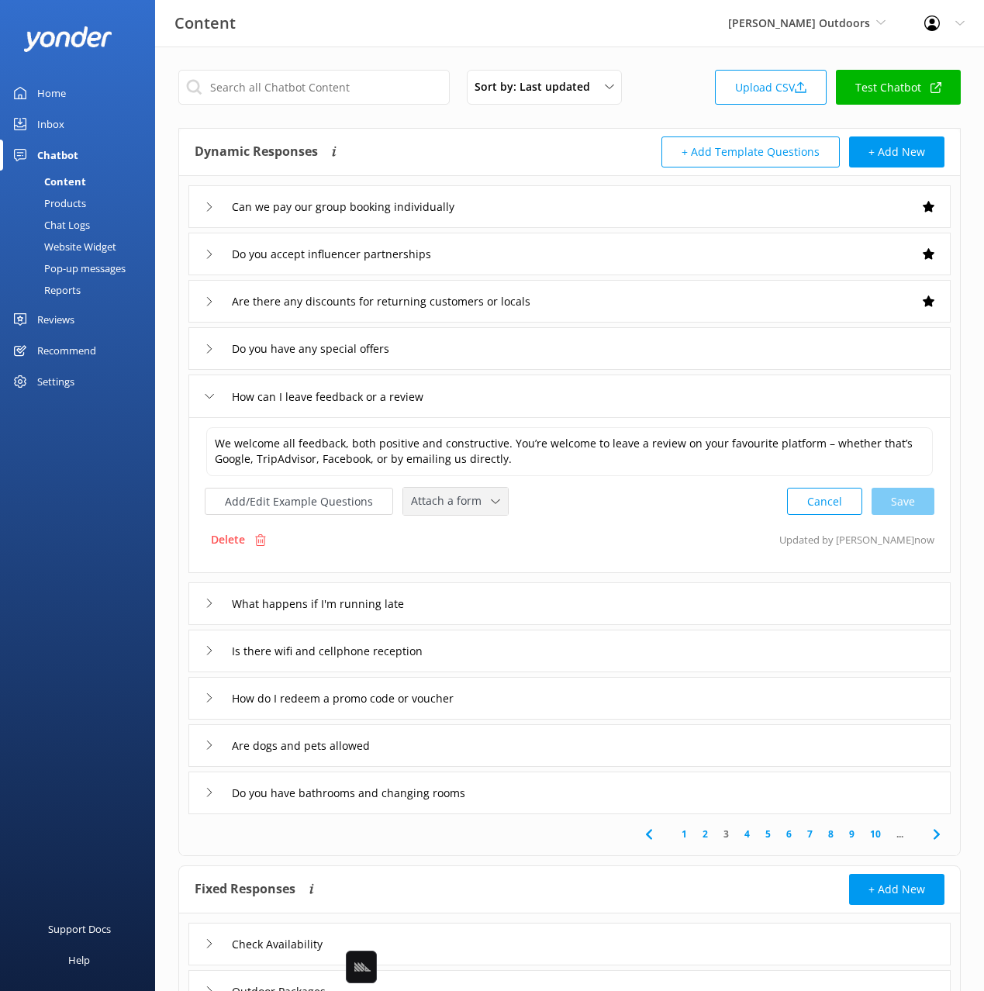
click at [413, 500] on span "Attach a form" at bounding box center [451, 500] width 80 height 17
click at [452, 529] on div "Leave contact details" at bounding box center [459, 534] width 95 height 16
click at [544, 704] on div "How do I redeem a promo code or voucher" at bounding box center [569, 696] width 762 height 43
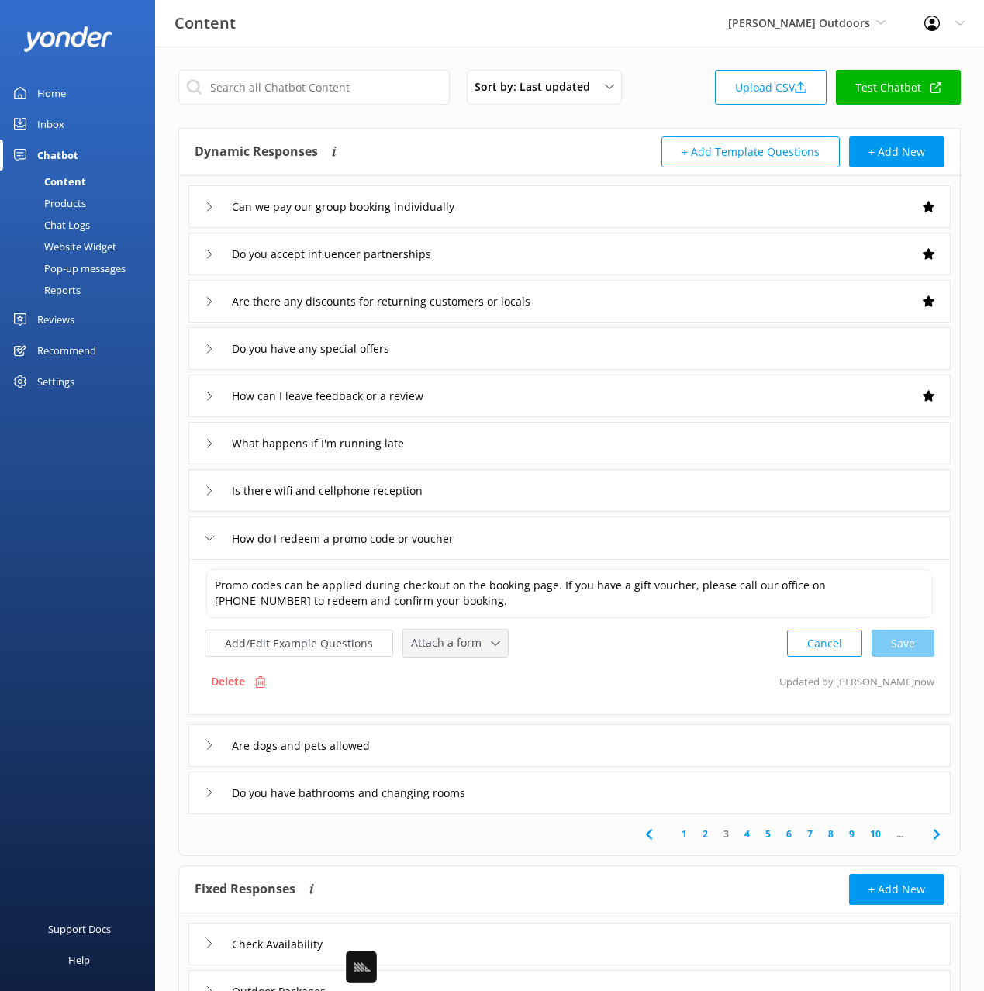
click at [432, 650] on span "Attach a form" at bounding box center [451, 642] width 80 height 17
drag, startPoint x: 457, startPoint y: 671, endPoint x: 469, endPoint y: 684, distance: 18.1
click at [457, 671] on div "Leave contact details" at bounding box center [459, 676] width 95 height 16
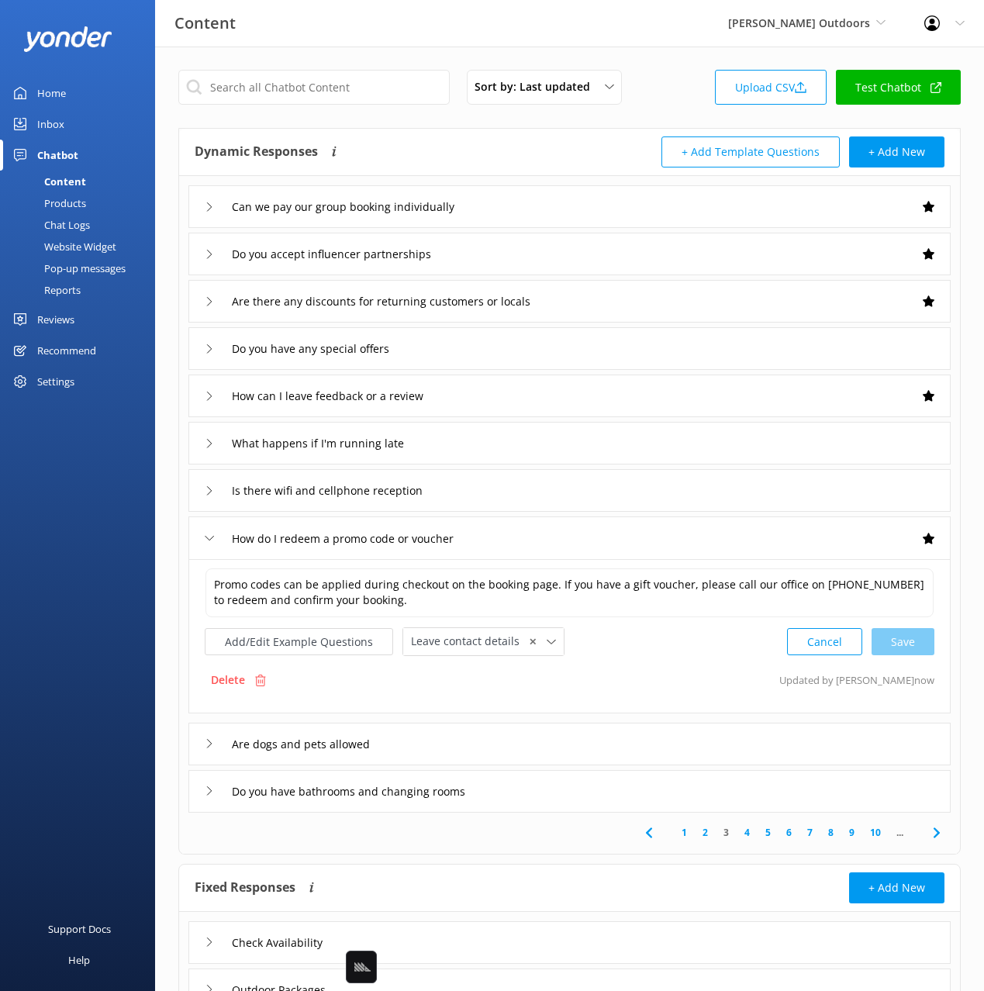
click at [936, 833] on use at bounding box center [936, 832] width 6 height 10
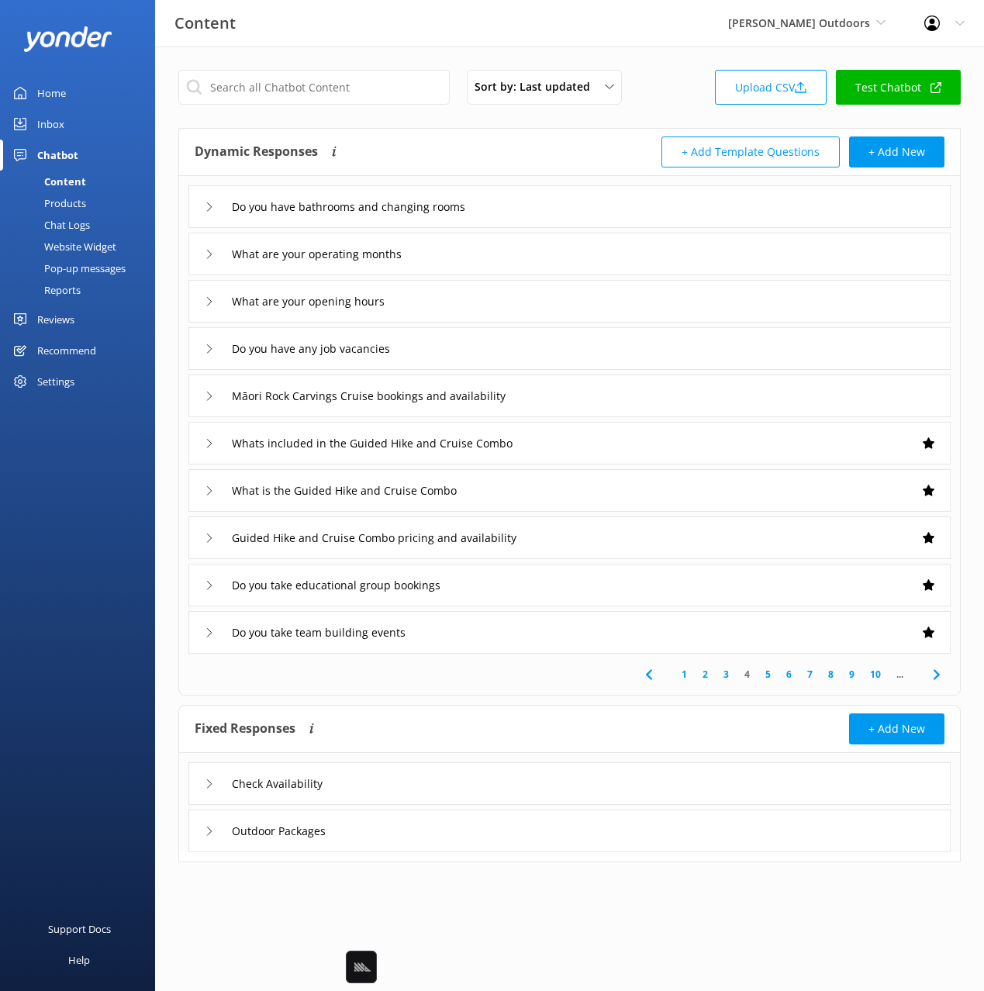
click at [465, 305] on div "What are your opening hours" at bounding box center [569, 301] width 762 height 43
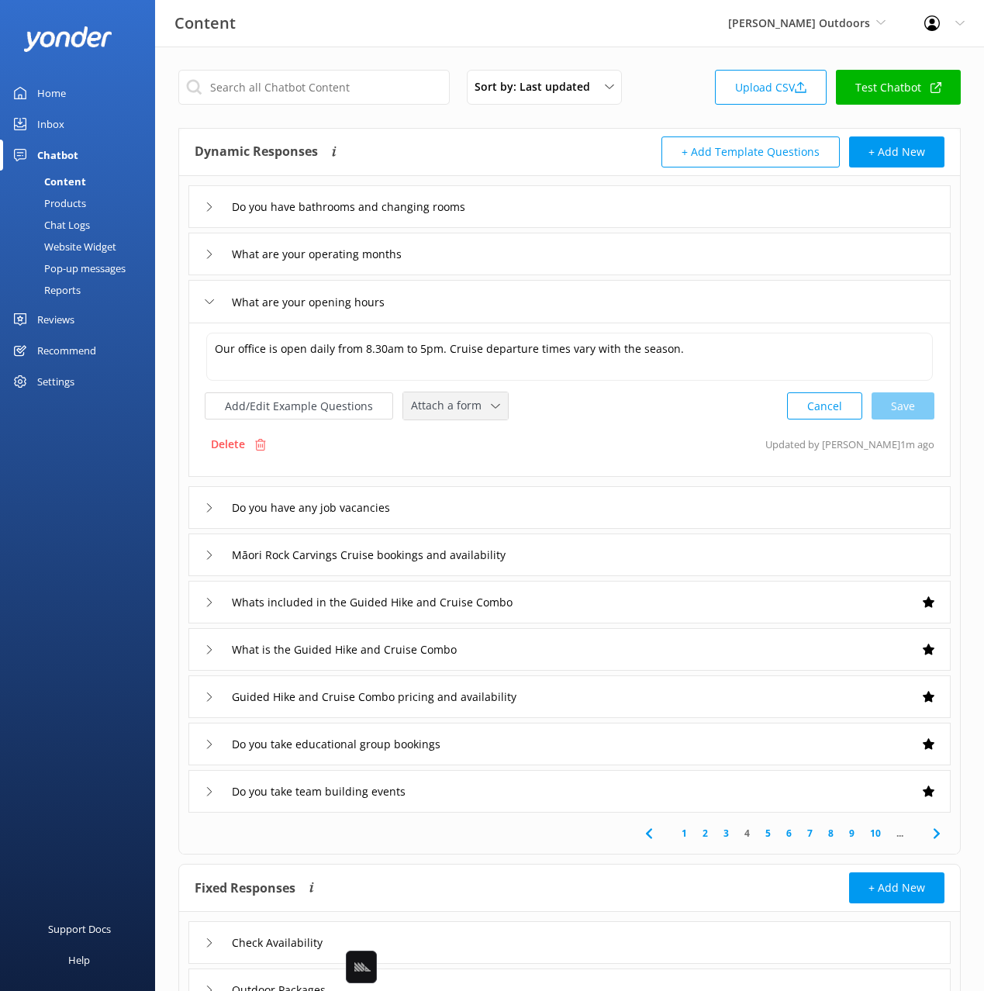
drag, startPoint x: 424, startPoint y: 404, endPoint x: 448, endPoint y: 453, distance: 54.4
click at [424, 404] on span "Attach a form" at bounding box center [451, 405] width 80 height 17
click at [452, 458] on link "Check availability" at bounding box center [473, 469] width 138 height 31
click at [471, 506] on div "Do you have any job vacancies" at bounding box center [569, 506] width 762 height 43
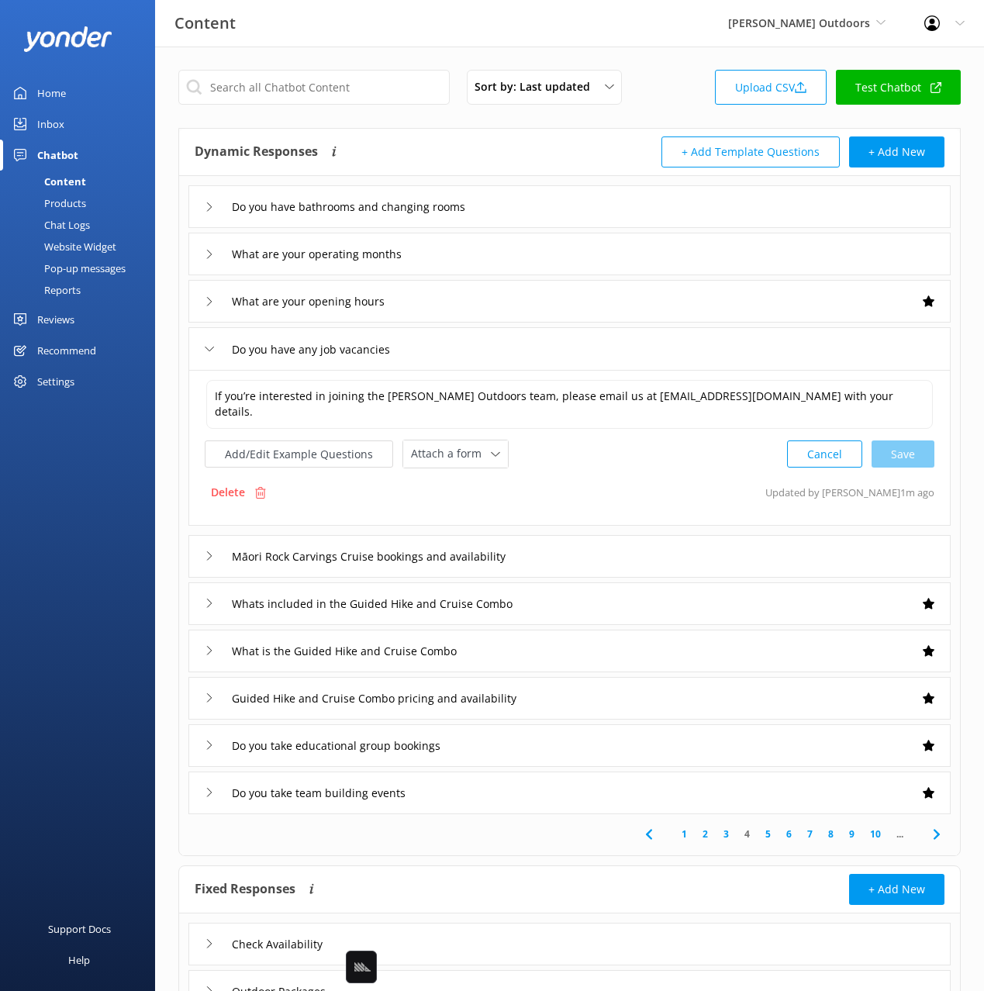
click at [463, 433] on div "If you’re interested in joining the [PERSON_NAME] Outdoors team, please email u…" at bounding box center [569, 423] width 729 height 90
click at [464, 451] on span "Attach a form" at bounding box center [451, 453] width 80 height 17
click at [482, 482] on div "Leave contact details" at bounding box center [459, 487] width 95 height 16
click at [585, 554] on div "Māori Rock Carvings Cruise bookings and availability" at bounding box center [569, 554] width 762 height 43
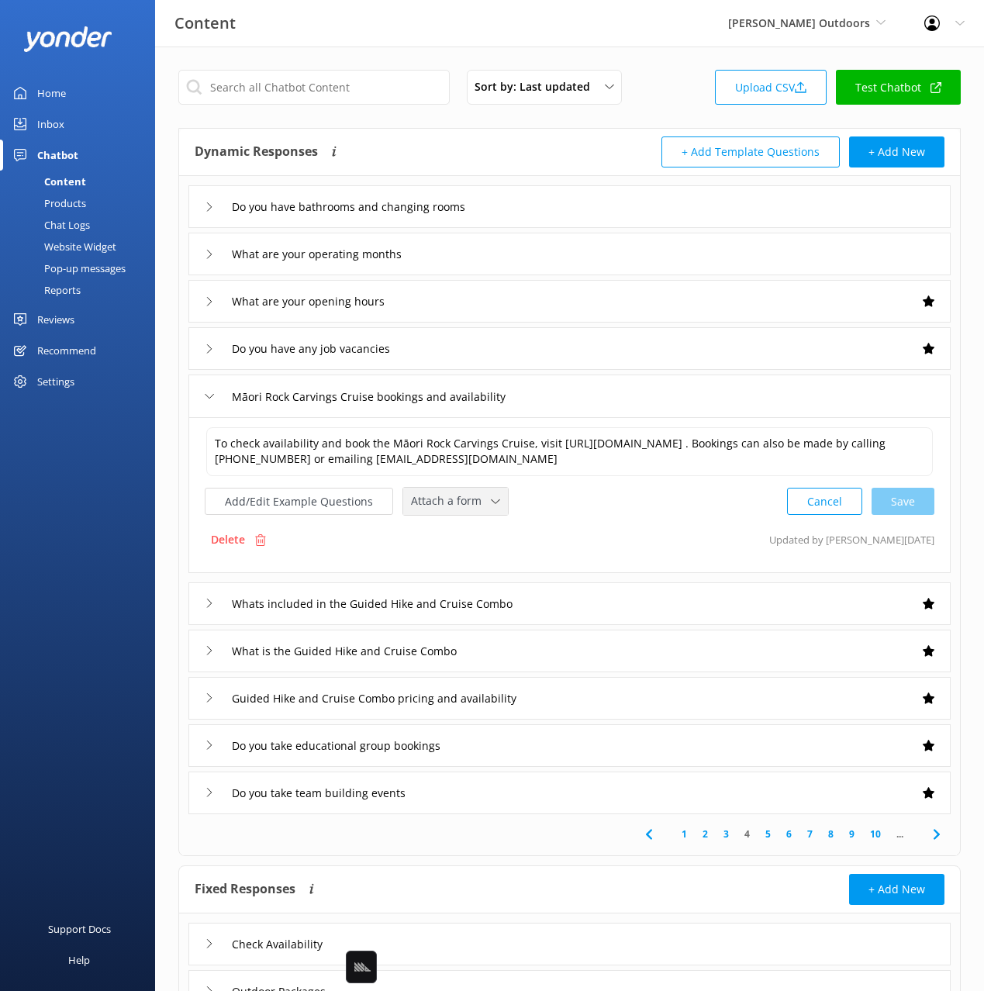
click at [472, 500] on span "Attach a form" at bounding box center [451, 500] width 80 height 17
click at [463, 570] on div "Check availability" at bounding box center [450, 566] width 77 height 16
click at [605, 401] on div "Māori Rock Carvings Cruise bookings and availability" at bounding box center [569, 395] width 762 height 43
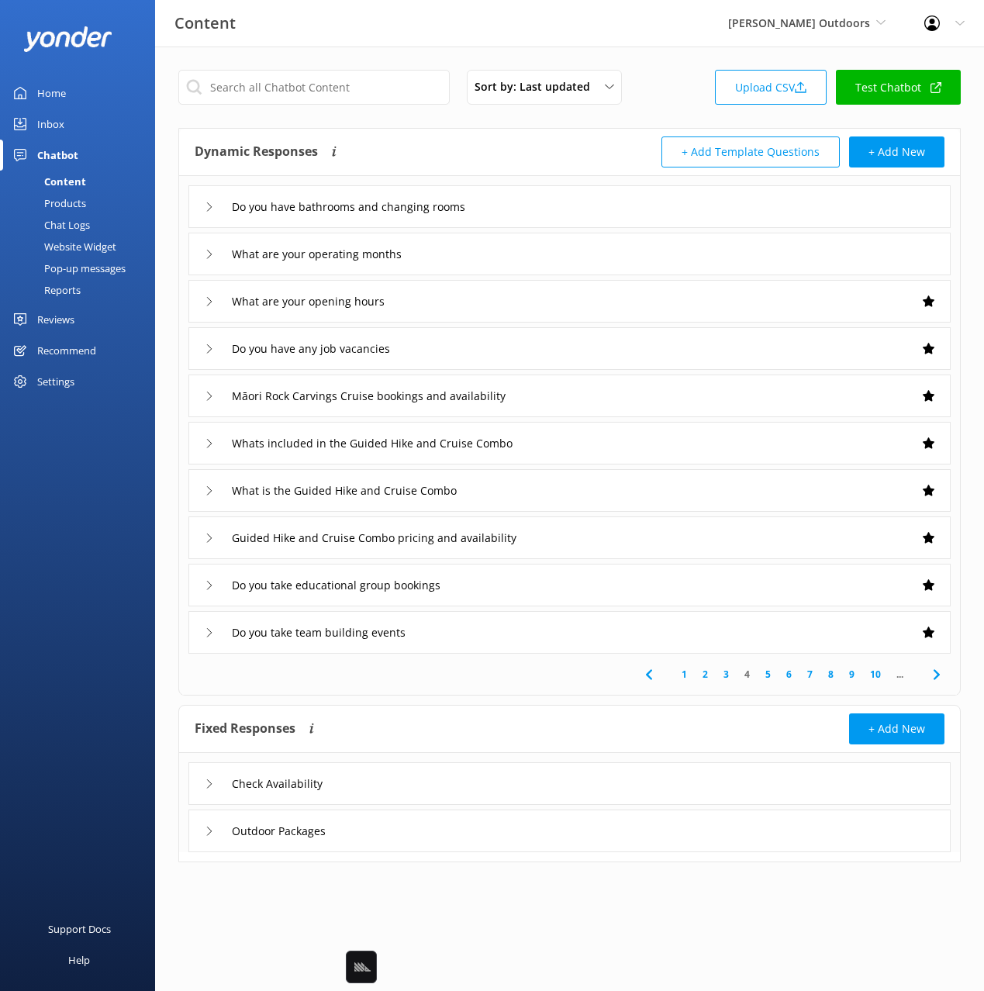
click at [442, 145] on div "Dynamic Responses Dynamic responses rely on the Large Language Model to create …" at bounding box center [382, 151] width 375 height 31
drag, startPoint x: 605, startPoint y: 253, endPoint x: 599, endPoint y: 262, distance: 11.2
click at [605, 253] on div "What are your operating months" at bounding box center [569, 254] width 762 height 43
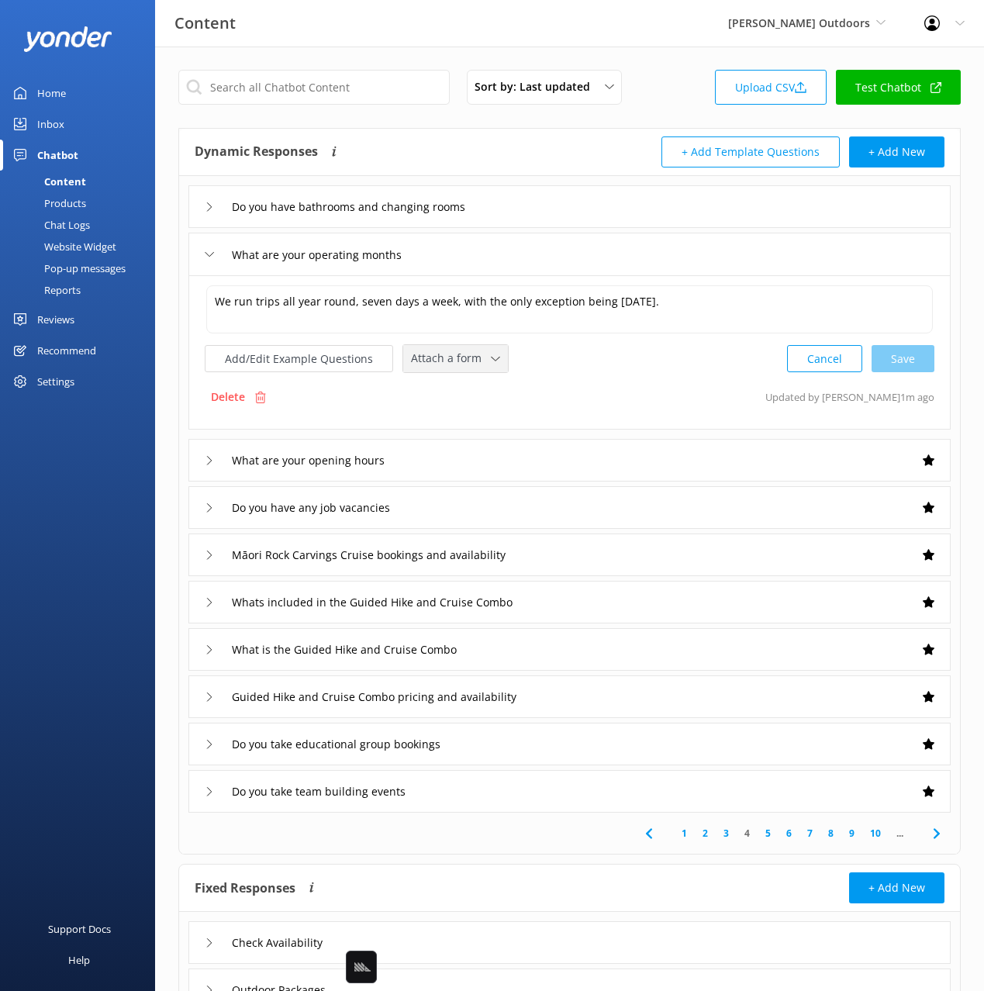
click at [451, 351] on span "Attach a form" at bounding box center [451, 358] width 80 height 17
click at [462, 418] on div "Check availability" at bounding box center [450, 423] width 77 height 16
drag, startPoint x: 515, startPoint y: 145, endPoint x: 511, endPoint y: 153, distance: 8.7
click at [515, 145] on div "Dynamic Responses Dynamic responses rely on the Large Language Model to create …" at bounding box center [382, 151] width 375 height 31
click at [70, 89] on link "Home" at bounding box center [77, 93] width 155 height 31
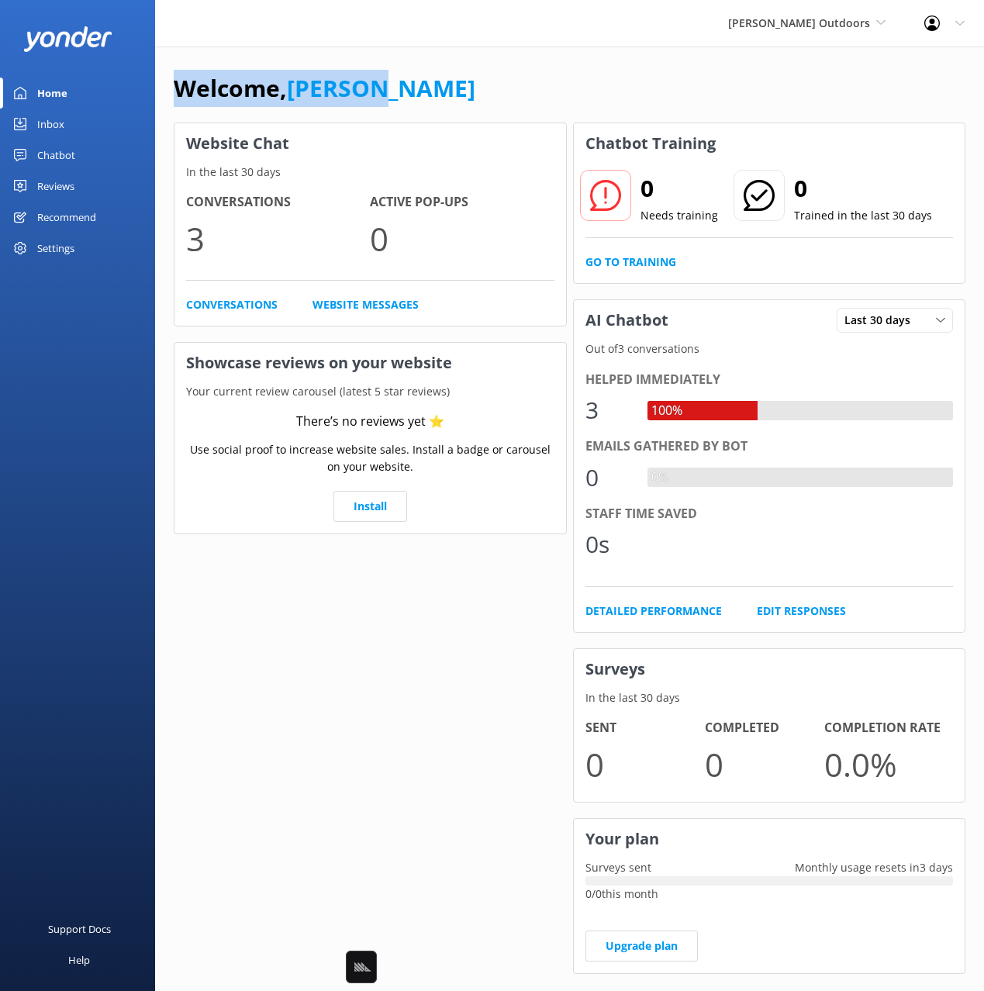
drag, startPoint x: 585, startPoint y: 69, endPoint x: 580, endPoint y: 82, distance: 14.3
click at [585, 70] on div "Welcome, [PERSON_NAME]" at bounding box center [569, 96] width 791 height 53
click at [582, 84] on div "Welcome, [PERSON_NAME]" at bounding box center [569, 96] width 791 height 53
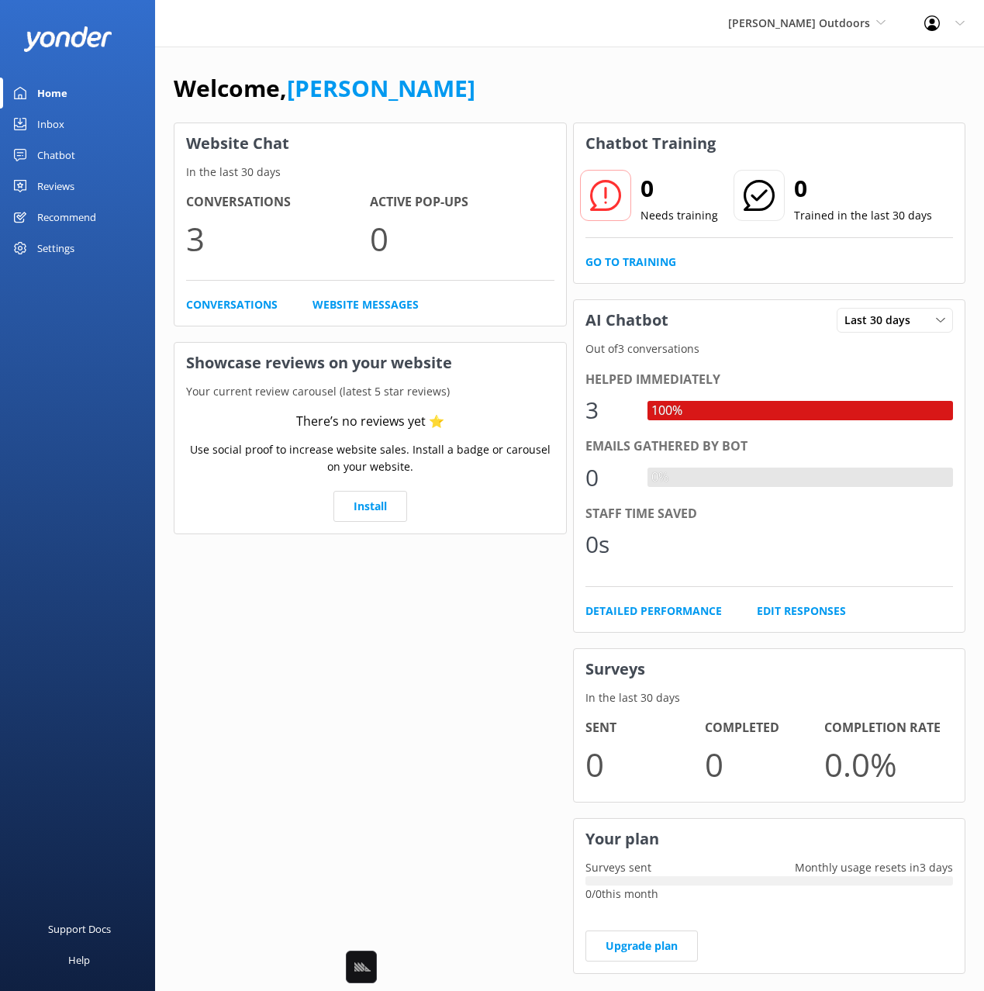
click at [60, 88] on div "Home" at bounding box center [52, 93] width 30 height 31
click at [376, 48] on div "Welcome, [PERSON_NAME] Website Chat In the last 30 days Conversations 3 Active …" at bounding box center [569, 534] width 829 height 974
click at [400, 68] on div "Welcome, [PERSON_NAME] Website Chat In the last 30 days Conversations 3 Active …" at bounding box center [569, 534] width 829 height 974
drag, startPoint x: 582, startPoint y: 106, endPoint x: 591, endPoint y: 105, distance: 8.7
click at [586, 105] on div "Welcome, [PERSON_NAME]" at bounding box center [569, 96] width 791 height 53
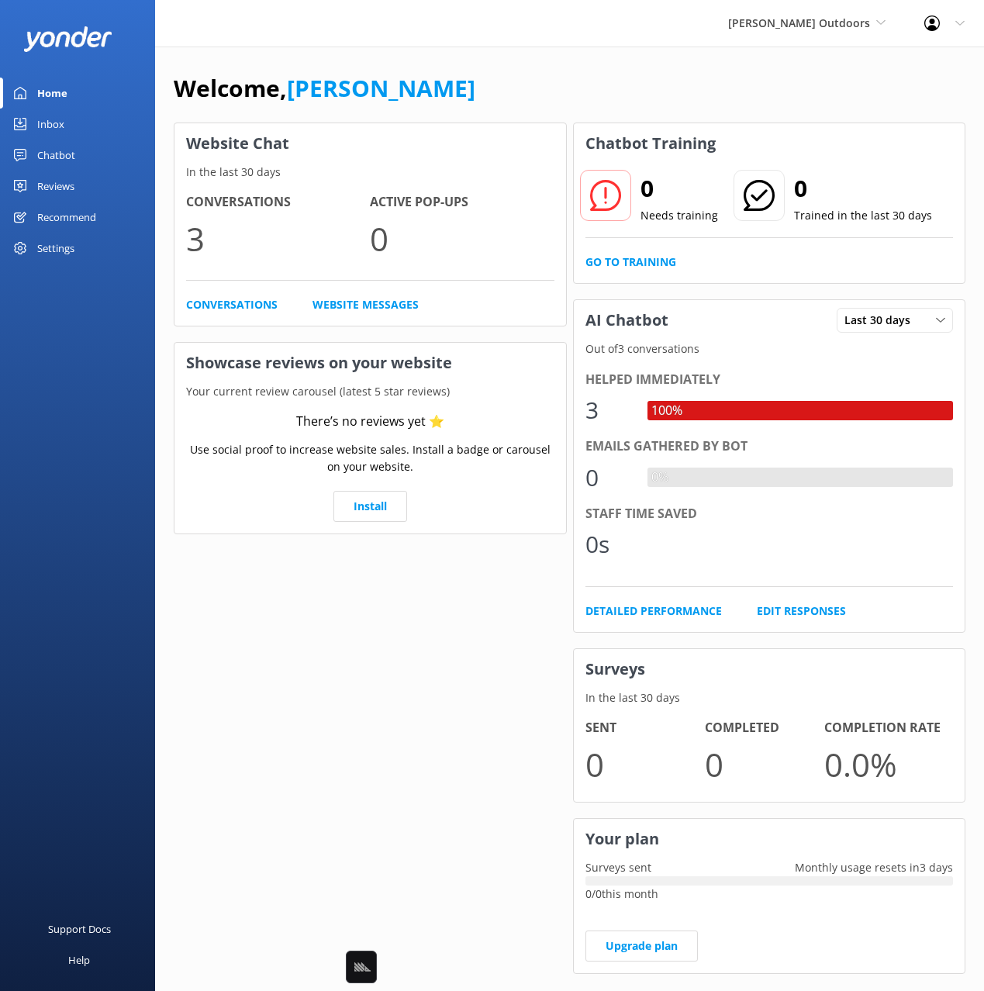
click at [443, 71] on div "Welcome, [PERSON_NAME]" at bounding box center [569, 96] width 791 height 53
drag, startPoint x: 442, startPoint y: 83, endPoint x: 404, endPoint y: 91, distance: 38.8
click at [442, 83] on div "Welcome, [PERSON_NAME]" at bounding box center [569, 96] width 791 height 53
click at [571, 79] on div "Welcome, [PERSON_NAME]" at bounding box center [569, 96] width 791 height 53
click at [748, 89] on div "Welcome, [PERSON_NAME]" at bounding box center [569, 96] width 791 height 53
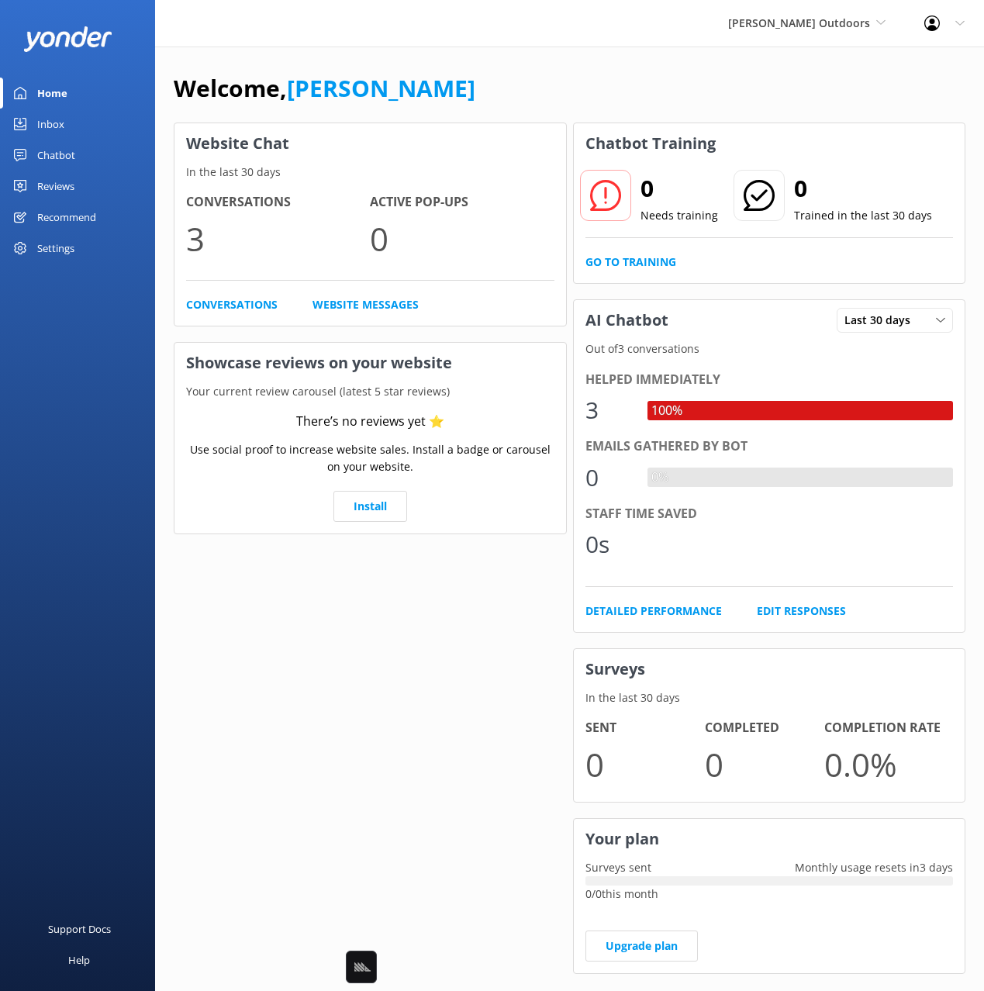
click at [29, 126] on link "Inbox" at bounding box center [77, 124] width 155 height 31
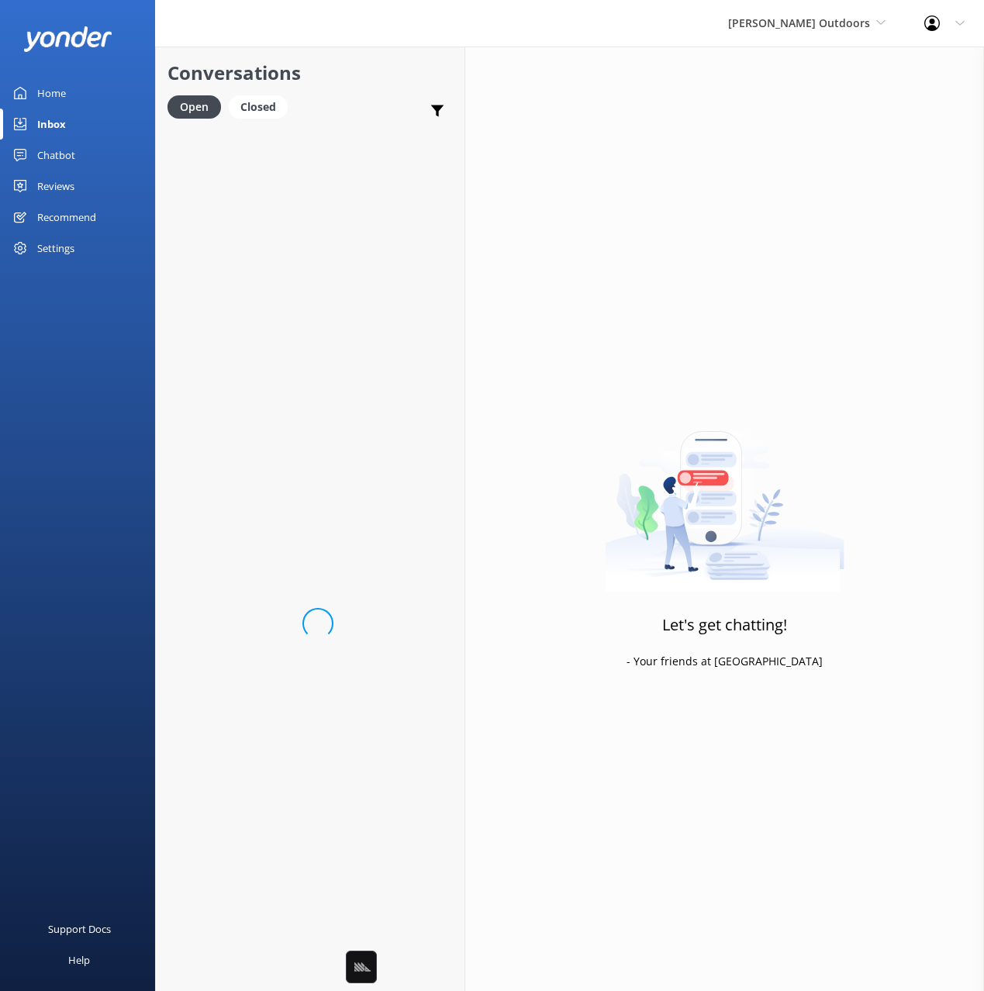
drag, startPoint x: 64, startPoint y: 158, endPoint x: 153, endPoint y: 156, distance: 89.2
click at [64, 158] on div "Chatbot" at bounding box center [56, 155] width 38 height 31
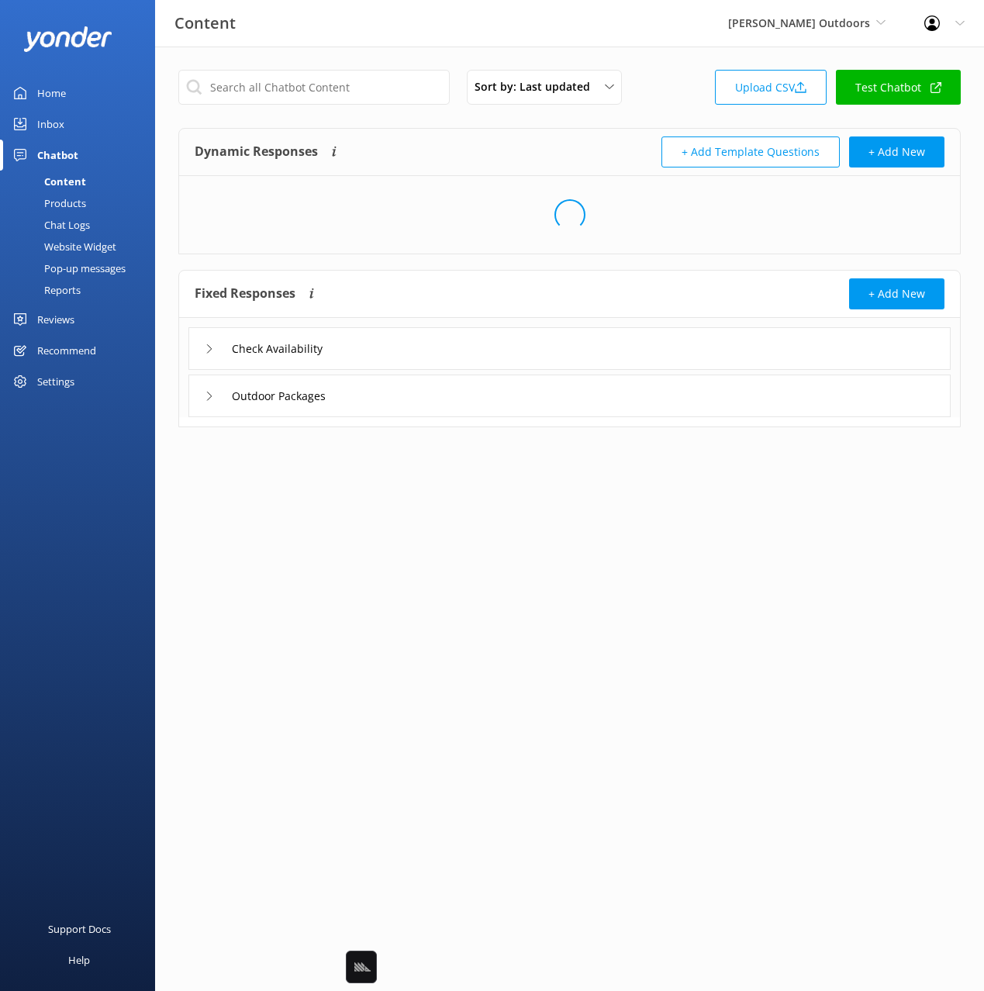
click at [597, 140] on div "+ Add Template Questions + Add New" at bounding box center [757, 151] width 375 height 31
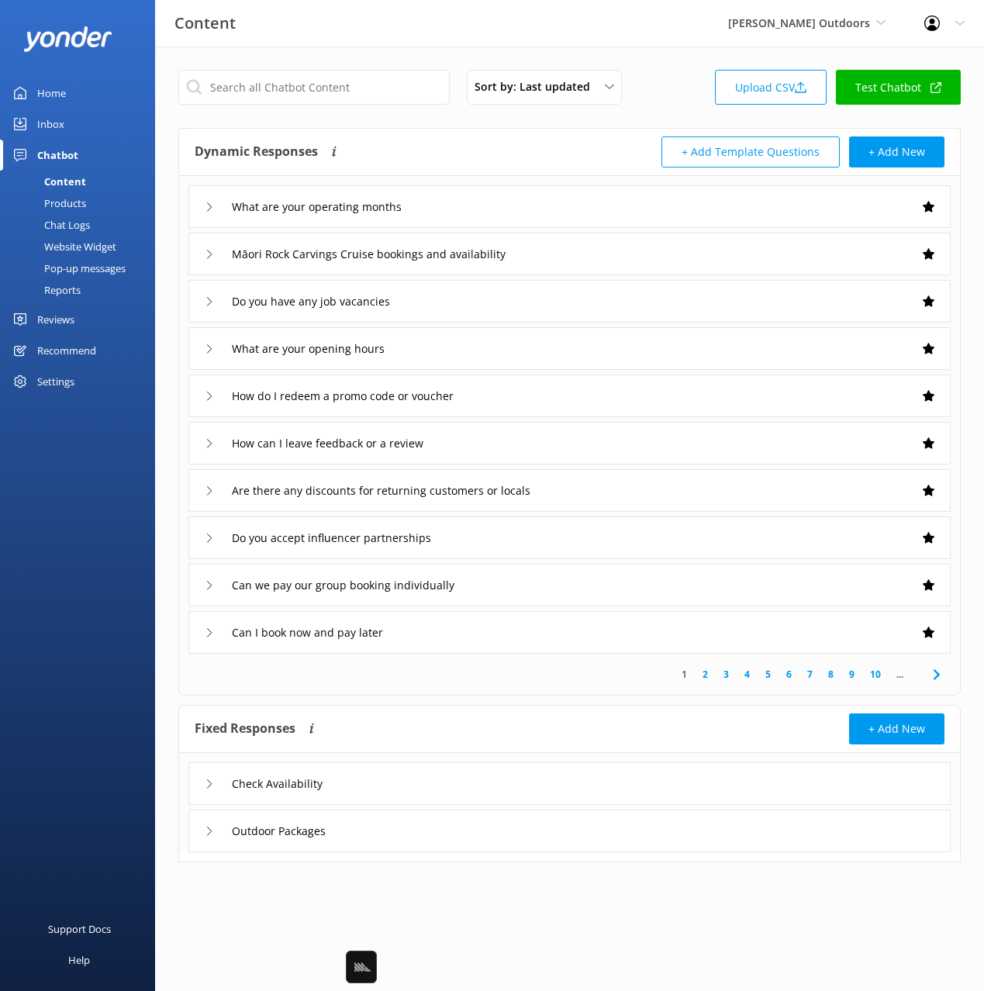
click at [526, 209] on div "What are your operating months" at bounding box center [569, 206] width 762 height 43
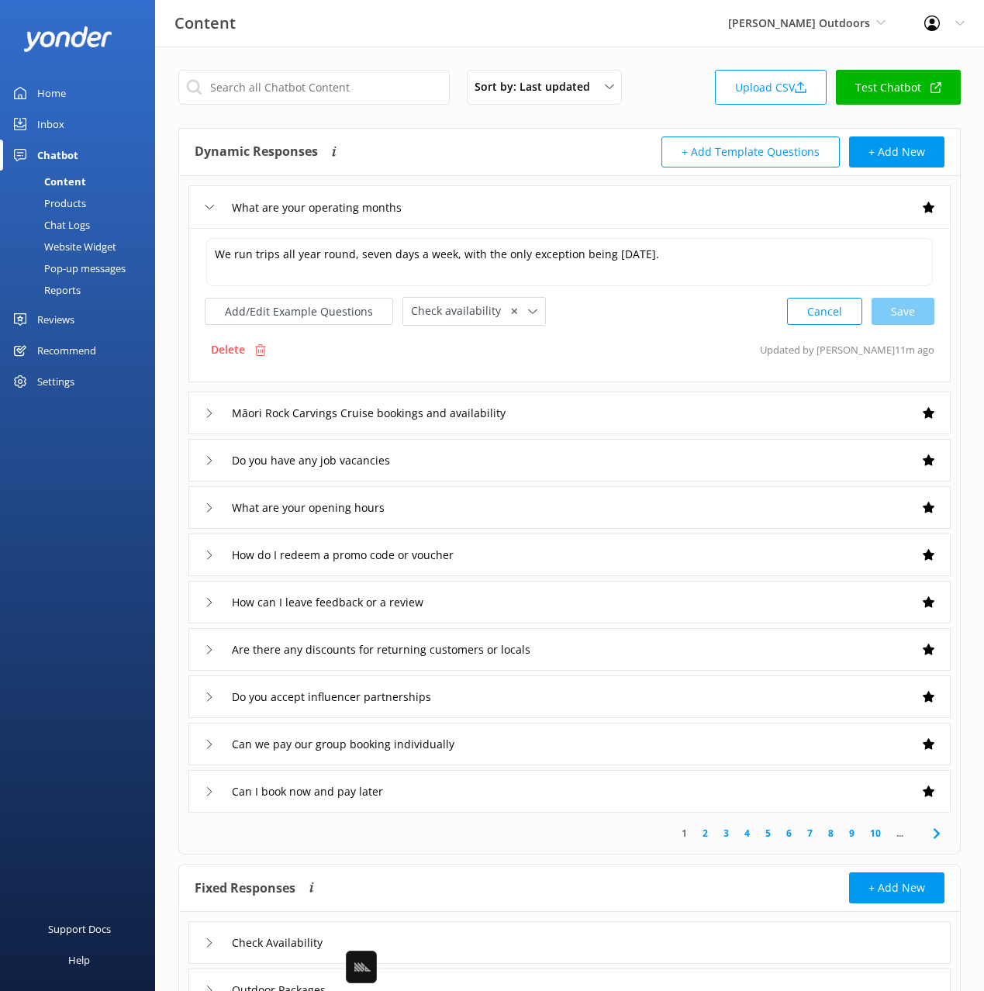
click at [597, 395] on div "Māori Rock Carvings Cruise bookings and availability" at bounding box center [569, 412] width 762 height 43
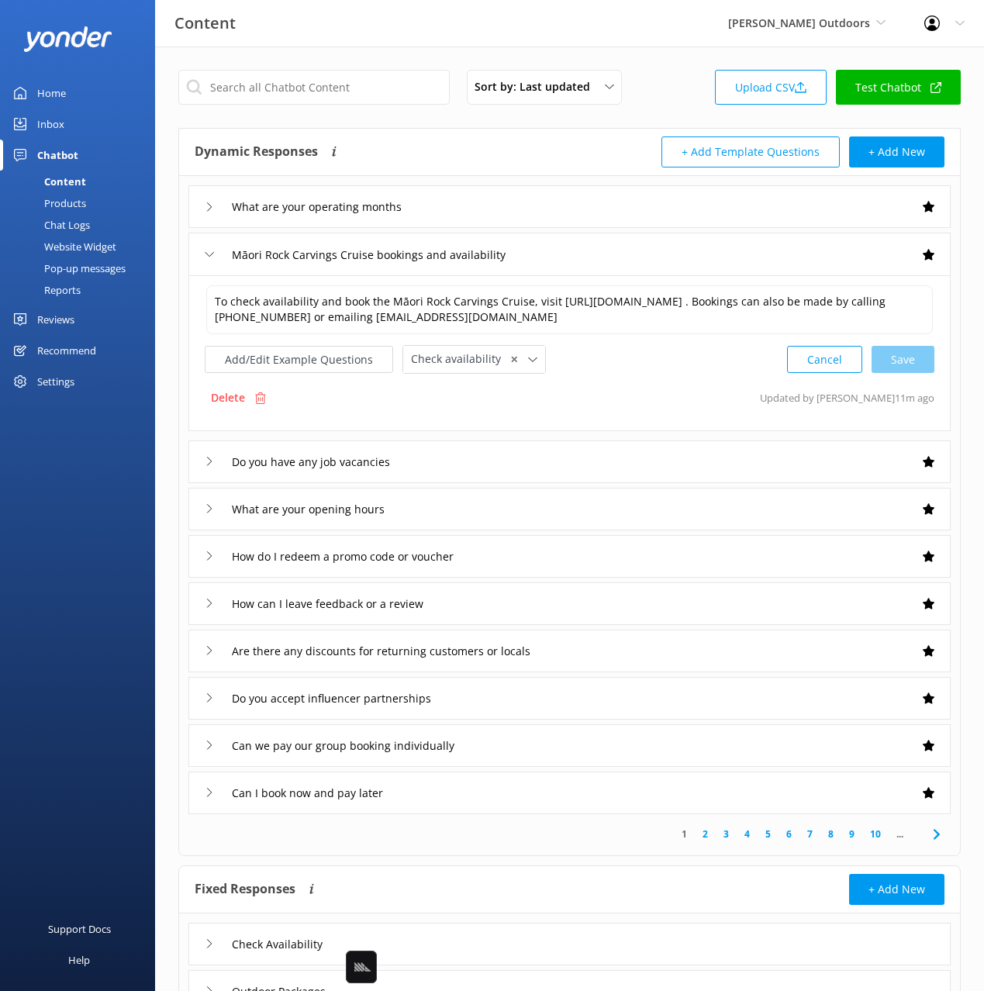
click at [522, 204] on div "What are your operating months" at bounding box center [569, 206] width 762 height 43
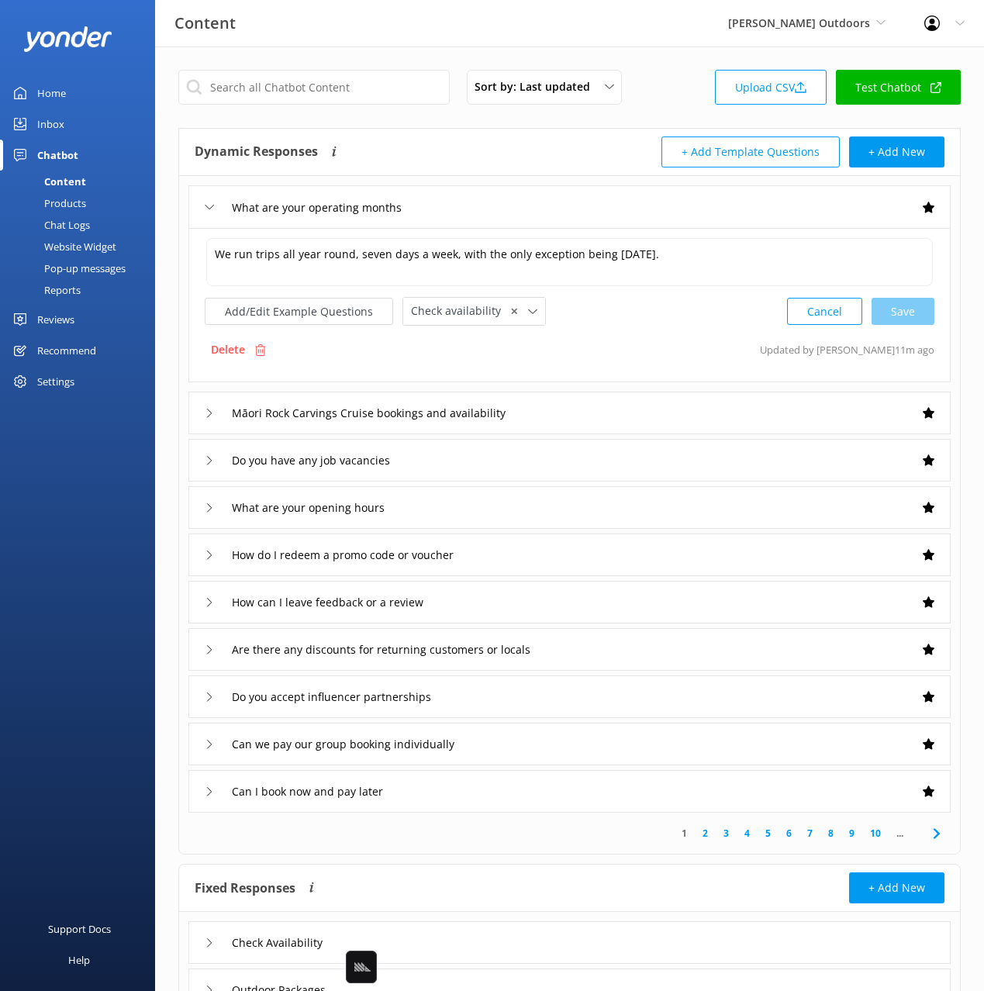
click at [578, 390] on div "What are your operating months We run trips all year round, seven days a week, …" at bounding box center [569, 494] width 781 height 636
click at [578, 409] on div "Māori Rock Carvings Cruise bookings and availability" at bounding box center [569, 412] width 762 height 43
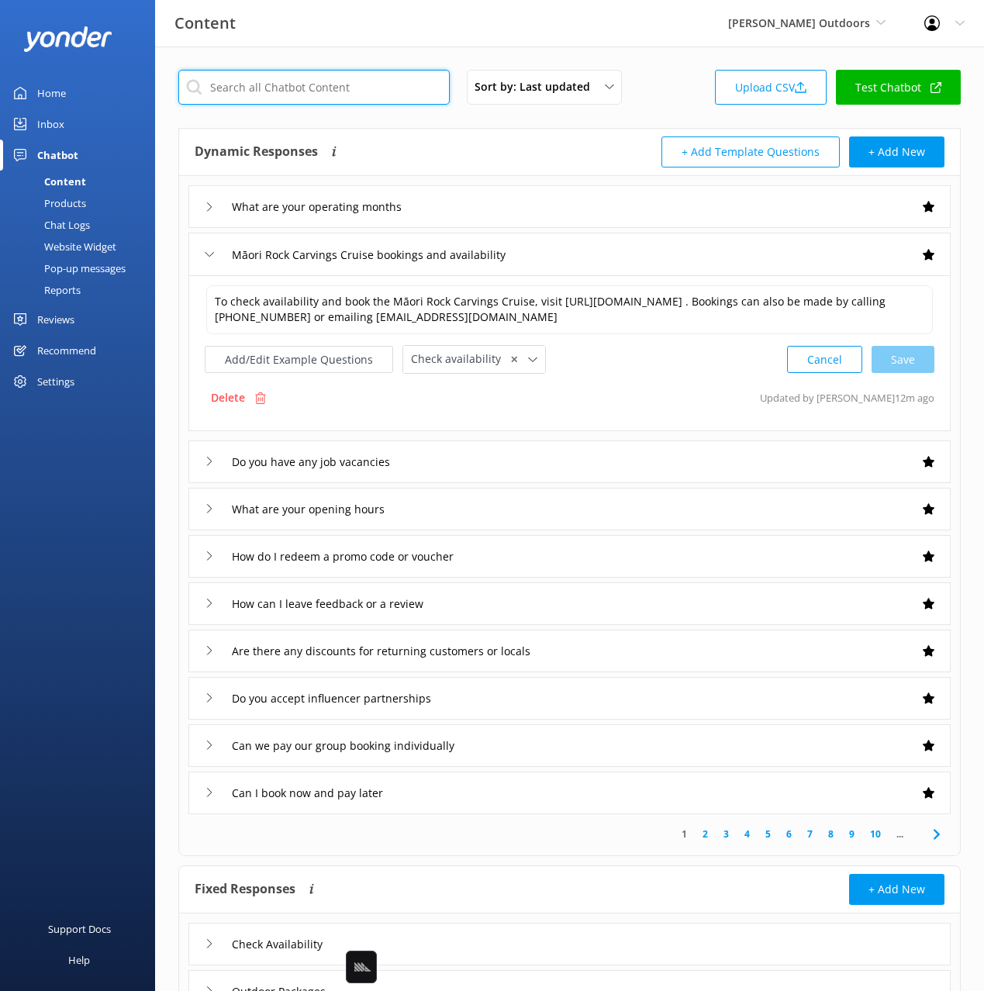
click at [308, 79] on input "text" at bounding box center [313, 87] width 271 height 35
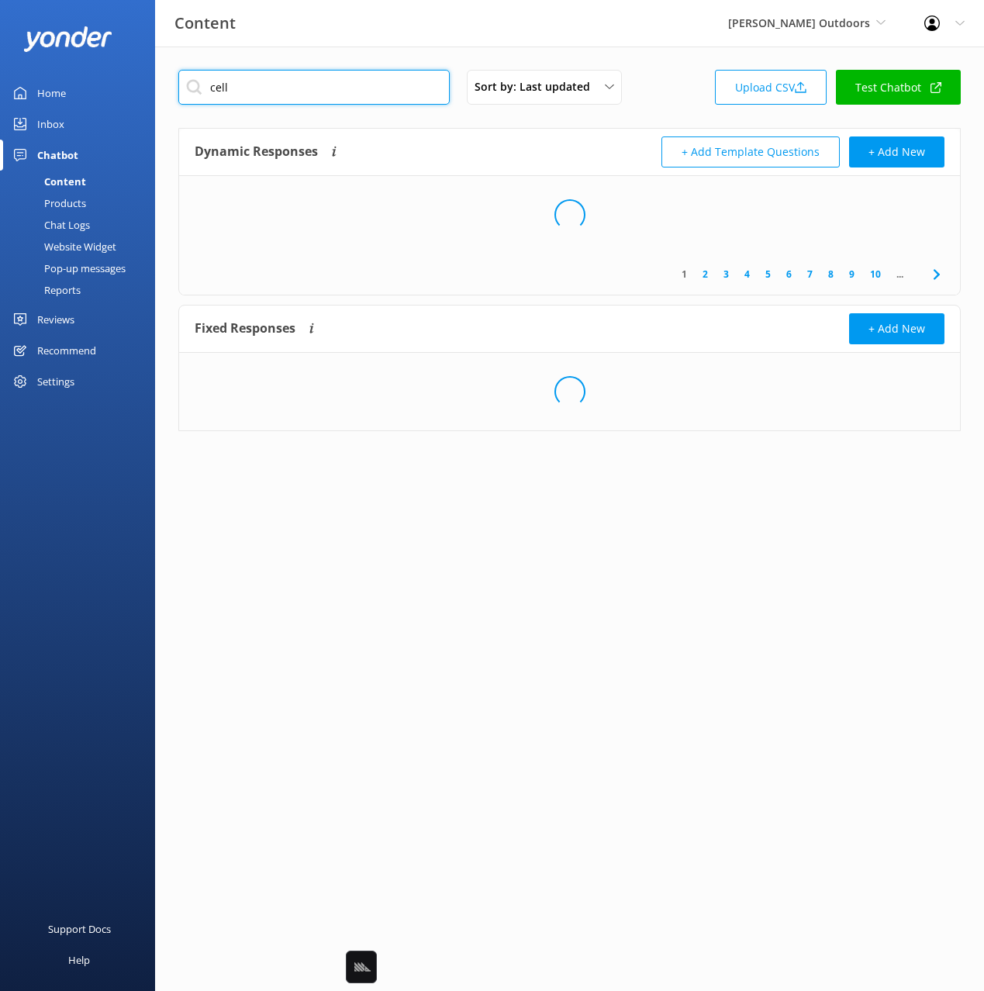
type input "cell"
click at [490, 143] on div "Dynamic Responses Dynamic responses rely on the Large Language Model to create …" at bounding box center [382, 151] width 375 height 31
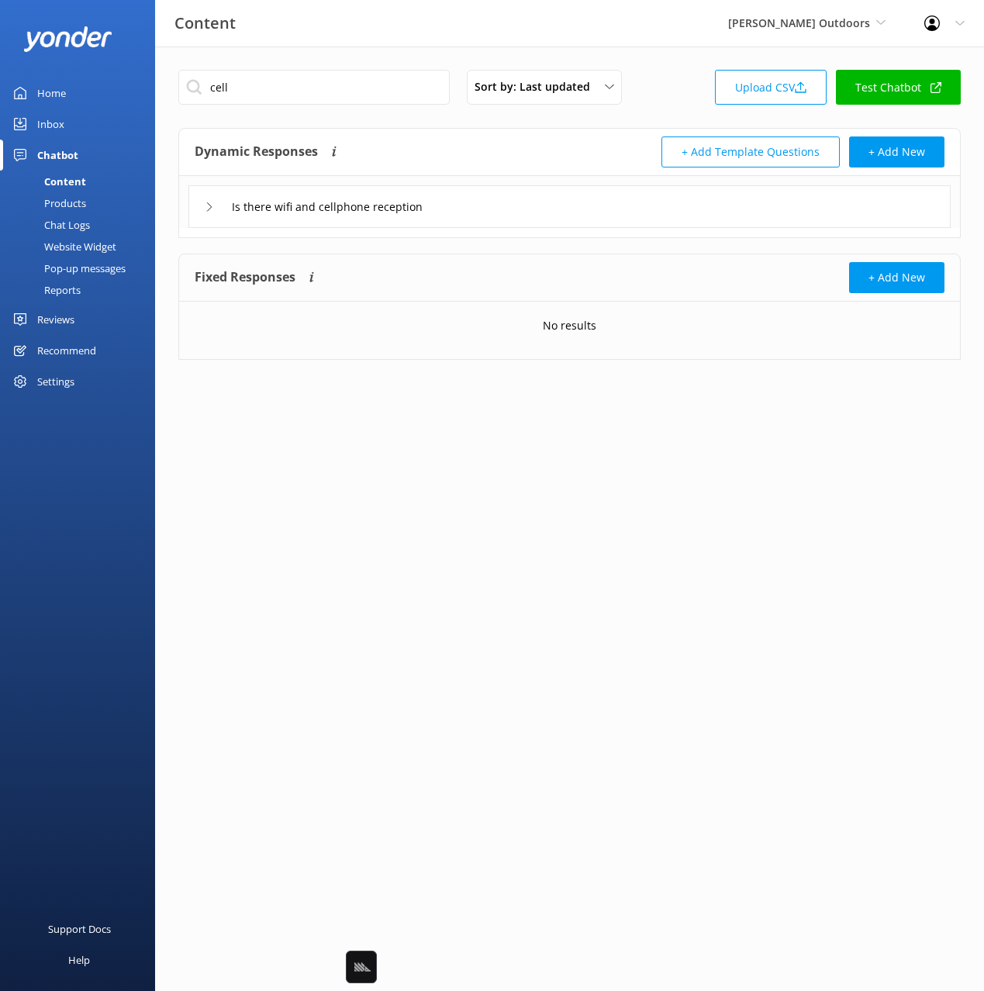
drag, startPoint x: 488, startPoint y: 208, endPoint x: 417, endPoint y: 259, distance: 87.1
click at [488, 208] on div "Is there wifi and cellphone reception" at bounding box center [569, 206] width 762 height 43
click at [533, 209] on div "Is there wifi and cellphone reception" at bounding box center [569, 206] width 762 height 43
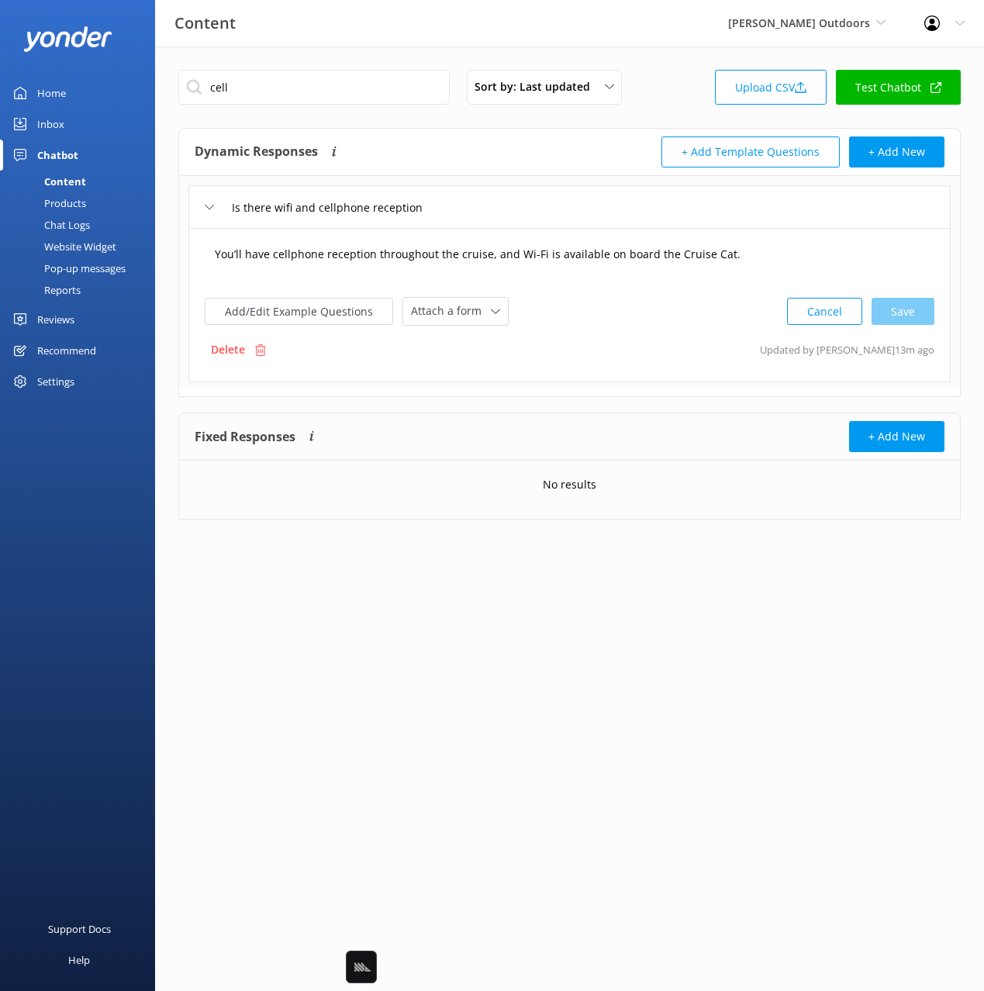
click at [311, 250] on textarea "You’ll have cellphone reception throughout the cruise, and Wi-Fi is available o…" at bounding box center [569, 262] width 726 height 48
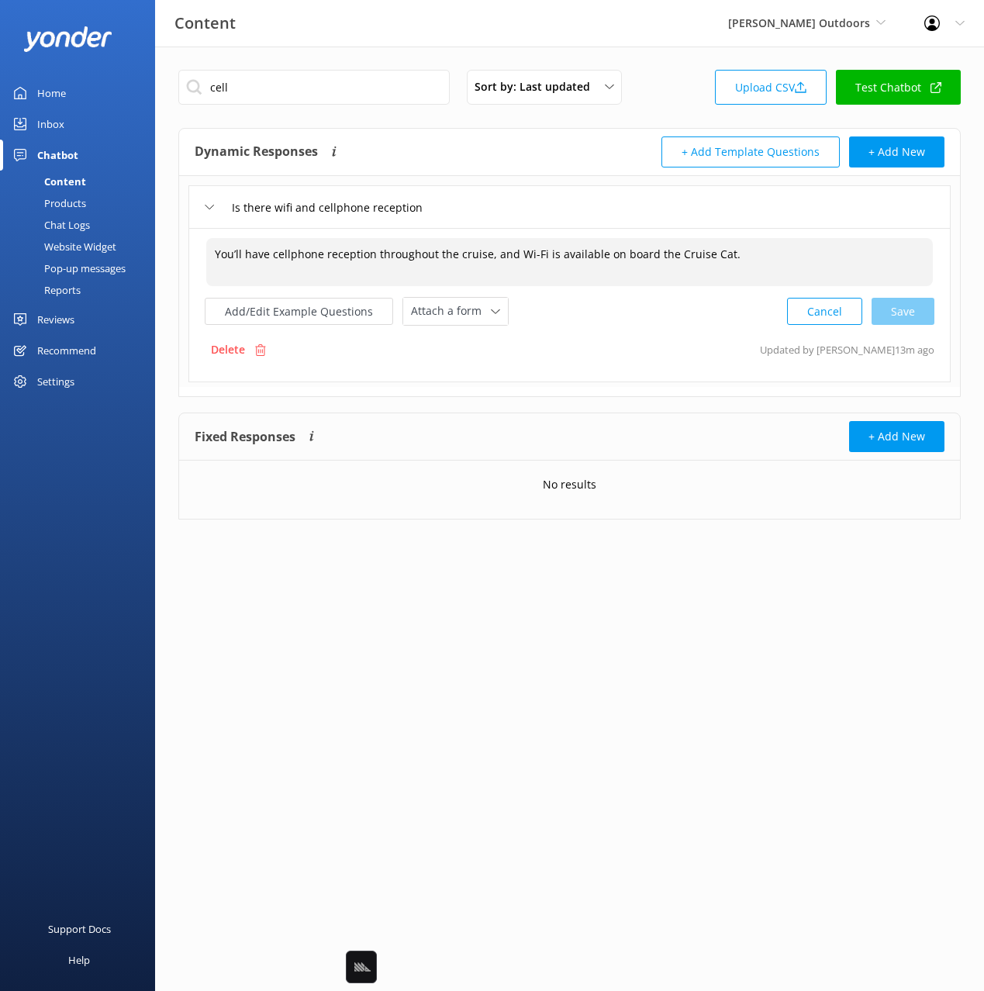
click at [291, 256] on textarea "You’ll have cellphone reception throughout the cruise, and Wi-Fi is available o…" at bounding box center [569, 262] width 726 height 48
paste textarea "mobil"
click at [479, 257] on textarea "You’ll have mobile reception throughout the cruise, and Wi-Fi is available on b…" at bounding box center [569, 262] width 726 height 48
click at [615, 260] on textarea "You’ll have mobile reception throughout the cruise, and Wi-Fi is available on b…" at bounding box center [569, 262] width 726 height 48
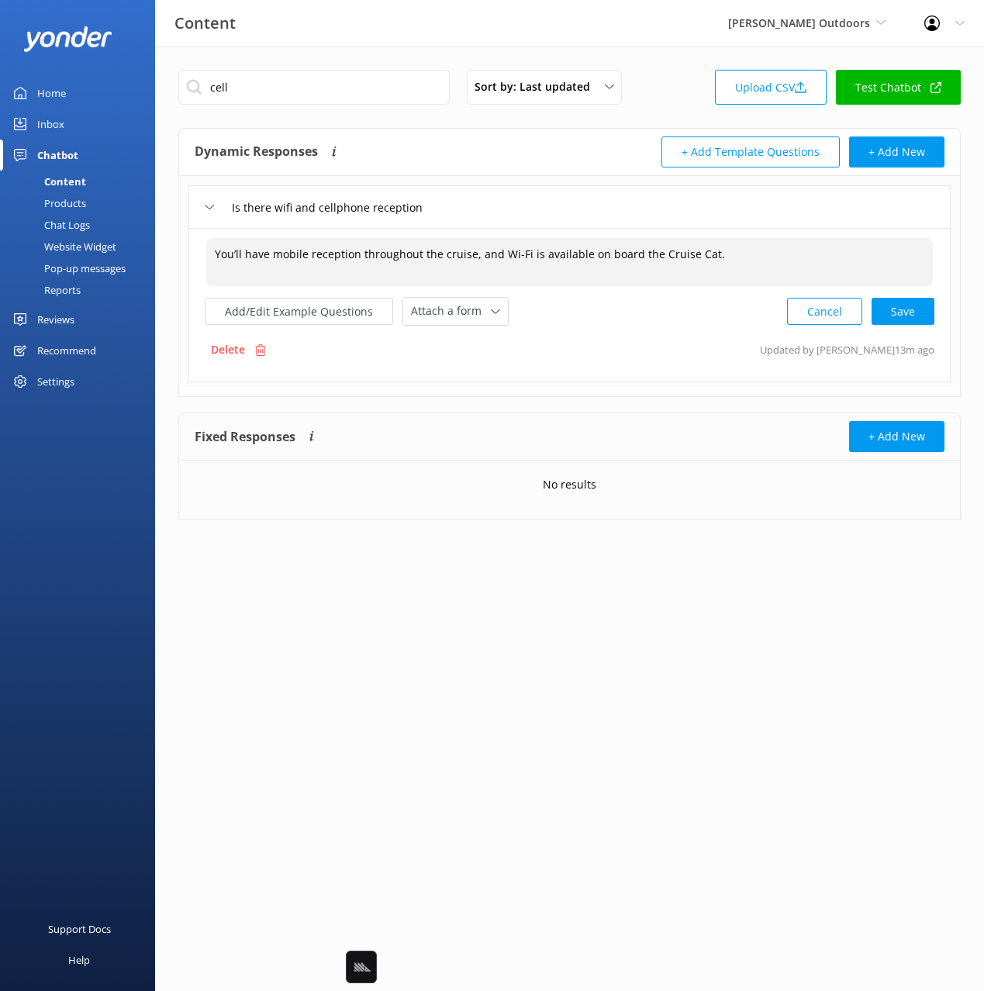
click at [764, 260] on textarea "You’ll have mobile reception throughout the cruise, and Wi-Fi is available on b…" at bounding box center [569, 262] width 726 height 48
drag, startPoint x: 899, startPoint y: 308, endPoint x: 950, endPoint y: 326, distance: 54.2
click at [899, 308] on div "Cancel Save" at bounding box center [860, 311] width 147 height 29
type textarea "You’ll have mobile reception throughout the cruise, and Wi-Fi is available on b…"
click at [278, 105] on div "cell Sort by: Last updated Title Last updated Upload CSV Test Chatbot" at bounding box center [569, 92] width 782 height 44
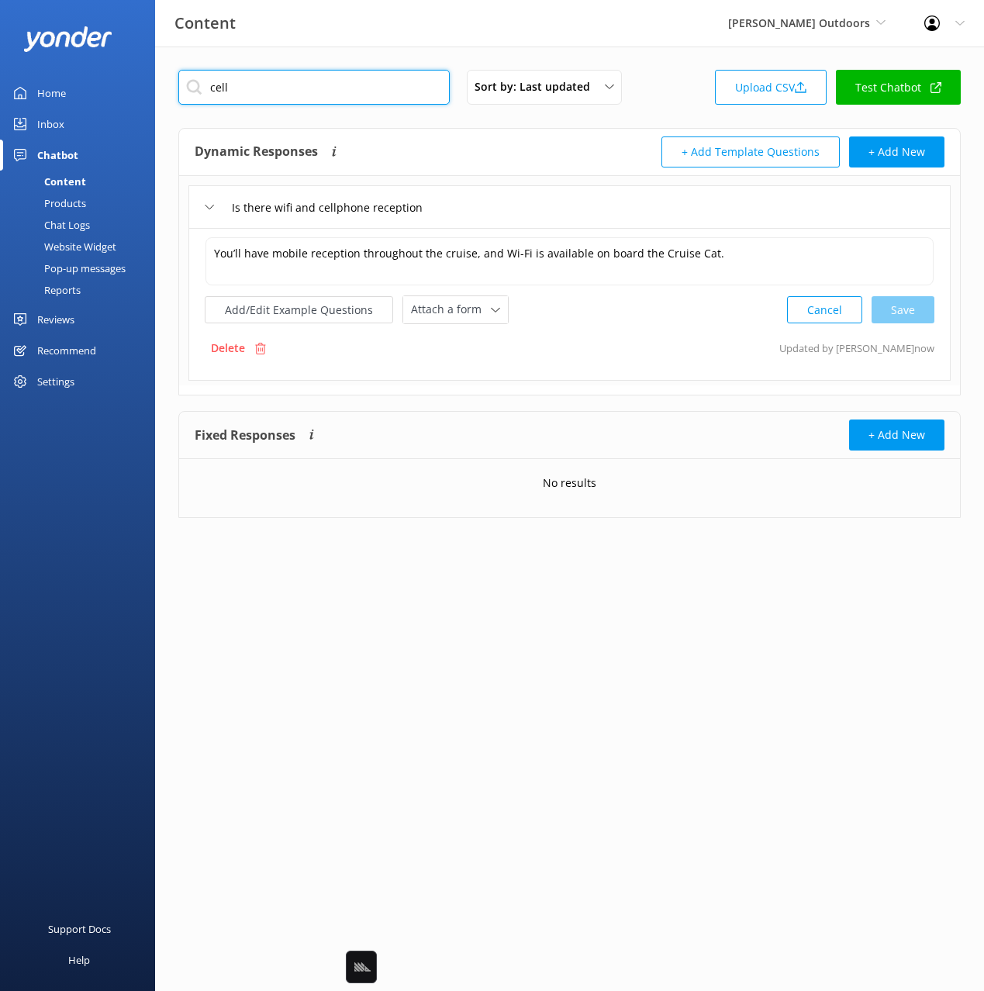
click at [269, 90] on input "cell" at bounding box center [313, 87] width 271 height 35
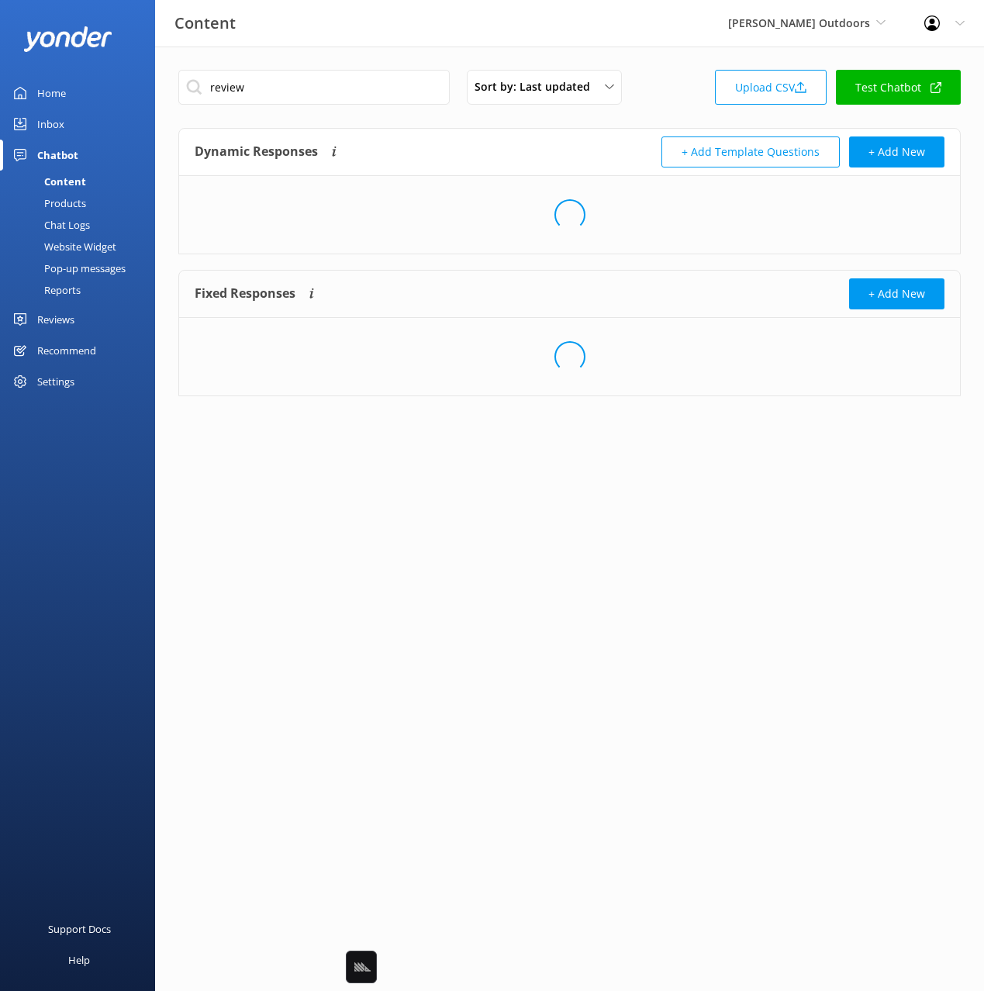
drag, startPoint x: 509, startPoint y: 143, endPoint x: 549, endPoint y: 217, distance: 84.6
click at [509, 143] on div "Dynamic Responses Dynamic responses rely on the Large Language Model to create …" at bounding box center [382, 151] width 375 height 31
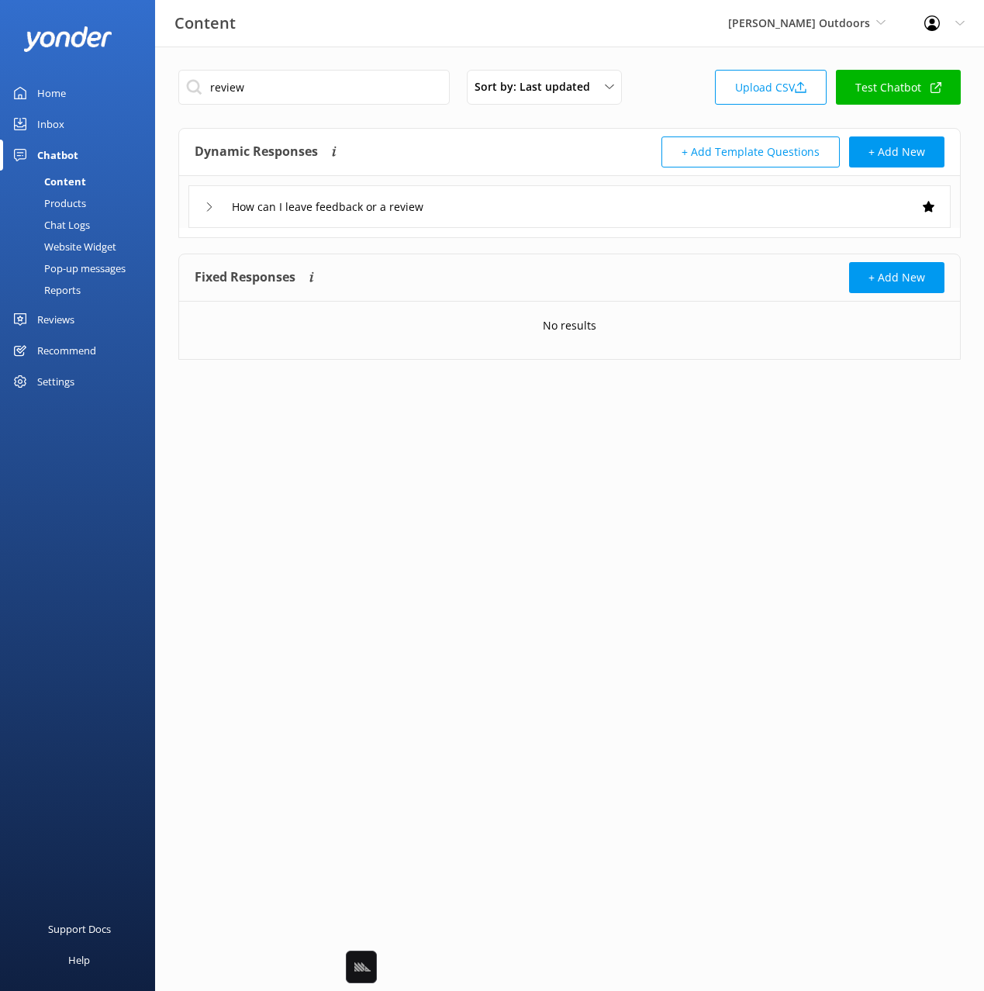
drag, startPoint x: 515, startPoint y: 196, endPoint x: 535, endPoint y: 219, distance: 30.2
click at [515, 196] on div "How can I leave feedback or a review" at bounding box center [569, 206] width 762 height 43
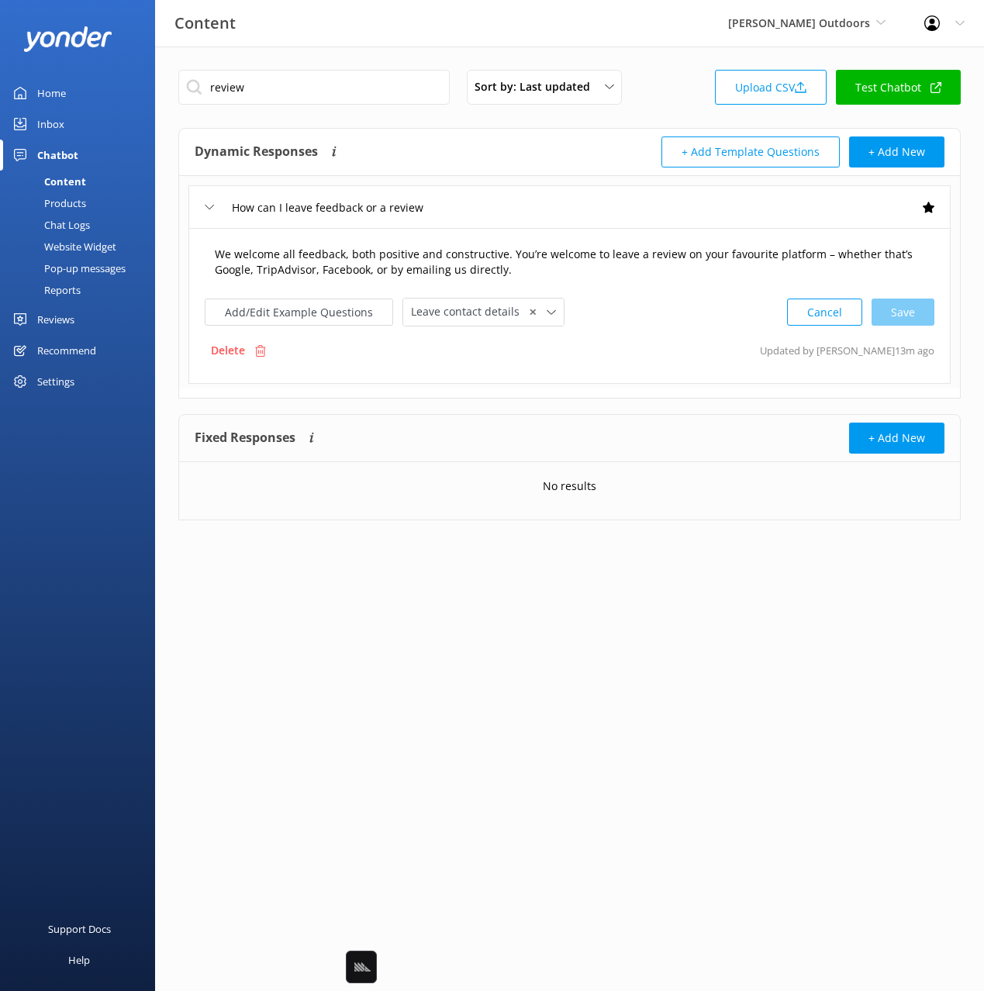
click at [617, 264] on textarea "We welcome all feedback, both positive and constructive. You’re welcome to leav…" at bounding box center [569, 262] width 726 height 49
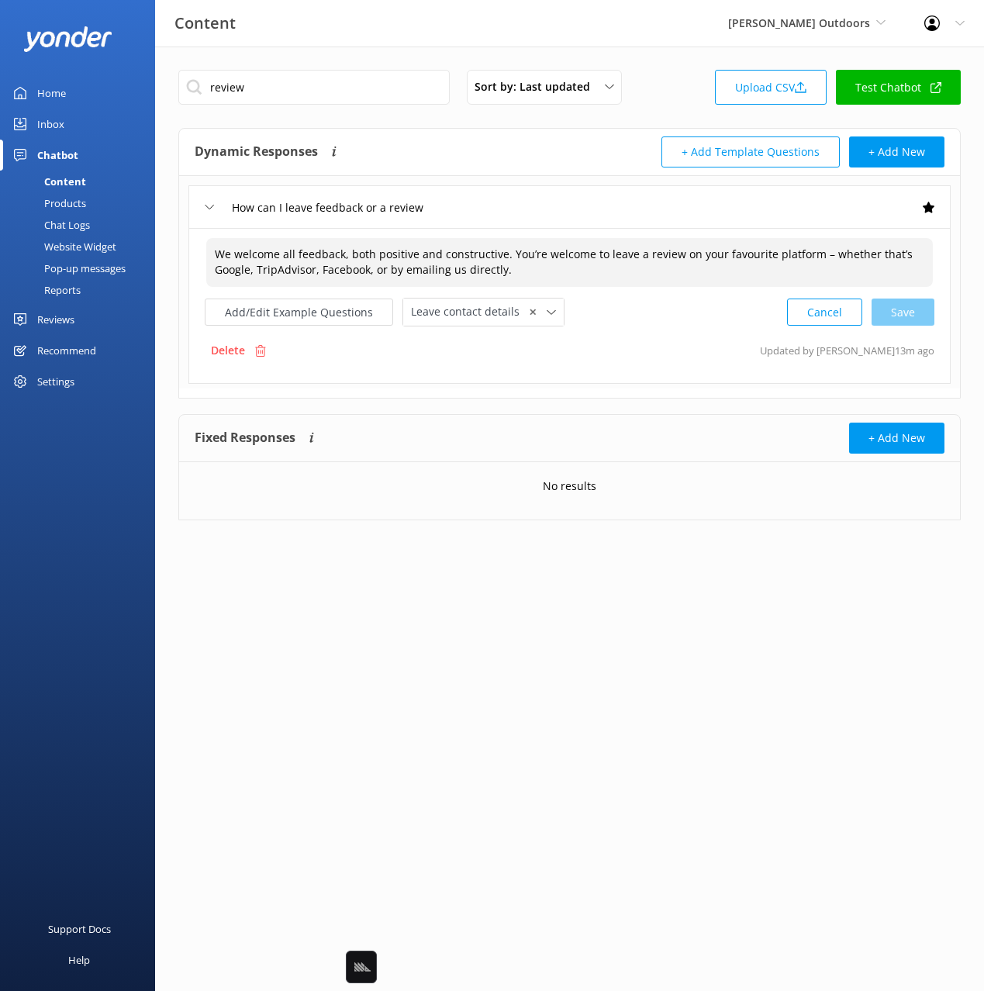
click at [736, 251] on textarea "We welcome all feedback, both positive and constructive. You’re welcome to leav…" at bounding box center [569, 262] width 726 height 49
drag, startPoint x: 726, startPoint y: 311, endPoint x: 729, endPoint y: 295, distance: 16.4
click at [726, 310] on div "Add/Edit Example Questions Leave contact details ✕ Leave contact details Check …" at bounding box center [569, 312] width 729 height 29
click at [728, 322] on div "Add/Edit Example Questions Leave contact details ✕ Leave contact details Check …" at bounding box center [569, 312] width 729 height 29
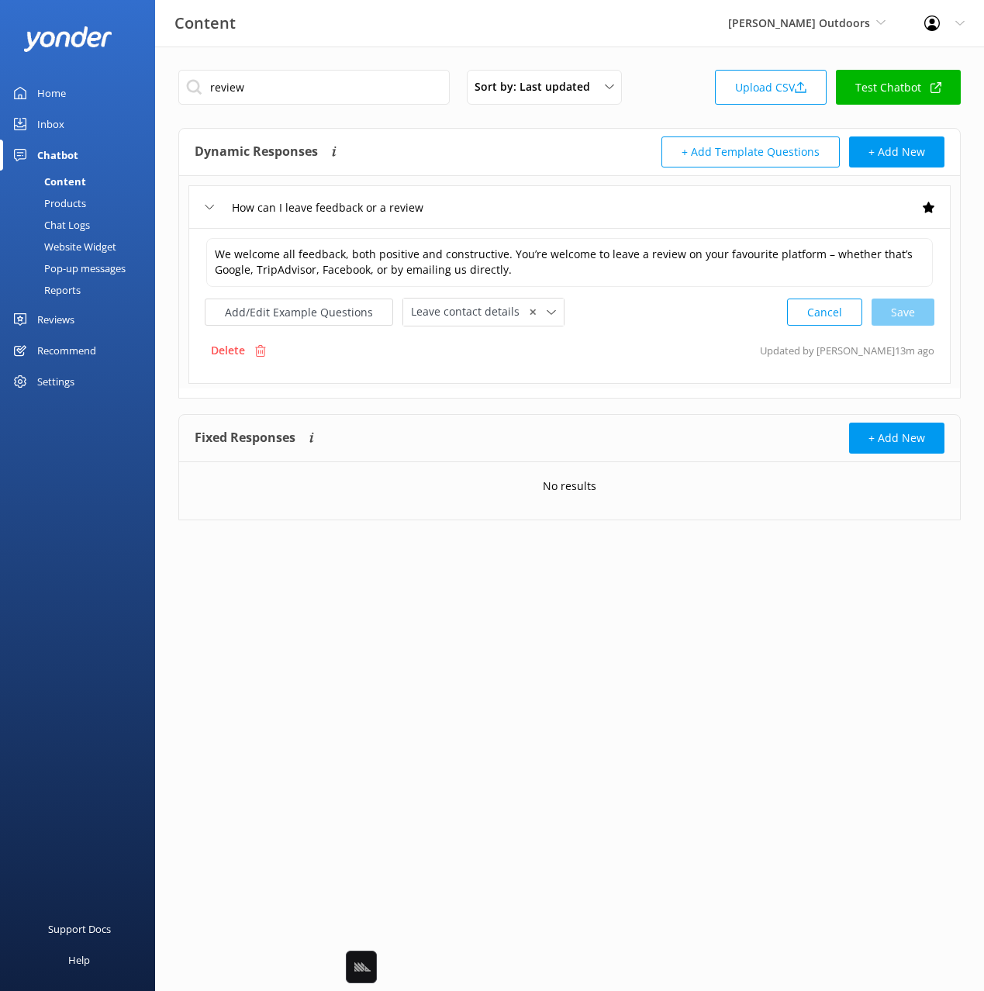
click at [687, 326] on div "We welcome all feedback, both positive and constructive. You’re welcome to leav…" at bounding box center [569, 306] width 762 height 156
click at [684, 258] on textarea "We welcome all feedback, both positive and constructive. You’re welcome to leav…" at bounding box center [569, 262] width 726 height 49
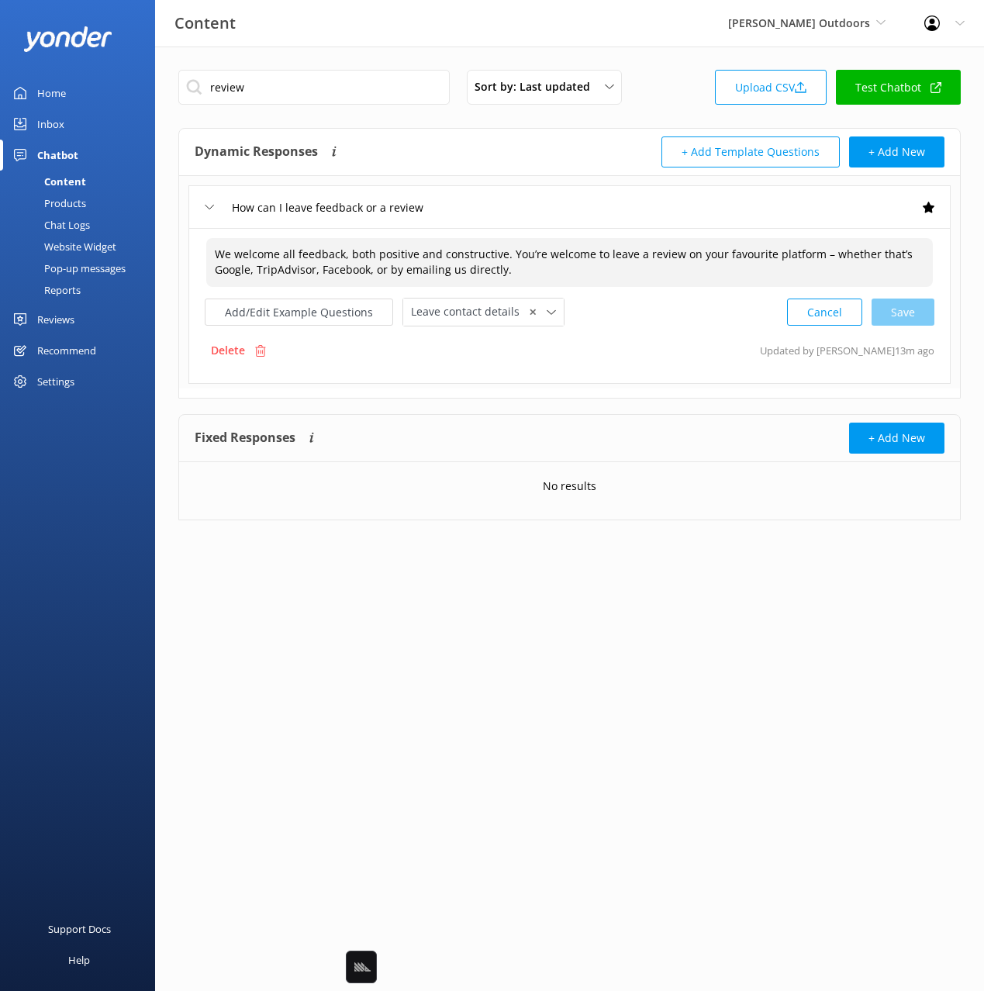
click at [755, 264] on textarea "We welcome all feedback, both positive and constructive. You’re welcome to leav…" at bounding box center [569, 262] width 726 height 49
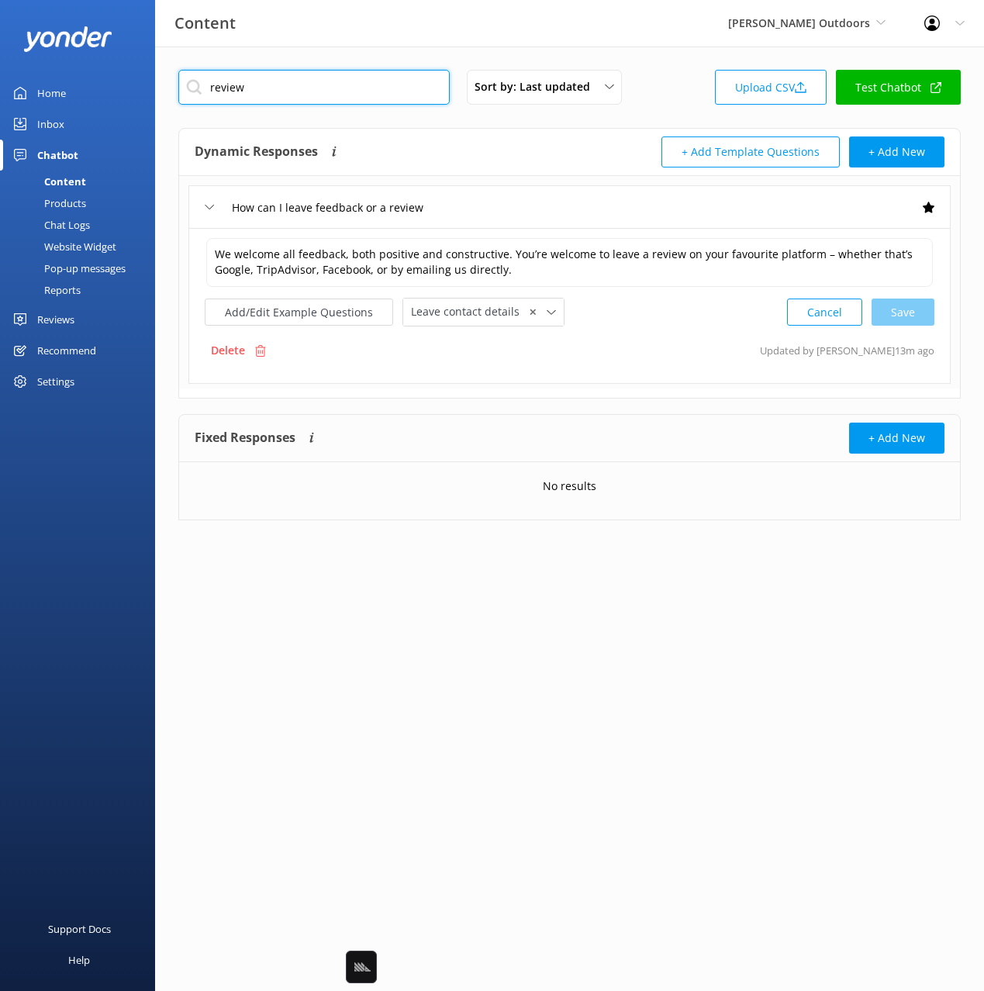
drag, startPoint x: 311, startPoint y: 103, endPoint x: 301, endPoint y: 102, distance: 10.1
click at [302, 103] on input "review" at bounding box center [313, 87] width 271 height 35
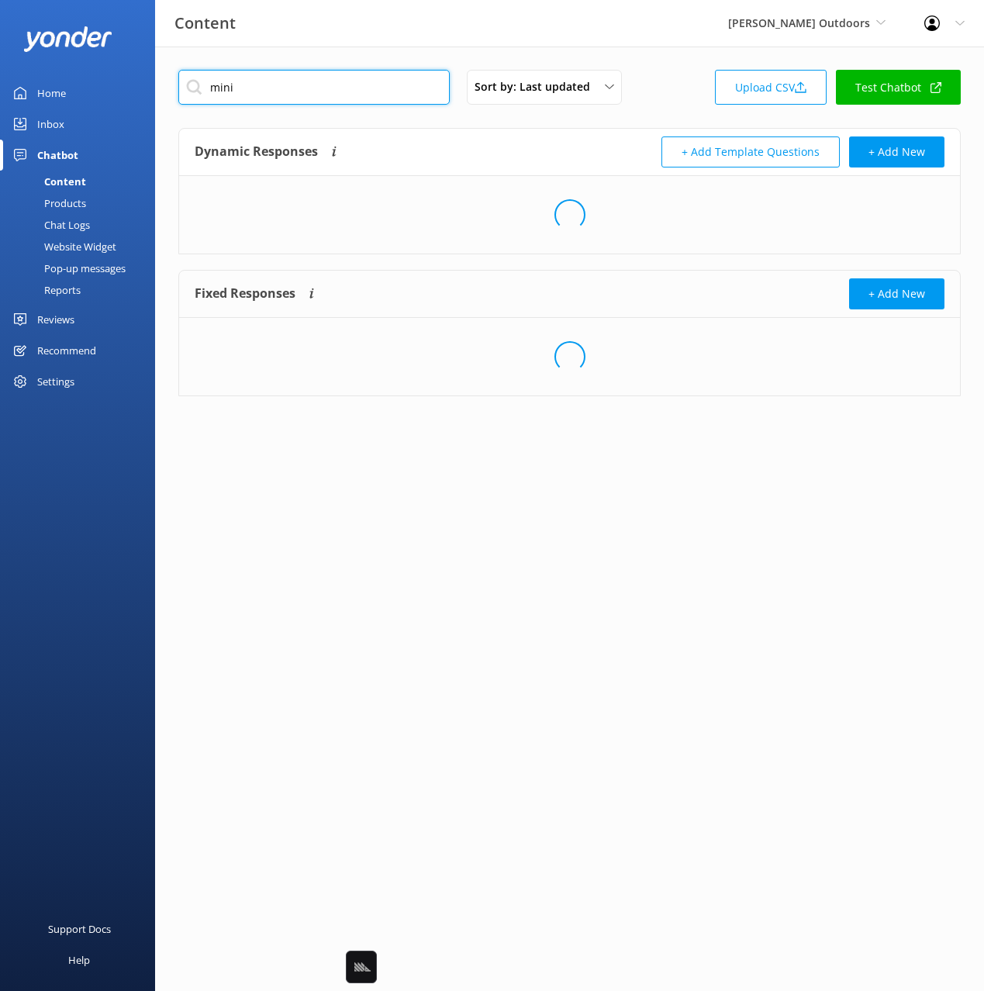
type input "mini"
drag, startPoint x: 607, startPoint y: 140, endPoint x: 605, endPoint y: 131, distance: 8.7
click at [606, 137] on div "+ Add Template Questions + Add New" at bounding box center [757, 151] width 375 height 31
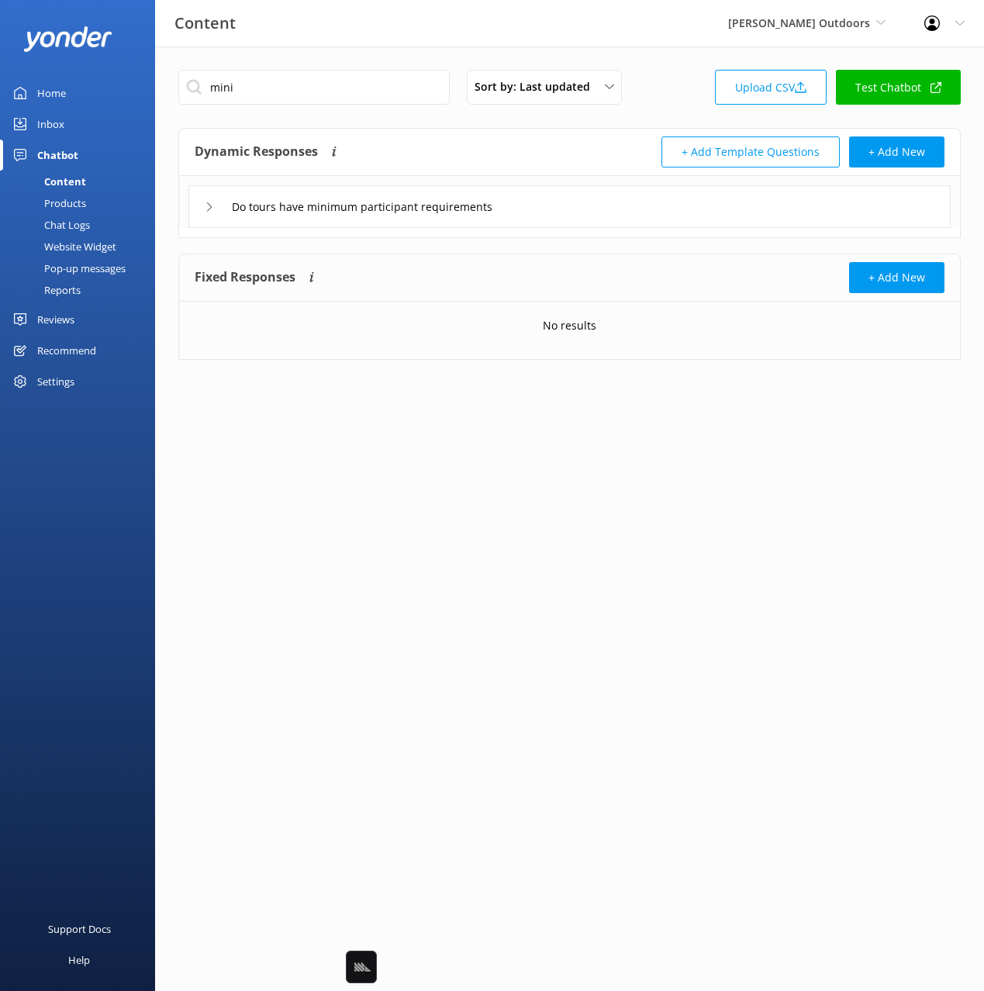
click at [598, 212] on div "Do tours have minimum participant requirements" at bounding box center [569, 206] width 762 height 43
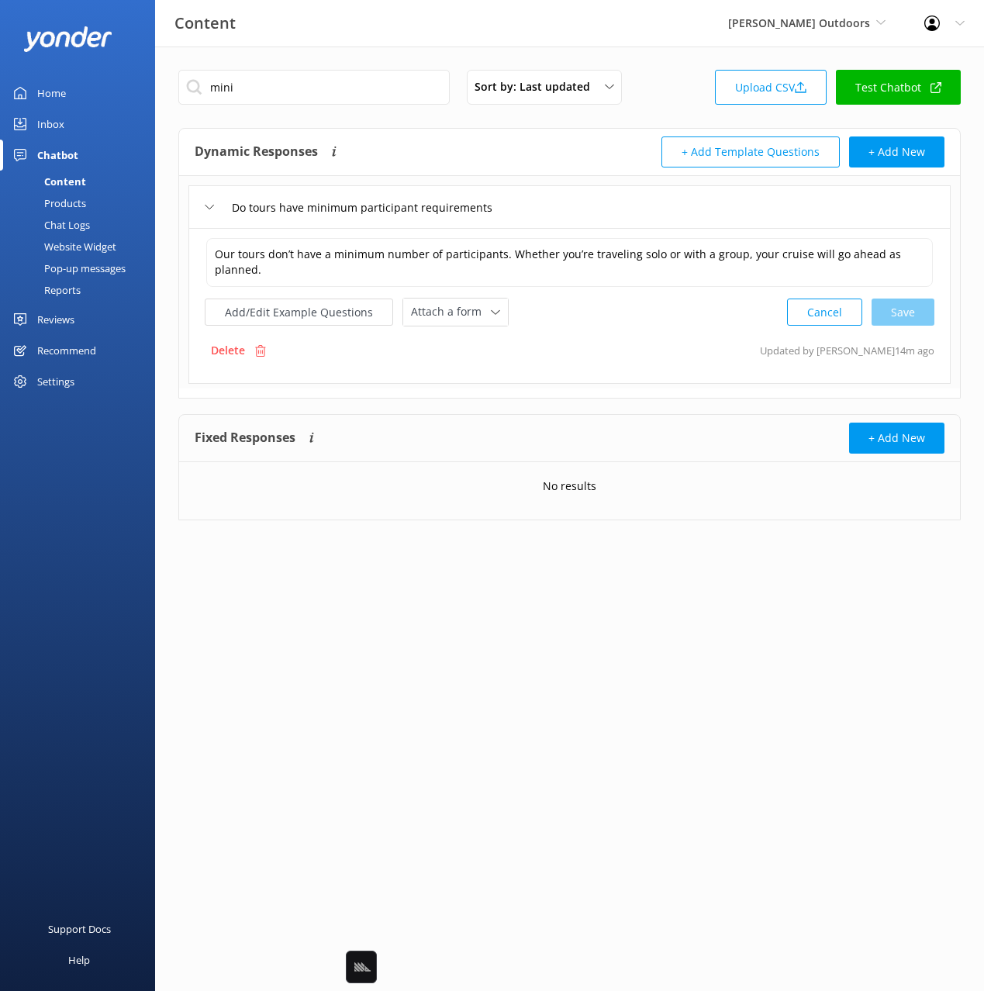
drag, startPoint x: 674, startPoint y: 302, endPoint x: 536, endPoint y: 265, distance: 142.7
click at [668, 298] on div "Add/Edit Example Questions Attach a form Leave contact details Check availabili…" at bounding box center [569, 312] width 729 height 29
click at [685, 264] on textarea "Our tours don’t have a minimum number of participants. Whether you’re traveling…" at bounding box center [569, 262] width 726 height 49
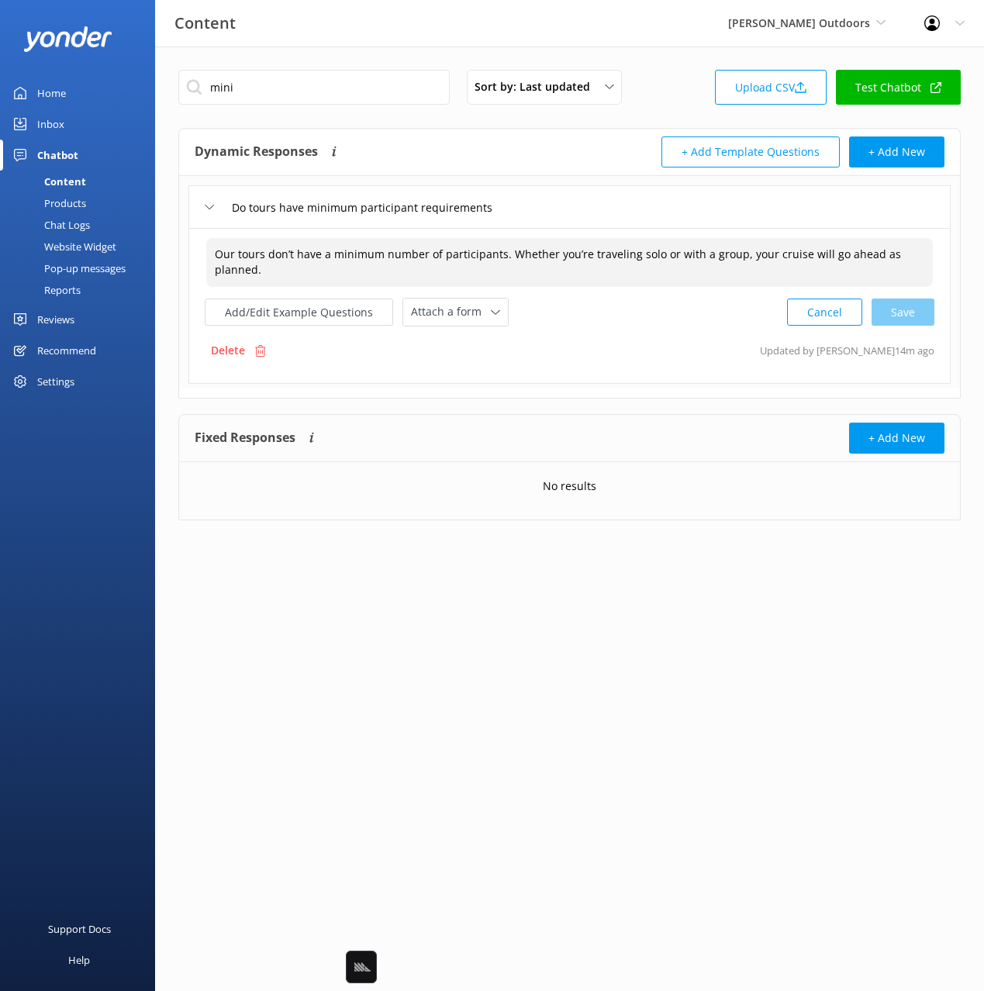
click at [840, 264] on textarea "Our tours don’t have a minimum number of participants. Whether you’re traveling…" at bounding box center [569, 262] width 726 height 49
click at [598, 279] on textarea "Our tours don’t have a minimum number of participants. Whether you’re traveling…" at bounding box center [569, 262] width 726 height 49
click at [613, 255] on textarea "Our tours don’t have a minimum number of participants. Whether you’re traveling…" at bounding box center [569, 262] width 726 height 49
paste textarea "l"
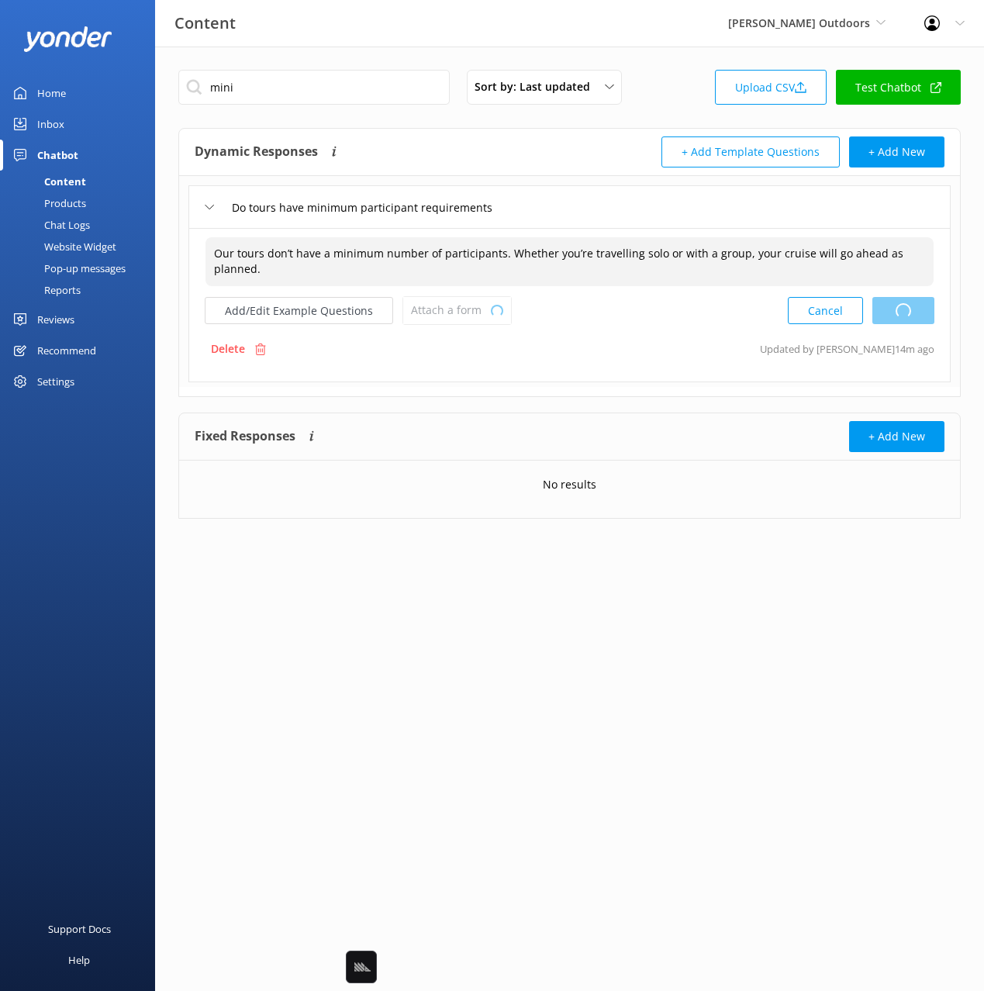
drag, startPoint x: 895, startPoint y: 305, endPoint x: 915, endPoint y: 326, distance: 29.1
click at [895, 305] on div "Cancel Loading.." at bounding box center [861, 310] width 147 height 29
type textarea "Our tours don’t have a minimum number of participants. Whether you’re travellin…"
click at [324, 84] on input "mini" at bounding box center [313, 87] width 271 height 35
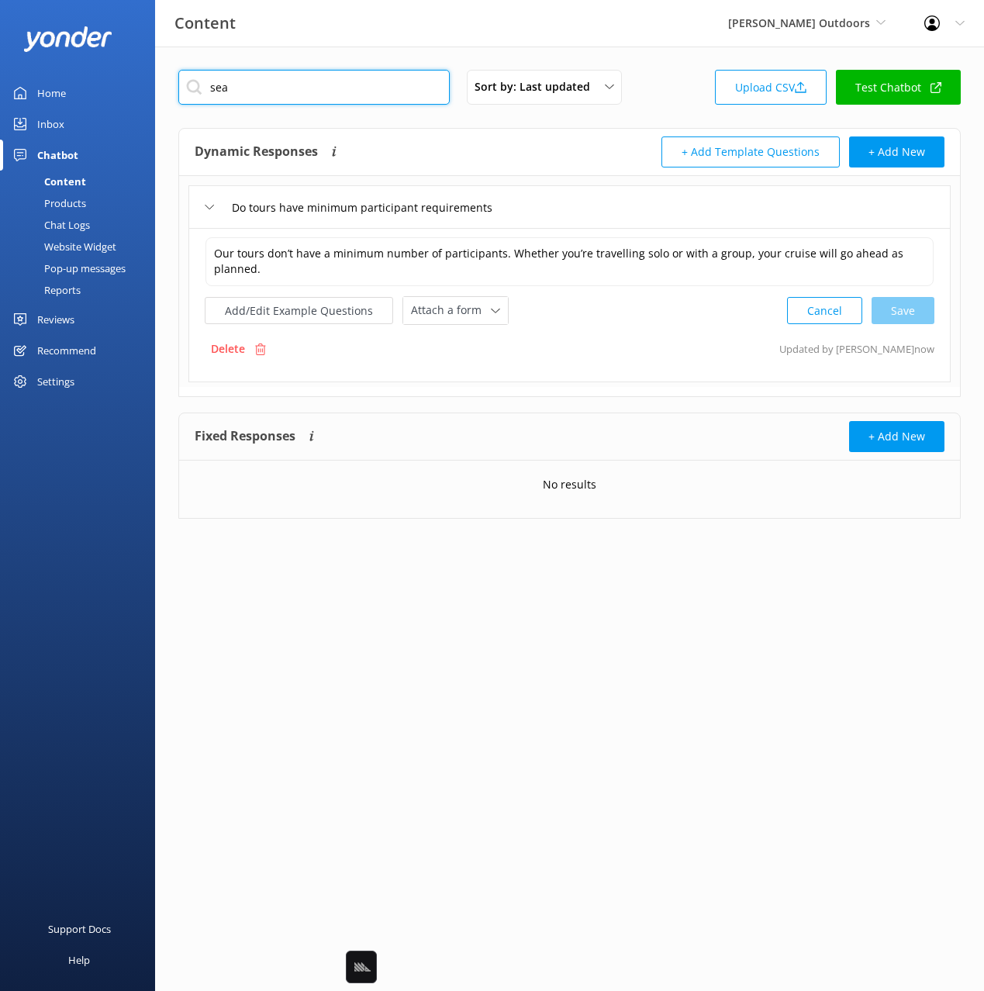
type input "sea"
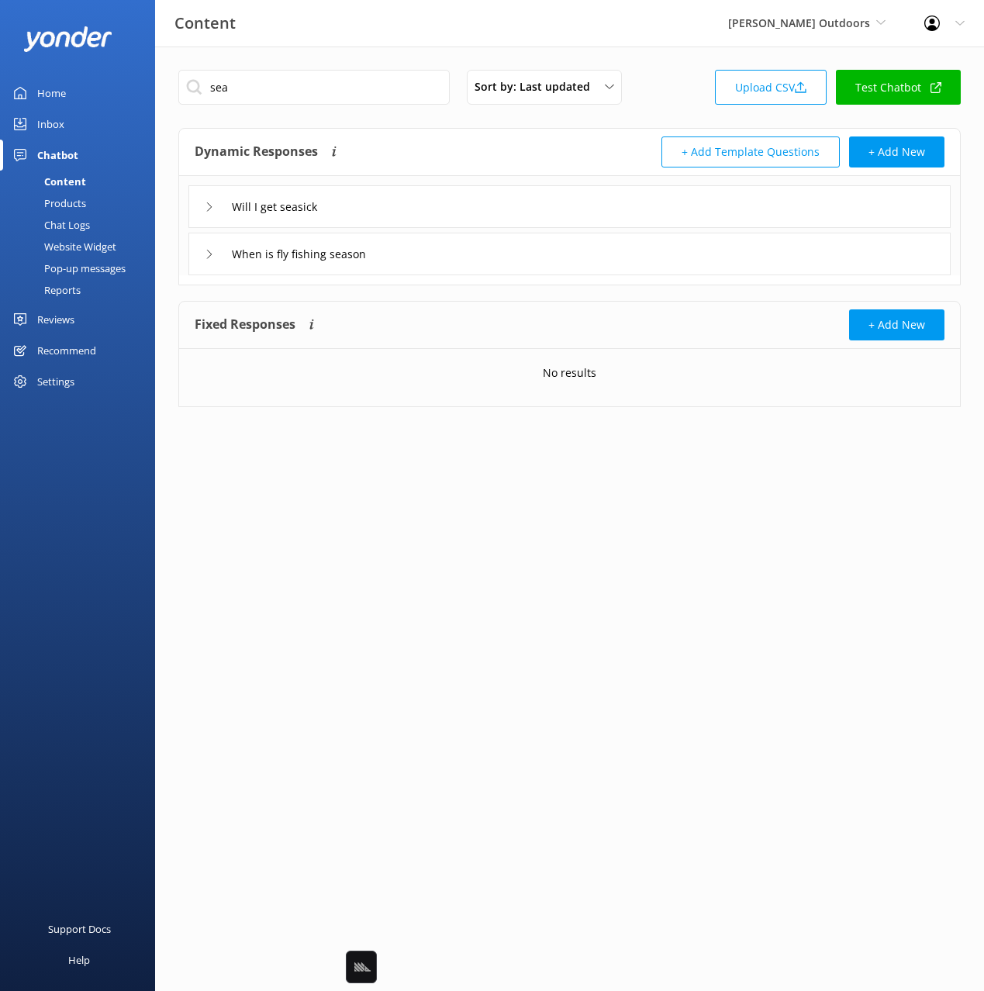
click at [429, 208] on div "Will I get seasick" at bounding box center [569, 206] width 762 height 43
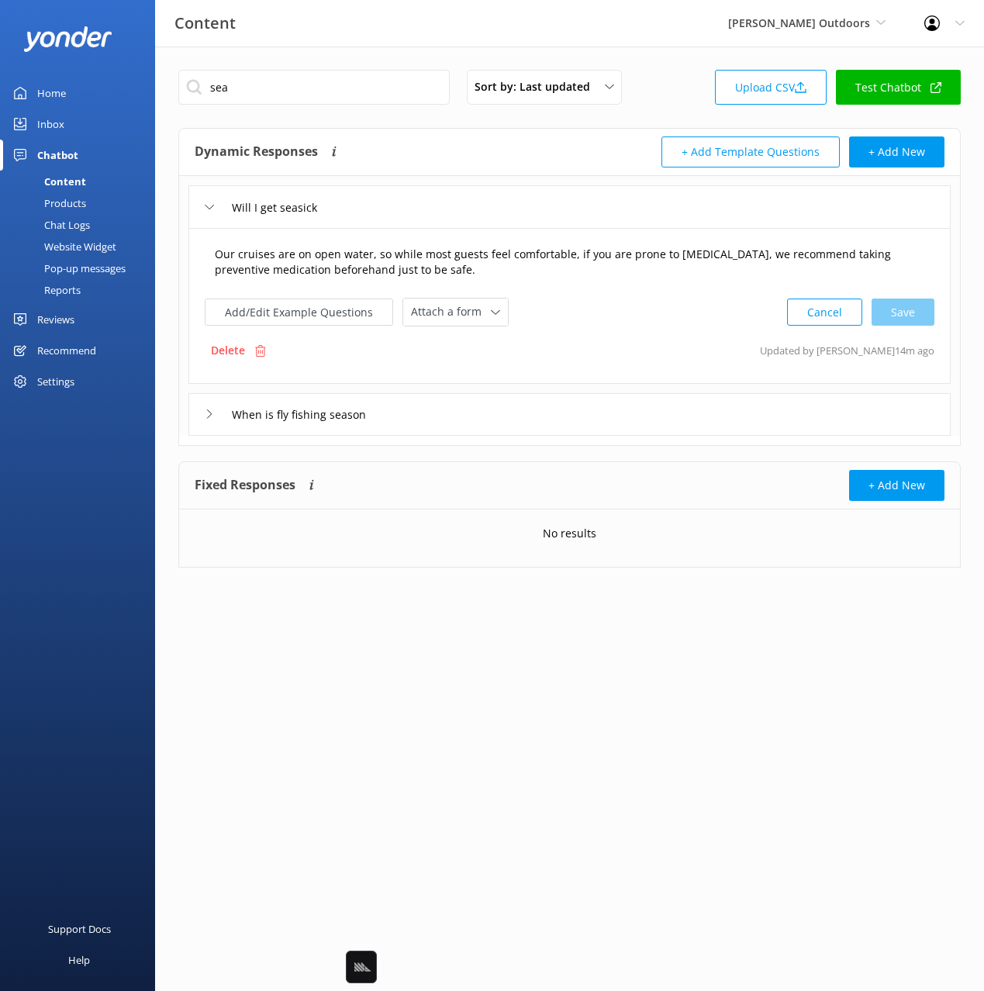
drag, startPoint x: 446, startPoint y: 264, endPoint x: 585, endPoint y: 267, distance: 138.8
click at [447, 264] on textarea "Our cruises are on open water, so while most guests feel comfortable, if you ar…" at bounding box center [569, 262] width 726 height 49
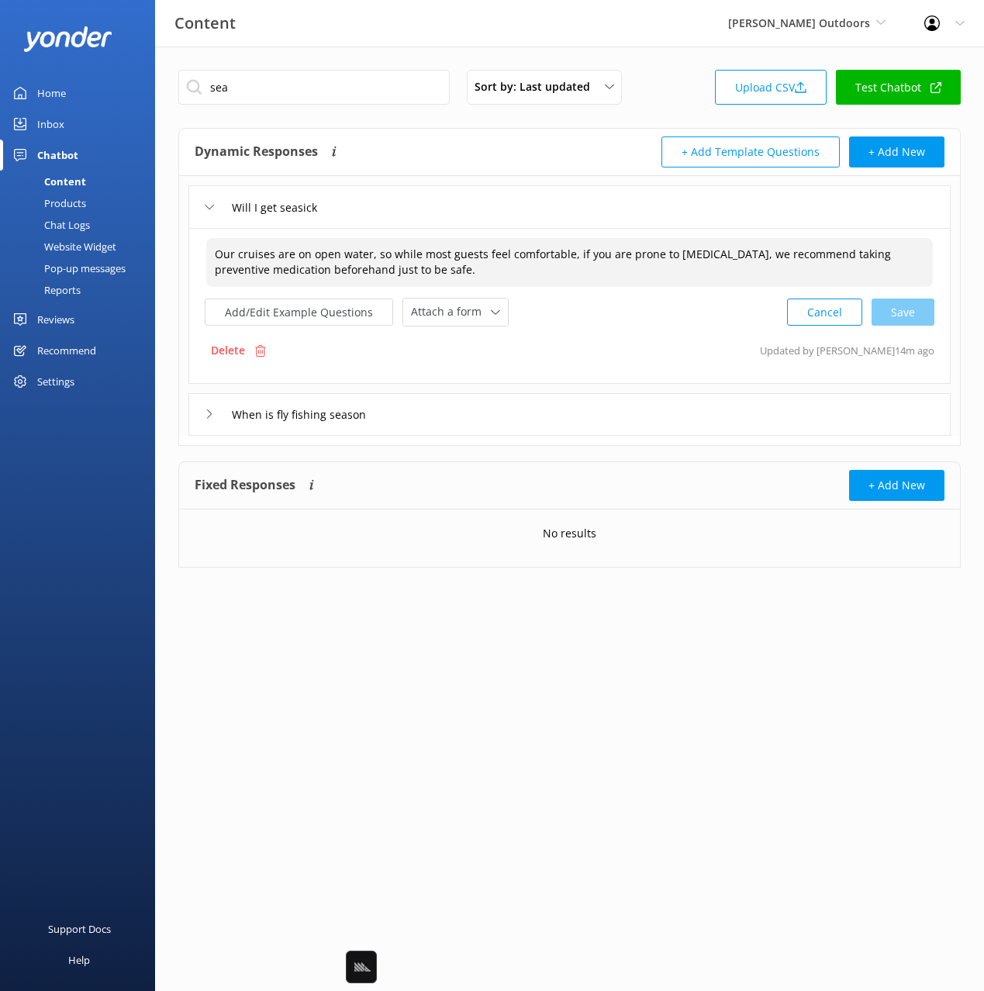
click at [898, 254] on textarea "Our cruises are on open water, so while most guests feel comfortable, if you ar…" at bounding box center [569, 262] width 726 height 49
paste textarea "at"
click at [895, 312] on div "Cancel Save" at bounding box center [860, 312] width 147 height 29
type textarea "Our cruises are on open water, so while most guests feel comfortable, if you ar…"
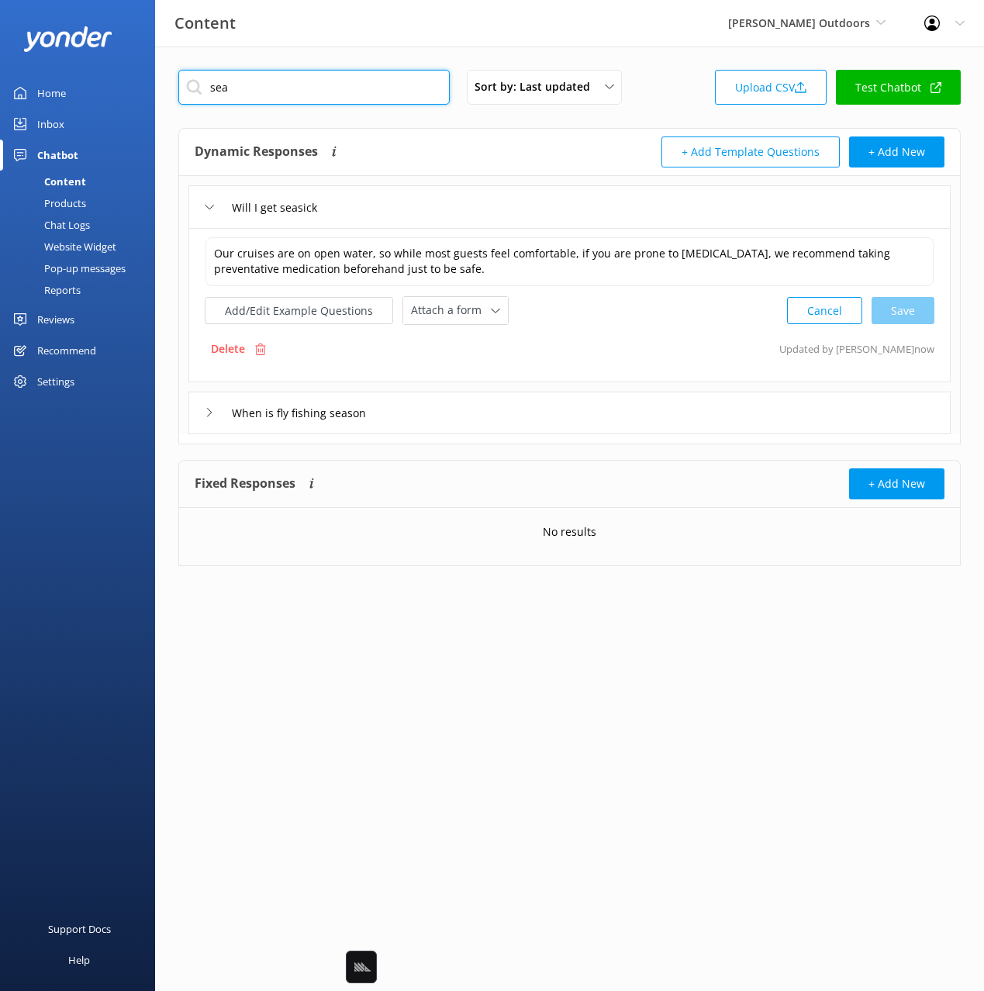
click at [247, 91] on input "sea" at bounding box center [313, 87] width 271 height 35
click at [246, 89] on input "sea" at bounding box center [313, 87] width 271 height 35
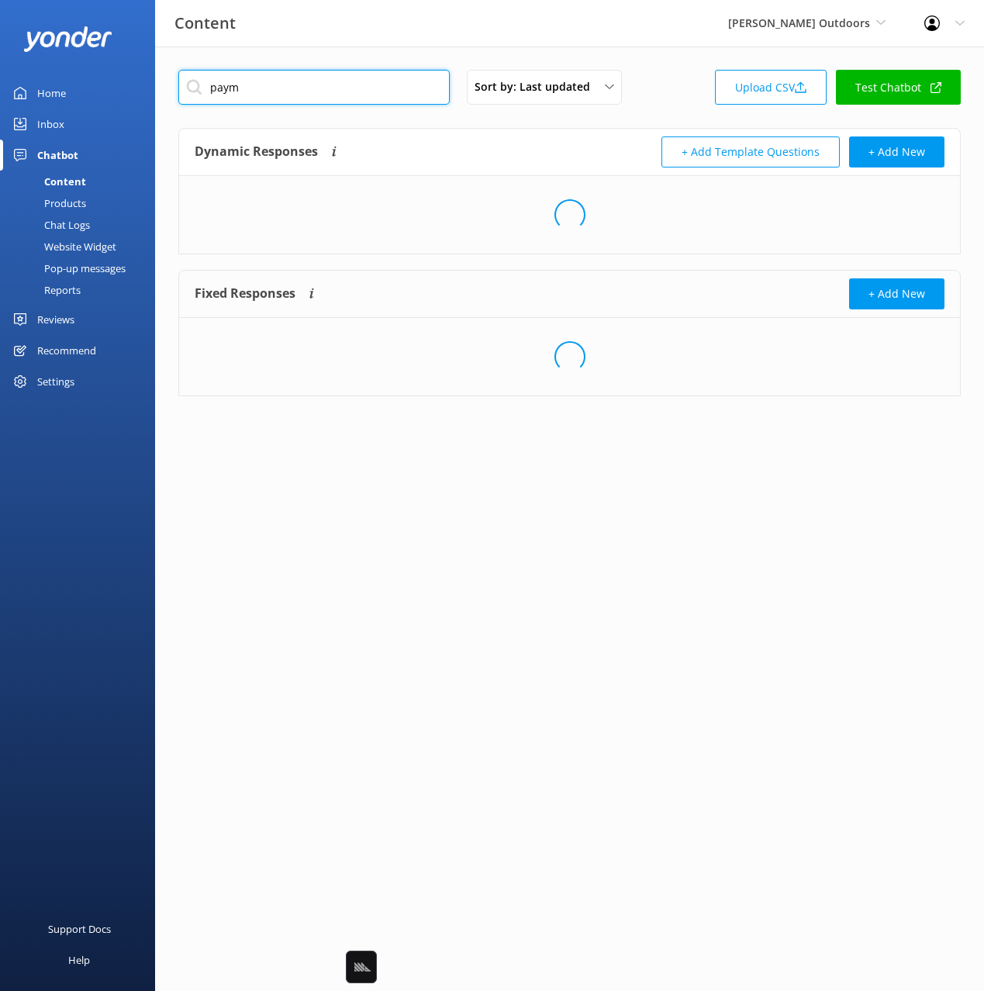
type input "paym"
drag, startPoint x: 466, startPoint y: 167, endPoint x: 505, endPoint y: 247, distance: 88.8
click at [466, 167] on div "Dynamic Responses Dynamic responses rely on the Large Language Model to create …" at bounding box center [382, 151] width 375 height 31
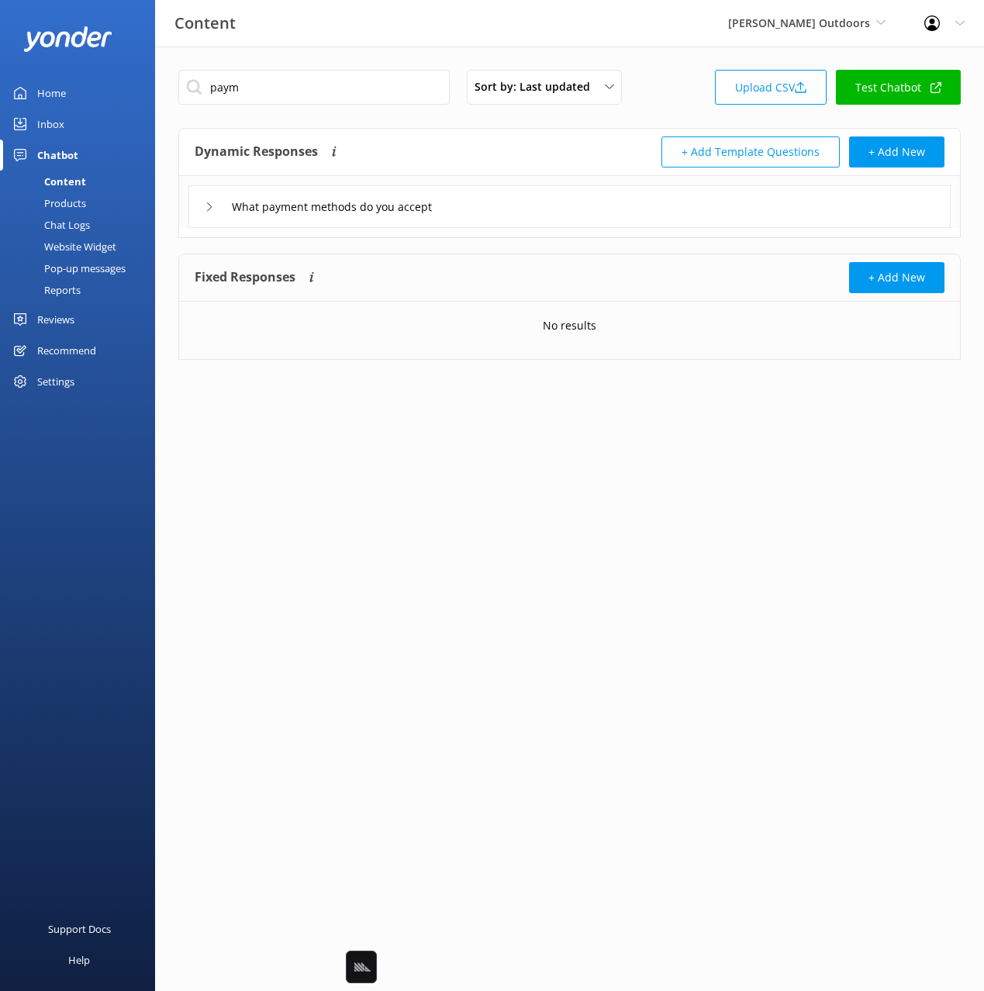
click at [468, 207] on div "What payment methods do you accept" at bounding box center [569, 206] width 762 height 43
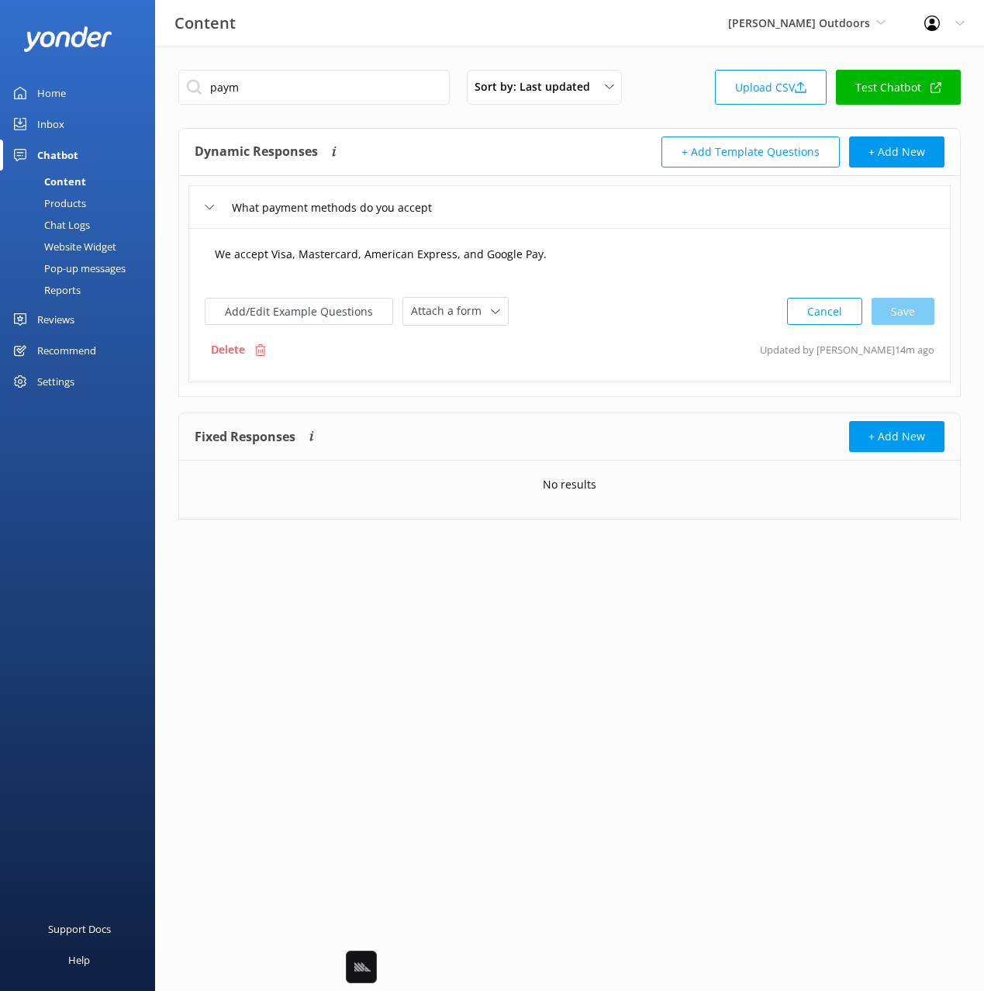
click at [313, 255] on textarea "We accept Visa, Mastercard, American Express, and Google Pay." at bounding box center [569, 262] width 726 height 48
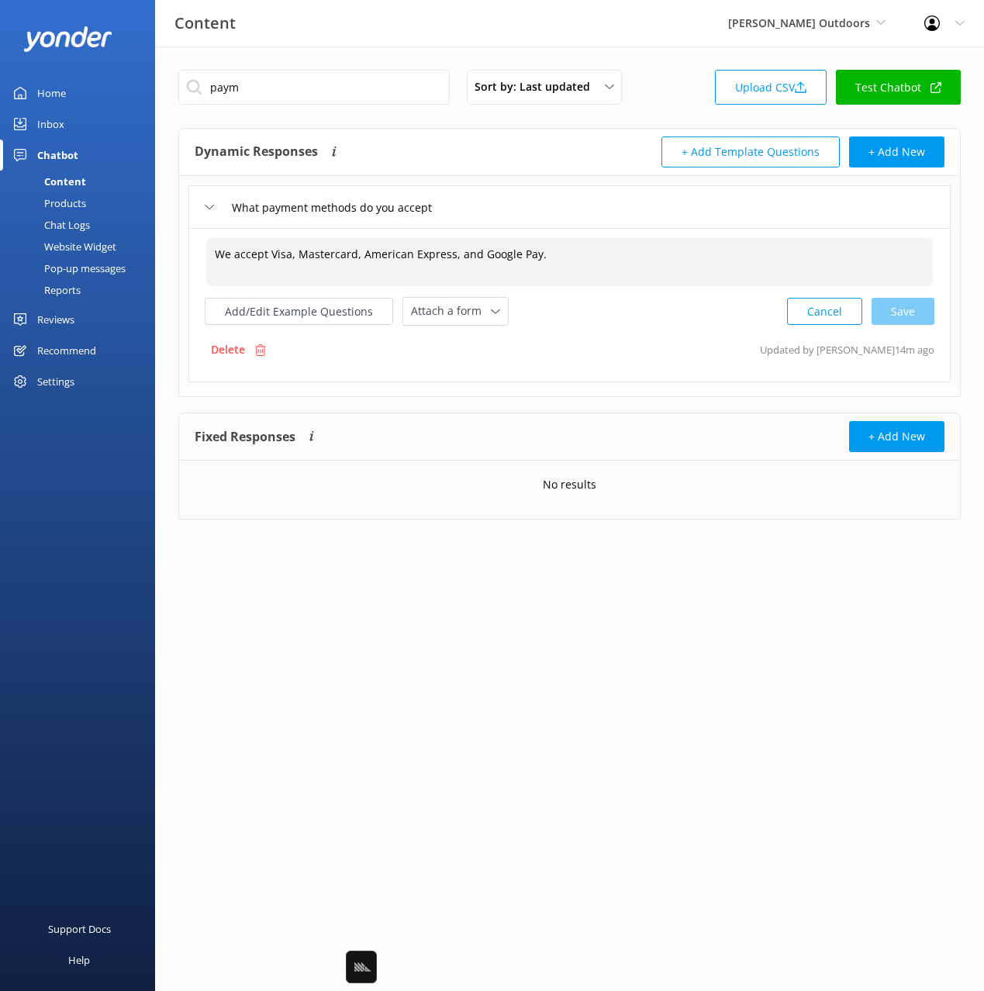
drag, startPoint x: 337, startPoint y: 252, endPoint x: 334, endPoint y: 276, distance: 24.2
click at [336, 254] on textarea "We accept Visa, Mastercard, American Express, and Google Pay." at bounding box center [569, 262] width 726 height 48
click at [907, 309] on div "Cancel Save" at bounding box center [860, 311] width 147 height 29
type textarea "We accept Visa, MasterCard, American Express, and Google Pay."
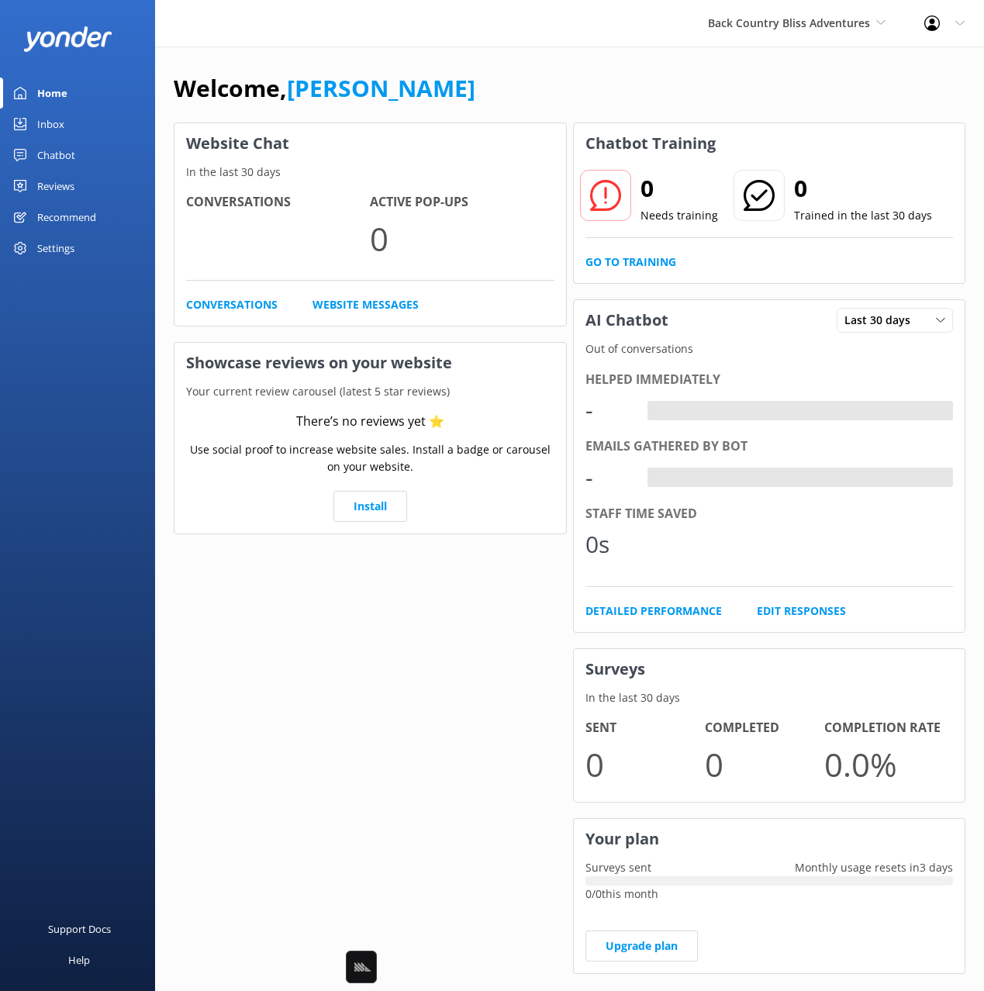
drag, startPoint x: 382, startPoint y: 79, endPoint x: 282, endPoint y: 115, distance: 106.2
click at [382, 79] on link "[PERSON_NAME]" at bounding box center [381, 88] width 188 height 32
click at [61, 130] on div "Inbox" at bounding box center [50, 124] width 27 height 31
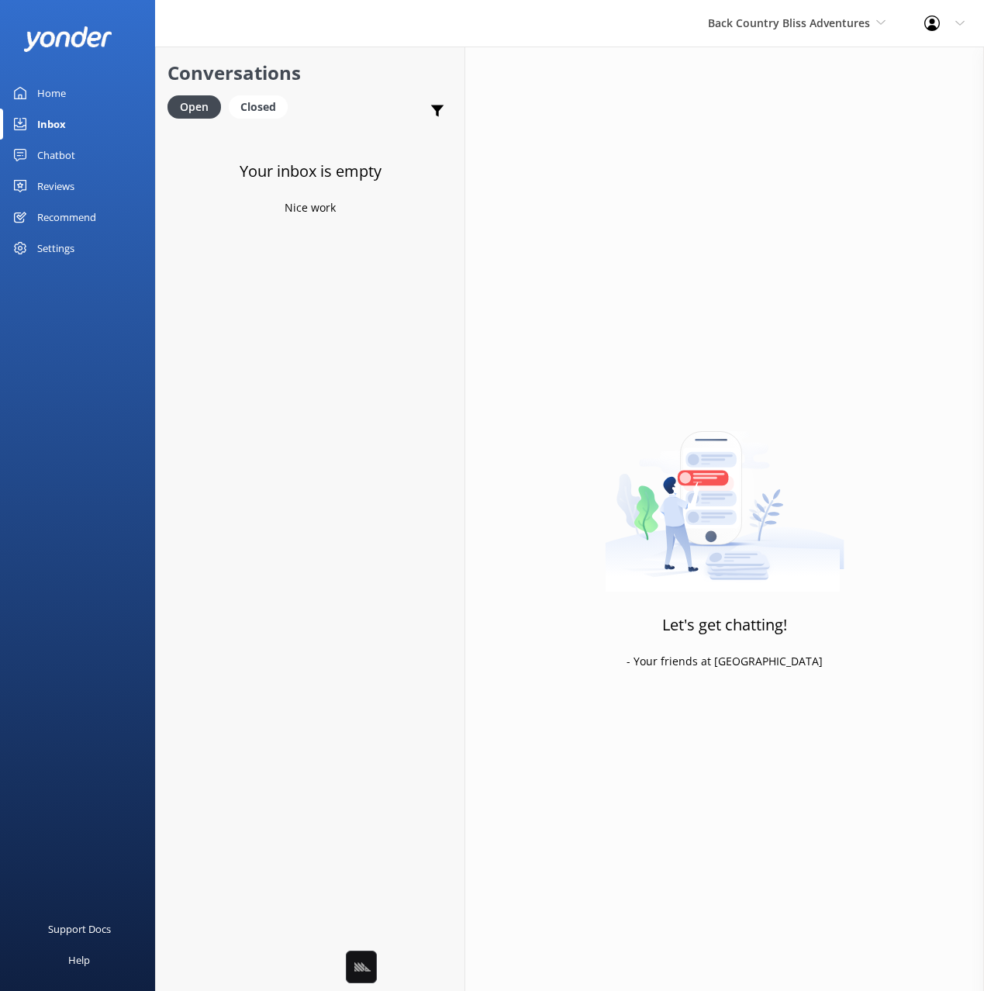
drag, startPoint x: 64, startPoint y: 157, endPoint x: 78, endPoint y: 171, distance: 19.8
click at [63, 157] on div "Chatbot" at bounding box center [56, 155] width 38 height 31
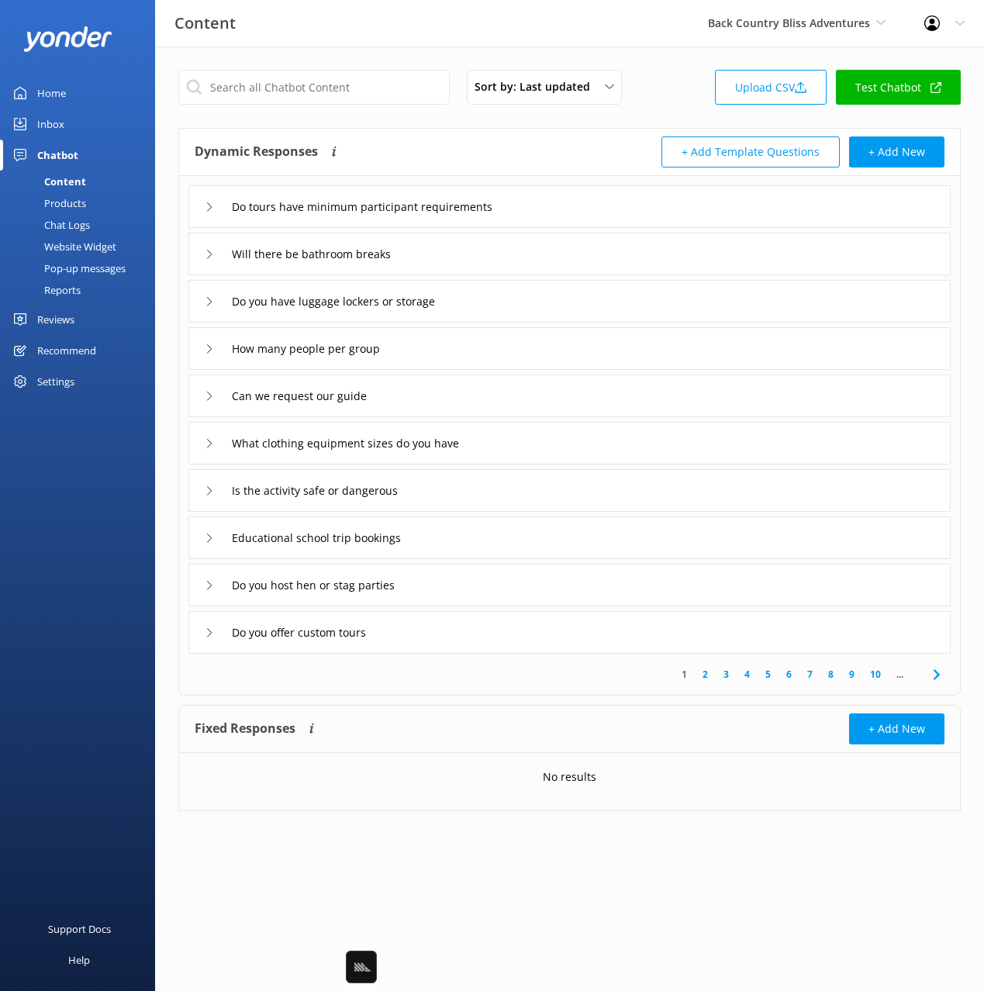
click at [541, 300] on div "Do you have luggage lockers or storage" at bounding box center [569, 301] width 762 height 43
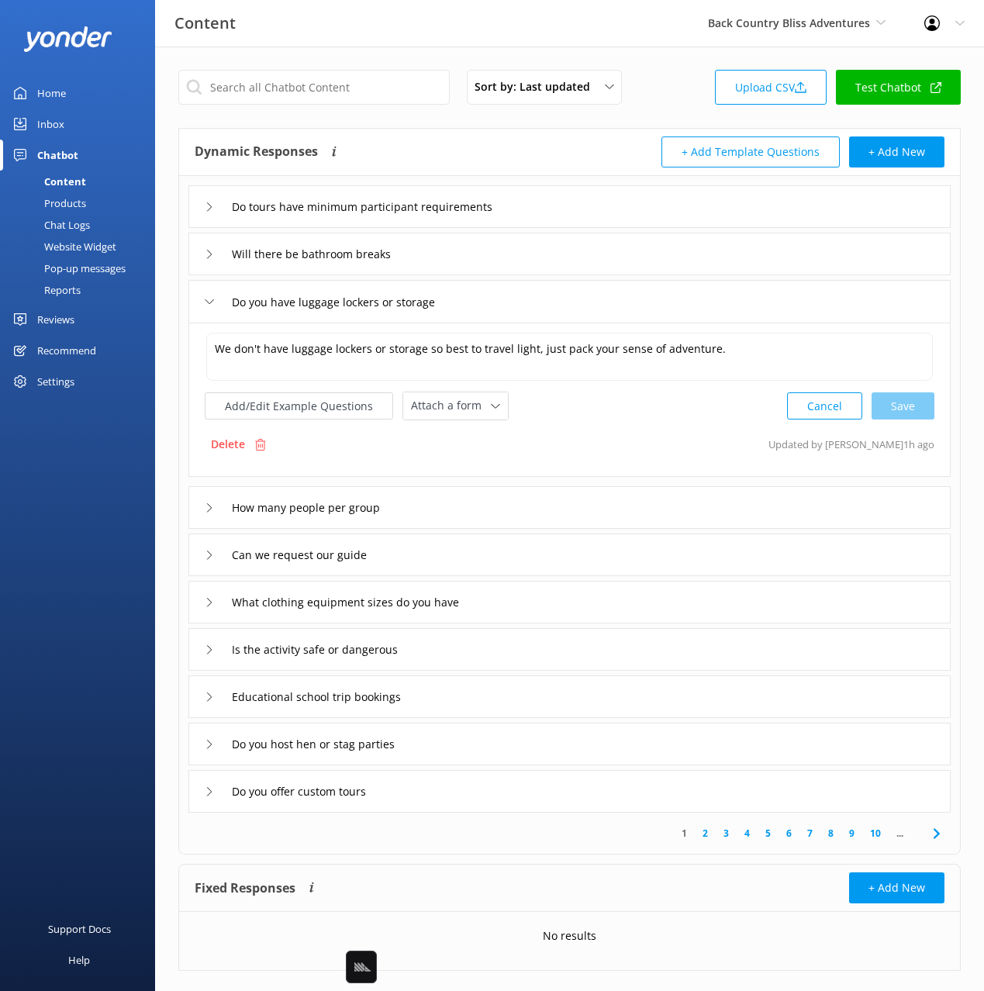
click at [606, 586] on div "What clothing equipment sizes do you have" at bounding box center [569, 602] width 762 height 43
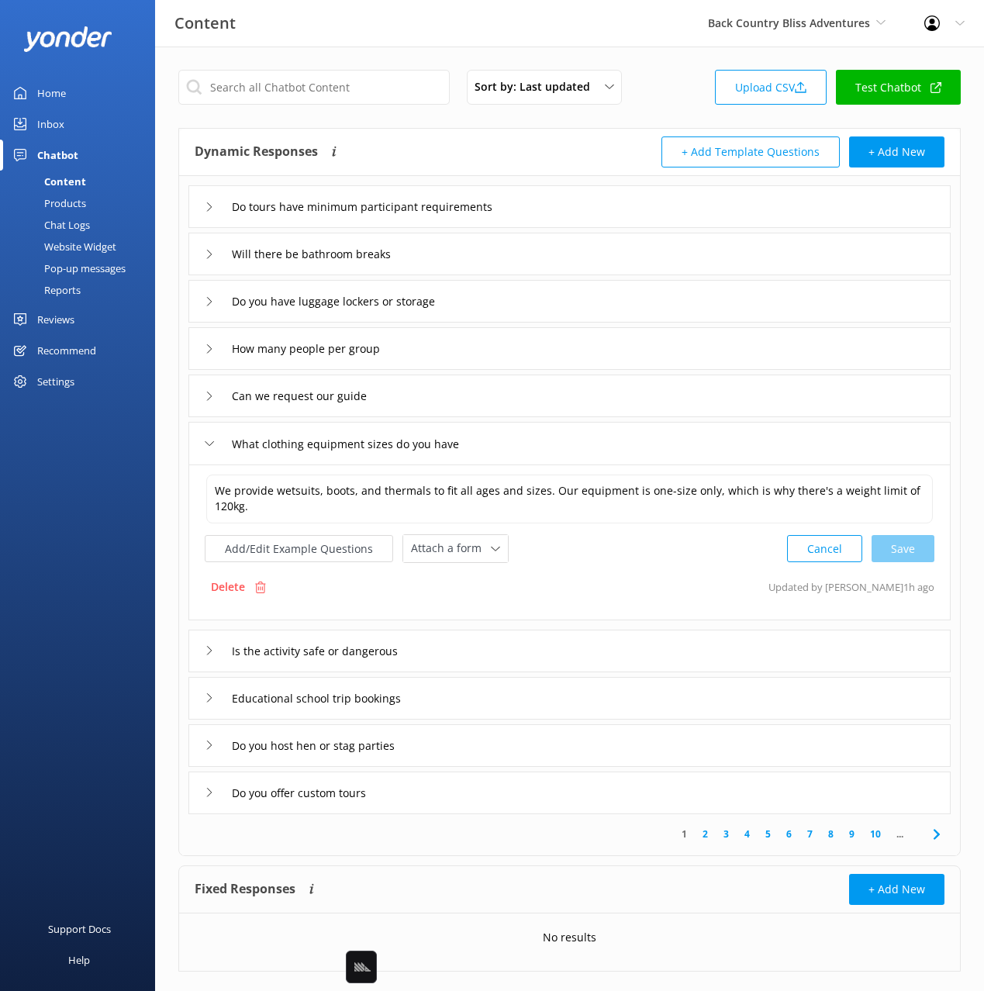
click at [609, 679] on div "Educational school trip bookings" at bounding box center [569, 698] width 762 height 43
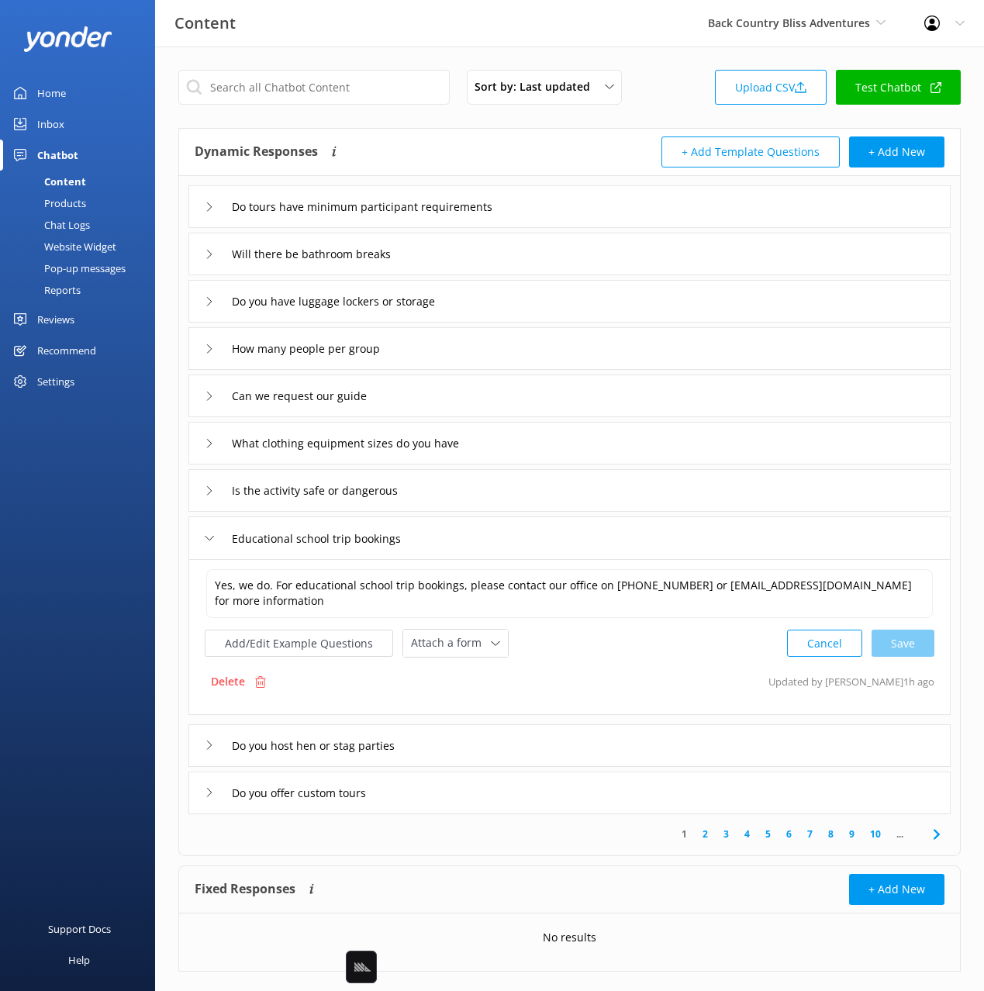
drag, startPoint x: 663, startPoint y: 754, endPoint x: 664, endPoint y: 772, distance: 17.9
click at [663, 754] on div "Do you host hen or stag parties" at bounding box center [569, 745] width 762 height 43
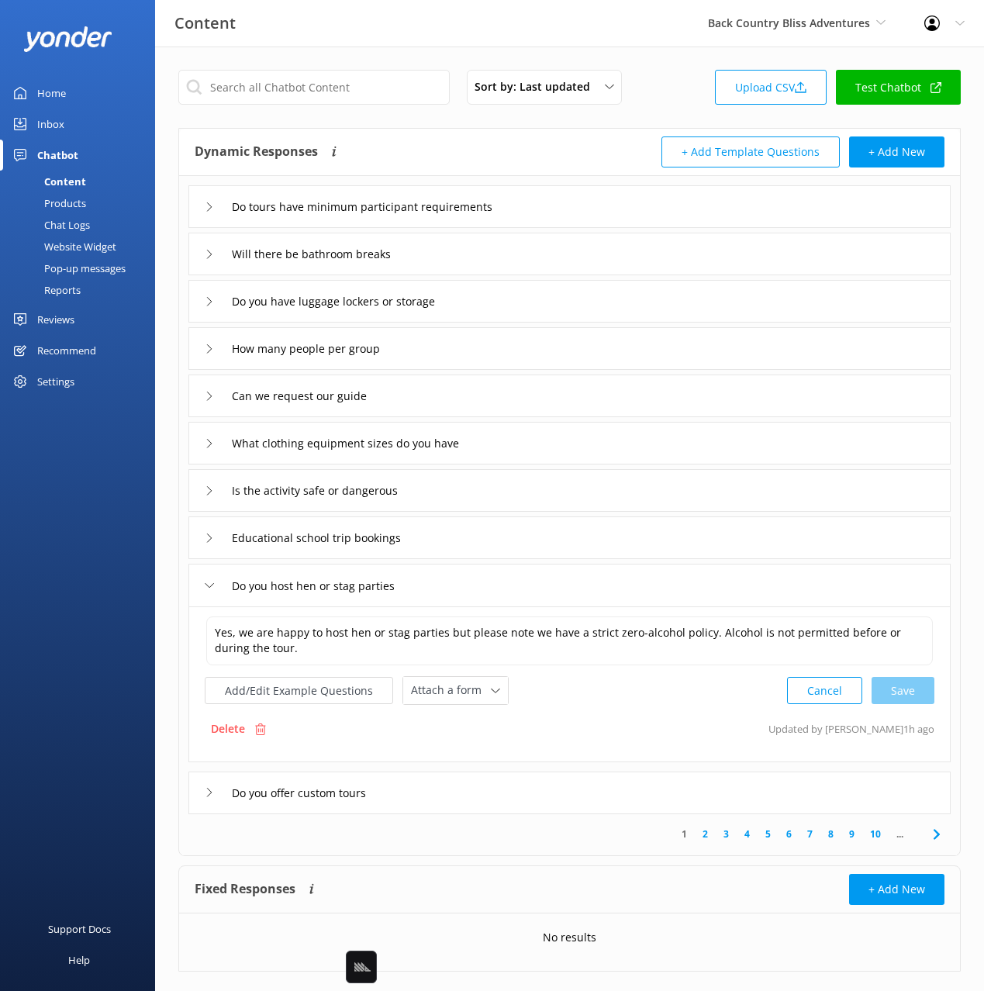
click at [620, 789] on div "Do you offer custom tours" at bounding box center [569, 792] width 762 height 43
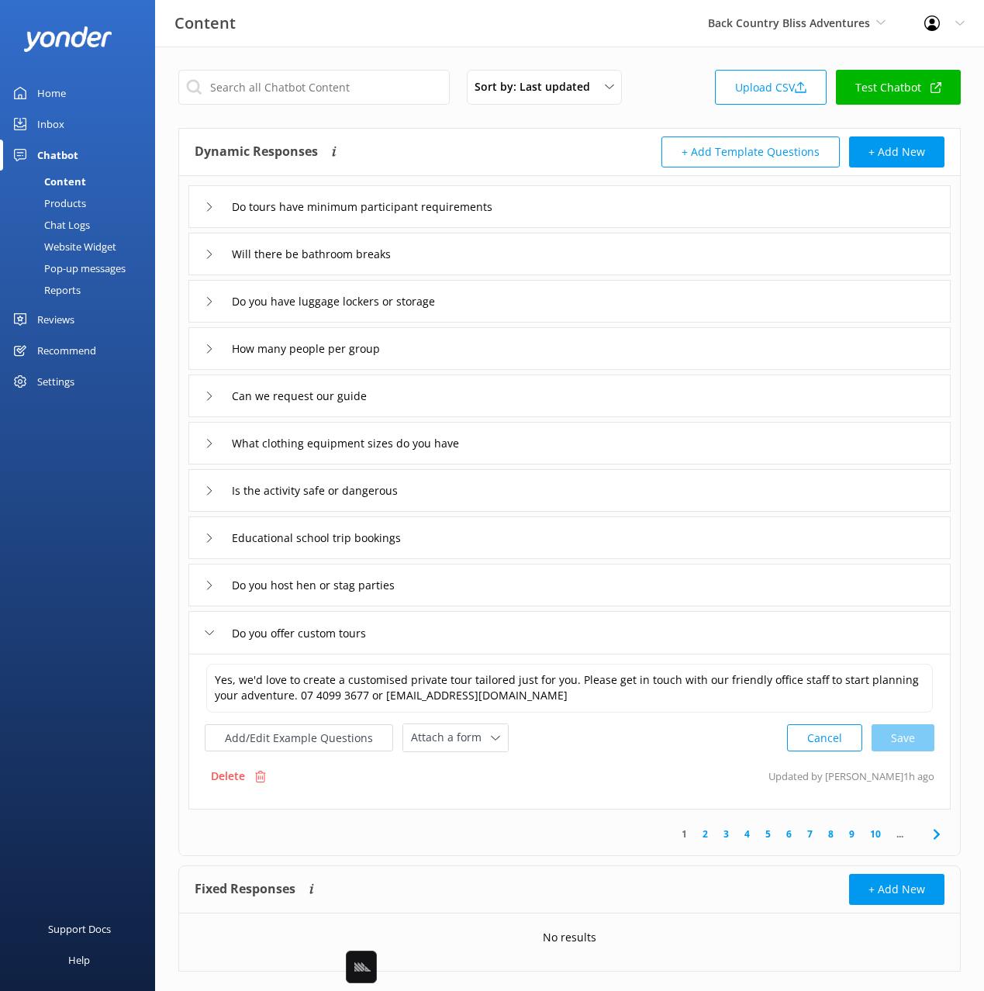
click at [580, 212] on div "Do tours have minimum participant requirements" at bounding box center [569, 206] width 762 height 43
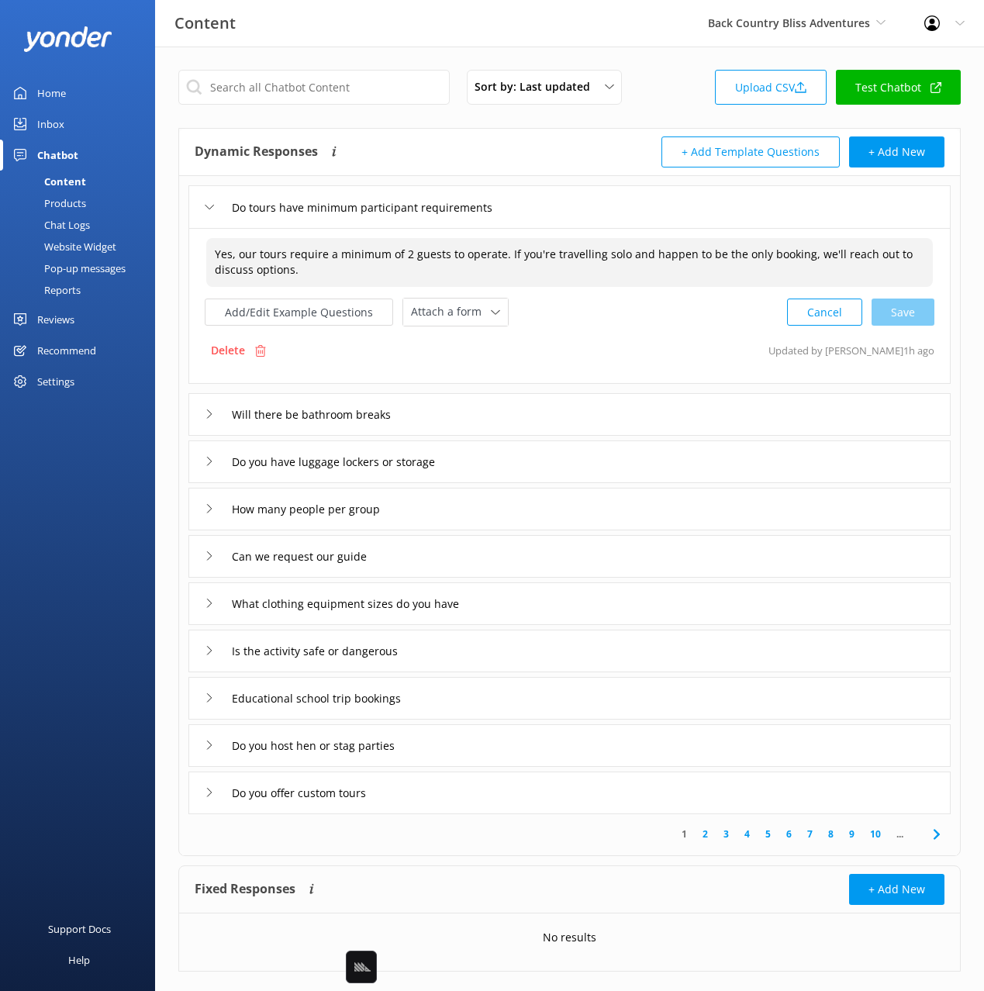
drag, startPoint x: 240, startPoint y: 253, endPoint x: 196, endPoint y: 253, distance: 44.2
click at [196, 253] on div "Yes, our tours require a minimum of 2 guests to operate. If you're travelling s…" at bounding box center [569, 306] width 762 height 156
drag, startPoint x: 282, startPoint y: 251, endPoint x: 294, endPoint y: 253, distance: 11.7
click at [282, 251] on textarea "Yes, our tours require a minimum of 2 guests to operate. If you're travelling s…" at bounding box center [569, 262] width 726 height 49
click at [497, 265] on textarea "Yes, our tours require a minimum of 2 guests to operate. If you're travelling s…" at bounding box center [569, 262] width 726 height 49
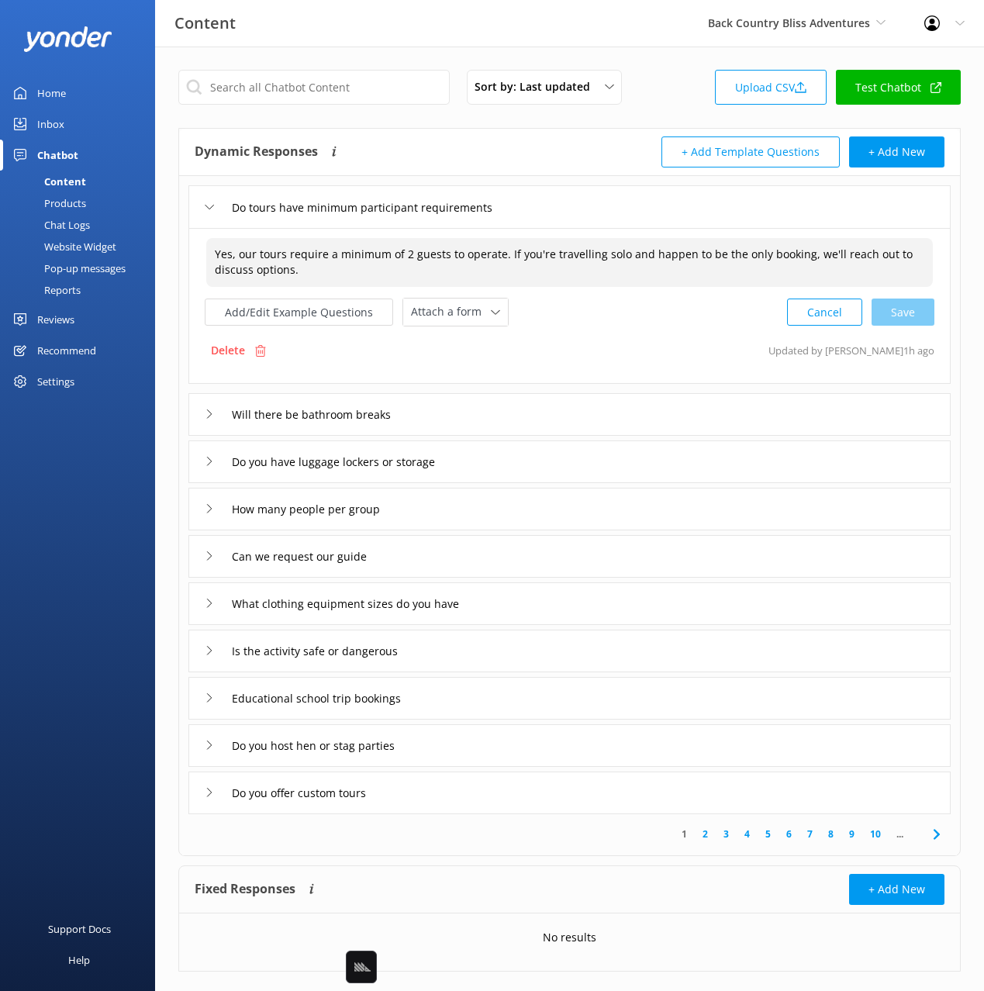
click at [591, 266] on textarea "Yes, our tours require a minimum of 2 guests to operate. If you're travelling s…" at bounding box center [569, 262] width 726 height 49
drag, startPoint x: 233, startPoint y: 253, endPoint x: 193, endPoint y: 250, distance: 39.7
click at [193, 250] on div "Yes, our tours require a minimum of 2 guests to operate. If you're travelling s…" at bounding box center [569, 306] width 762 height 156
click at [916, 312] on div "Cancel Save" at bounding box center [860, 312] width 147 height 29
type textarea "Our tours require a minimum of 2 guests to operate. If you're travelling solo a…"
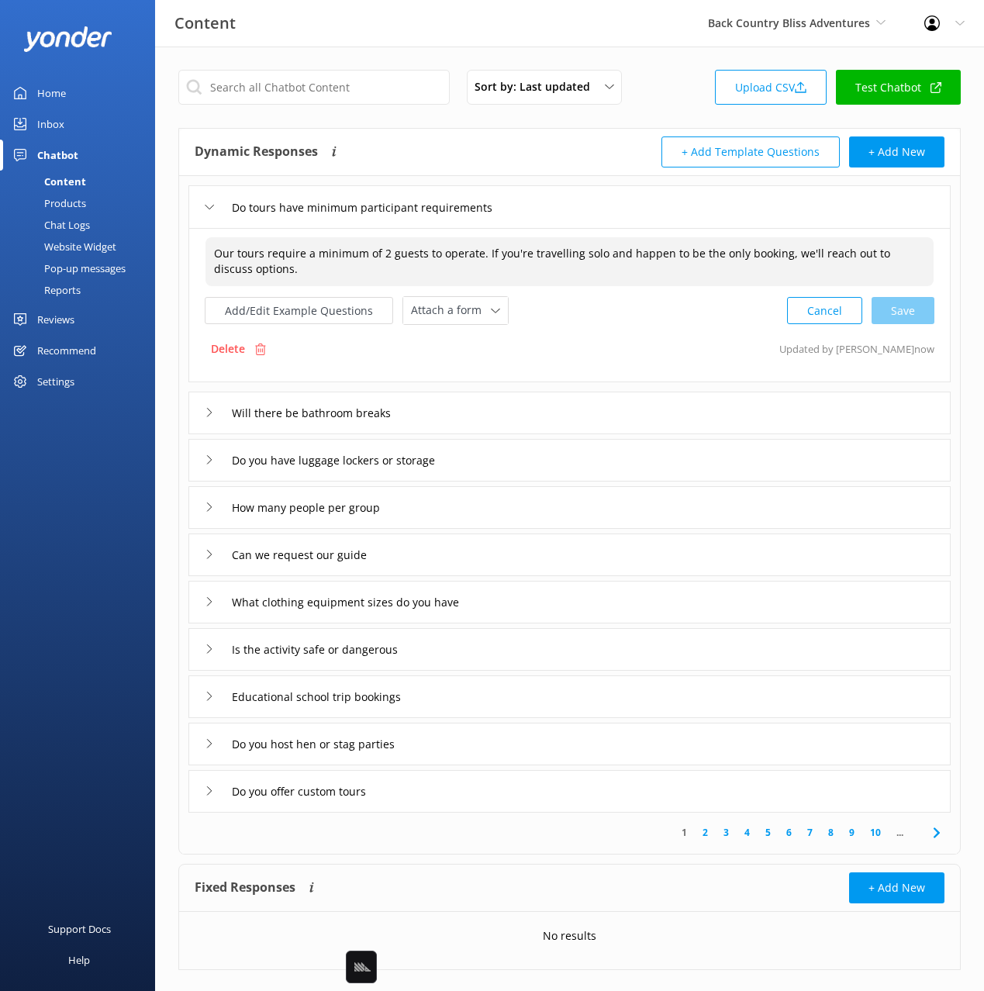
click at [526, 411] on div "Will there be bathroom breaks" at bounding box center [569, 412] width 762 height 43
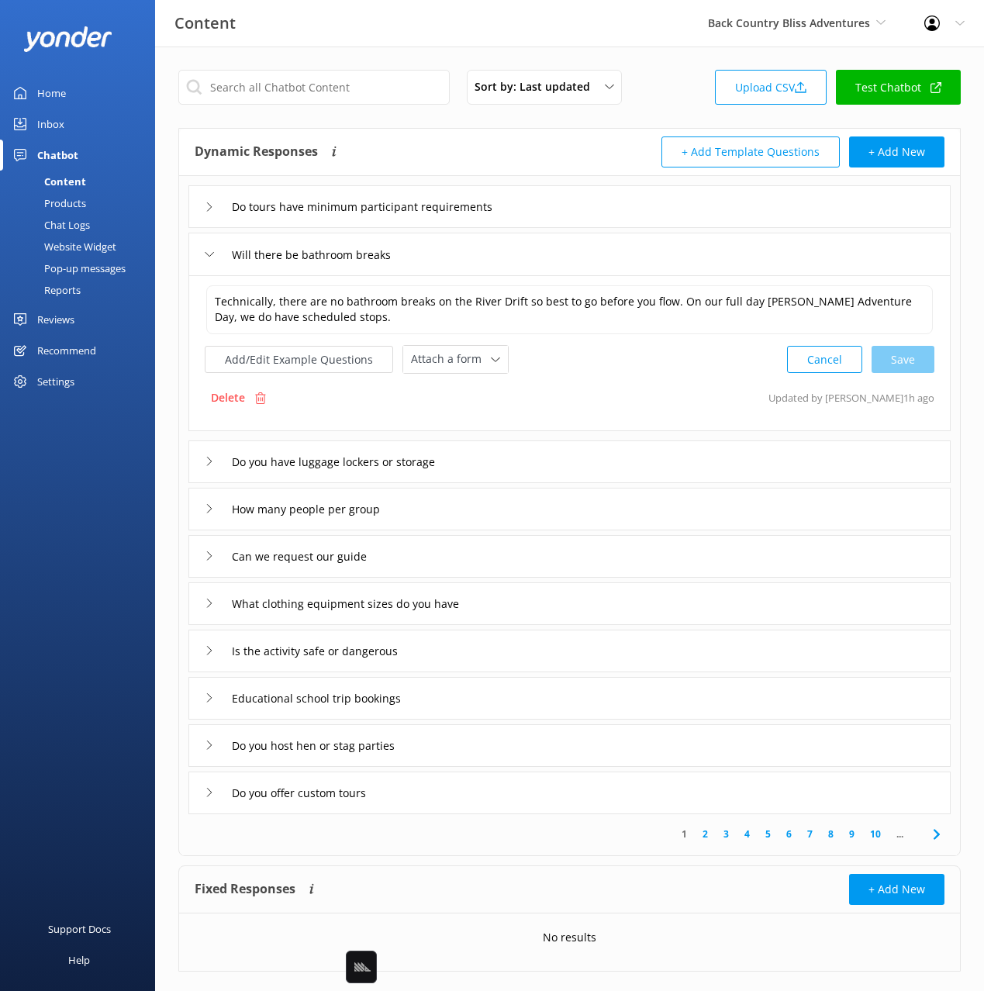
click at [522, 471] on div "Do you have luggage lockers or storage" at bounding box center [569, 461] width 762 height 43
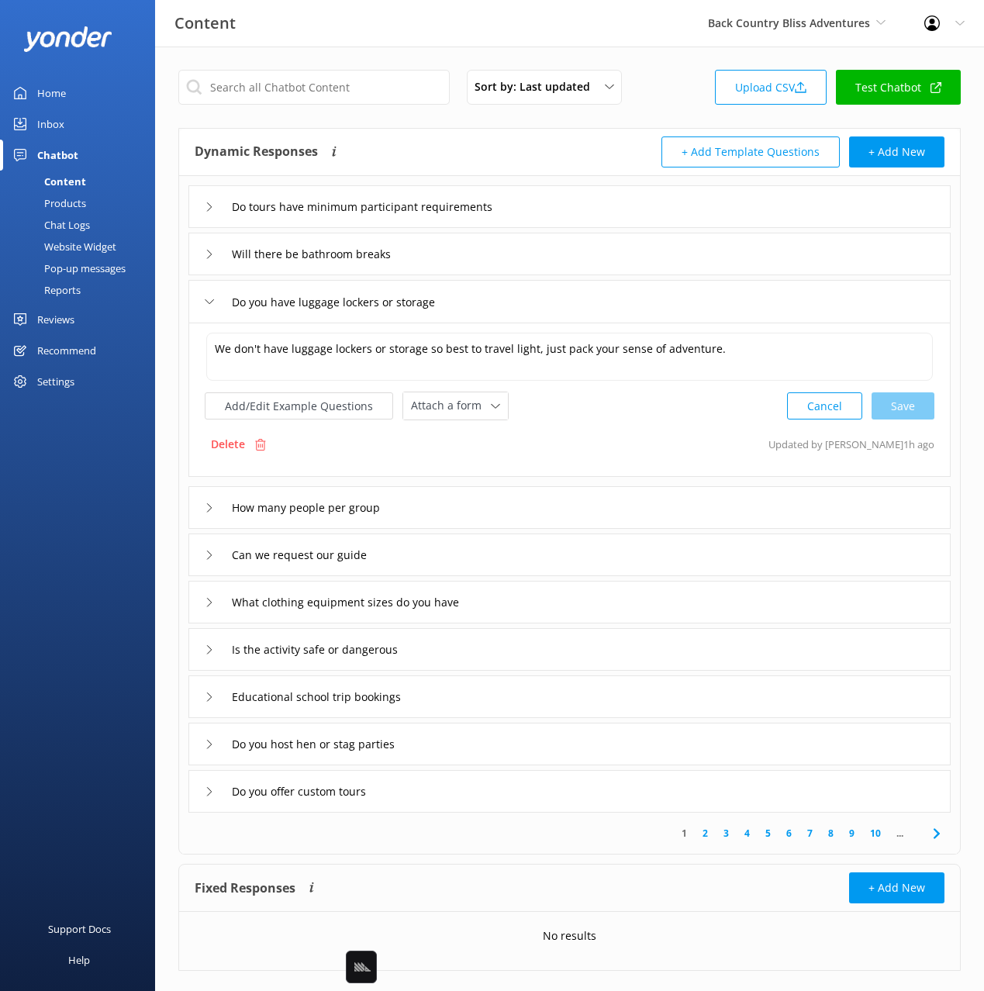
drag, startPoint x: 436, startPoint y: 515, endPoint x: 434, endPoint y: 538, distance: 23.4
click at [436, 515] on div "How many people per group" at bounding box center [569, 507] width 762 height 43
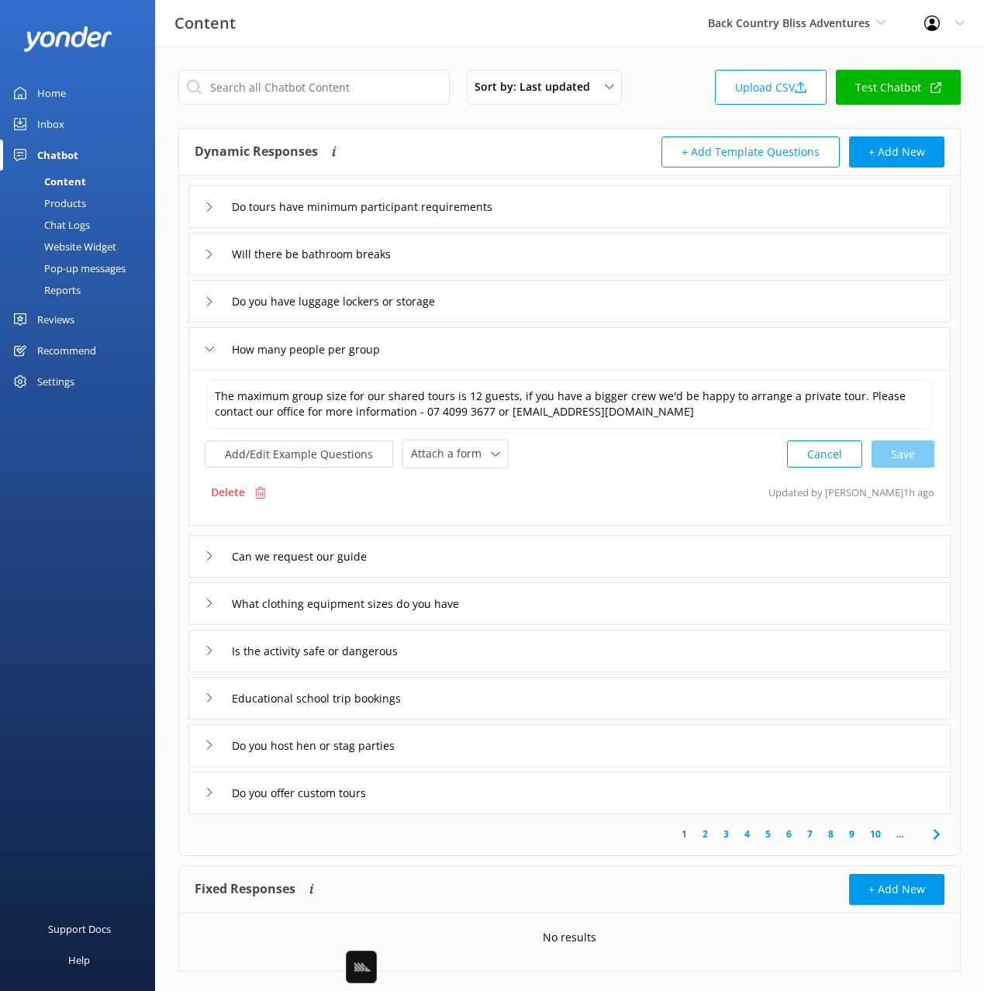
click at [416, 544] on div "Can we request our guide" at bounding box center [569, 556] width 762 height 43
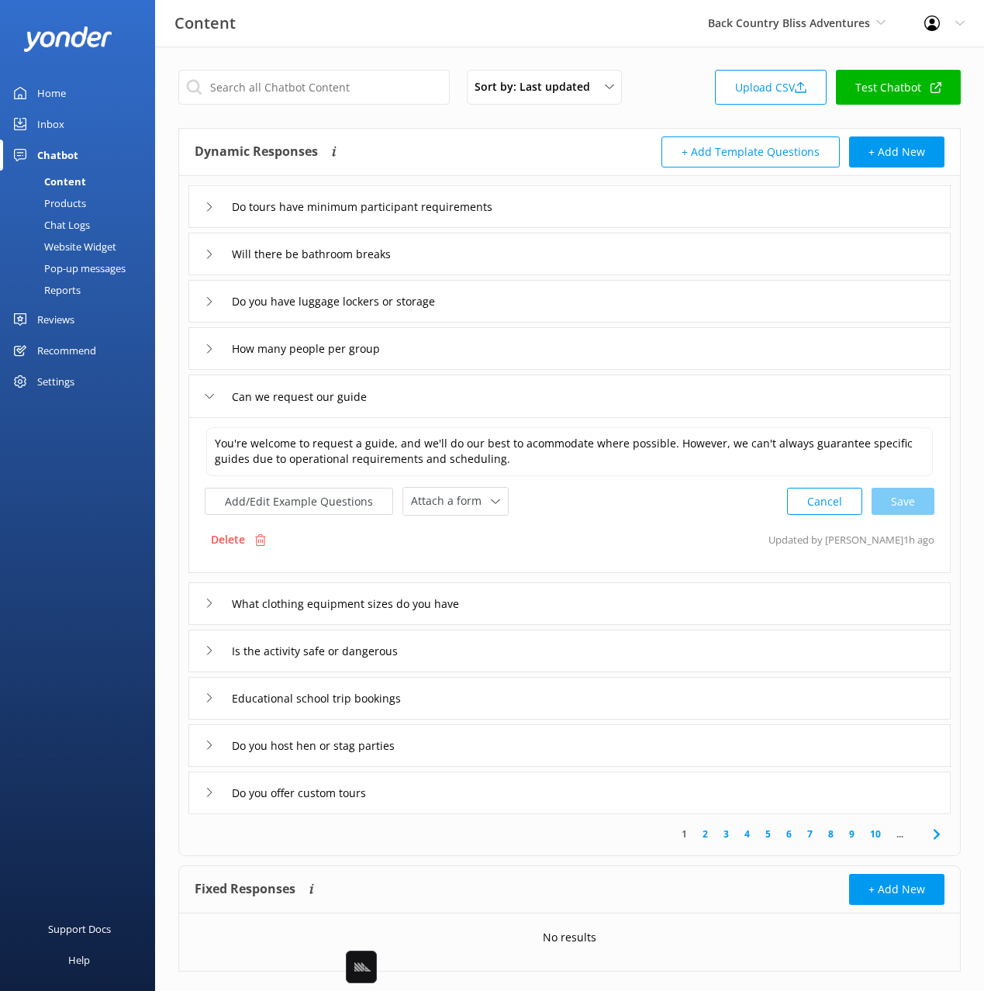
click at [540, 626] on div "Do tours have minimum participant requirements Will there be bathroom breaks Do…" at bounding box center [569, 495] width 781 height 638
click at [522, 601] on div "What clothing equipment sizes do you have" at bounding box center [569, 603] width 762 height 43
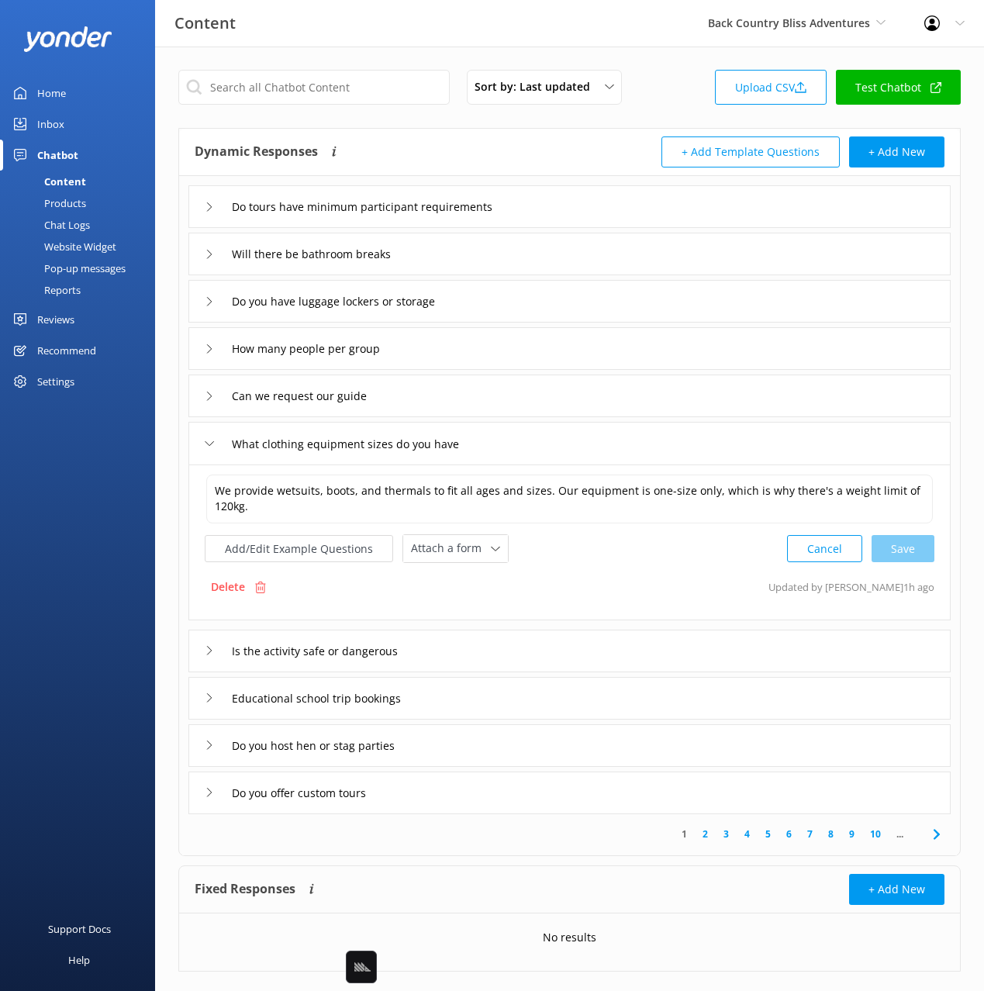
click at [481, 633] on div "Is the activity safe or dangerous" at bounding box center [569, 650] width 762 height 43
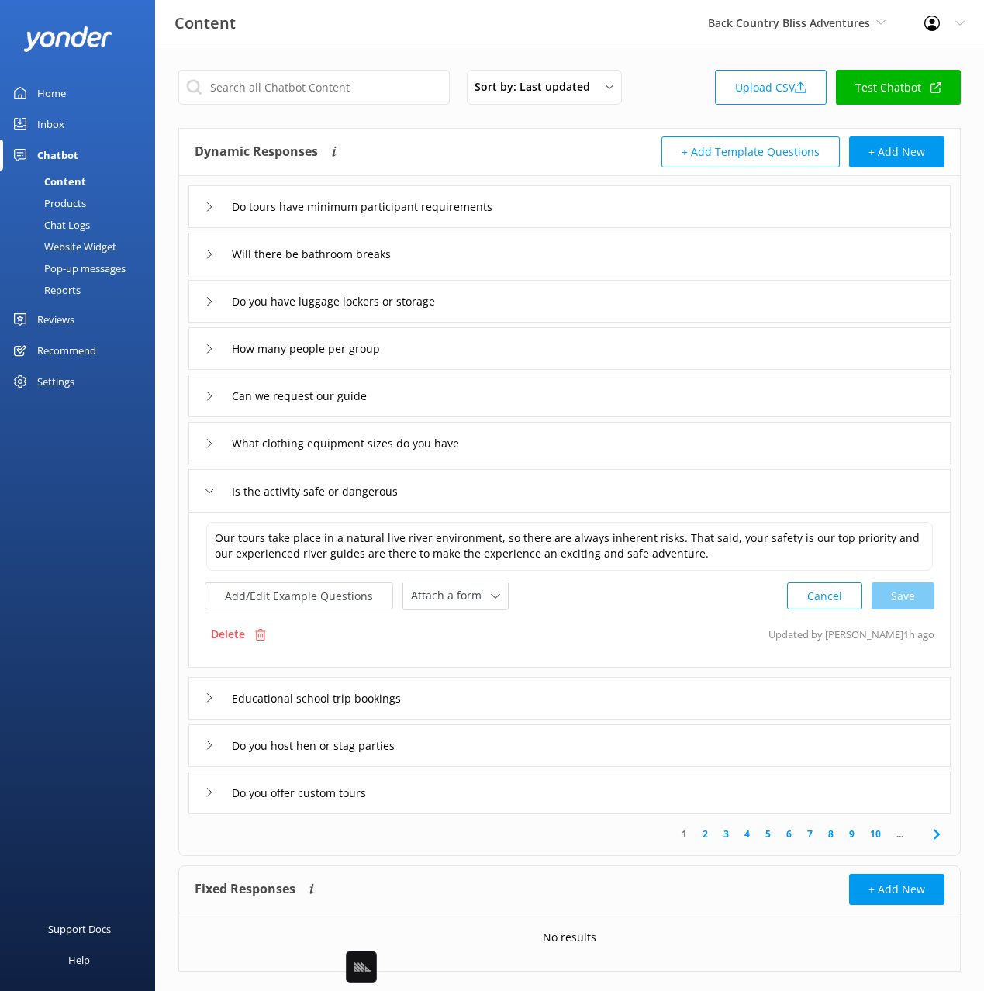
click at [453, 695] on div "Educational school trip bookings" at bounding box center [569, 698] width 762 height 43
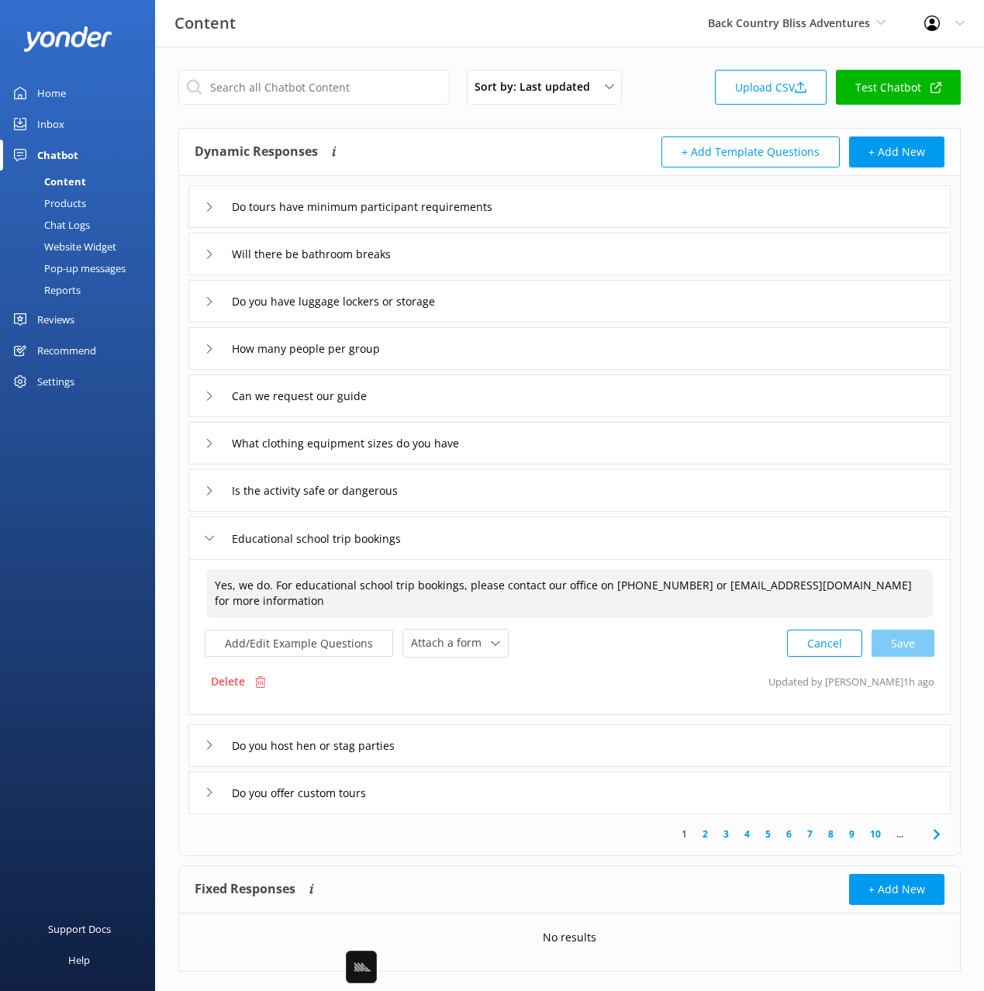
drag, startPoint x: 272, startPoint y: 585, endPoint x: 147, endPoint y: 581, distance: 125.6
click at [147, 581] on div "Content Back Country Bliss Adventures Black Cat Cruises Banff Airporter Interna…" at bounding box center [492, 532] width 984 height 971
drag, startPoint x: 915, startPoint y: 637, endPoint x: 882, endPoint y: 658, distance: 38.7
click at [915, 638] on div "Cancel Save" at bounding box center [860, 643] width 147 height 29
type textarea "For educational school trip bookings, please contact our office on 07 4099 3677…"
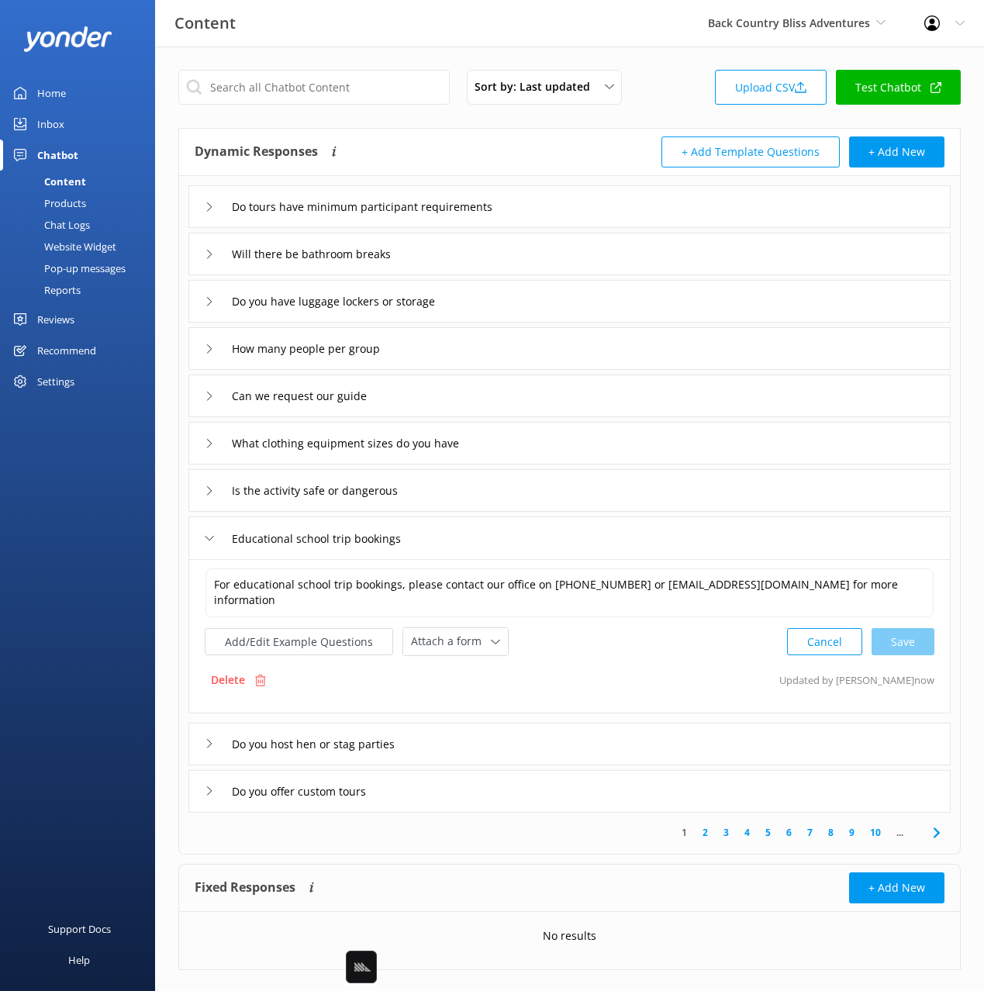
click at [513, 737] on div "Do you host hen or stag parties" at bounding box center [569, 743] width 762 height 43
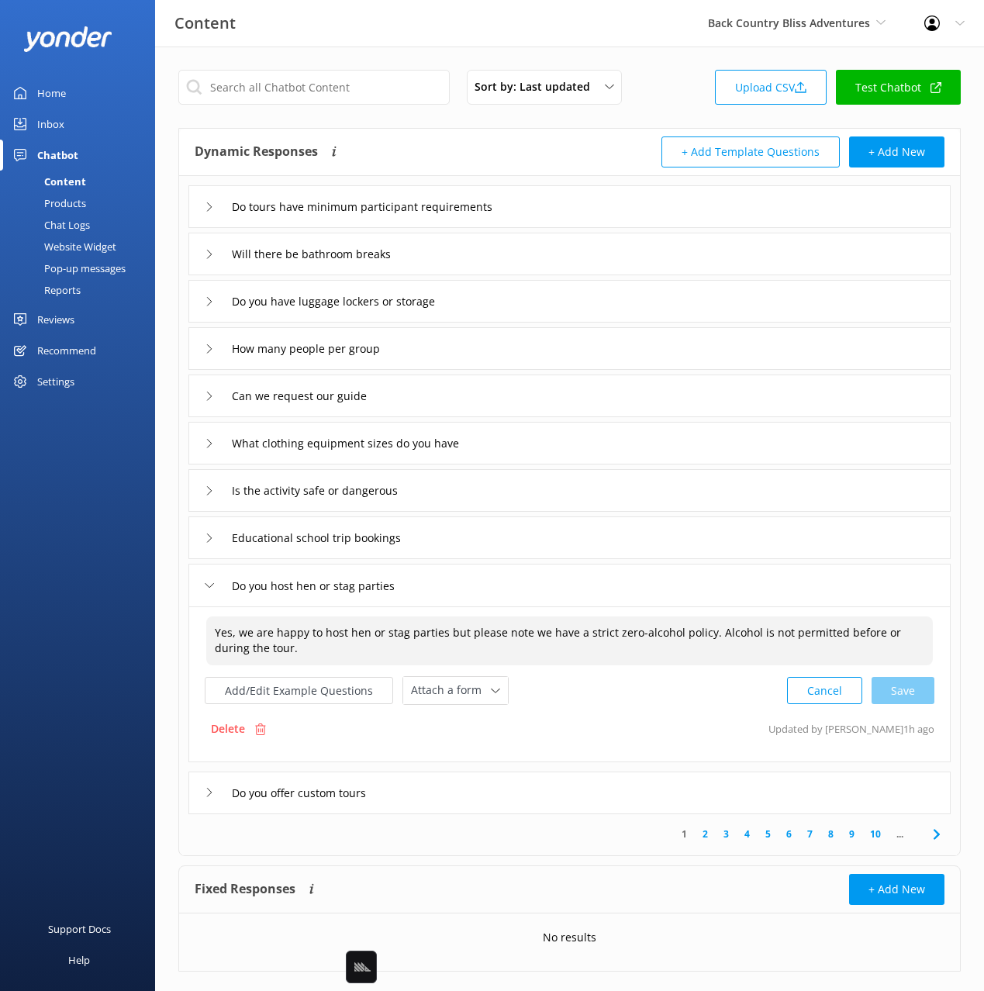
drag, startPoint x: 240, startPoint y: 630, endPoint x: 205, endPoint y: 638, distance: 35.7
click at [192, 633] on div "Yes, we are happy to host hen or stag parties but please note we have a strict …" at bounding box center [569, 684] width 762 height 156
click at [916, 686] on div "Cancel Save" at bounding box center [860, 690] width 147 height 29
type textarea "We are happy to host hen or stag parties but please note we have a strict zero-…"
click at [547, 783] on div "Do you offer custom tours" at bounding box center [569, 791] width 762 height 43
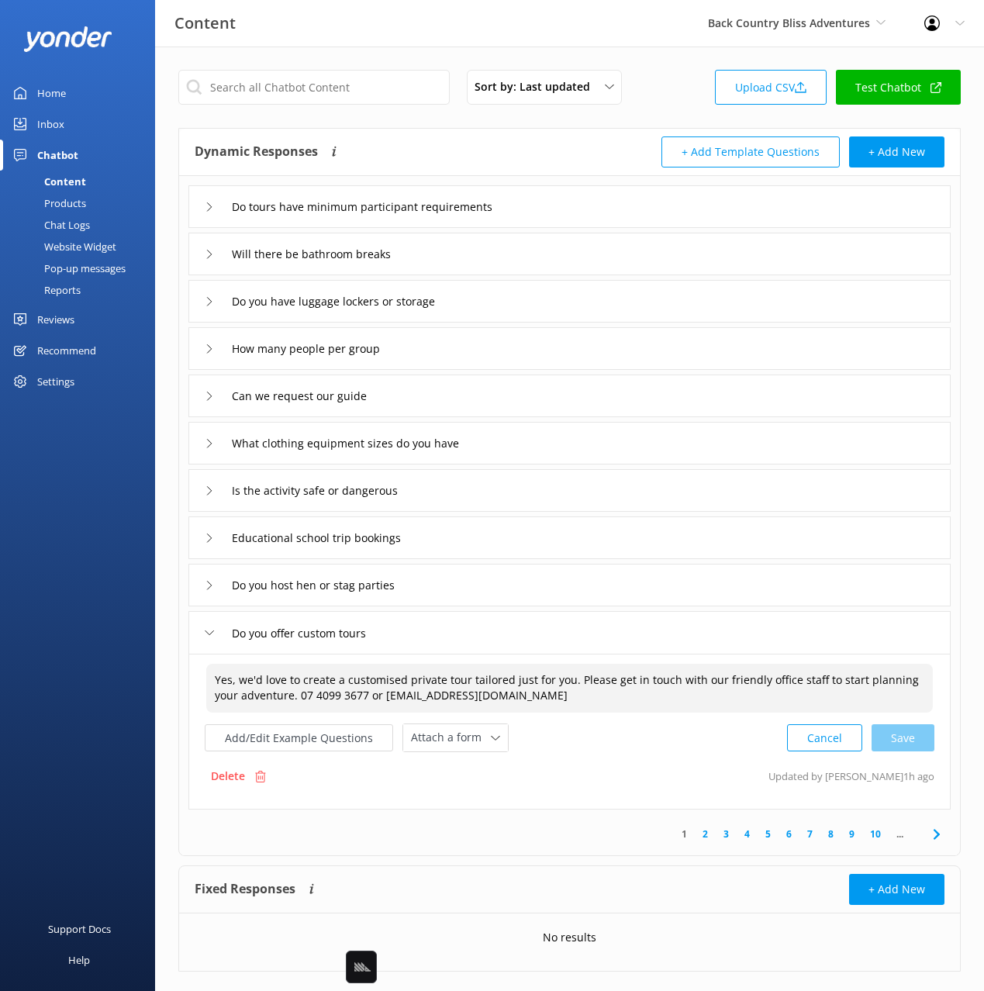
drag, startPoint x: 243, startPoint y: 683, endPoint x: 171, endPoint y: 677, distance: 71.6
click at [171, 677] on div "Sort by: Last updated Title Last updated Upload CSV Test Chatbot Dynamic Respon…" at bounding box center [569, 532] width 829 height 971
drag, startPoint x: 916, startPoint y: 743, endPoint x: 922, endPoint y: 776, distance: 33.0
click at [916, 743] on div "Cancel Save" at bounding box center [860, 737] width 147 height 29
type textarea "We'd love to create a customised private tour tailored just for you. Please get…"
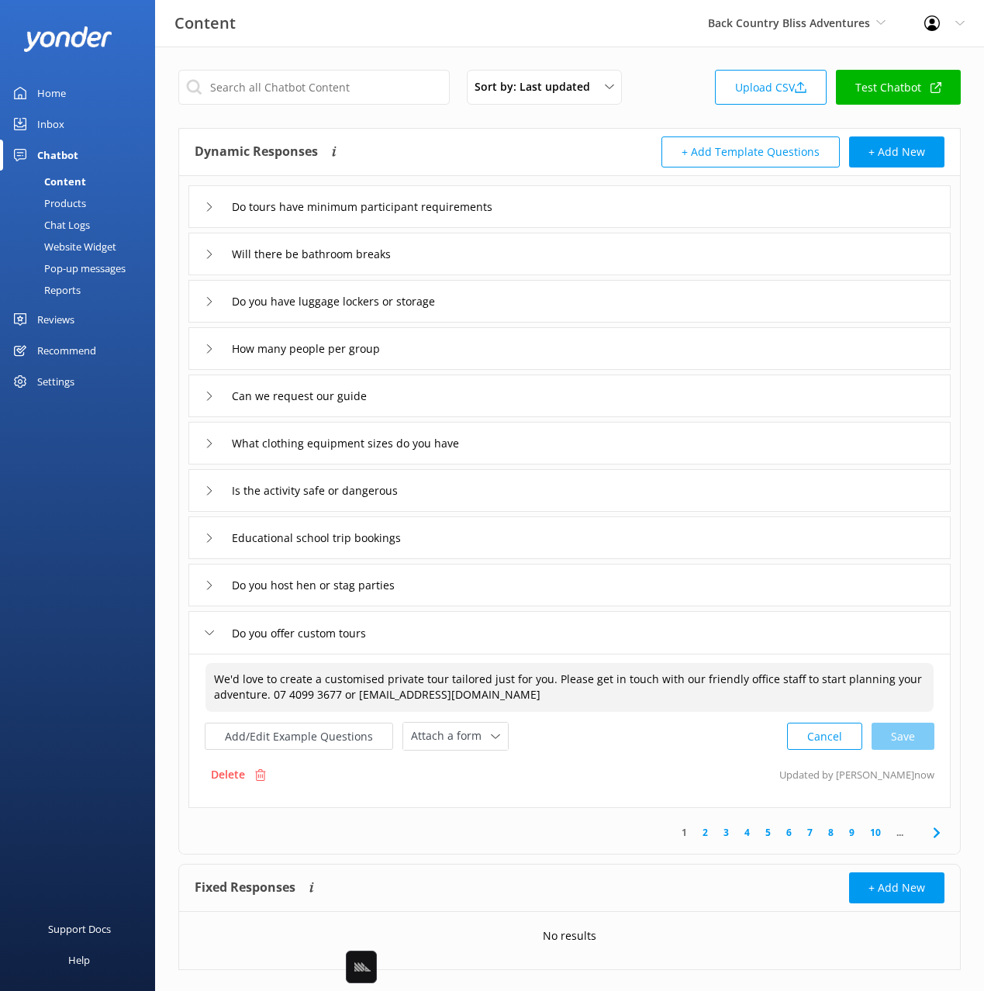
click at [933, 833] on icon at bounding box center [936, 832] width 19 height 19
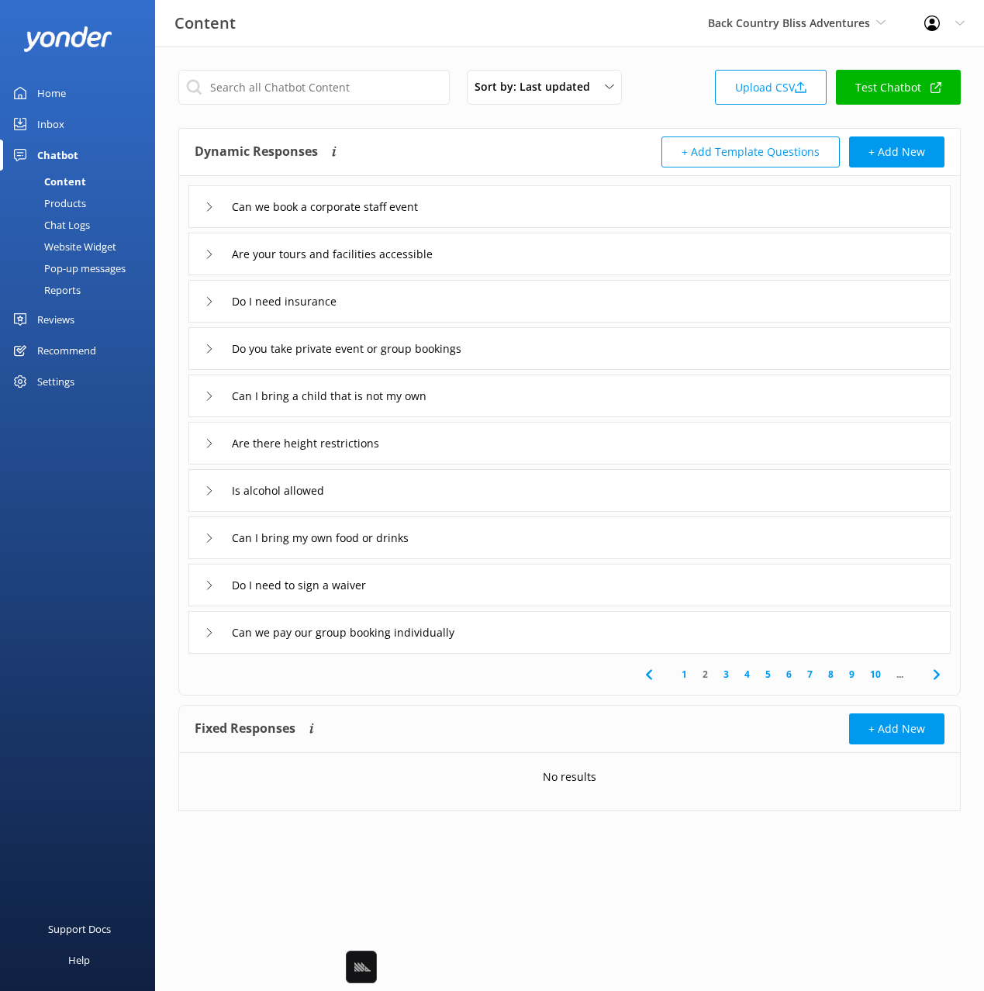
click at [526, 204] on div "Can we book a corporate staff event" at bounding box center [569, 206] width 762 height 43
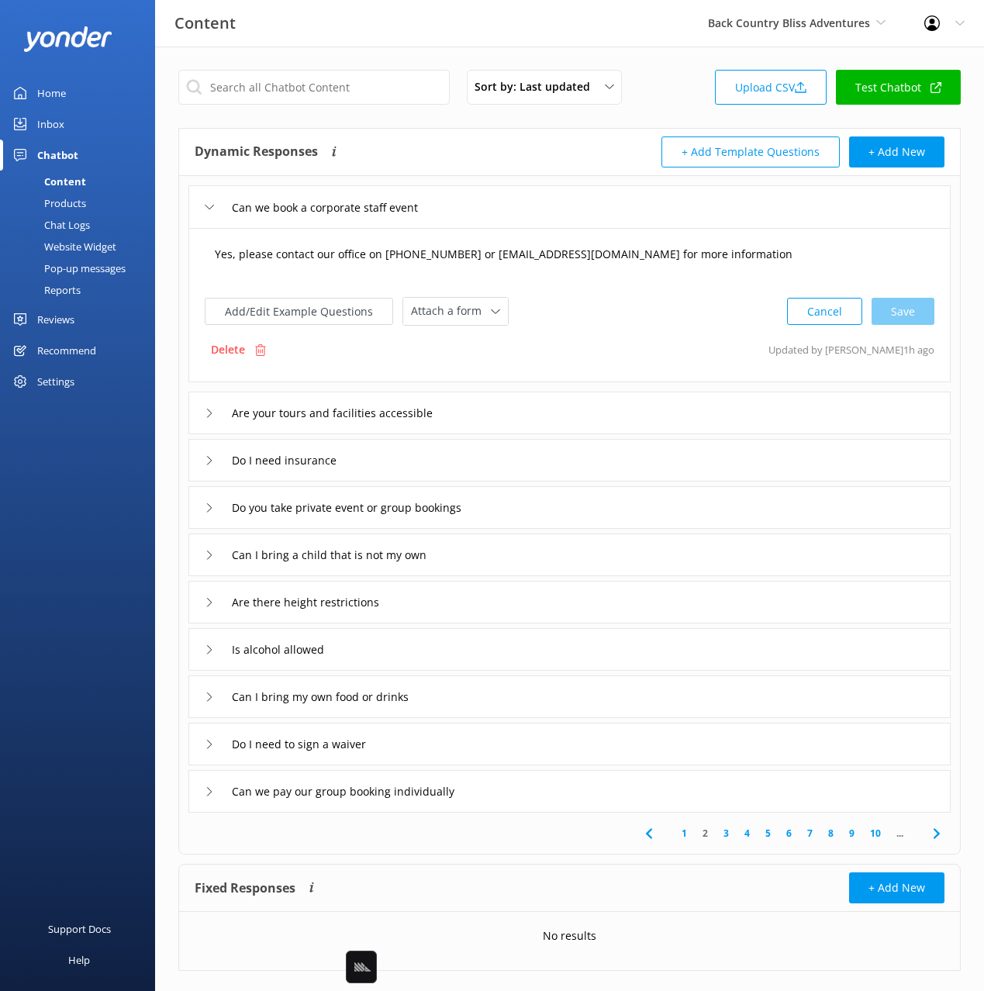
drag, startPoint x: 241, startPoint y: 257, endPoint x: 165, endPoint y: 256, distance: 76.0
click at [165, 256] on div "Sort by: Last updated Title Last updated Upload CSV Test Chatbot Dynamic Respon…" at bounding box center [569, 532] width 829 height 971
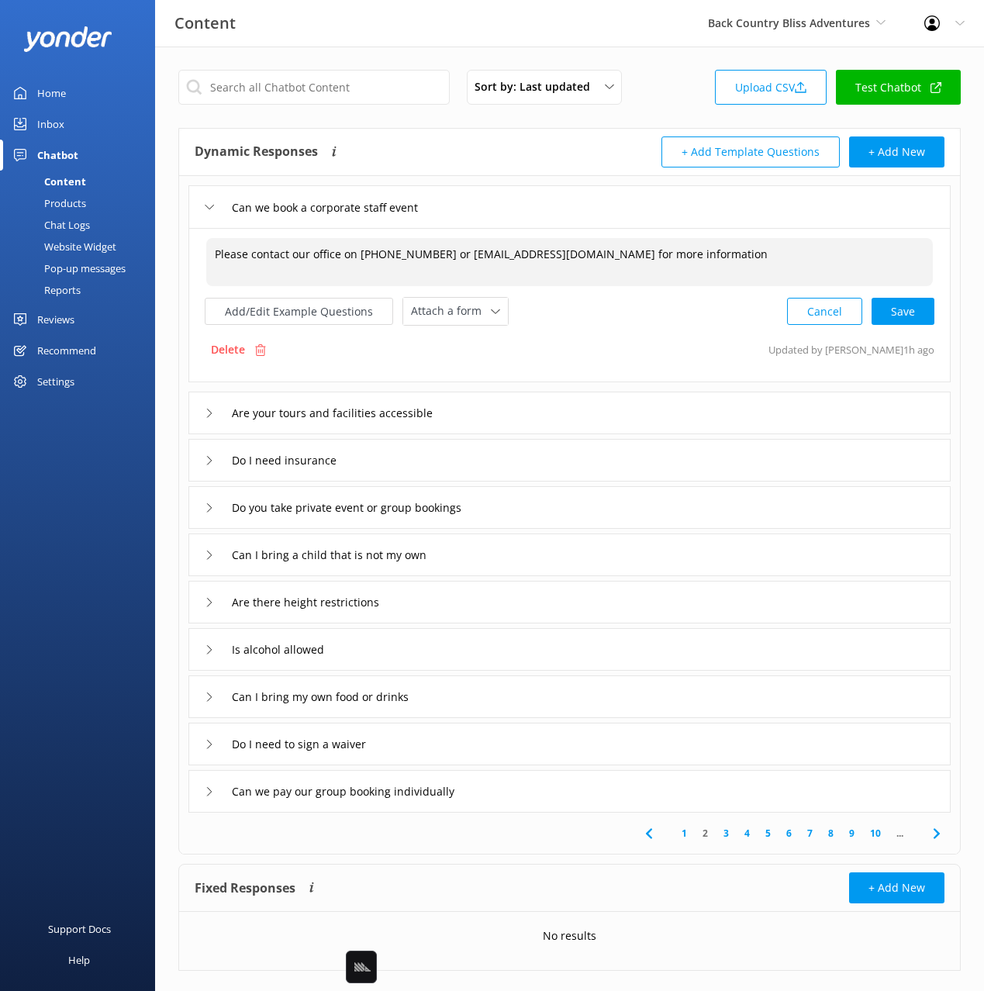
click at [761, 257] on textarea "Please contact our office on 07 4099 3677 or sales@backcountrybliss.com.au for …" at bounding box center [569, 262] width 726 height 48
click at [917, 302] on div "Cancel Save" at bounding box center [860, 312] width 147 height 29
type textarea "Please contact our office on 07 4099 3677 or sales@backcountrybliss.com.au for …"
click at [526, 418] on div "Are your tours and facilities accessible" at bounding box center [569, 412] width 762 height 43
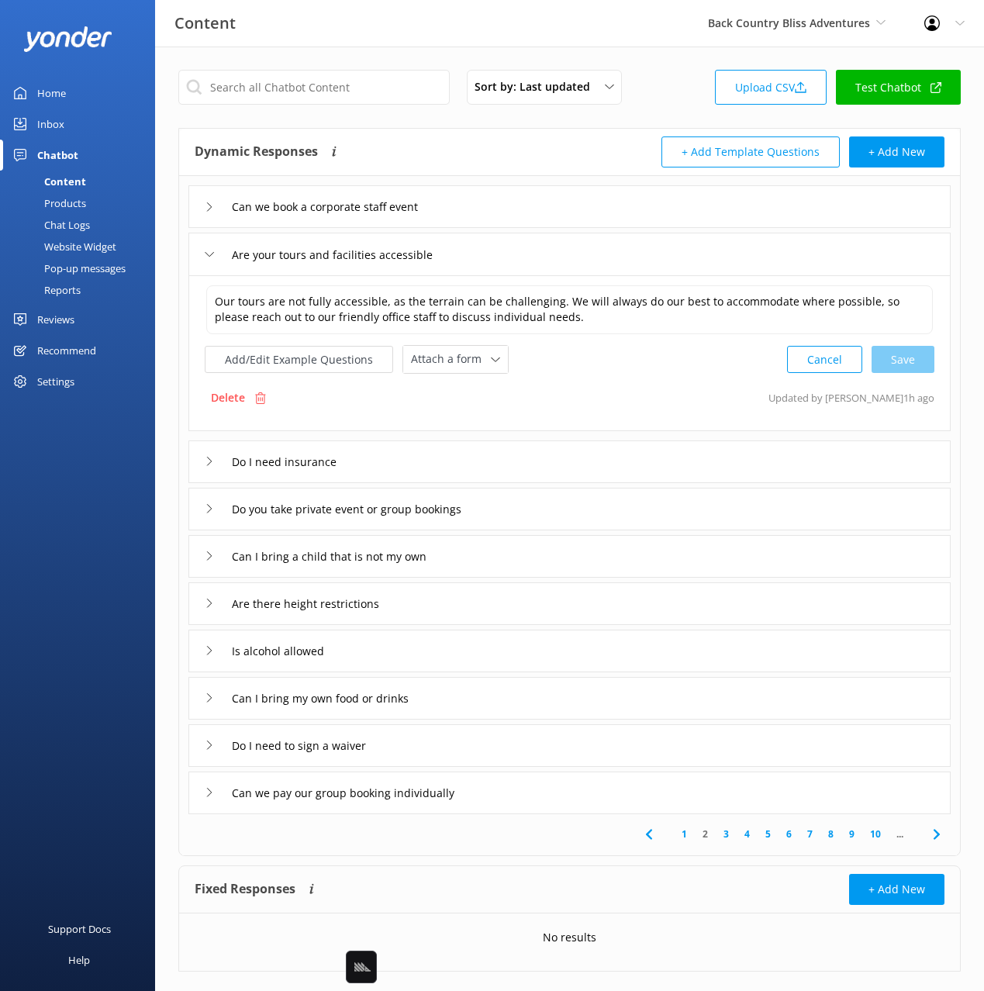
click at [484, 481] on div "Do I need insurance" at bounding box center [569, 461] width 762 height 43
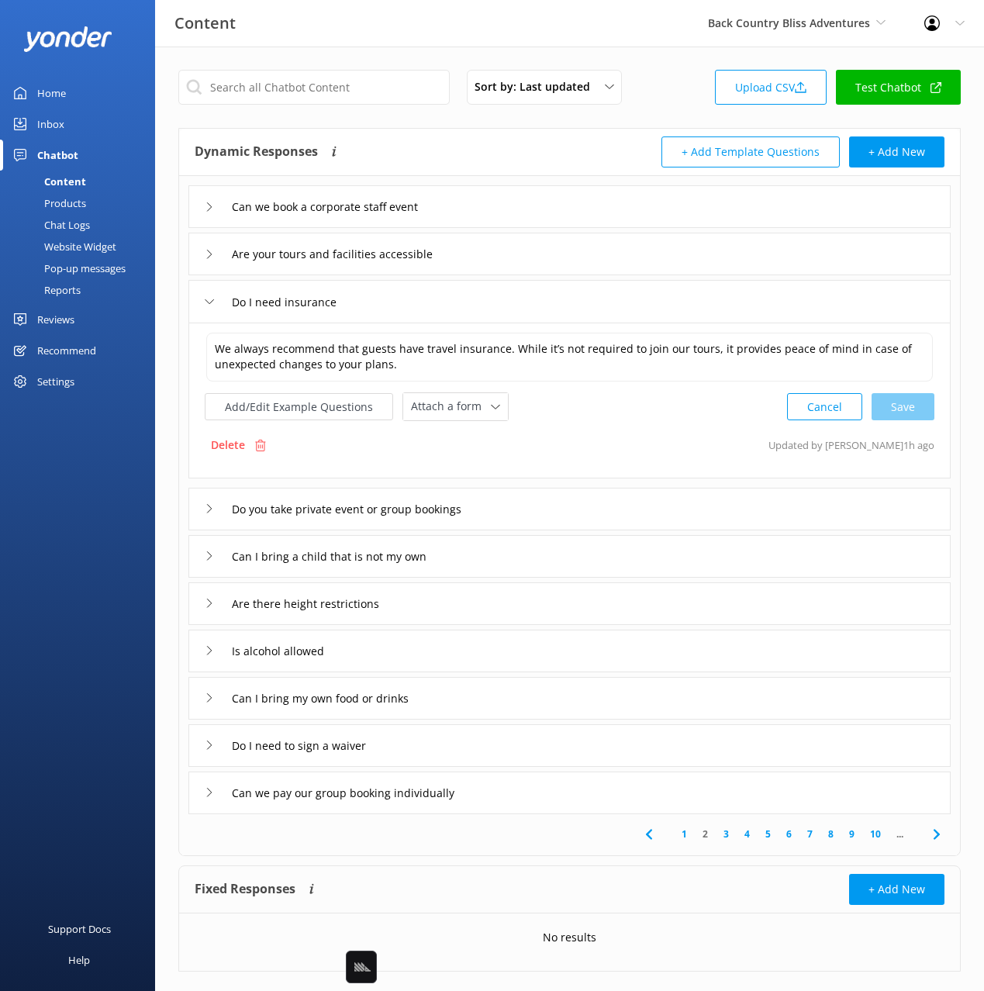
click at [563, 509] on div "Do you take private event or group bookings" at bounding box center [569, 509] width 762 height 43
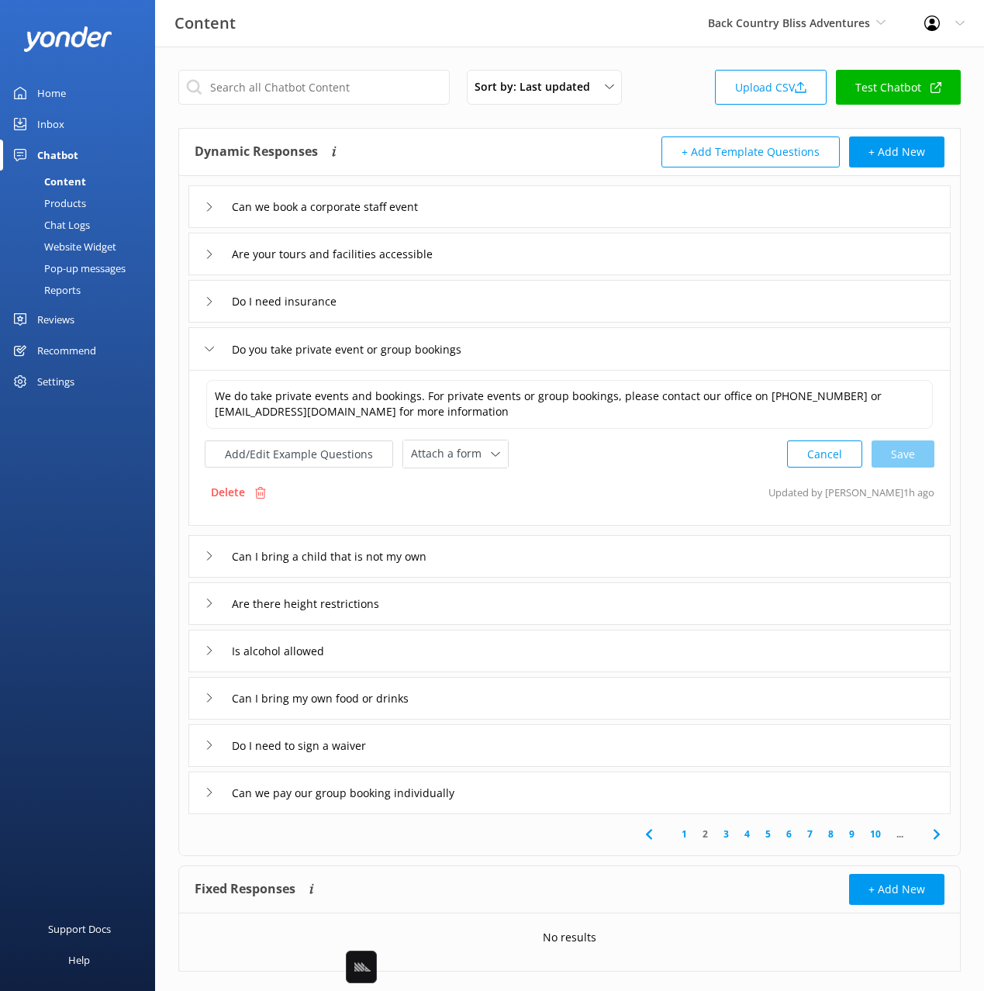
click at [542, 560] on div "Can I bring a child that is not my own" at bounding box center [569, 556] width 762 height 43
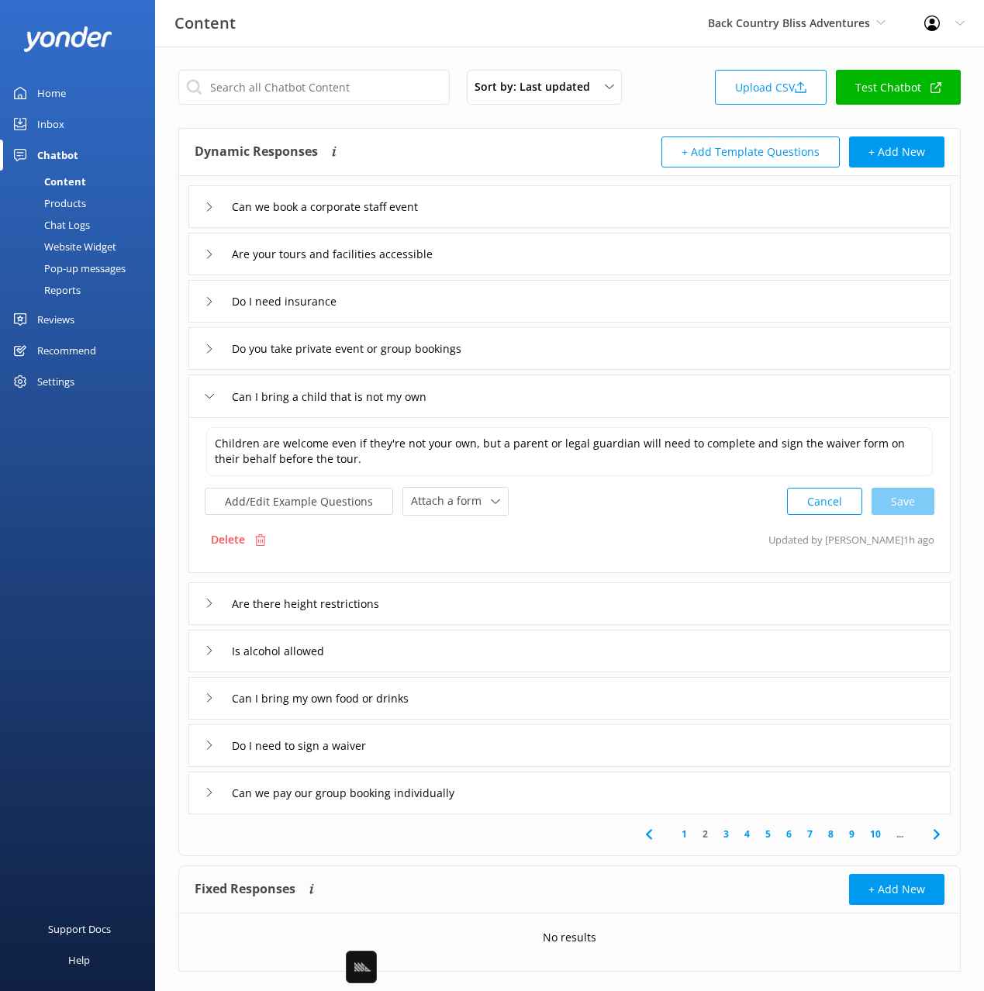
drag, startPoint x: 476, startPoint y: 605, endPoint x: 473, endPoint y: 639, distance: 34.2
click at [476, 605] on div "Are there height restrictions" at bounding box center [569, 603] width 762 height 43
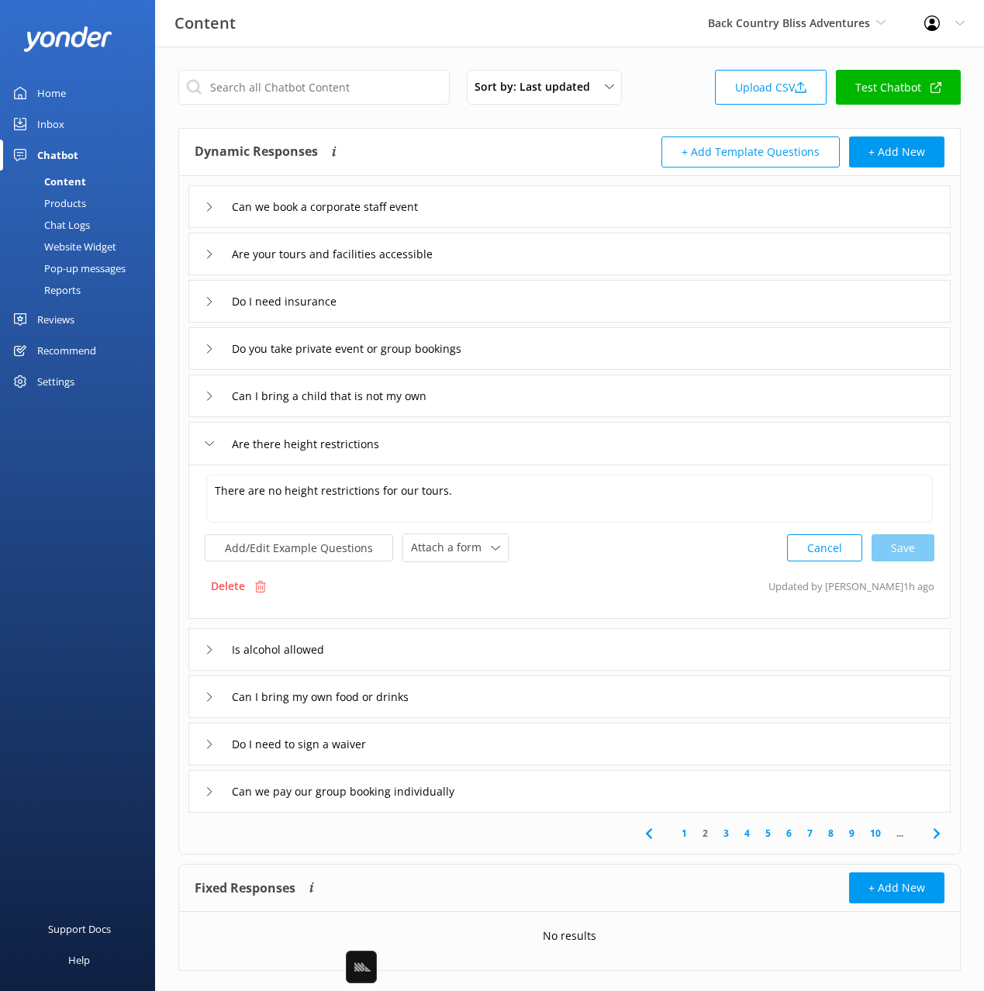
click at [469, 643] on div "Is alcohol allowed" at bounding box center [569, 649] width 762 height 43
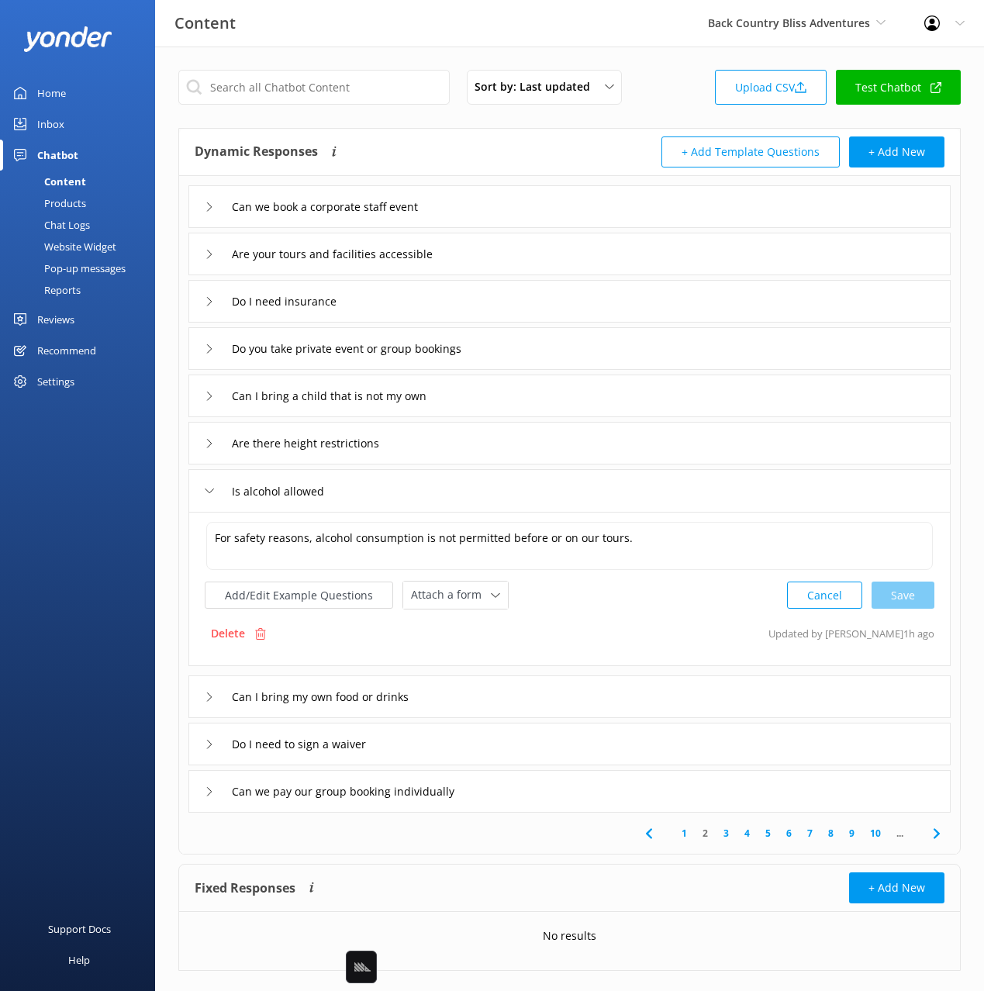
drag, startPoint x: 491, startPoint y: 698, endPoint x: 480, endPoint y: 730, distance: 34.6
click at [491, 698] on div "Can I bring my own food or drinks" at bounding box center [569, 696] width 762 height 43
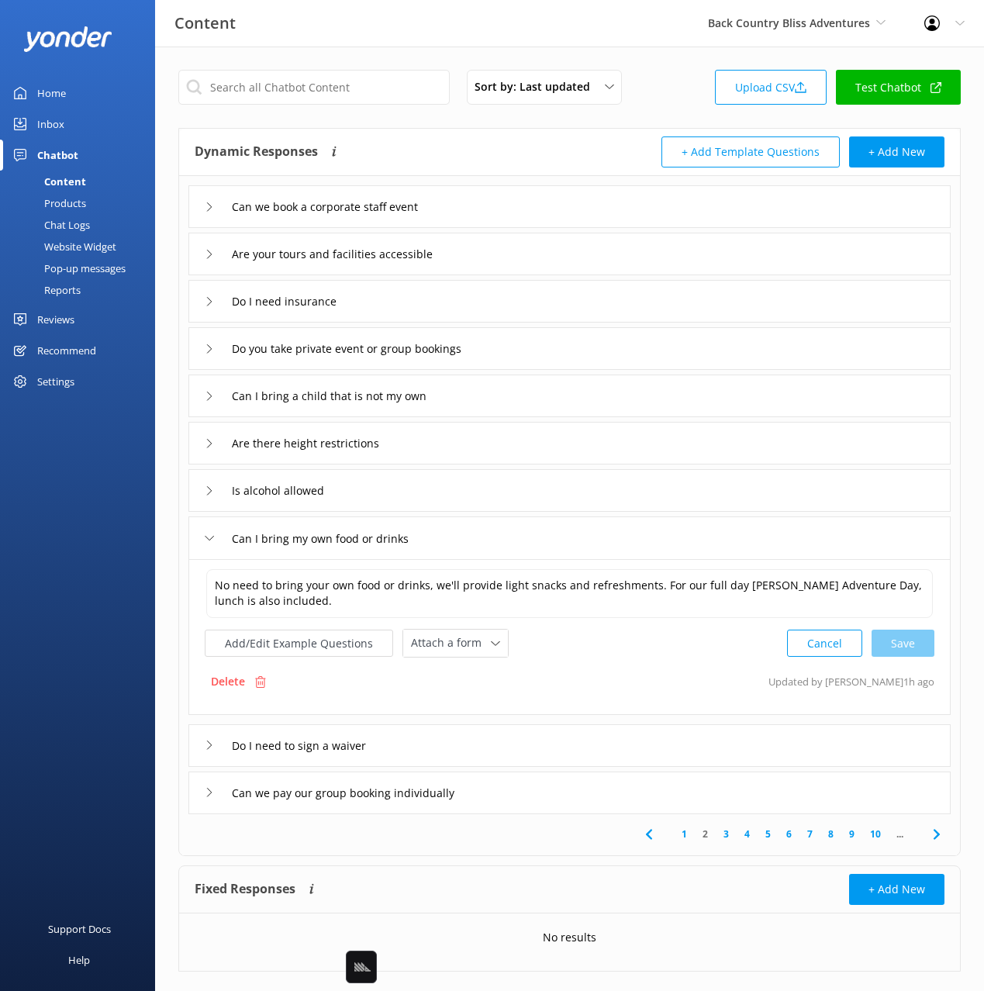
drag, startPoint x: 480, startPoint y: 732, endPoint x: 498, endPoint y: 765, distance: 37.8
click at [480, 733] on div "Do I need to sign a waiver" at bounding box center [569, 745] width 762 height 43
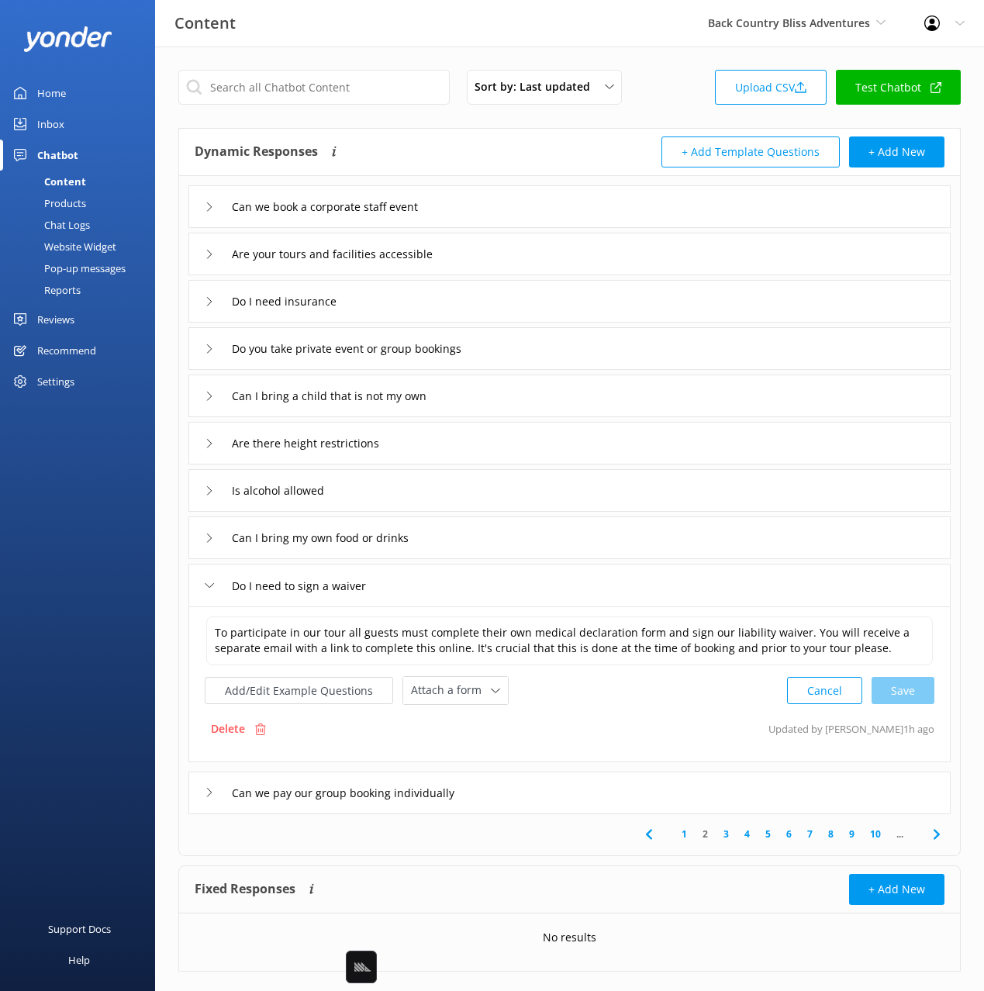
click at [548, 793] on div "Can we pay our group booking individually" at bounding box center [569, 792] width 762 height 43
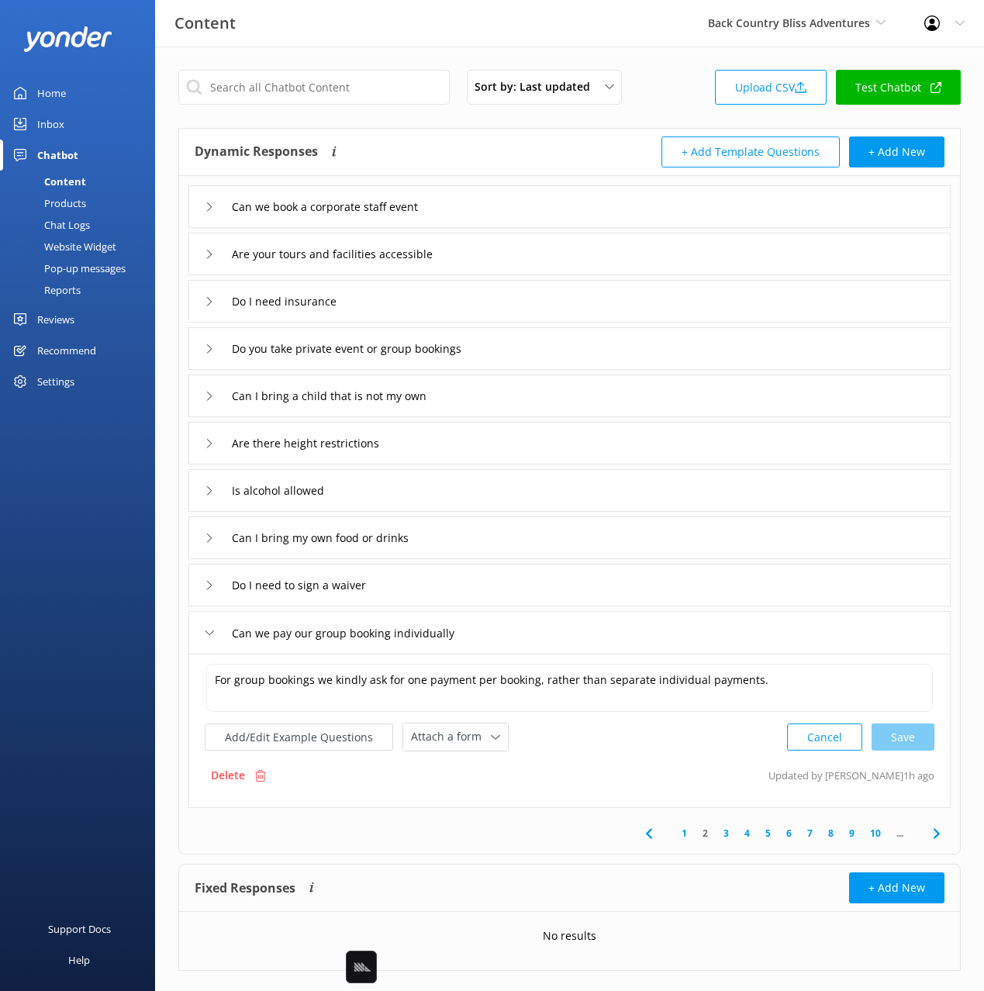
drag, startPoint x: 462, startPoint y: 571, endPoint x: 474, endPoint y: 551, distance: 23.7
click at [462, 571] on div "Do I need to sign a waiver" at bounding box center [569, 585] width 762 height 43
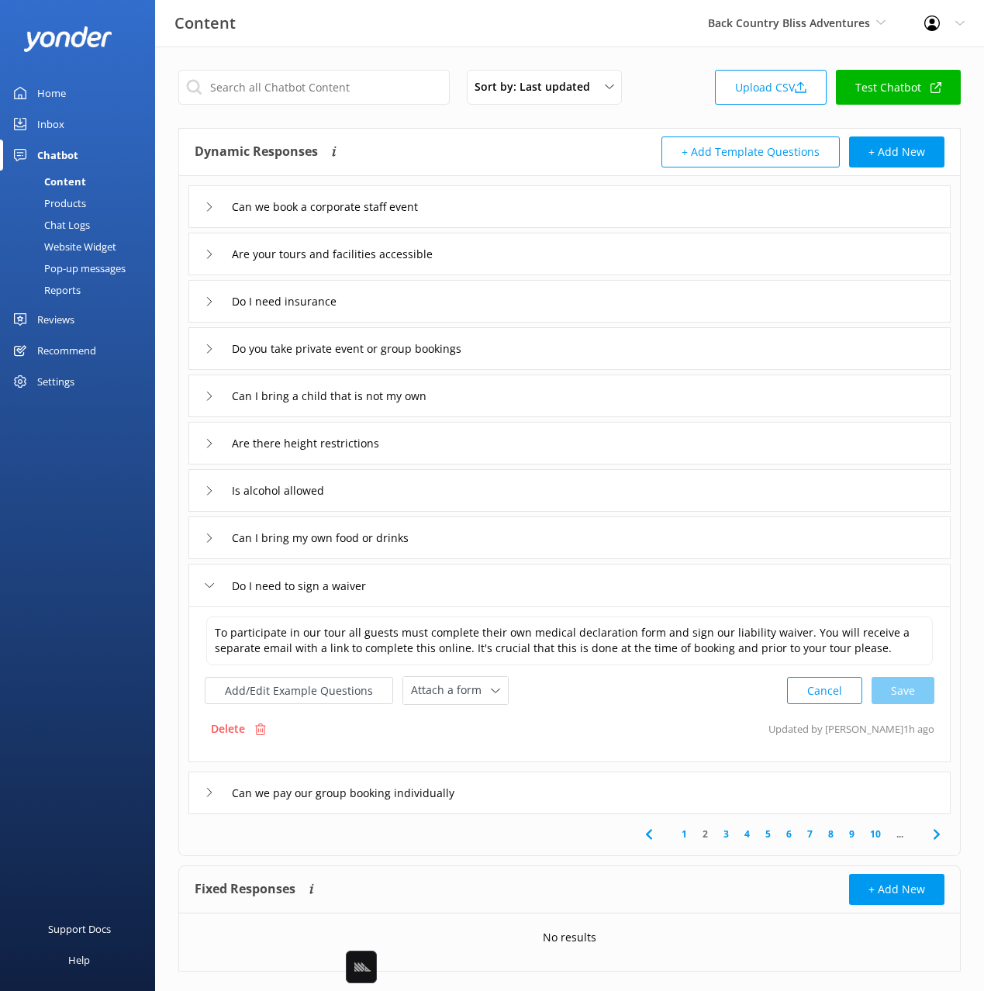
click at [470, 542] on div "Can I bring my own food or drinks" at bounding box center [569, 537] width 762 height 43
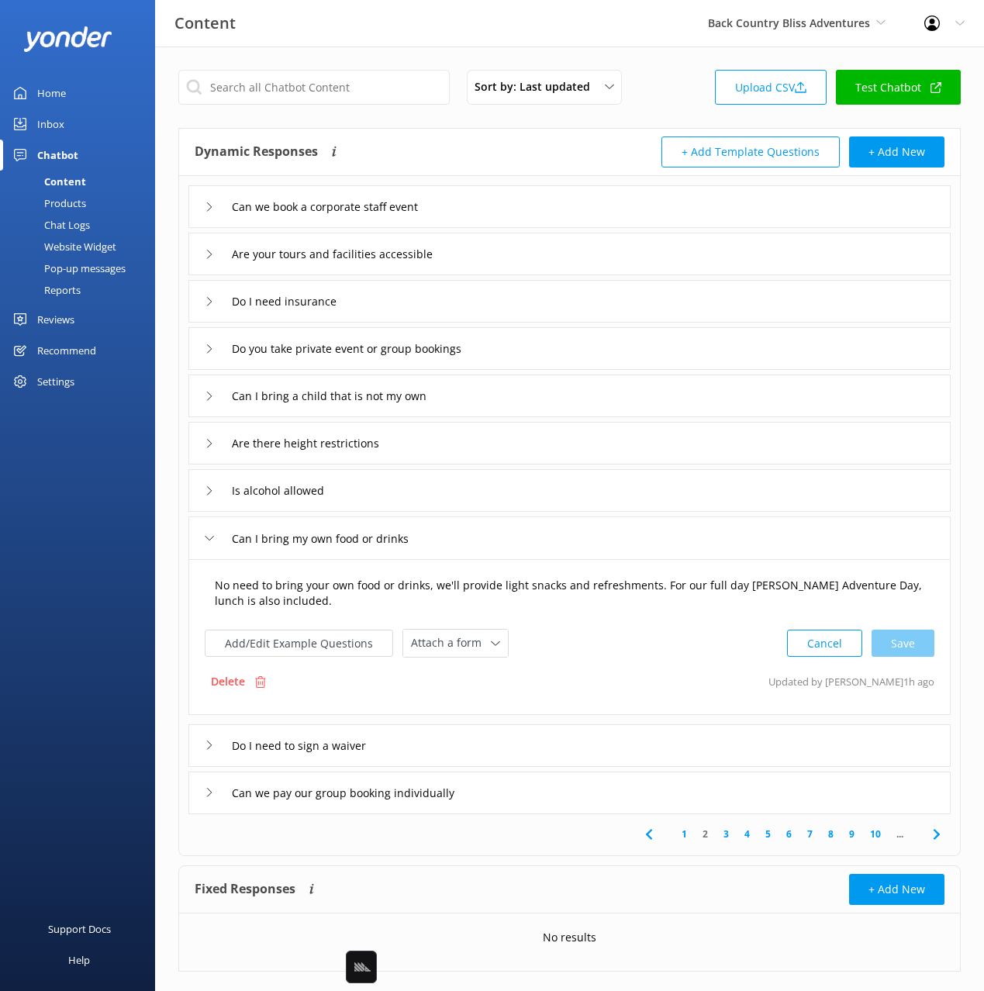
drag, startPoint x: 206, startPoint y: 584, endPoint x: 191, endPoint y: 582, distance: 15.6
click at [190, 582] on div "No need to bring your own food or drinks, we'll provide light snacks and refres…" at bounding box center [569, 637] width 762 height 156
click at [935, 836] on use at bounding box center [936, 834] width 6 height 10
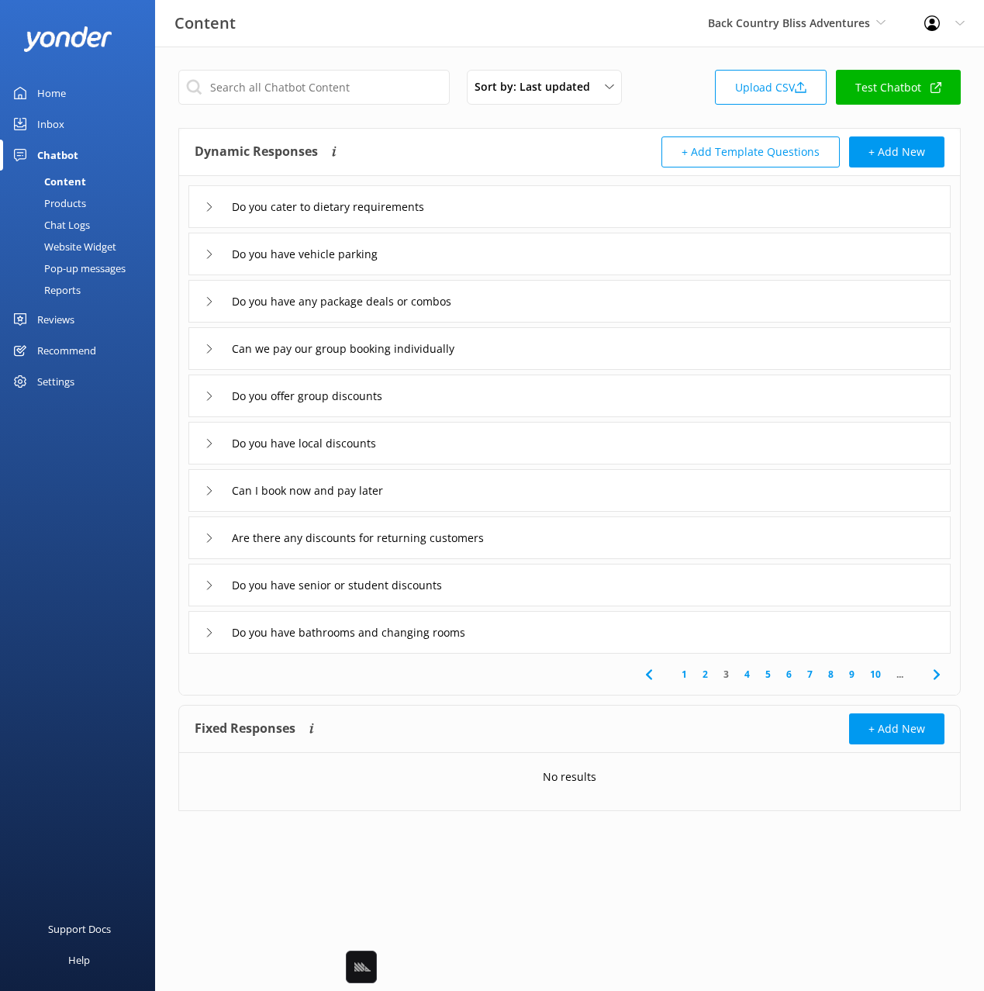
drag, startPoint x: 517, startPoint y: 192, endPoint x: 512, endPoint y: 216, distance: 24.6
click at [516, 192] on div "Do you cater to dietary requirements" at bounding box center [569, 206] width 762 height 43
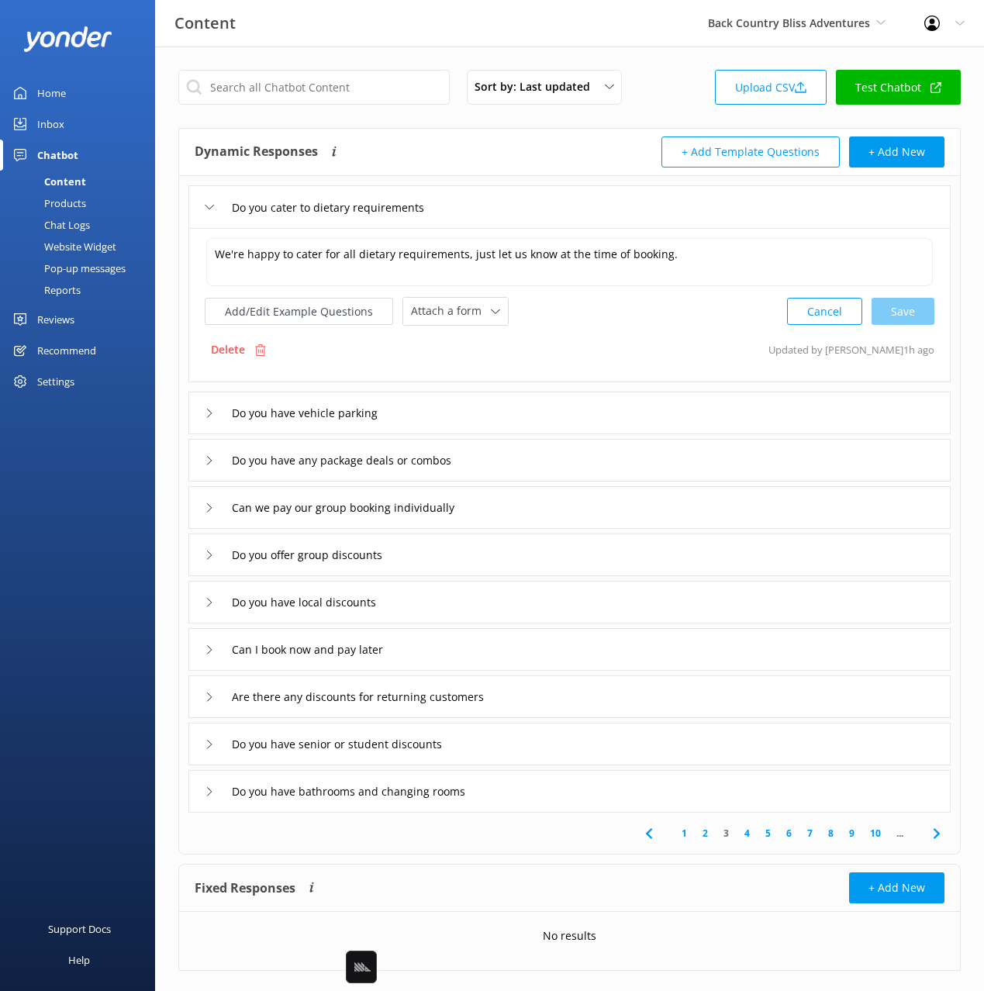
click at [509, 411] on div "Do you have vehicle parking" at bounding box center [569, 412] width 762 height 43
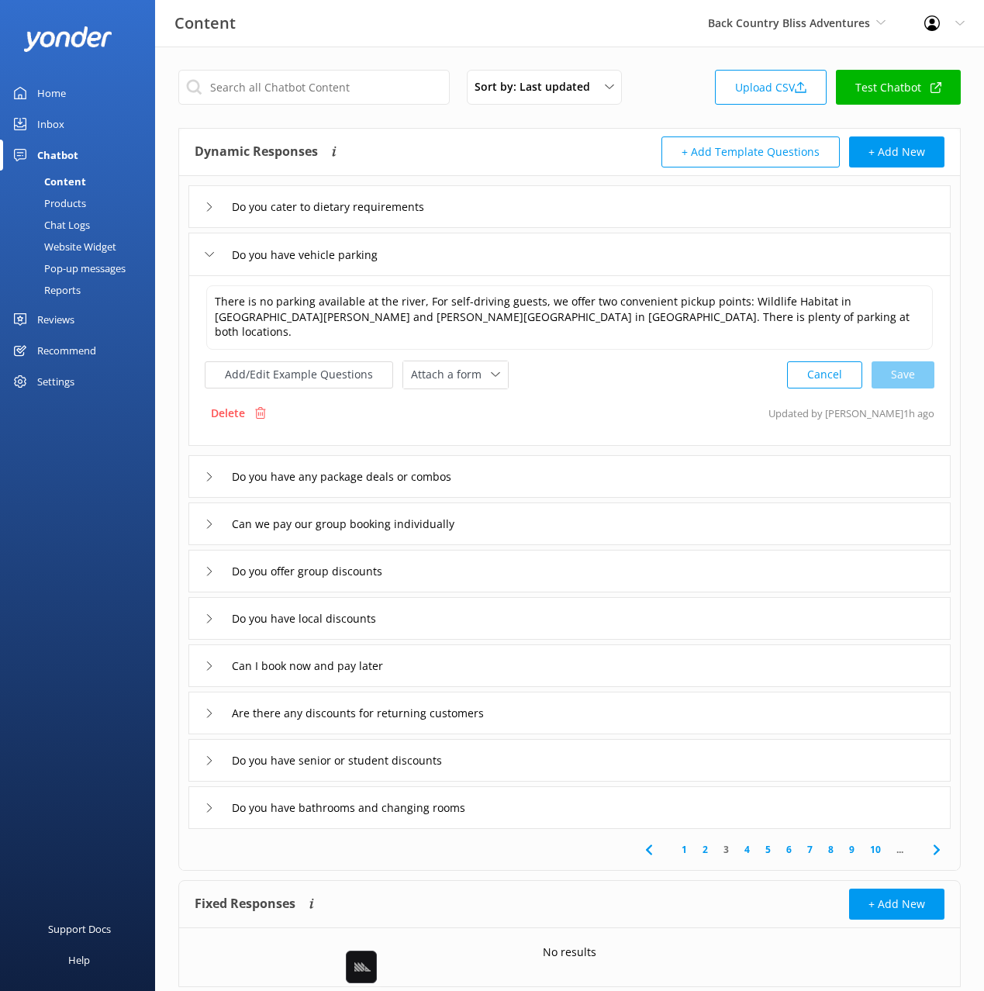
click at [524, 467] on div "Do you have any package deals or combos" at bounding box center [569, 476] width 762 height 43
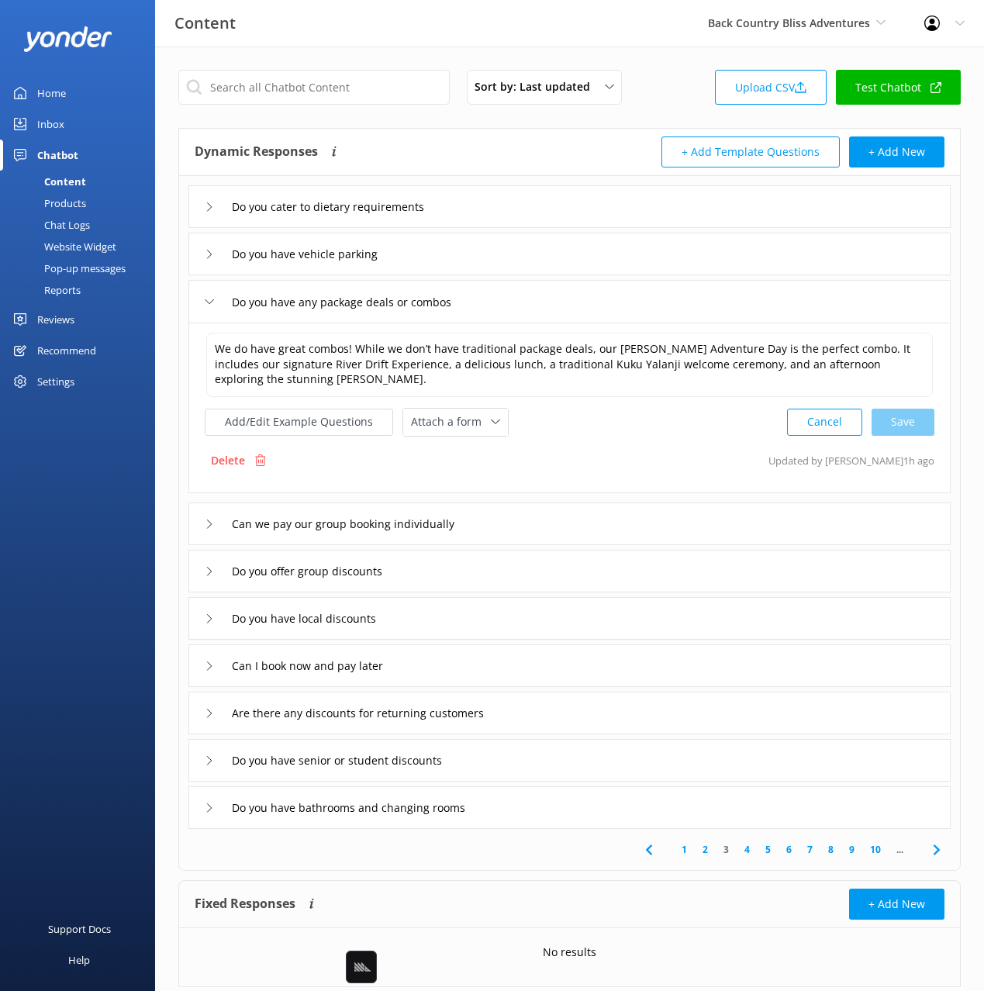
click at [512, 525] on div "Can we pay our group booking individually" at bounding box center [569, 523] width 762 height 43
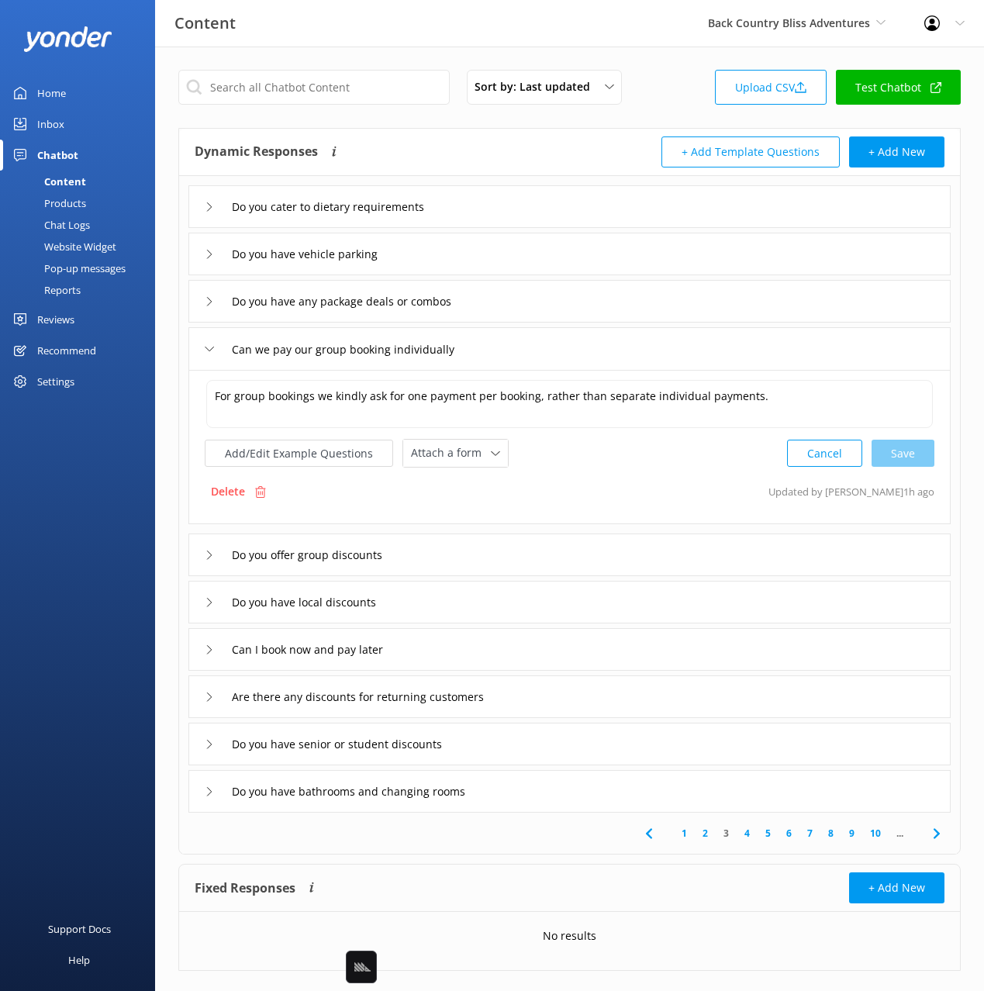
click at [491, 562] on div "Do you offer group discounts" at bounding box center [569, 554] width 762 height 43
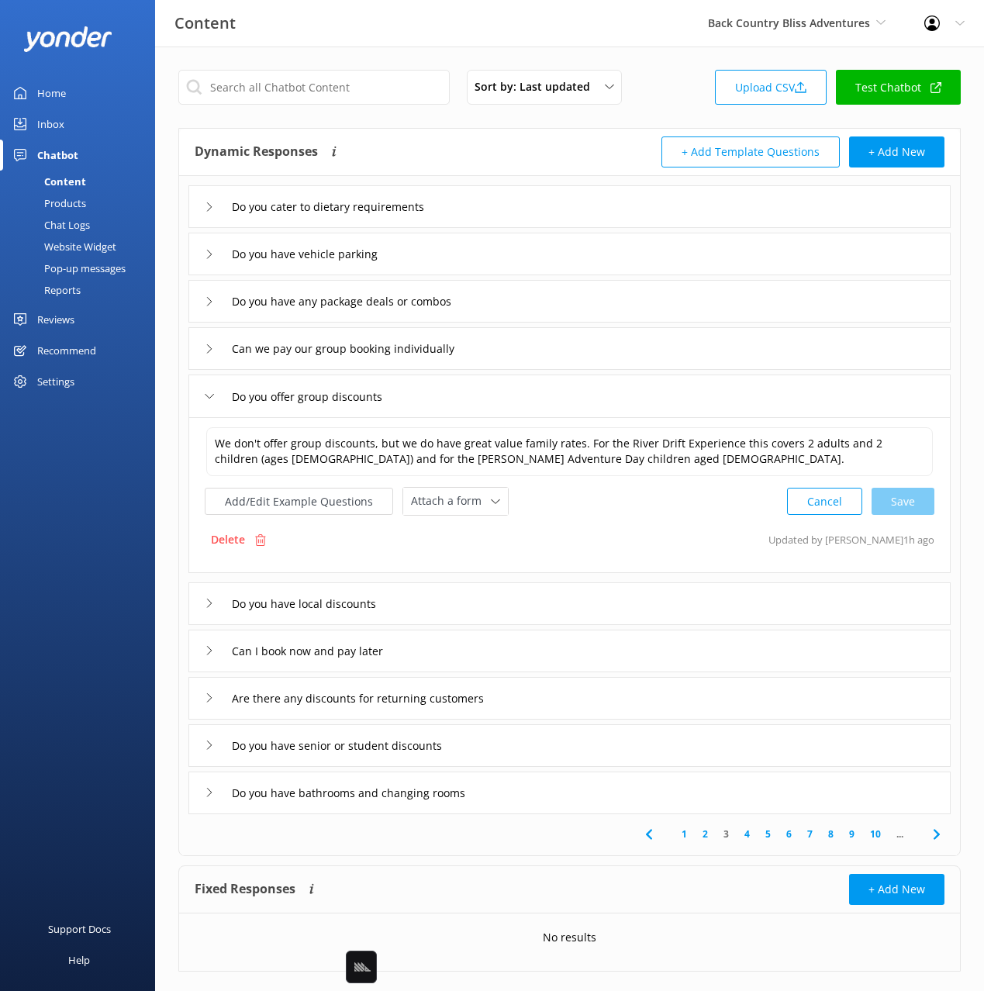
click at [455, 598] on div "Do you have local discounts" at bounding box center [569, 603] width 762 height 43
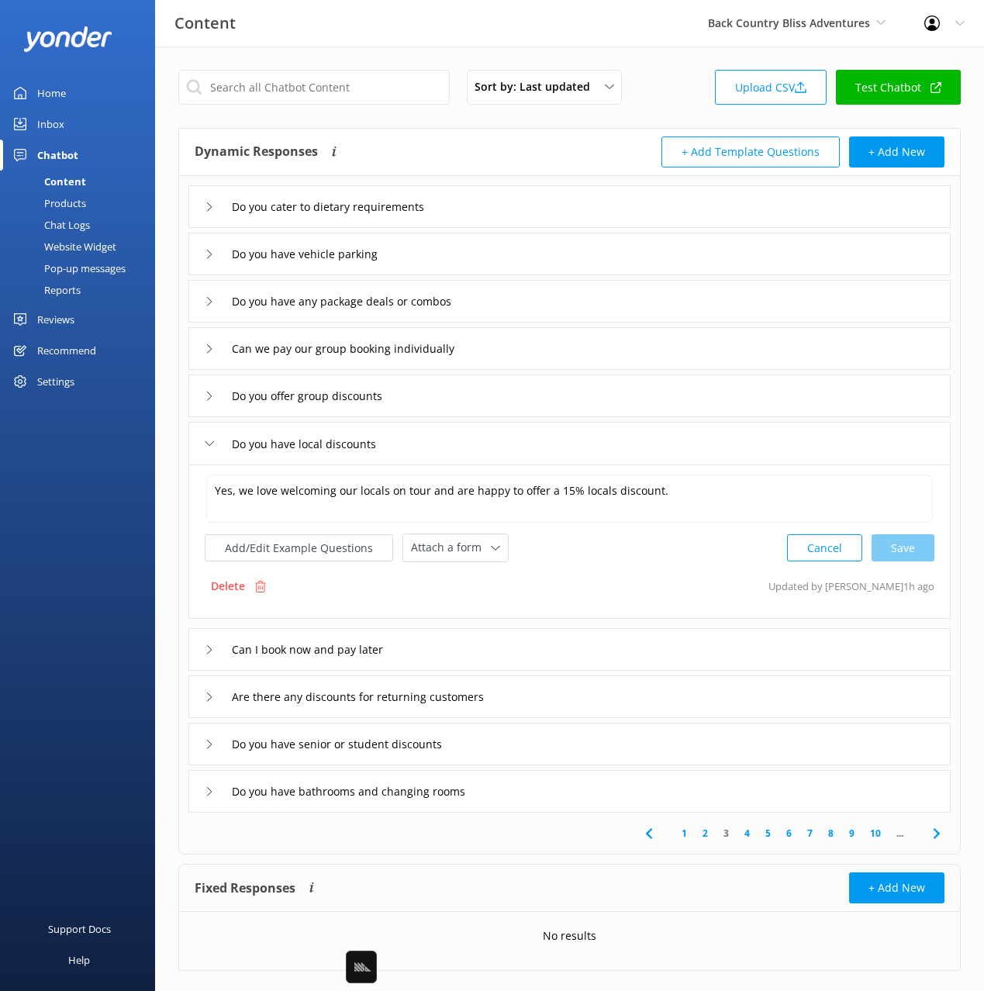
click at [447, 637] on div "Can I book now and pay later" at bounding box center [569, 649] width 762 height 43
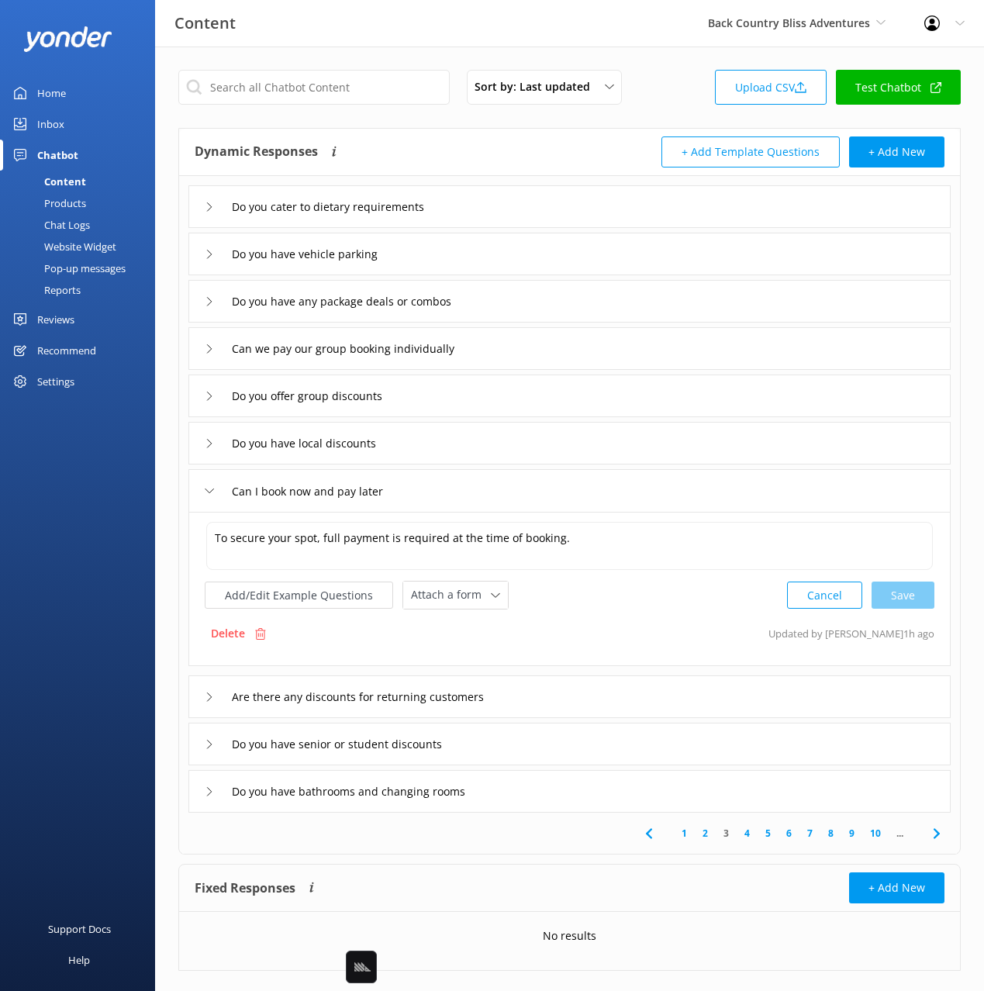
click at [463, 445] on div "Do you have local discounts" at bounding box center [569, 443] width 762 height 43
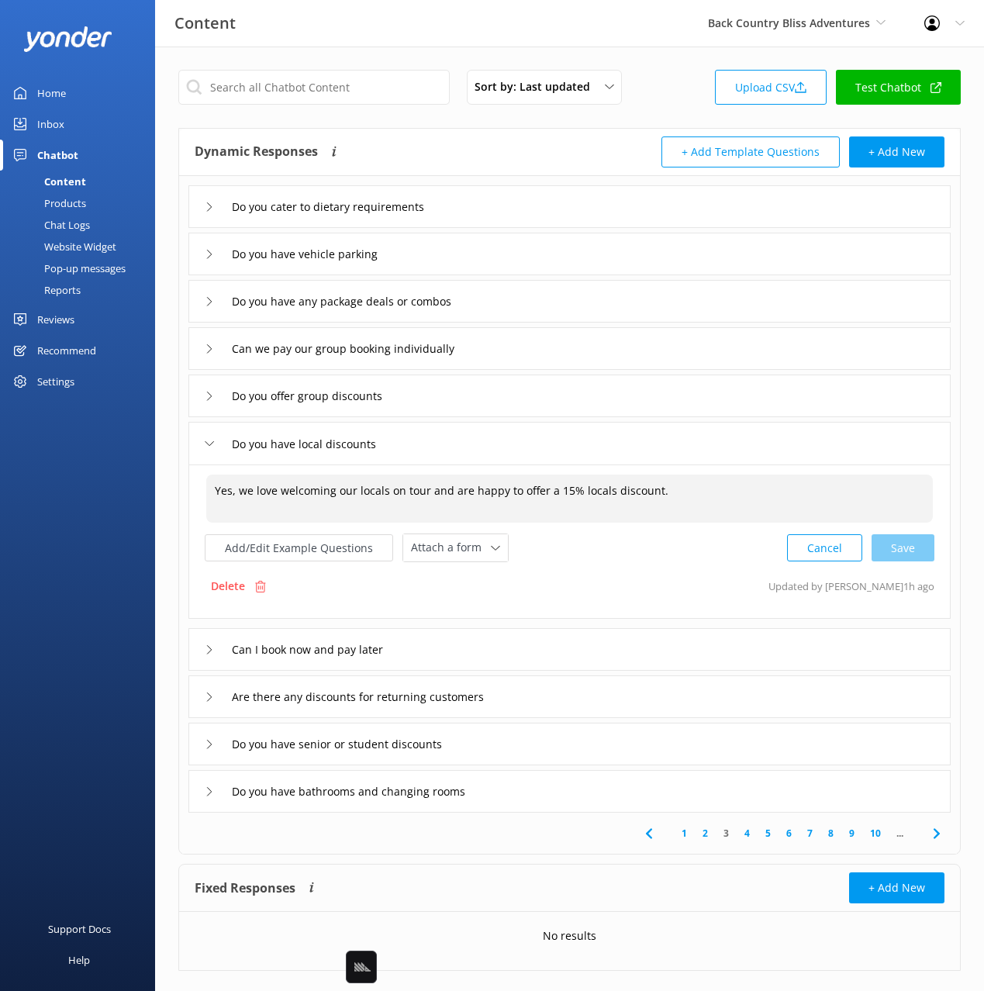
drag, startPoint x: 240, startPoint y: 492, endPoint x: 203, endPoint y: 488, distance: 37.4
click at [179, 489] on div "Do you cater to dietary requirements Do you have vehicle parking Do you have an…" at bounding box center [569, 494] width 781 height 636
click at [882, 540] on div "Cancel Save" at bounding box center [860, 547] width 147 height 29
type textarea "We love welcoming our locals on tour and are happy to offer a 15% locals discou…"
click at [506, 647] on div "Can I book now and pay later" at bounding box center [569, 647] width 762 height 43
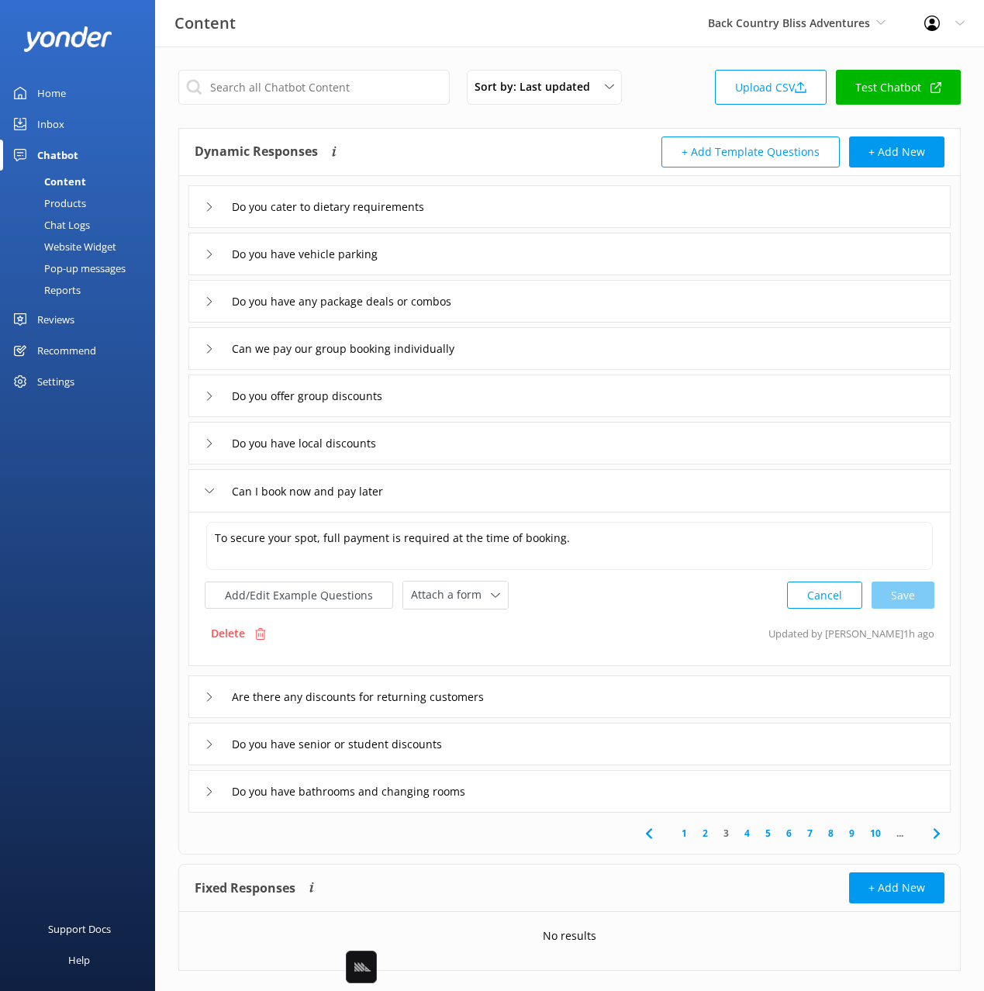
click at [522, 683] on div "Are there any discounts for returning customers" at bounding box center [569, 696] width 762 height 43
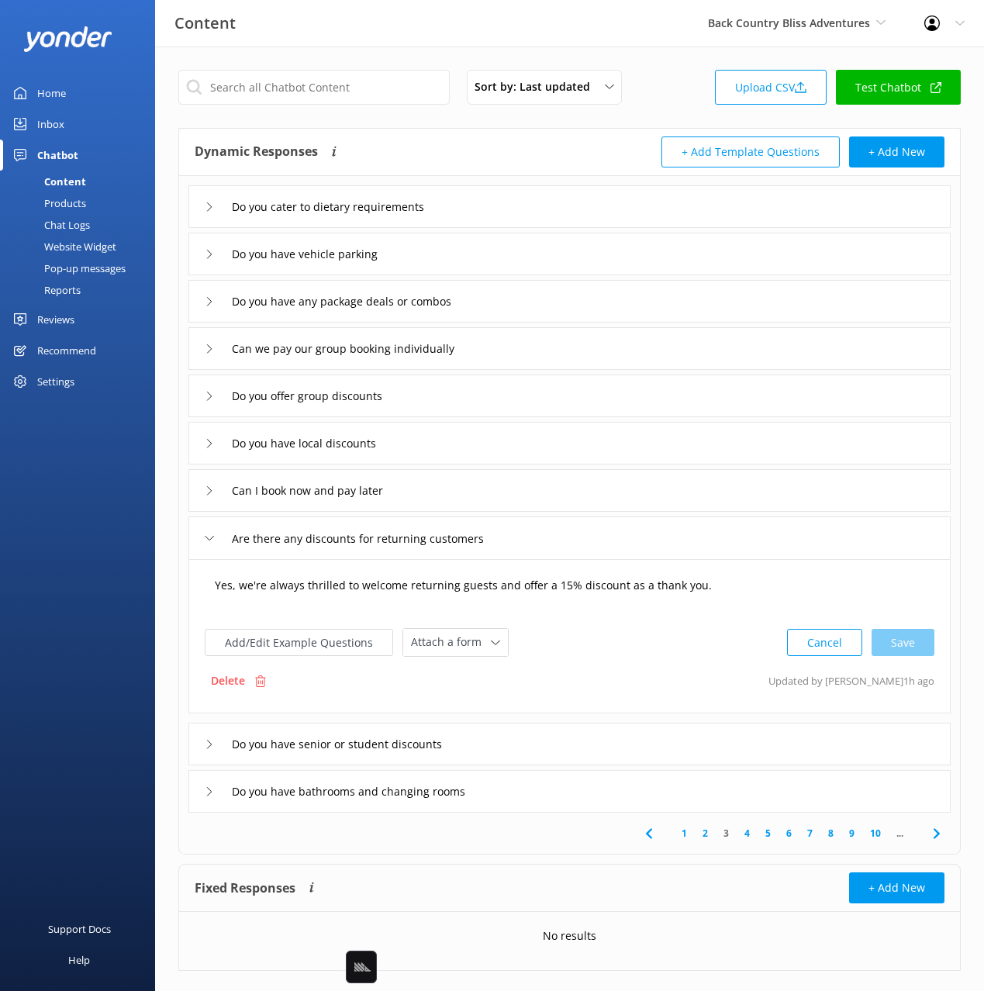
click at [236, 587] on textarea "Yes, we're always thrilled to welcome returning guests and offer a 15% discount…" at bounding box center [569, 593] width 726 height 48
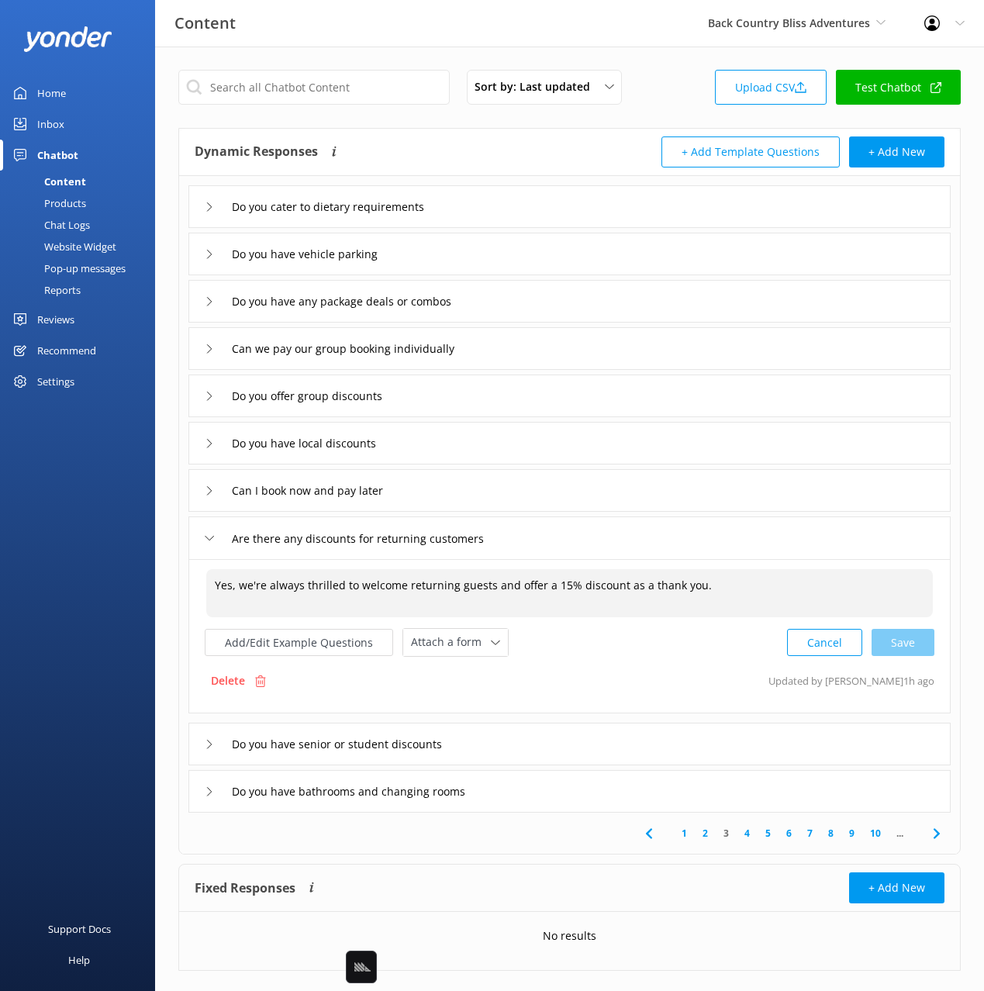
drag, startPoint x: 186, startPoint y: 584, endPoint x: 164, endPoint y: 583, distance: 21.7
click at [164, 583] on div "Sort by: Last updated Title Last updated Upload CSV Test Chatbot Dynamic Respon…" at bounding box center [569, 532] width 829 height 971
drag, startPoint x: 918, startPoint y: 637, endPoint x: 899, endPoint y: 660, distance: 29.2
click at [918, 637] on div "Cancel Save" at bounding box center [860, 642] width 147 height 29
type textarea "We're always thrilled to welcome returning guests and offer a 15% discount as a…"
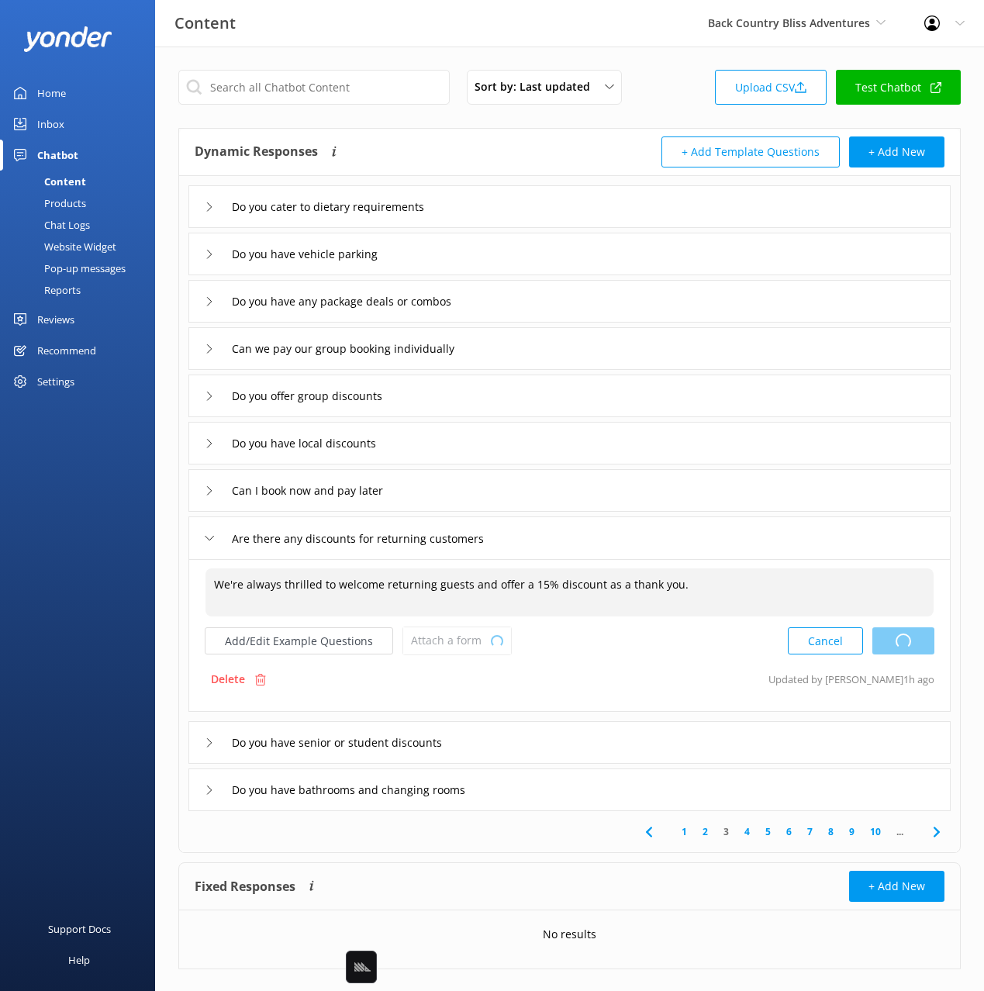
click at [519, 741] on div "Do you have senior or student discounts" at bounding box center [569, 742] width 762 height 43
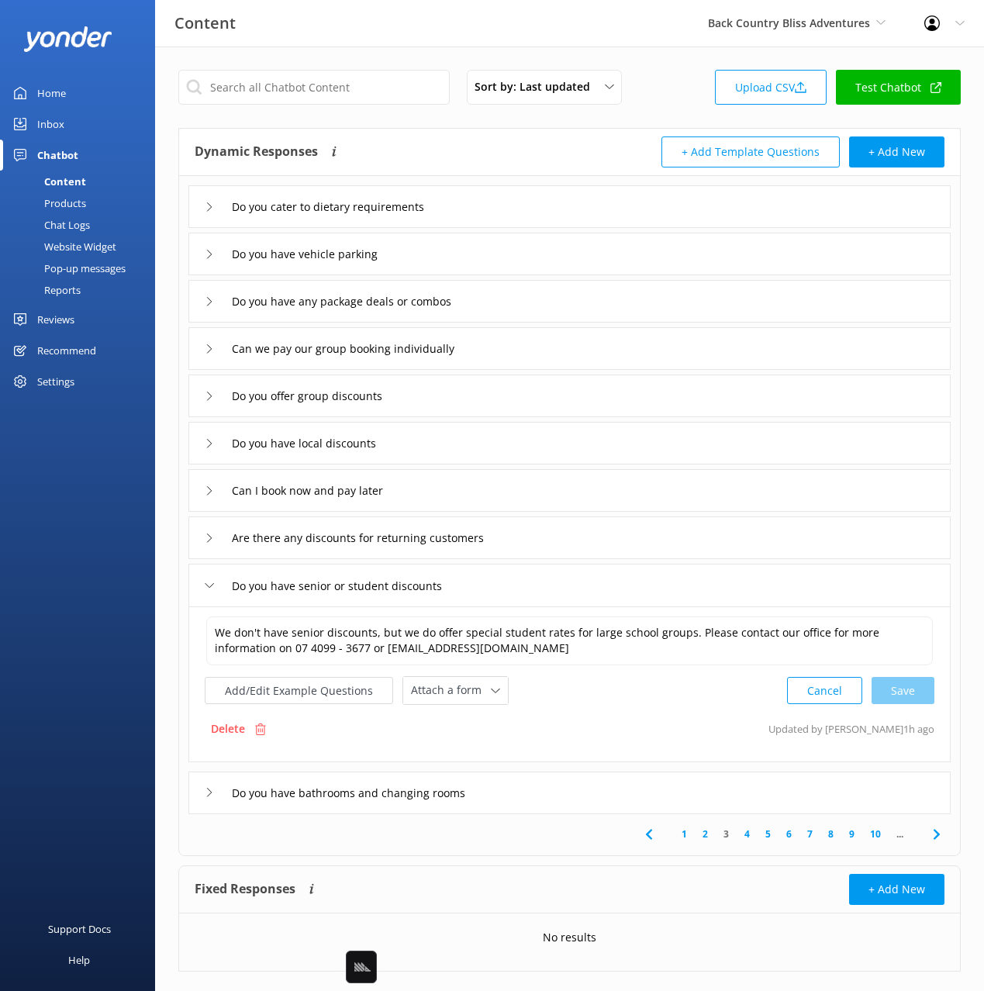
click at [538, 802] on div "Do you have bathrooms and changing rooms" at bounding box center [569, 792] width 762 height 43
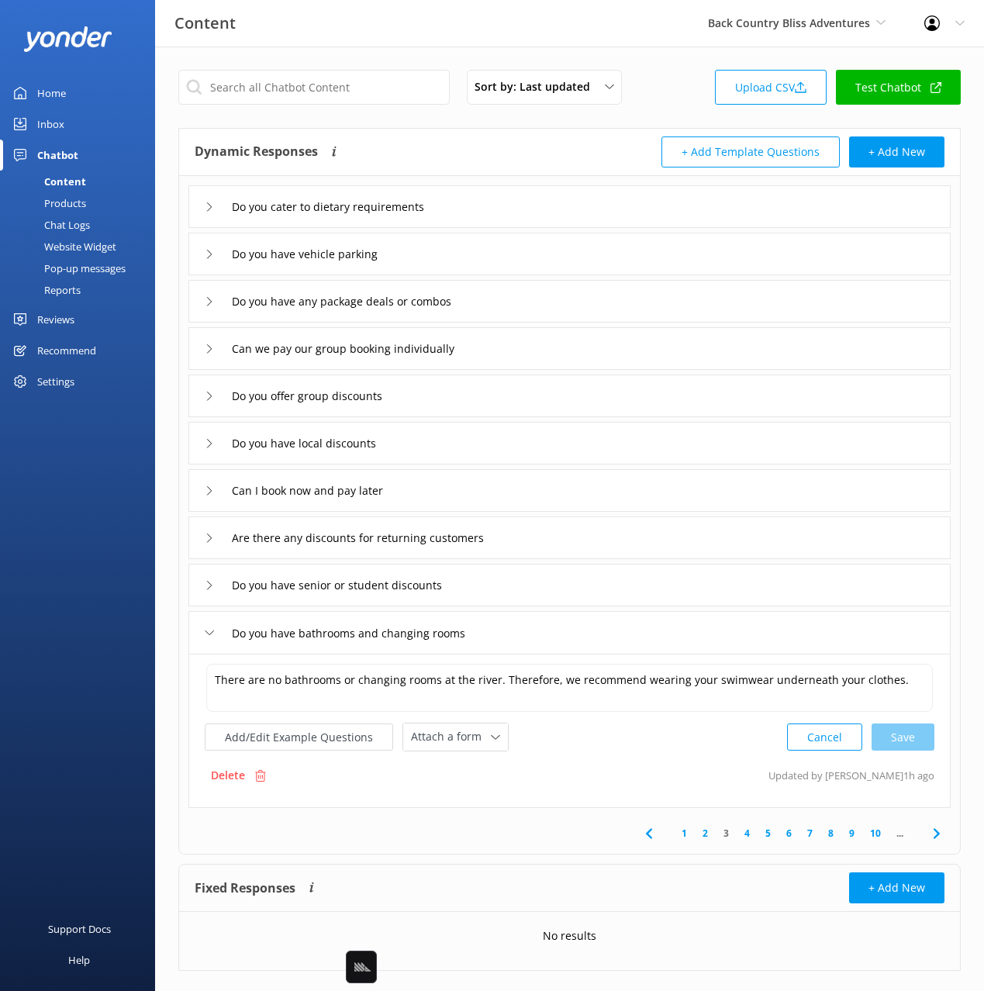
click at [945, 836] on span at bounding box center [936, 833] width 35 height 35
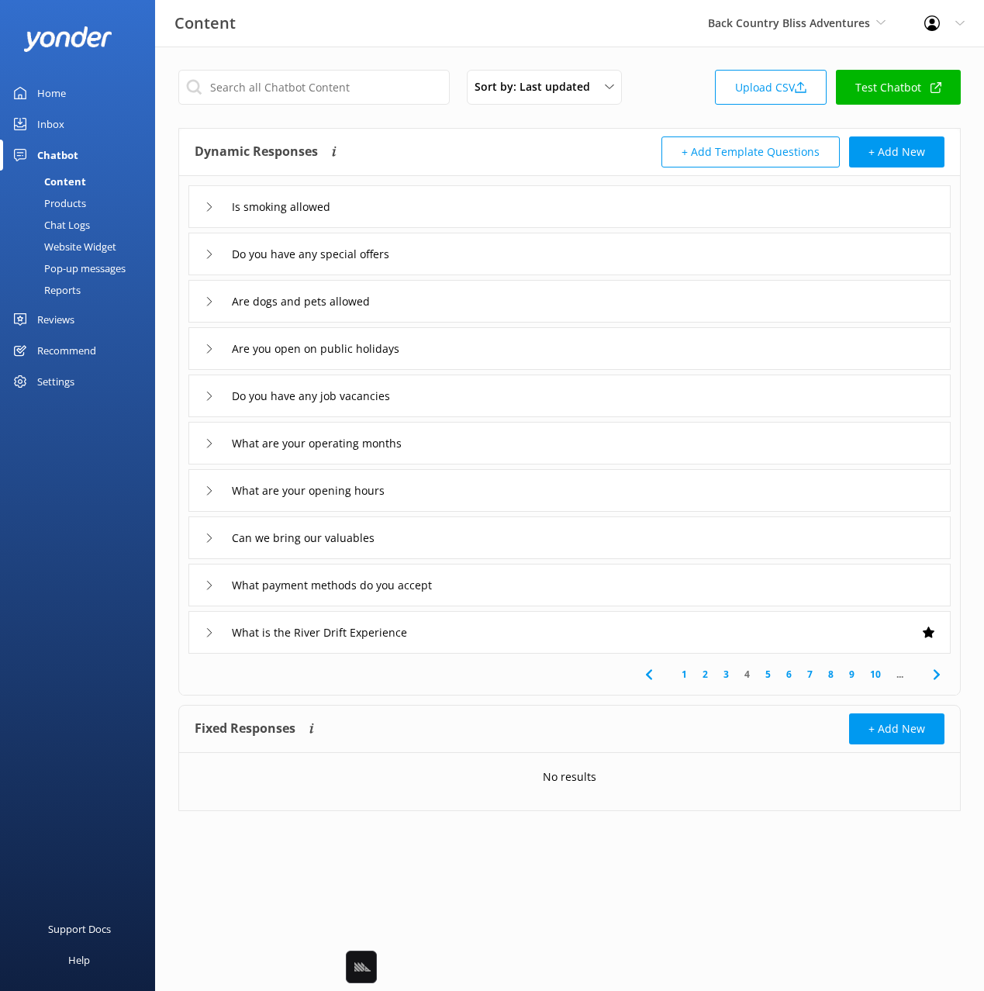
click at [403, 213] on div "Is smoking allowed" at bounding box center [569, 206] width 762 height 43
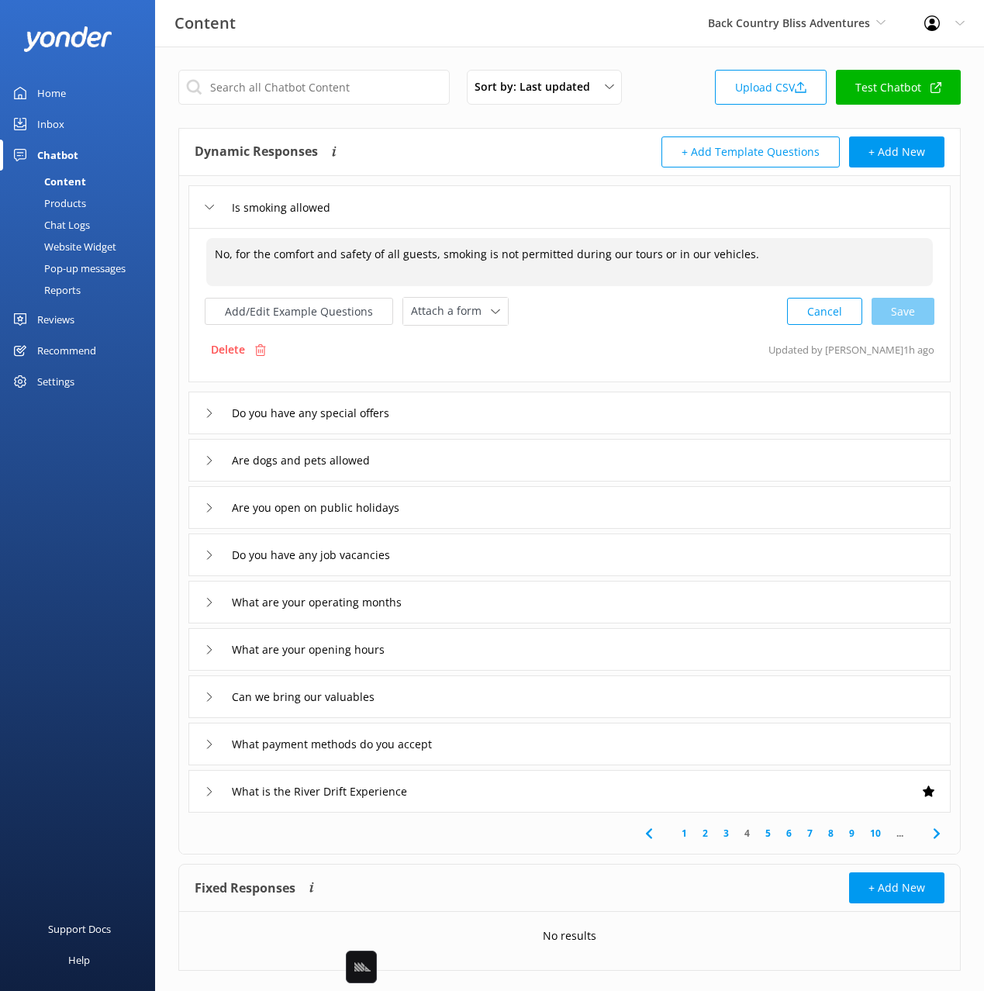
drag, startPoint x: 233, startPoint y: 253, endPoint x: 192, endPoint y: 251, distance: 40.4
click at [191, 251] on div "No, for the comfort and safety of all guests, smoking is not permitted during o…" at bounding box center [569, 305] width 762 height 154
drag, startPoint x: 895, startPoint y: 319, endPoint x: 870, endPoint y: 337, distance: 31.2
click at [894, 320] on div "Cancel Save" at bounding box center [860, 311] width 147 height 29
type textarea "For the comfort and safety of all guests, smoking is not permitted during our t…"
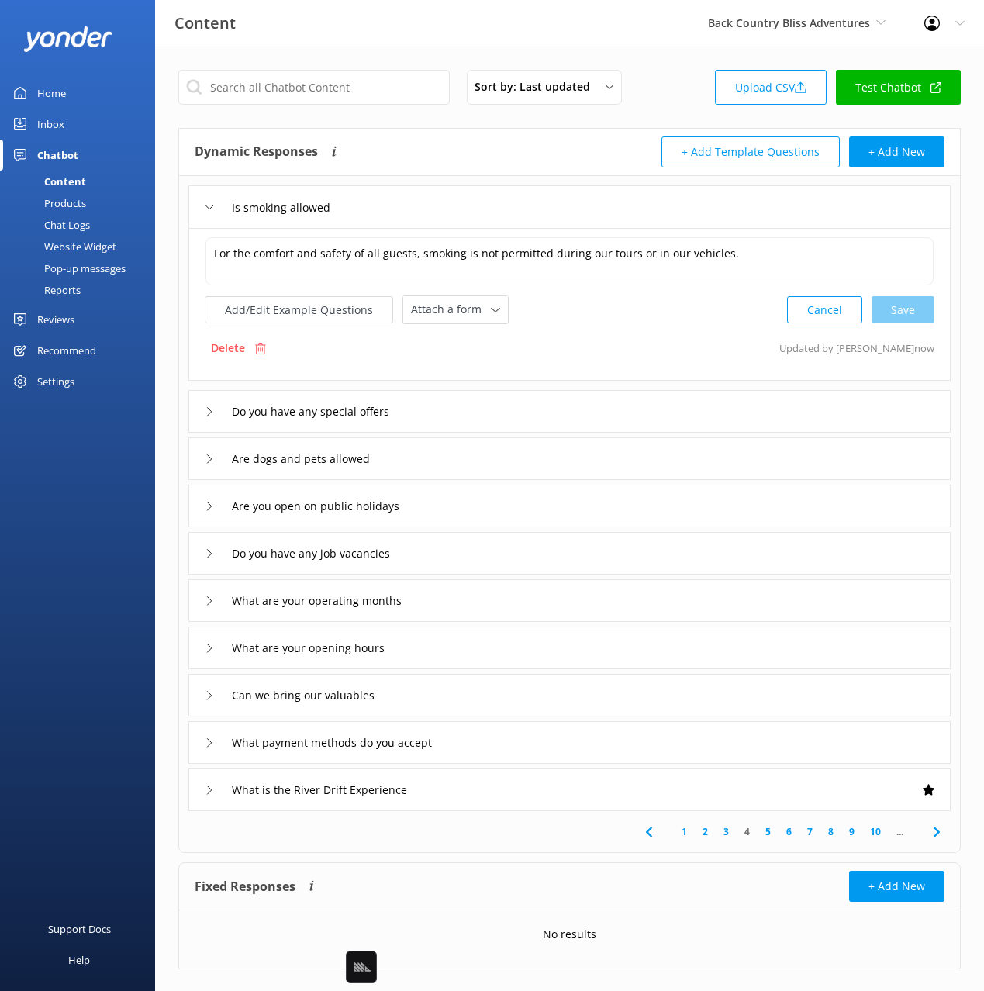
click at [467, 407] on div "Do you have any special offers" at bounding box center [569, 411] width 762 height 43
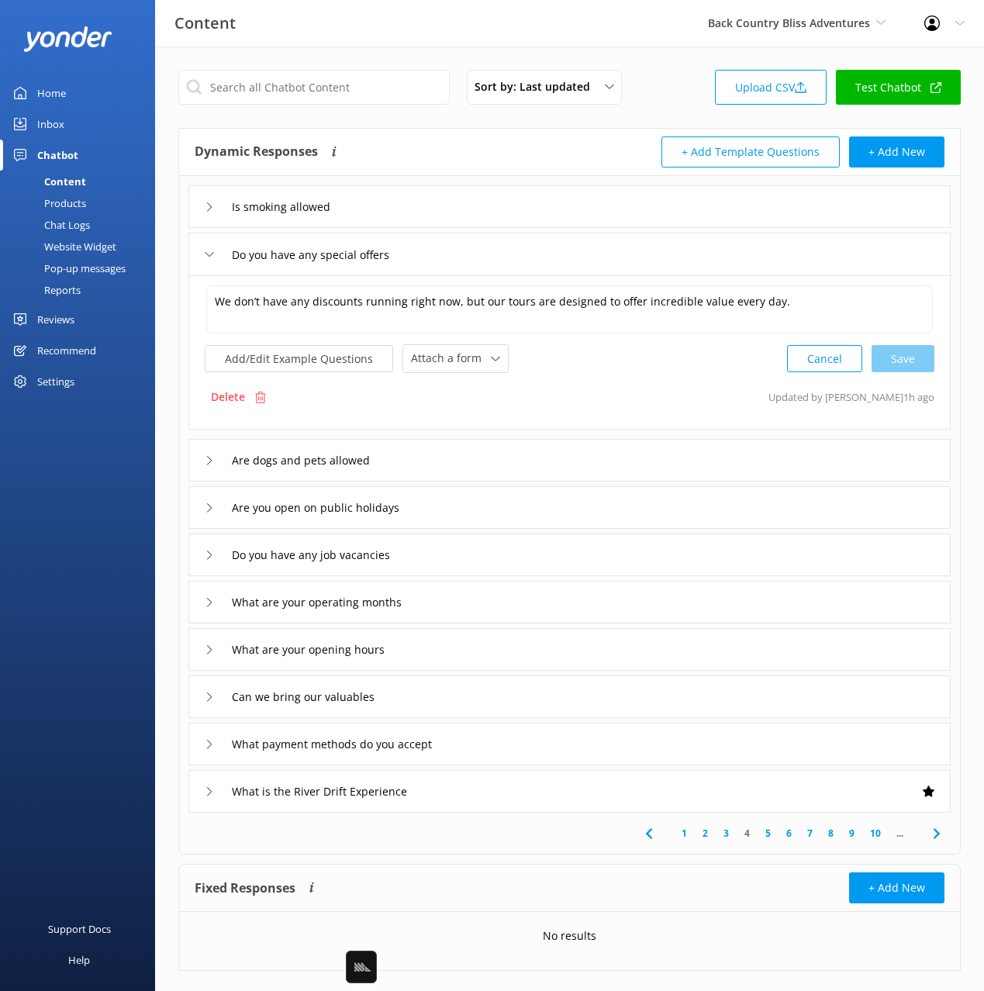
click at [488, 460] on div "Are dogs and pets allowed" at bounding box center [569, 460] width 762 height 43
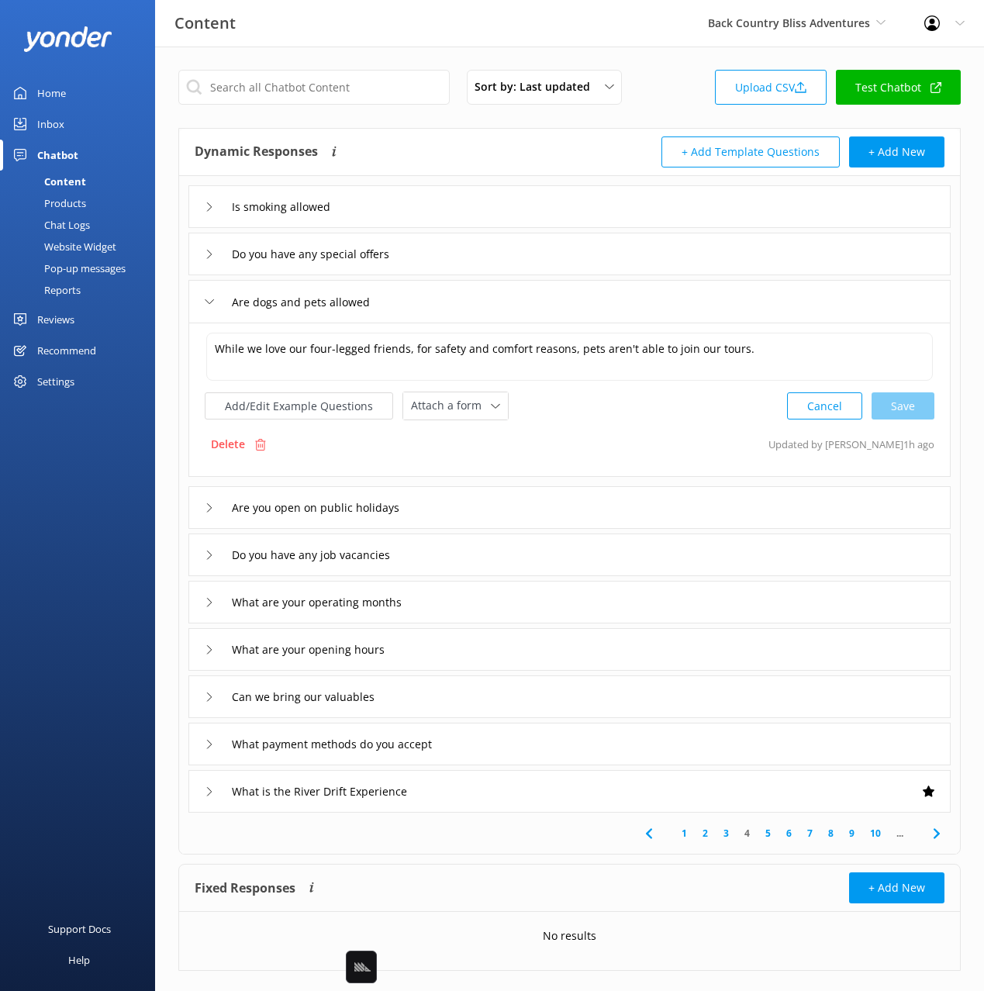
click at [502, 509] on div "Are you open on public holidays" at bounding box center [569, 507] width 762 height 43
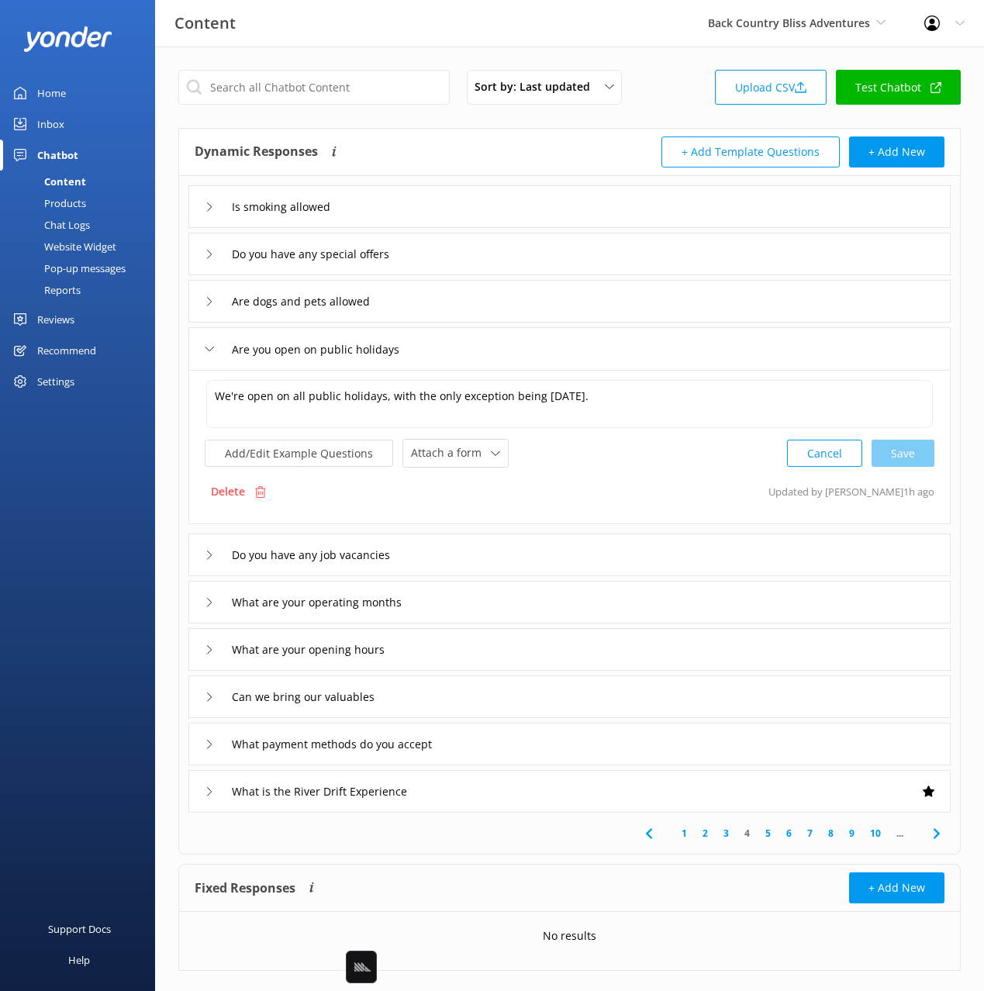
click at [523, 554] on div "Do you have any job vacancies" at bounding box center [569, 554] width 762 height 43
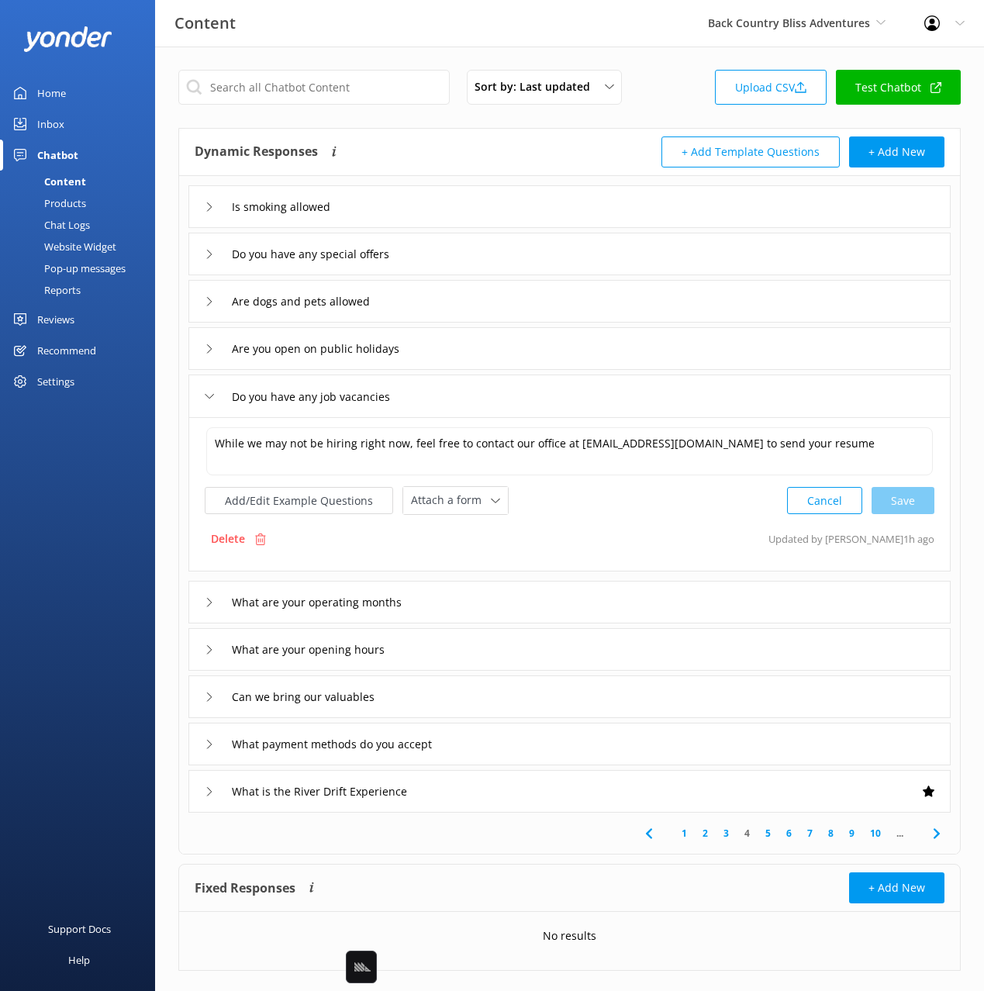
click at [476, 592] on div "What are your operating months" at bounding box center [569, 602] width 762 height 43
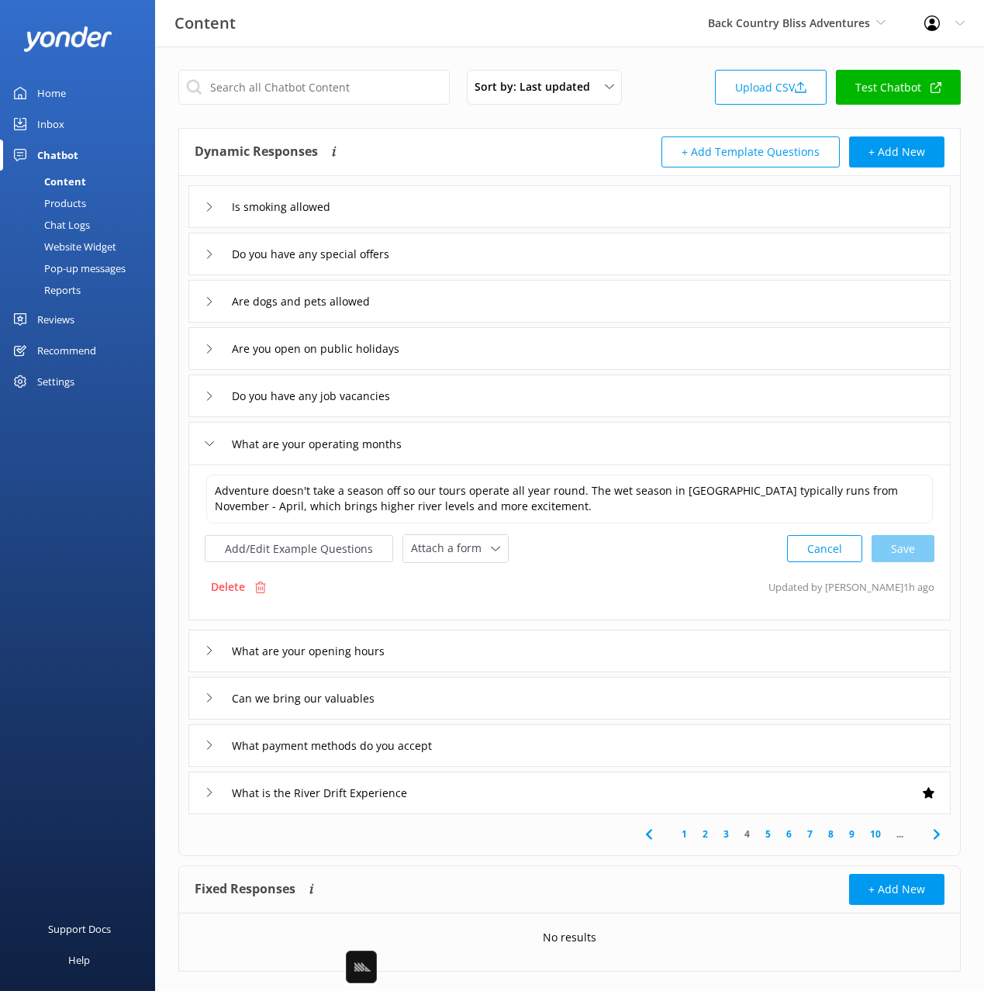
drag, startPoint x: 473, startPoint y: 657, endPoint x: 492, endPoint y: 685, distance: 34.0
click at [474, 658] on div "What are your opening hours" at bounding box center [569, 650] width 762 height 43
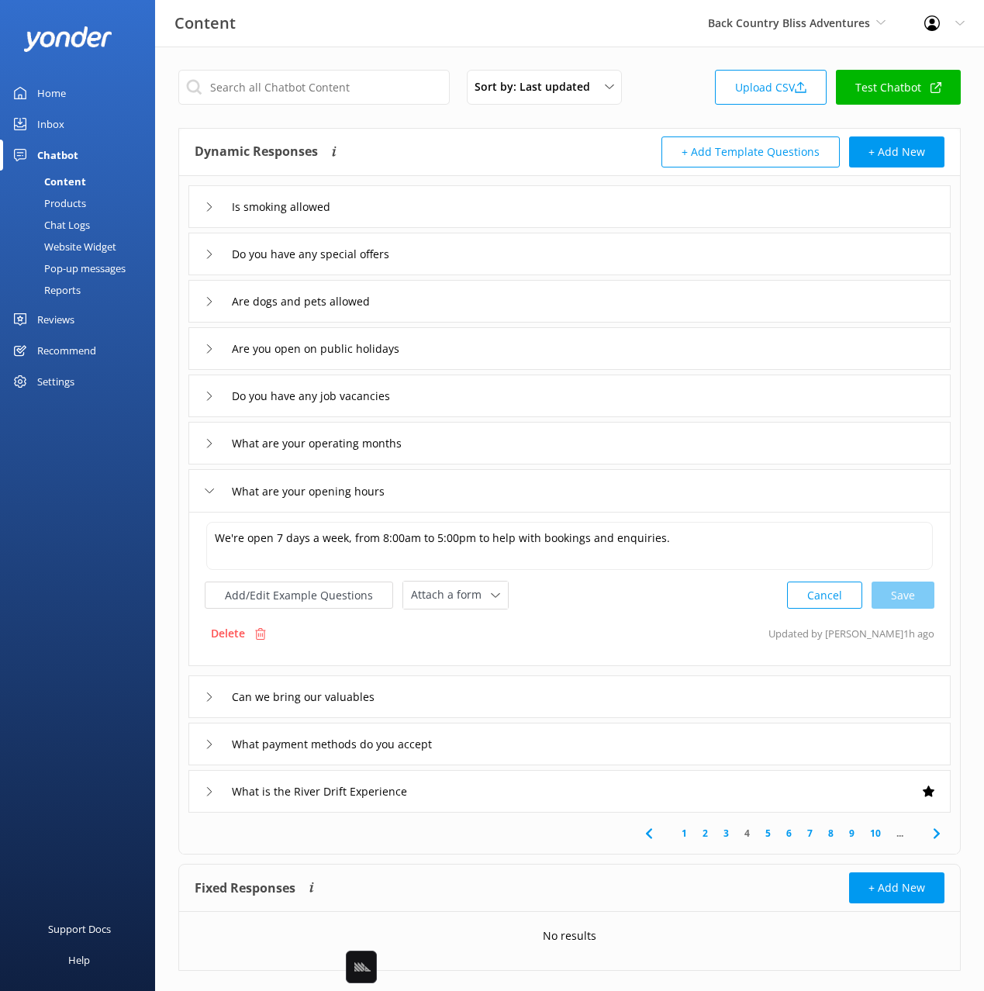
click at [473, 697] on div "Can we bring our valuables" at bounding box center [569, 696] width 762 height 43
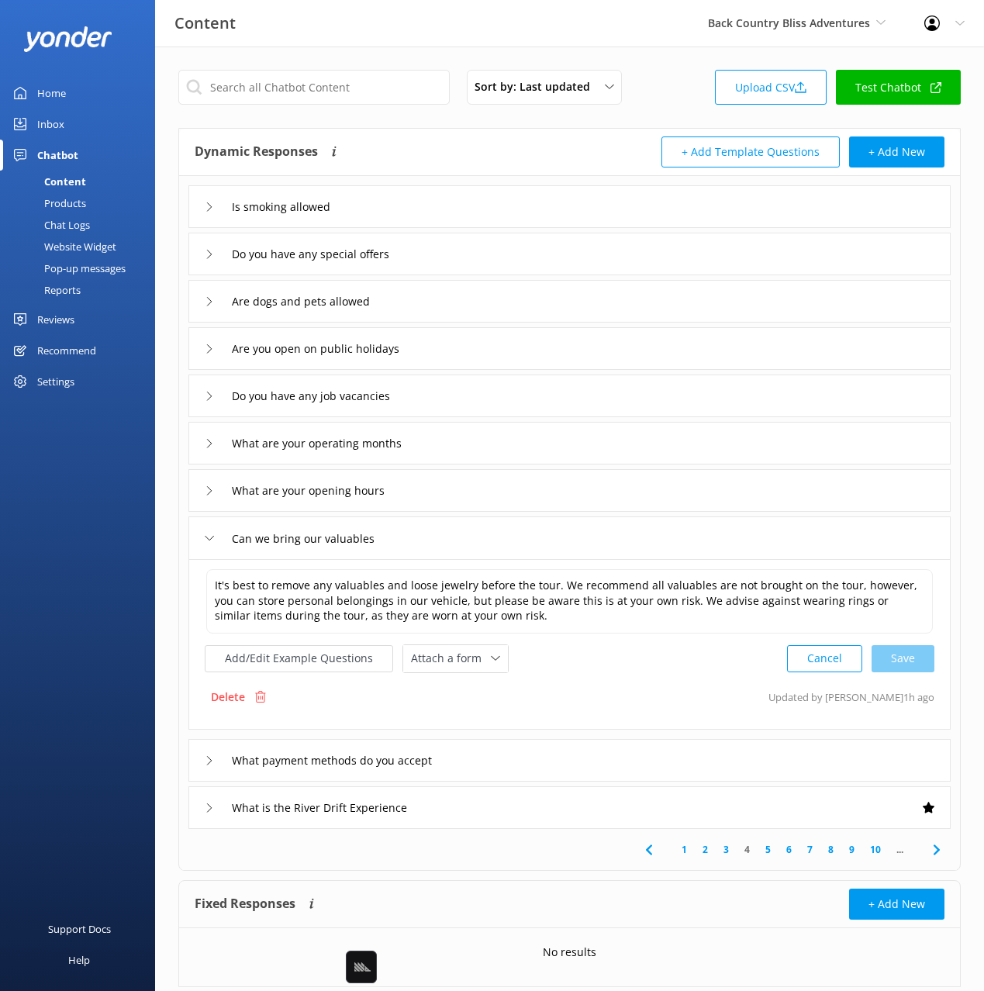
click at [493, 755] on div "What payment methods do you accept" at bounding box center [569, 760] width 762 height 43
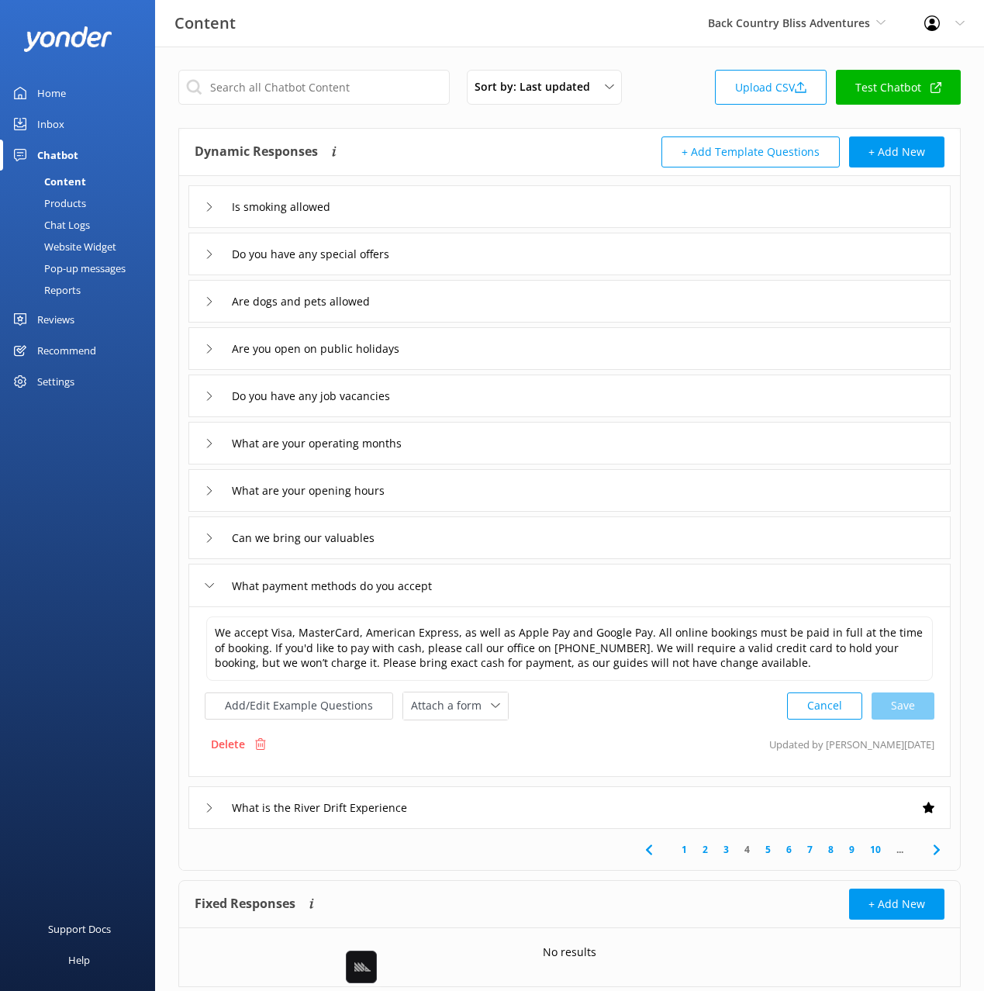
click at [552, 809] on div "What is the River Drift Experience" at bounding box center [569, 807] width 762 height 43
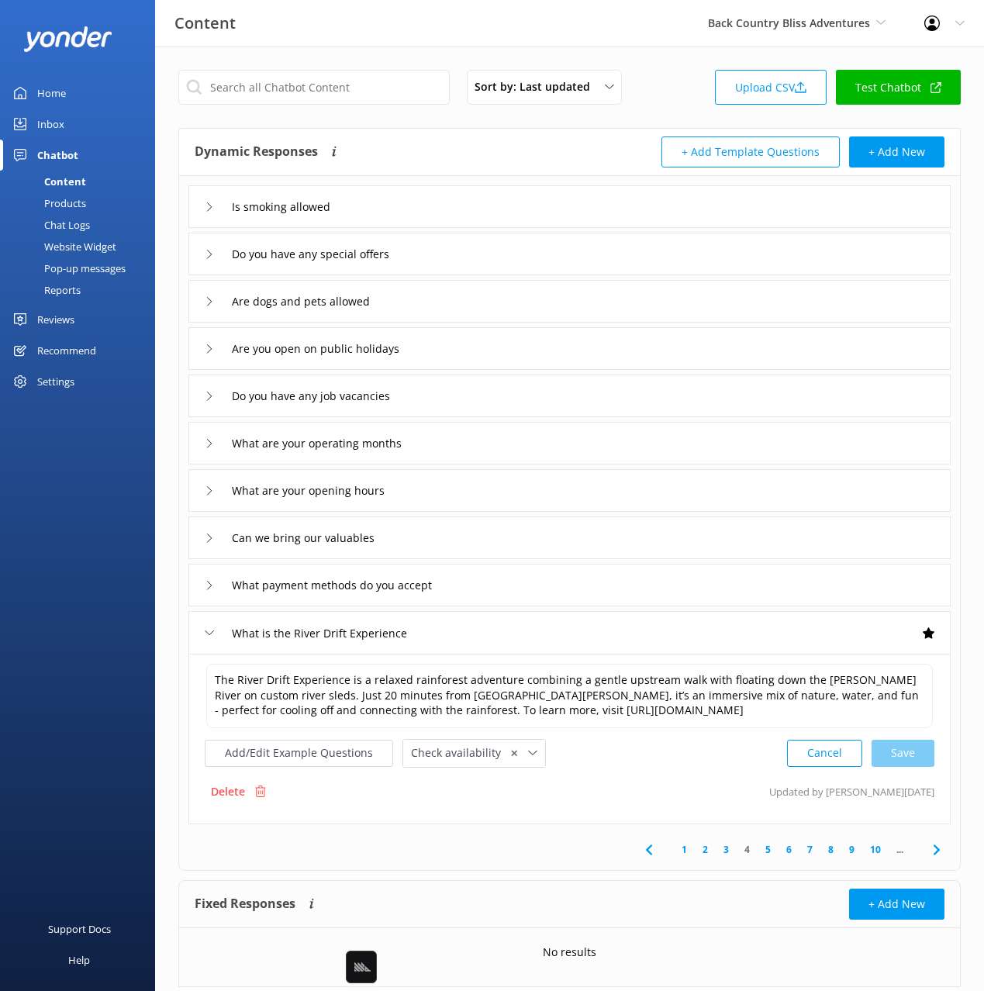
click at [762, 847] on link "5" at bounding box center [767, 849] width 21 height 15
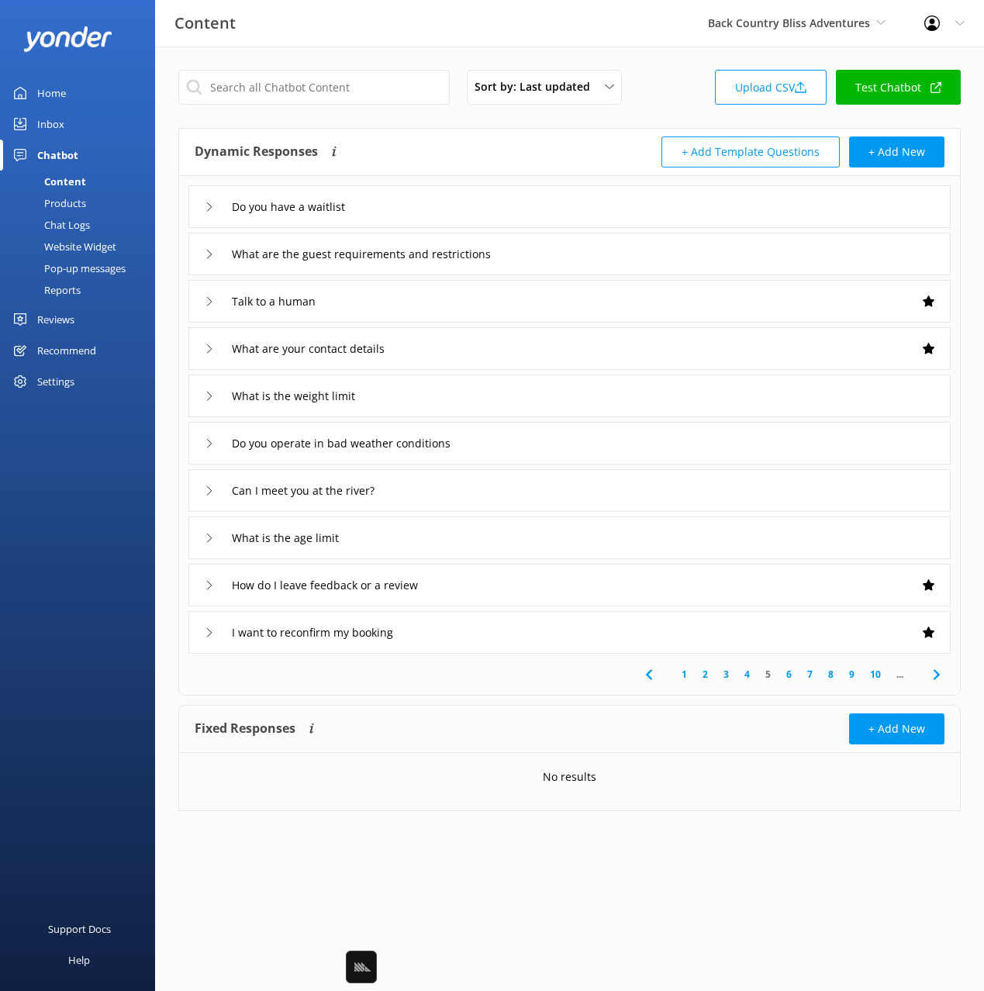
click at [436, 210] on div "Do you have a waitlist" at bounding box center [569, 206] width 762 height 43
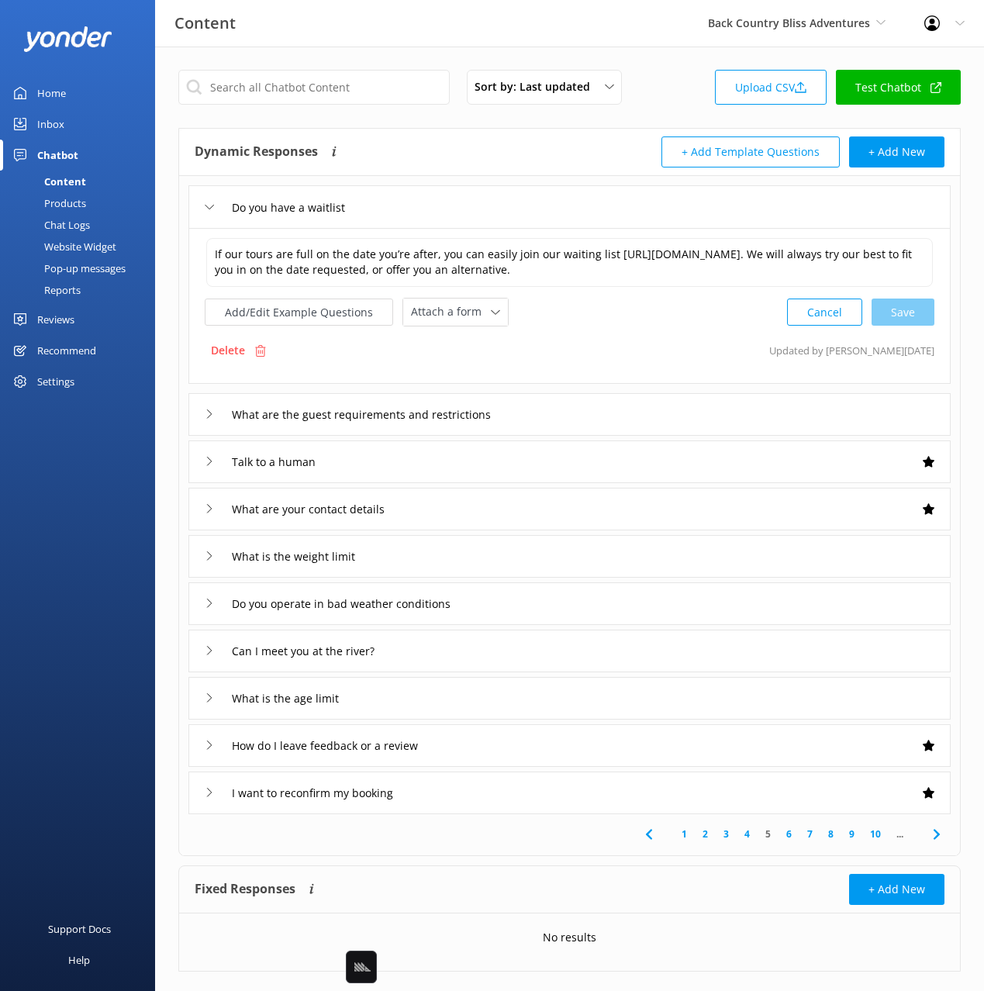
click at [543, 409] on div "What are the guest requirements and restrictions" at bounding box center [569, 414] width 762 height 43
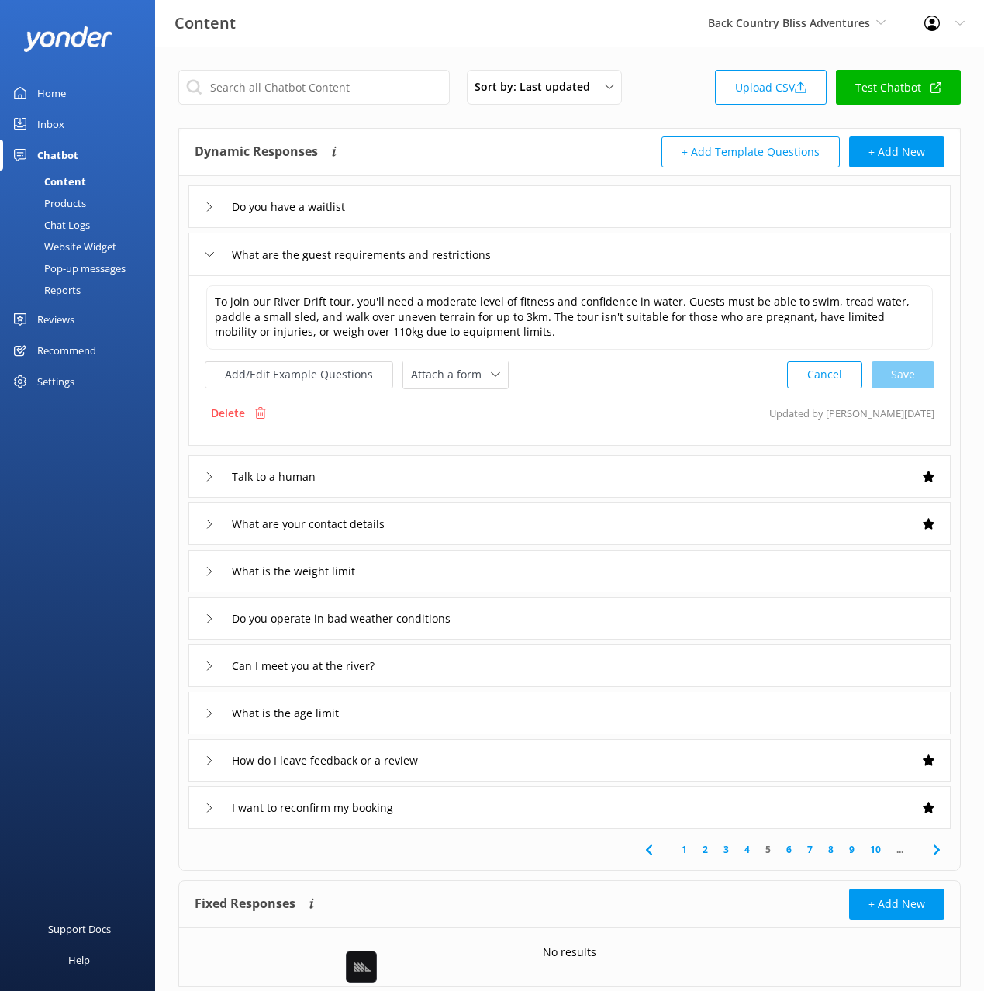
click at [83, 198] on div "Products" at bounding box center [47, 203] width 77 height 22
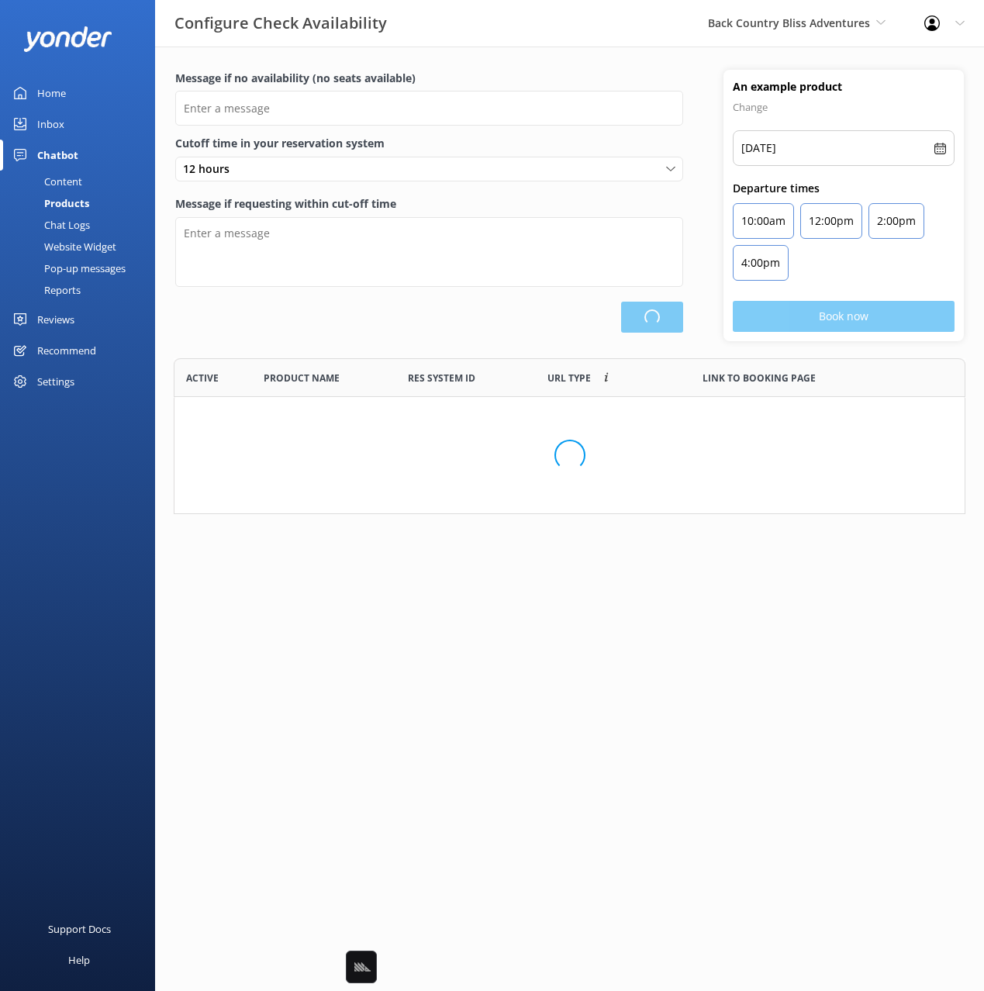
scroll to position [466, 790]
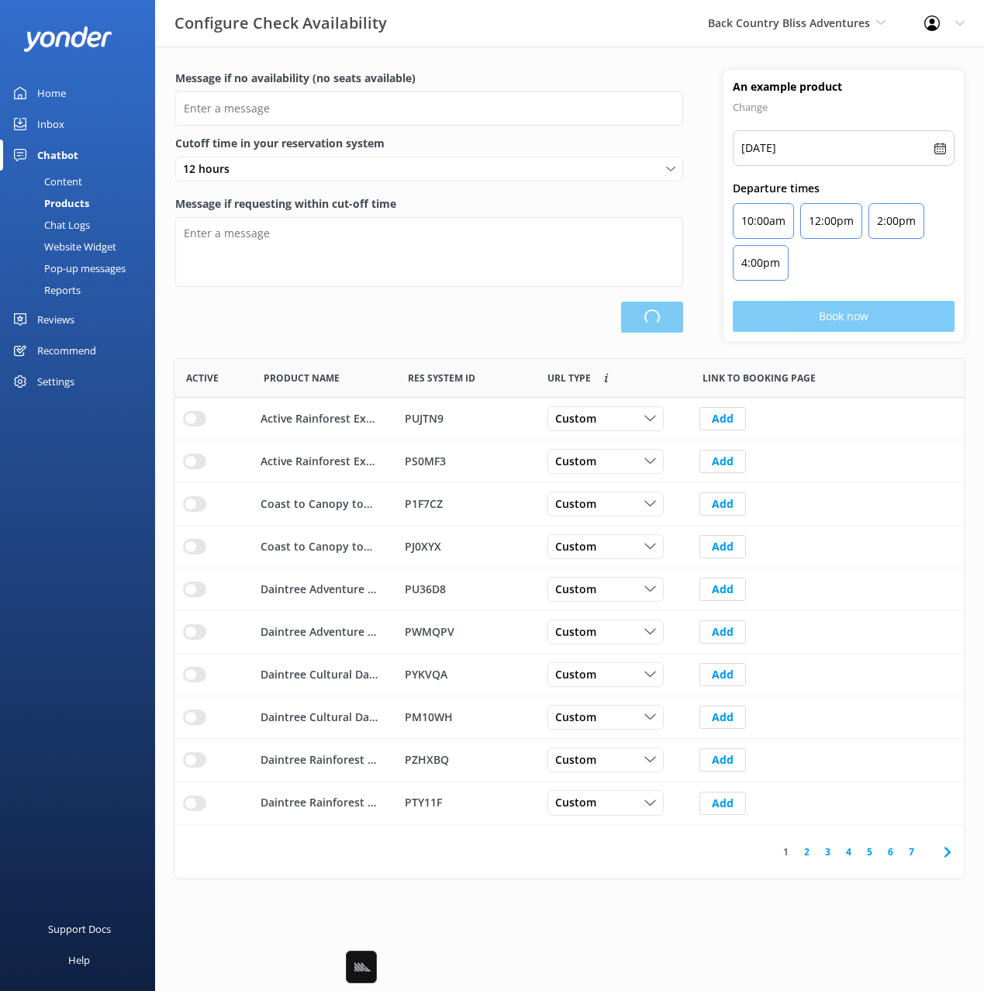
click at [60, 171] on div "Content" at bounding box center [45, 182] width 73 height 22
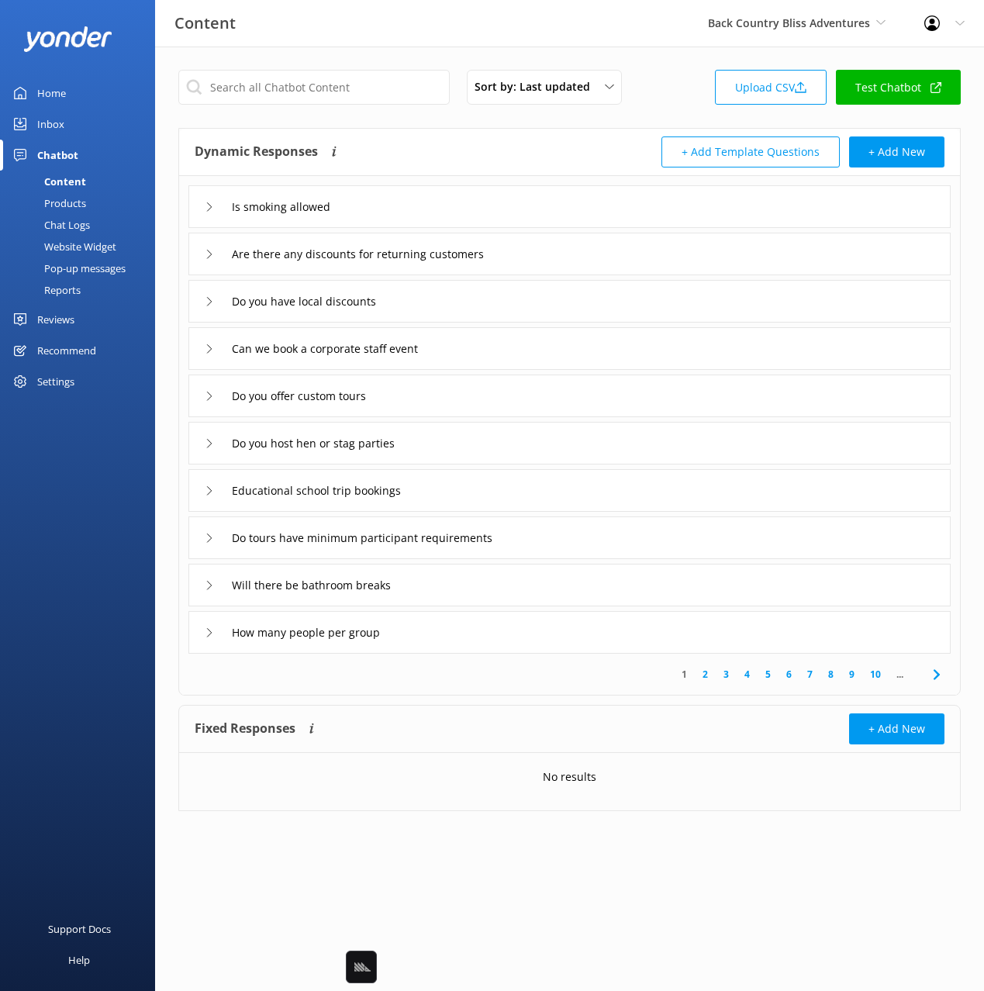
click at [390, 157] on div "Dynamic Responses Dynamic responses rely on the Large Language Model to create …" at bounding box center [382, 151] width 375 height 31
click at [578, 255] on div "Are there any discounts for returning customers" at bounding box center [569, 254] width 762 height 43
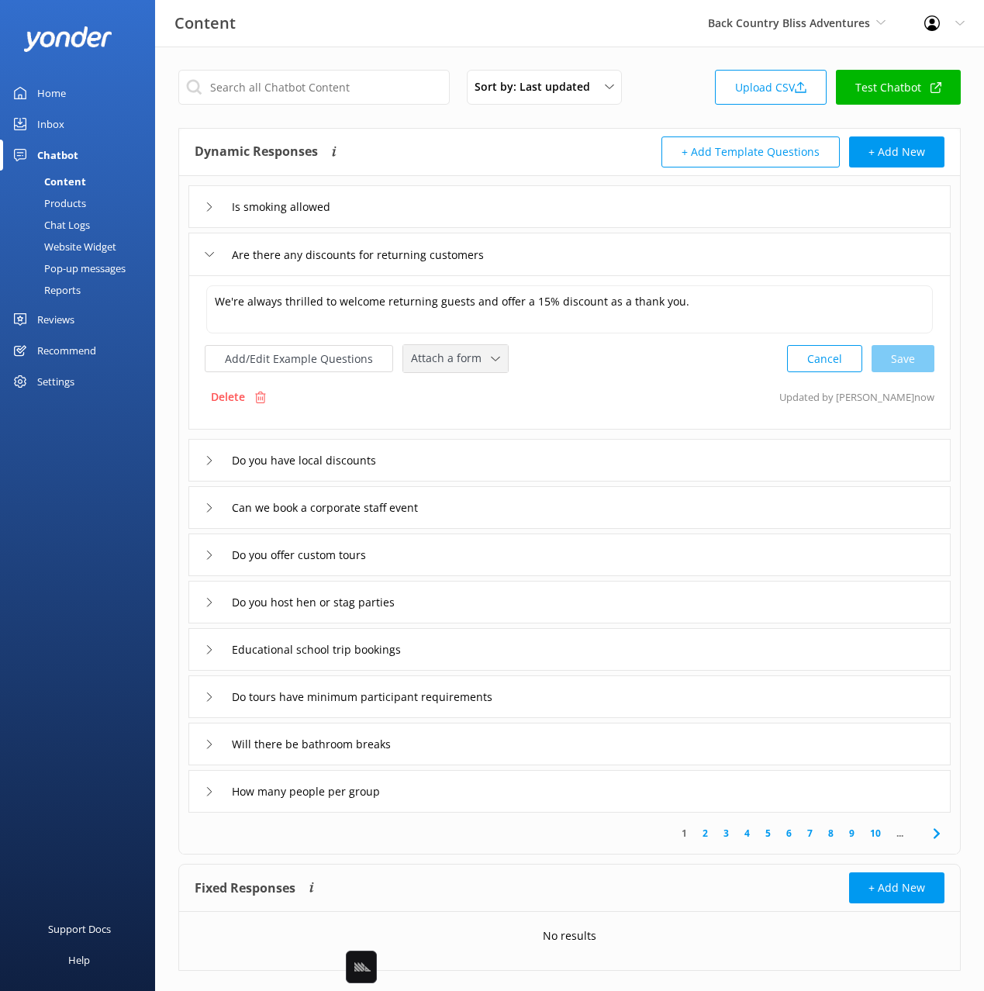
click at [440, 370] on div "Attach a form Leave contact details Check availability" at bounding box center [455, 358] width 105 height 27
click at [481, 388] on div "Leave contact details" at bounding box center [459, 392] width 95 height 16
click at [436, 454] on div "Do you have local discounts" at bounding box center [569, 458] width 762 height 43
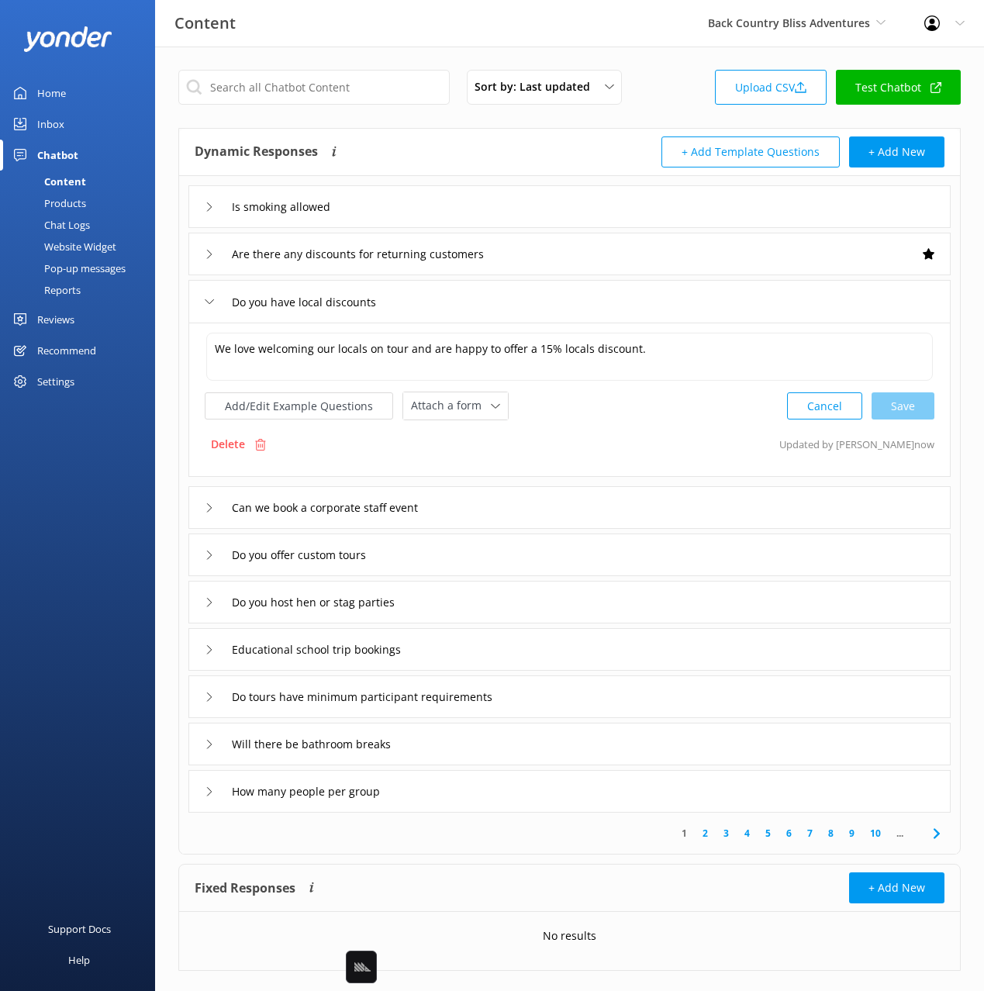
drag, startPoint x: 723, startPoint y: 253, endPoint x: 700, endPoint y: 270, distance: 28.4
click at [722, 253] on div "Are there any discounts for returning customers" at bounding box center [569, 254] width 762 height 43
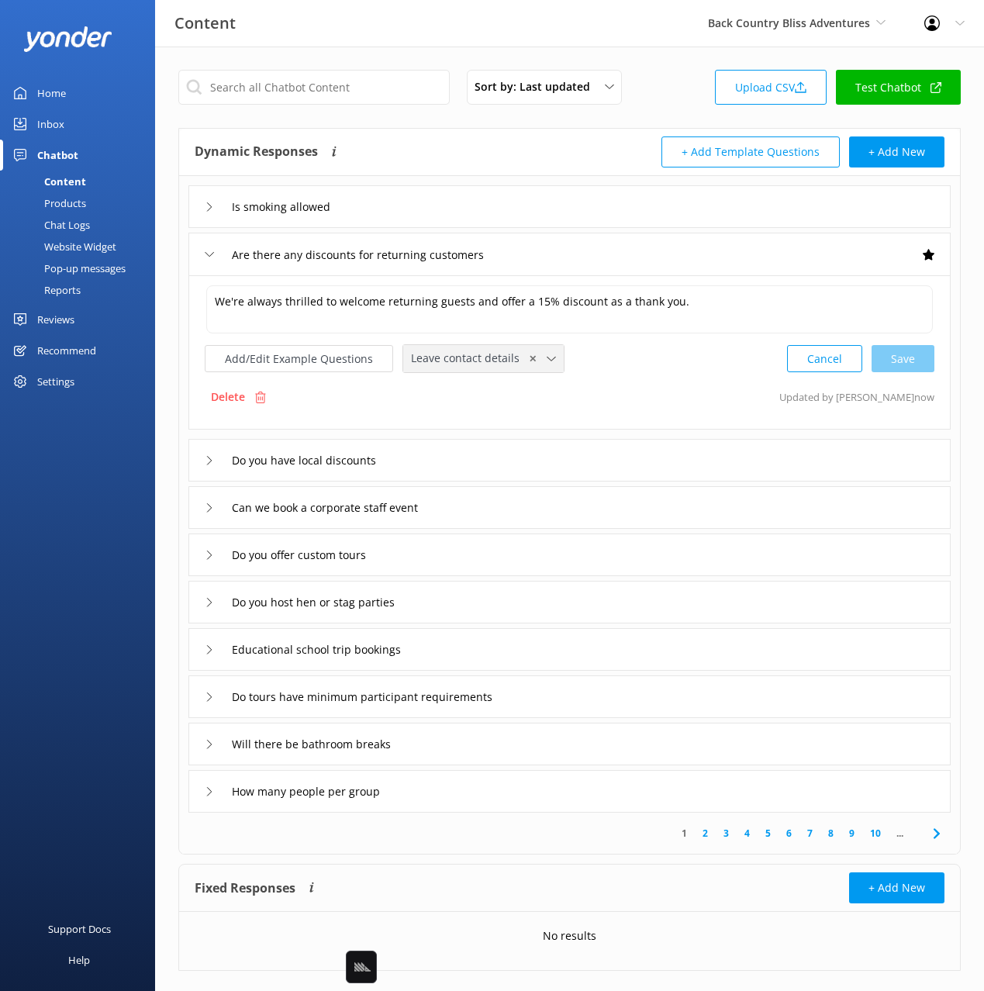
click at [529, 358] on span "✕" at bounding box center [533, 358] width 8 height 15
drag, startPoint x: 222, startPoint y: 49, endPoint x: 193, endPoint y: 52, distance: 28.8
click at [221, 49] on div "Sort by: Last updated Title Last updated Upload CSV Test Chatbot Dynamic Respon…" at bounding box center [569, 531] width 829 height 969
drag, startPoint x: 56, startPoint y: 93, endPoint x: 118, endPoint y: 90, distance: 62.1
click at [56, 93] on div "Home" at bounding box center [51, 93] width 29 height 31
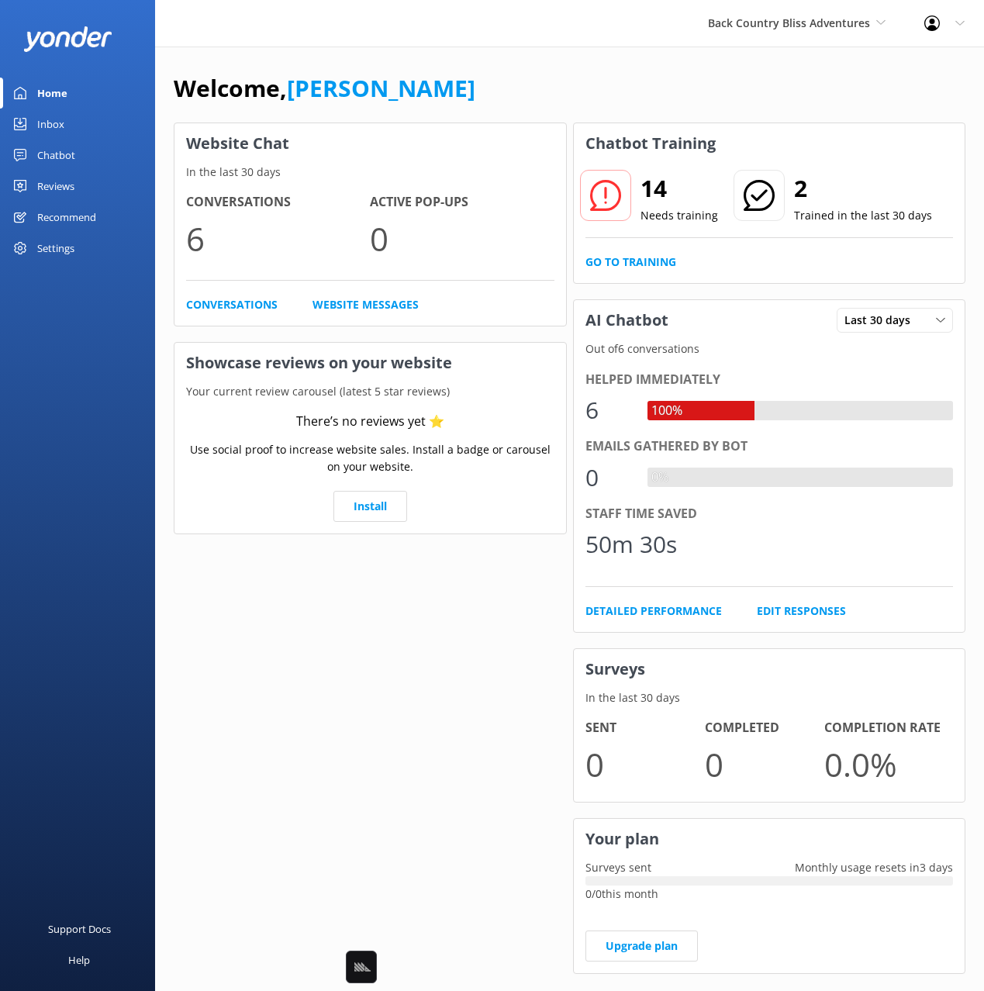
click at [625, 71] on div "Welcome, [PERSON_NAME]" at bounding box center [569, 96] width 791 height 53
